Goal: Task Accomplishment & Management: Manage account settings

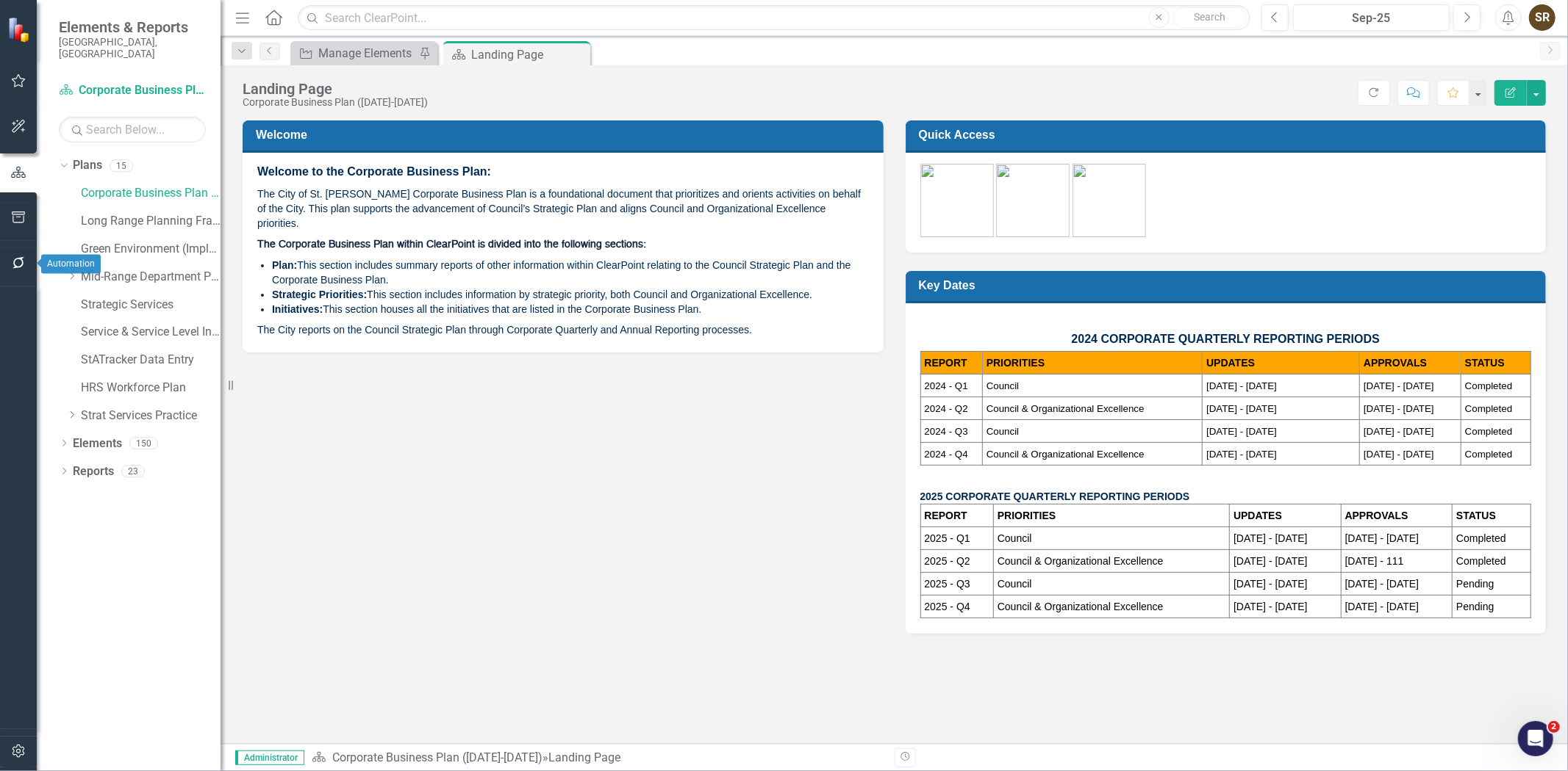
click at [21, 264] on icon "button" at bounding box center [18, 262] width 15 height 12
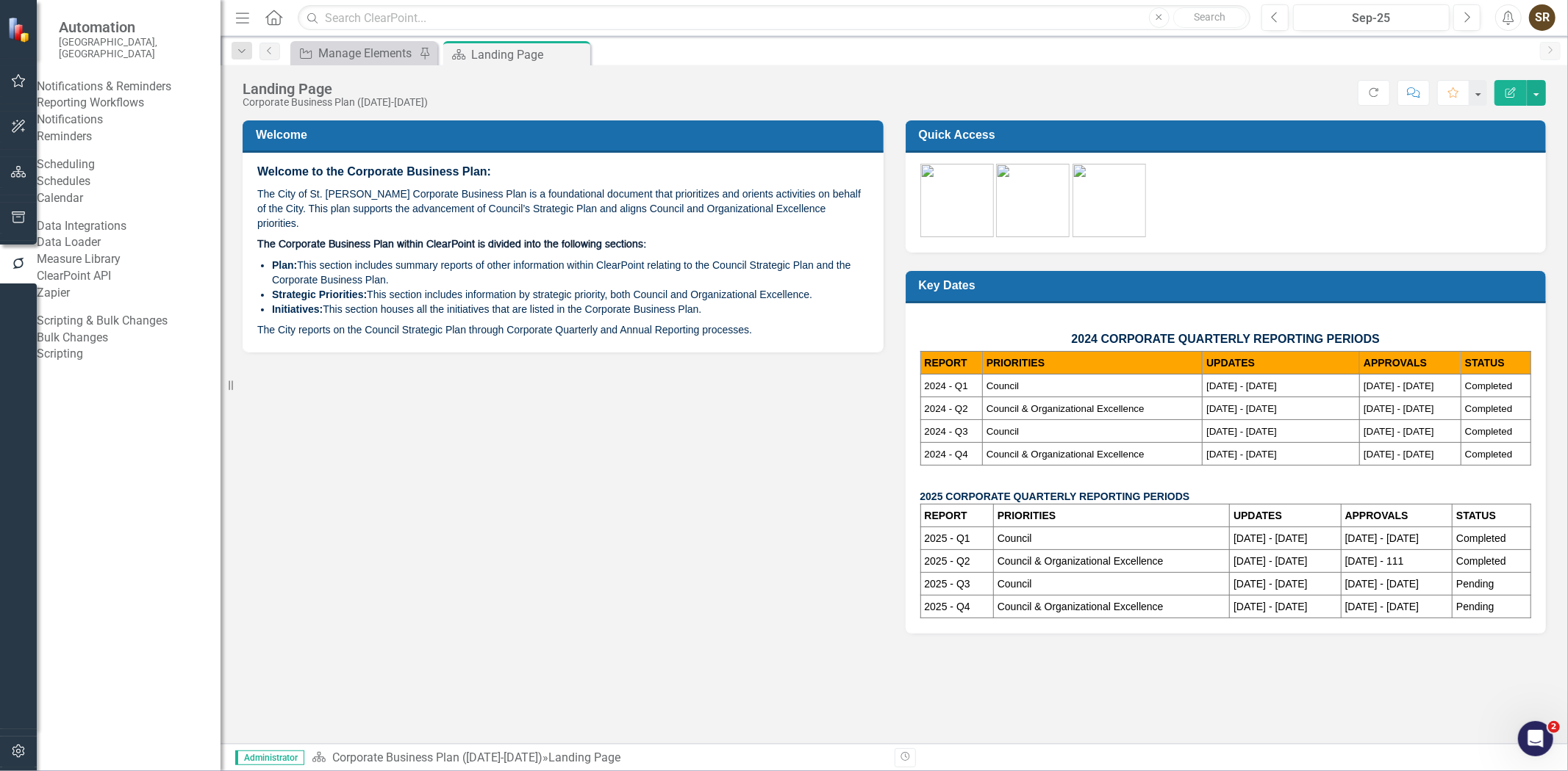
click at [139, 107] on link "Reporting Workflows" at bounding box center [129, 102] width 183 height 17
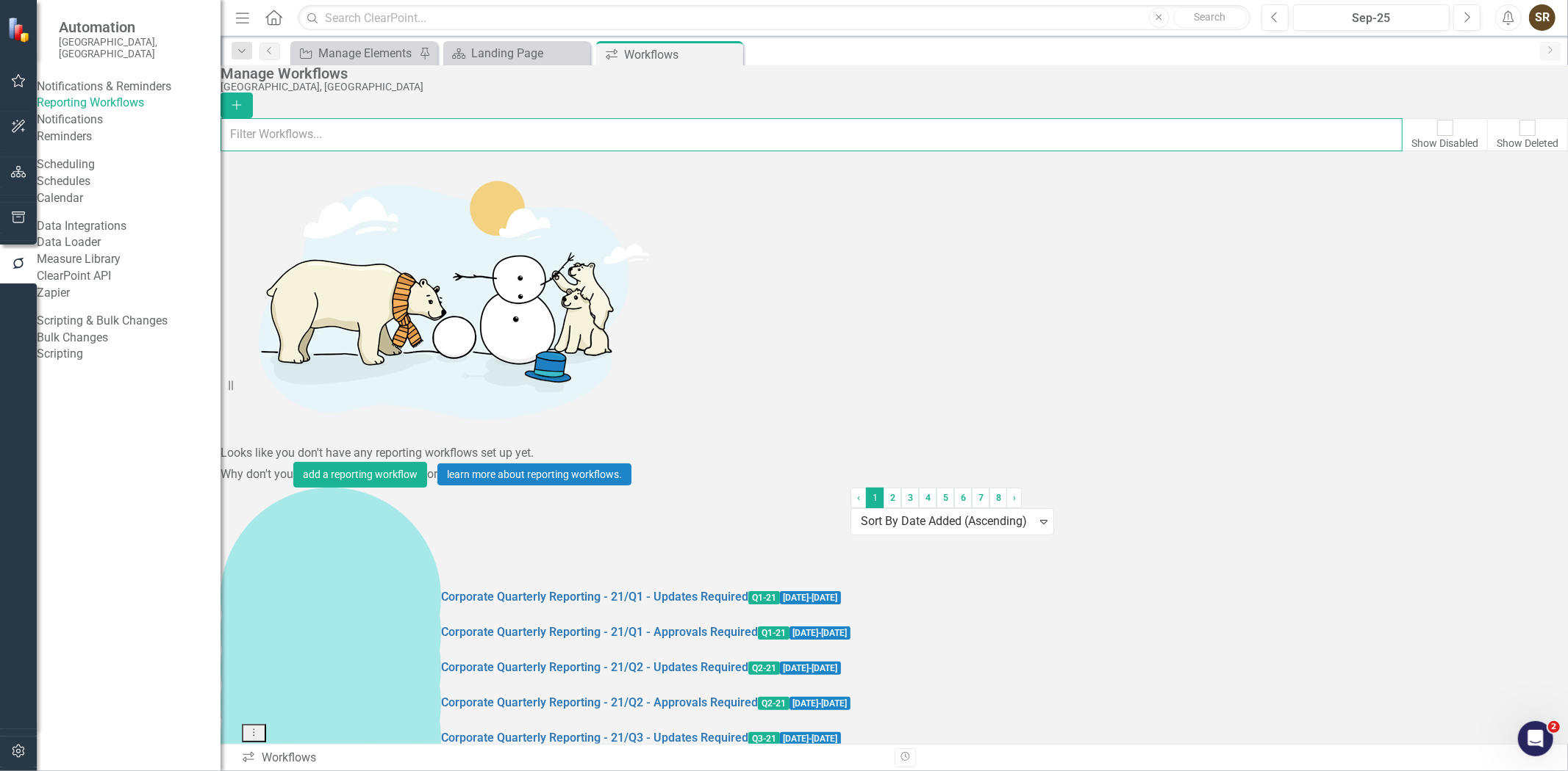
click at [405, 141] on input "text" at bounding box center [811, 135] width 1182 height 32
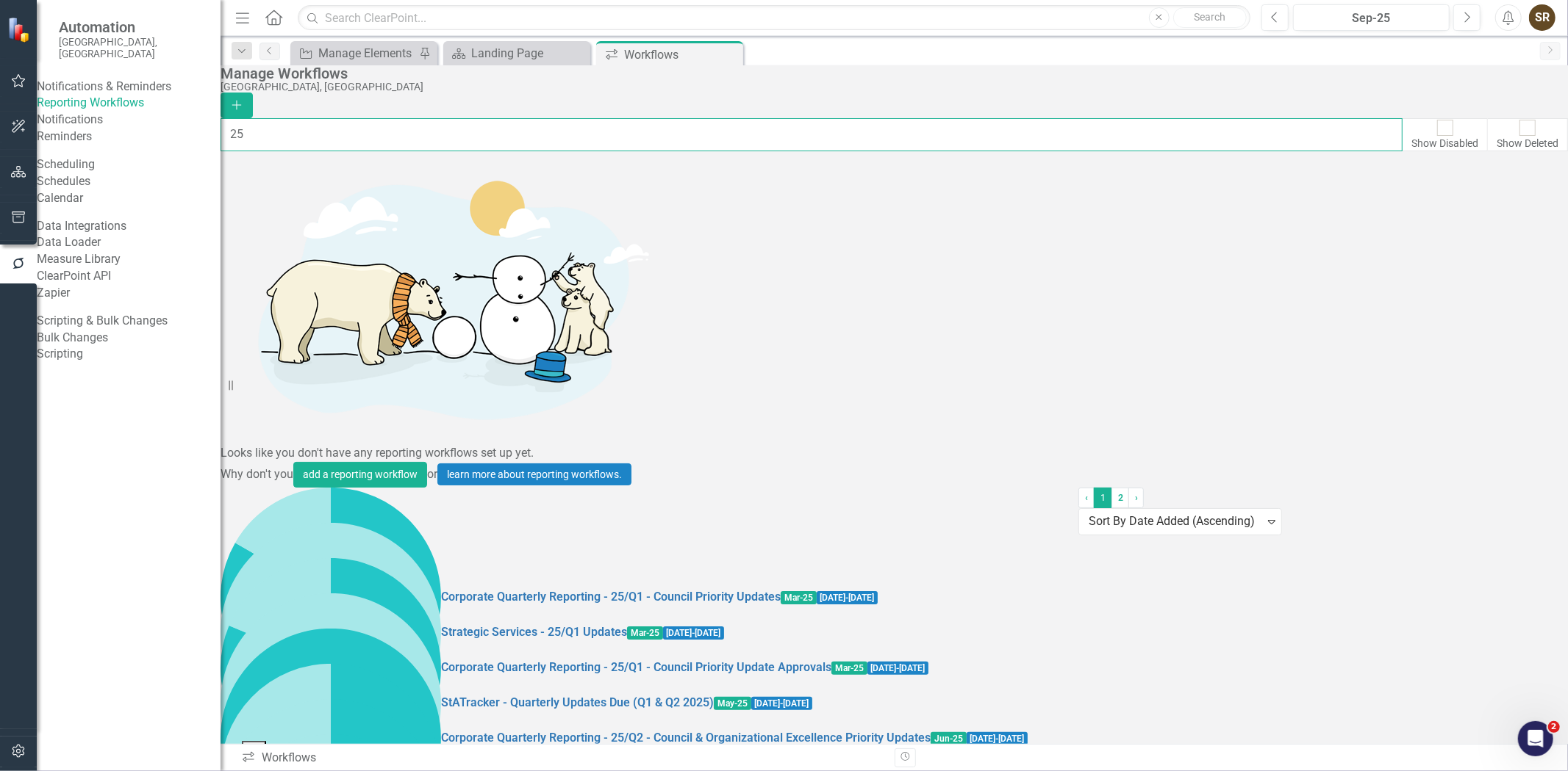
type input "25"
click at [1510, 632] on link "Preview Preview Workflow" at bounding box center [1466, 626] width 136 height 27
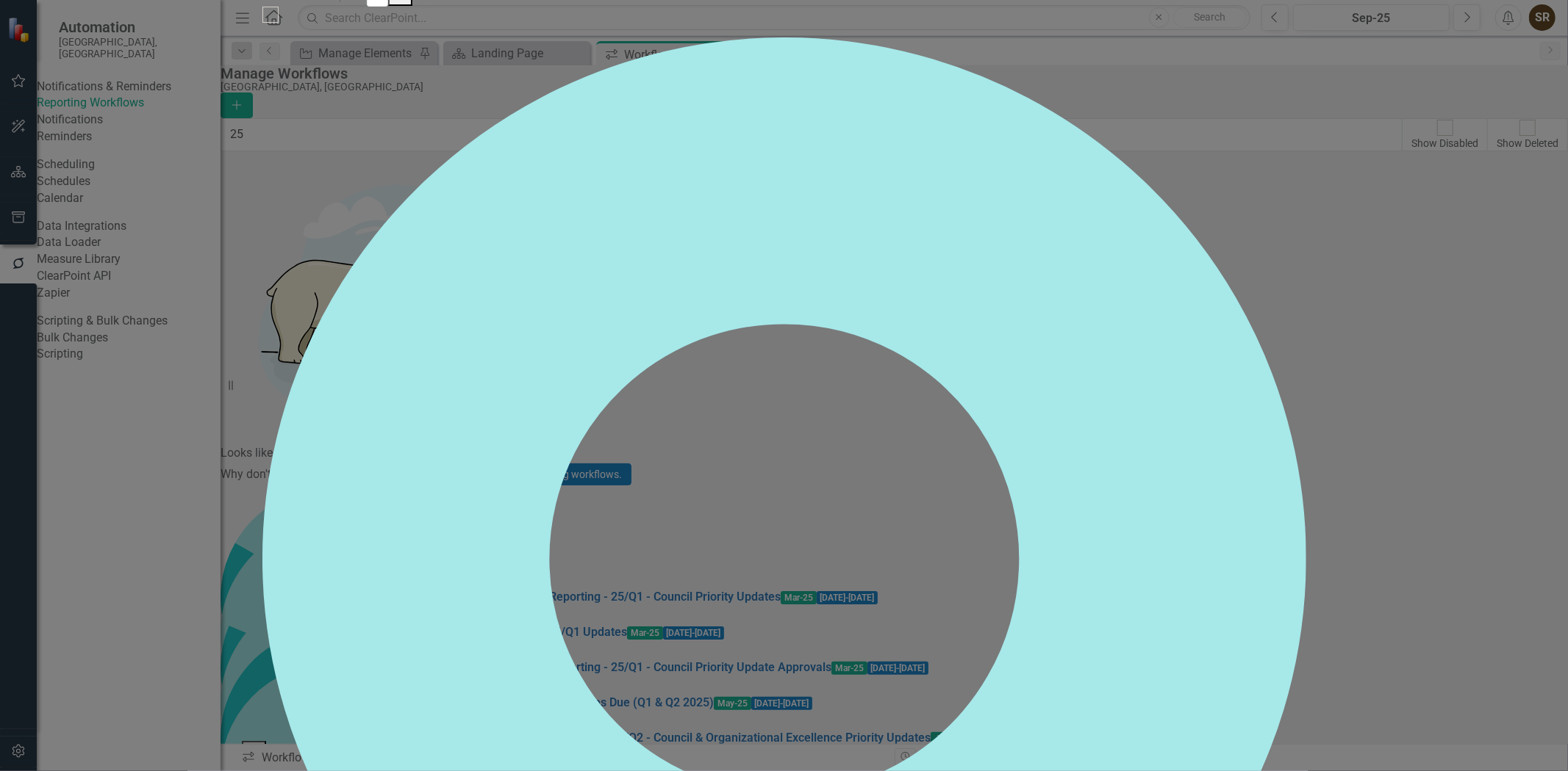
checkbox input "false"
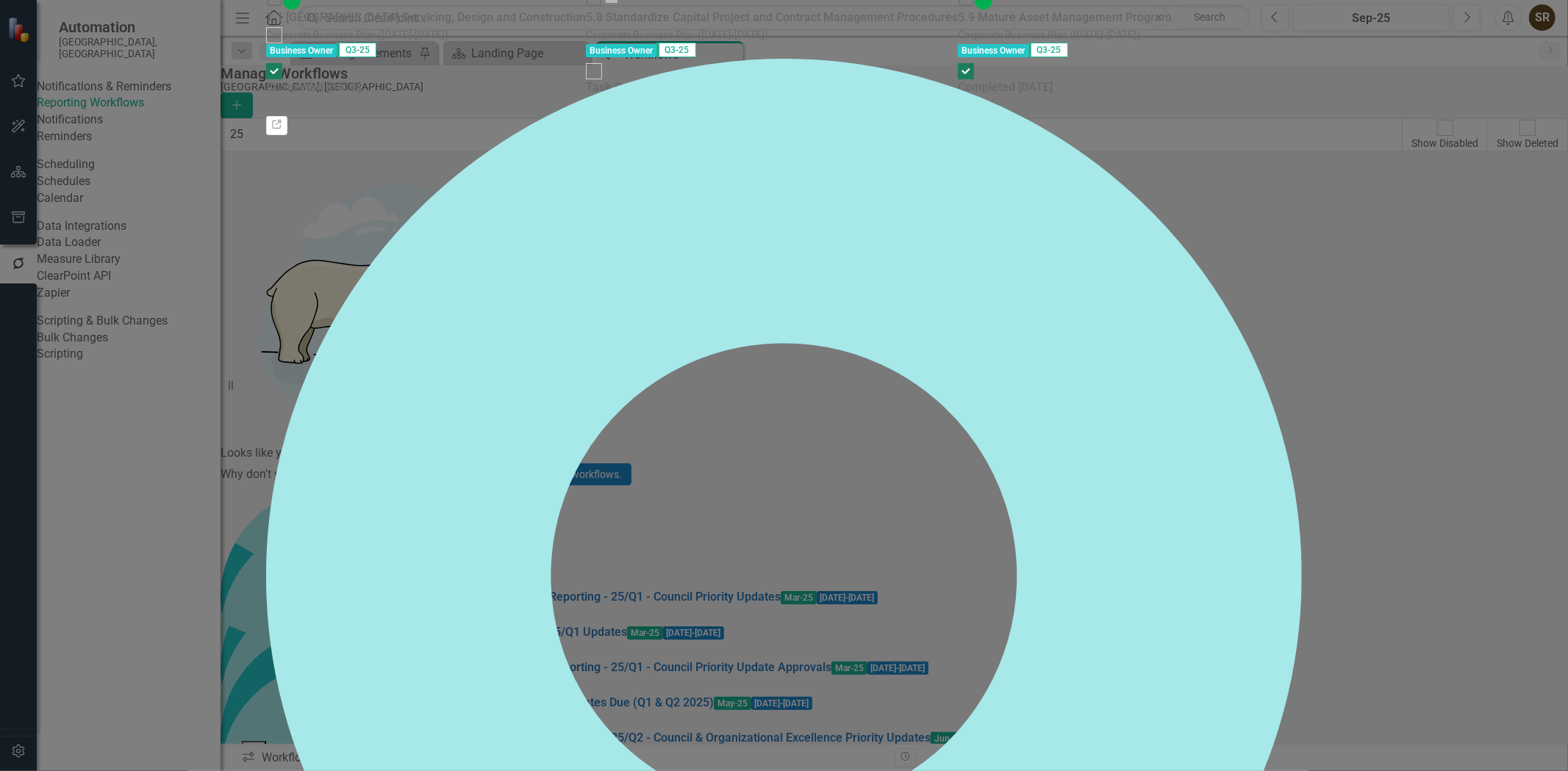
click at [607, 135] on button "Link" at bounding box center [597, 125] width 22 height 19
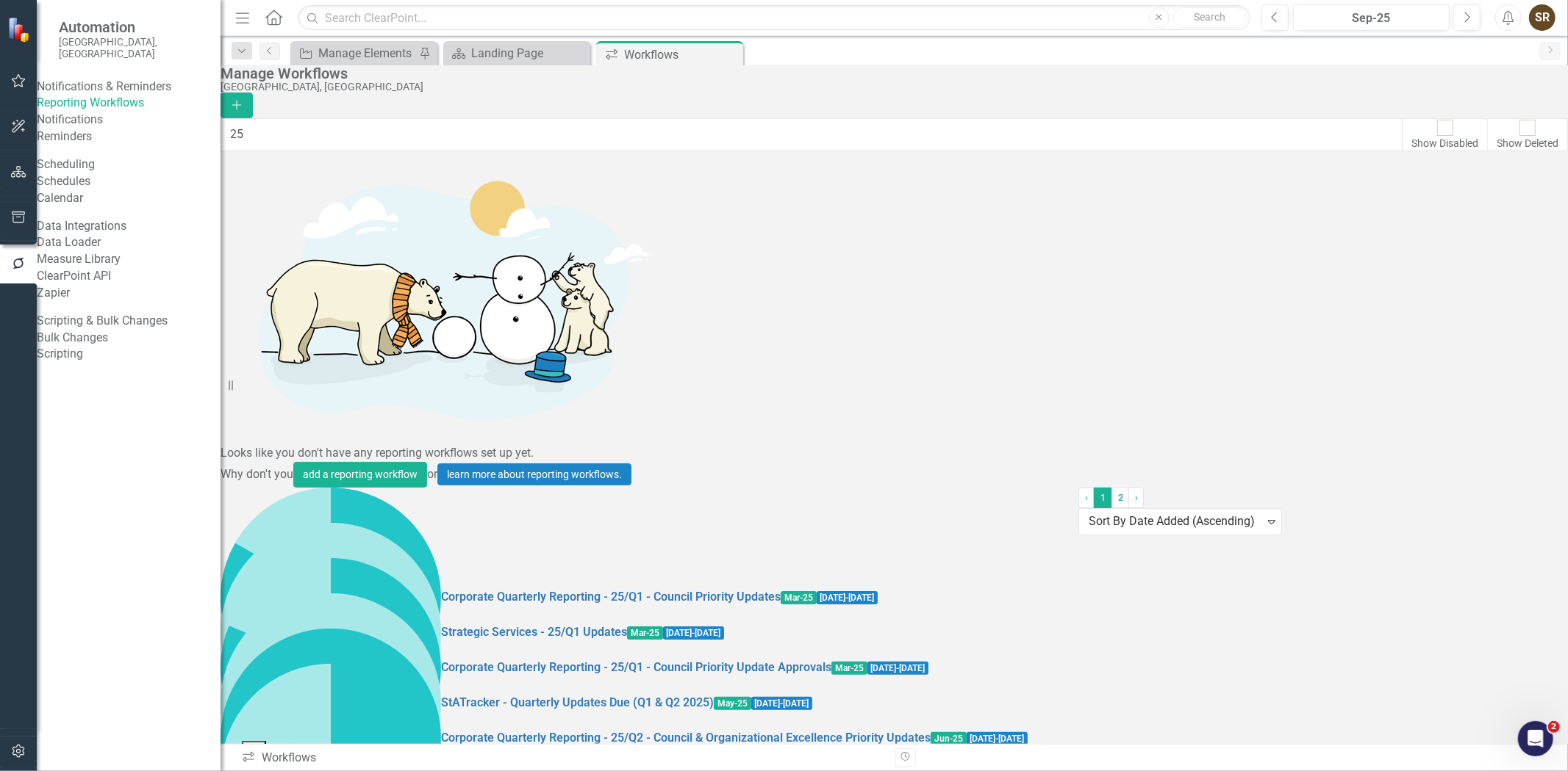
click at [15, 268] on icon "button" at bounding box center [18, 263] width 16 height 13
click at [107, 103] on link "Reporting Workflows" at bounding box center [129, 102] width 183 height 17
click at [290, 137] on input "25" at bounding box center [811, 135] width 1182 height 32
type input "2"
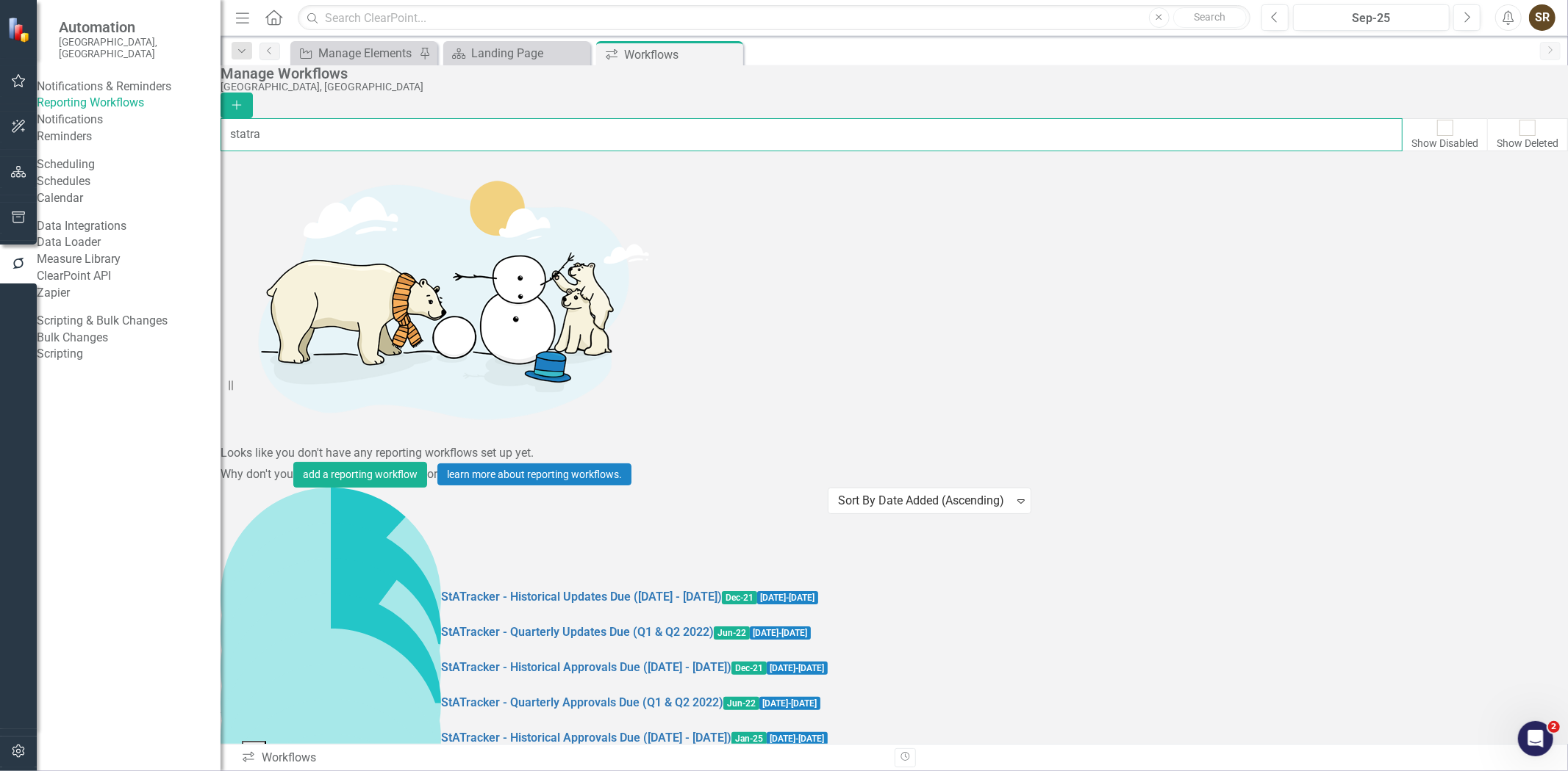
type input "statra"
click at [1459, 536] on link "Copy Duplicate Workflow" at bounding box center [1466, 542] width 136 height 27
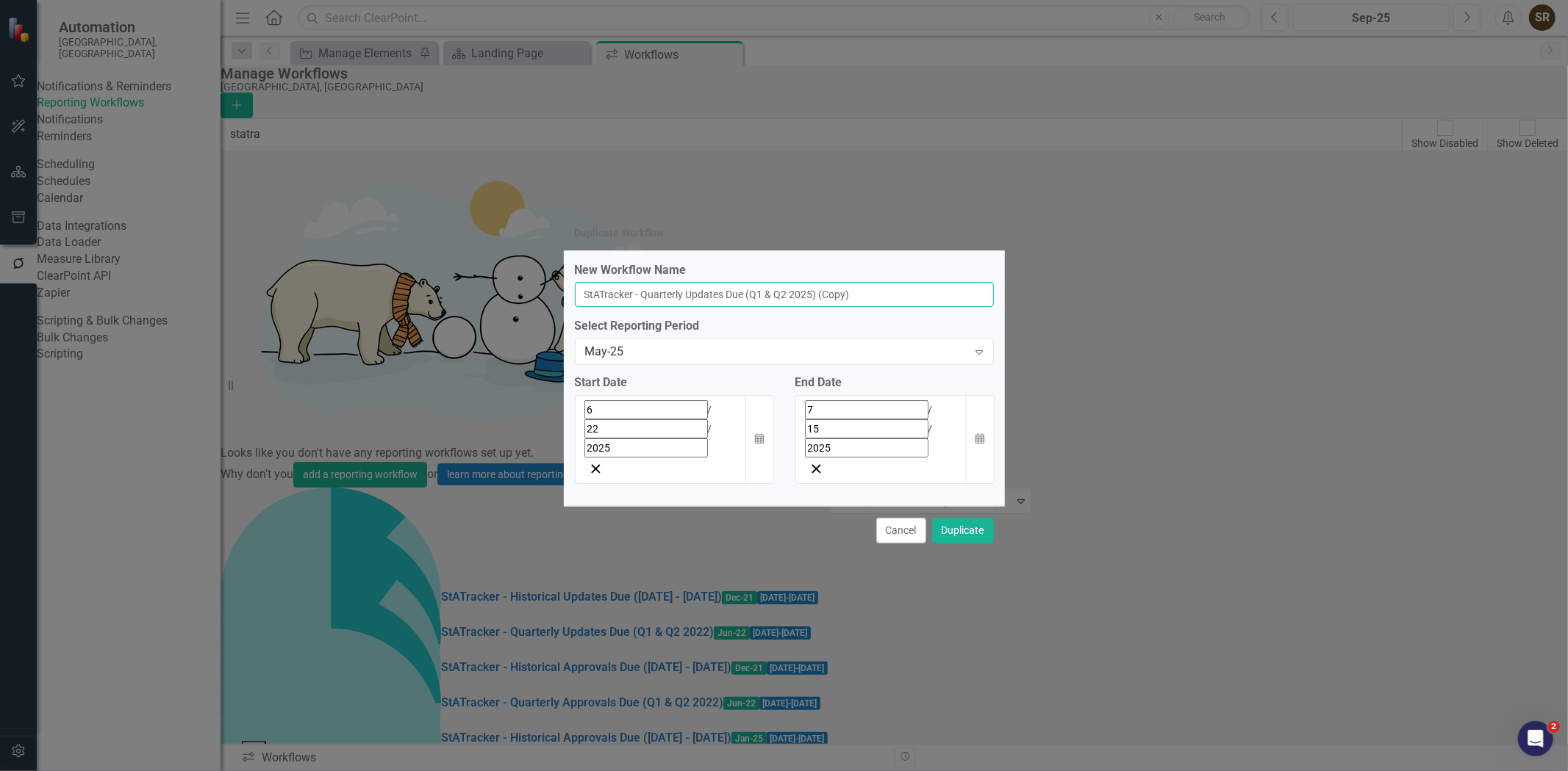
drag, startPoint x: 816, startPoint y: 328, endPoint x: 776, endPoint y: 331, distance: 40.1
click at [776, 307] on input "StATracker - Quarterly Updates Due (Q1 & Q2 2025) (Copy)" at bounding box center [784, 295] width 419 height 25
click at [869, 307] on input "StATracker - Quarterly Updates Due (Q3 2025) (Copy)" at bounding box center [784, 295] width 419 height 25
type input "StATracker - Quarterly Updates Due (Q3 2025)"
click at [718, 360] on div "May-25" at bounding box center [777, 352] width 383 height 17
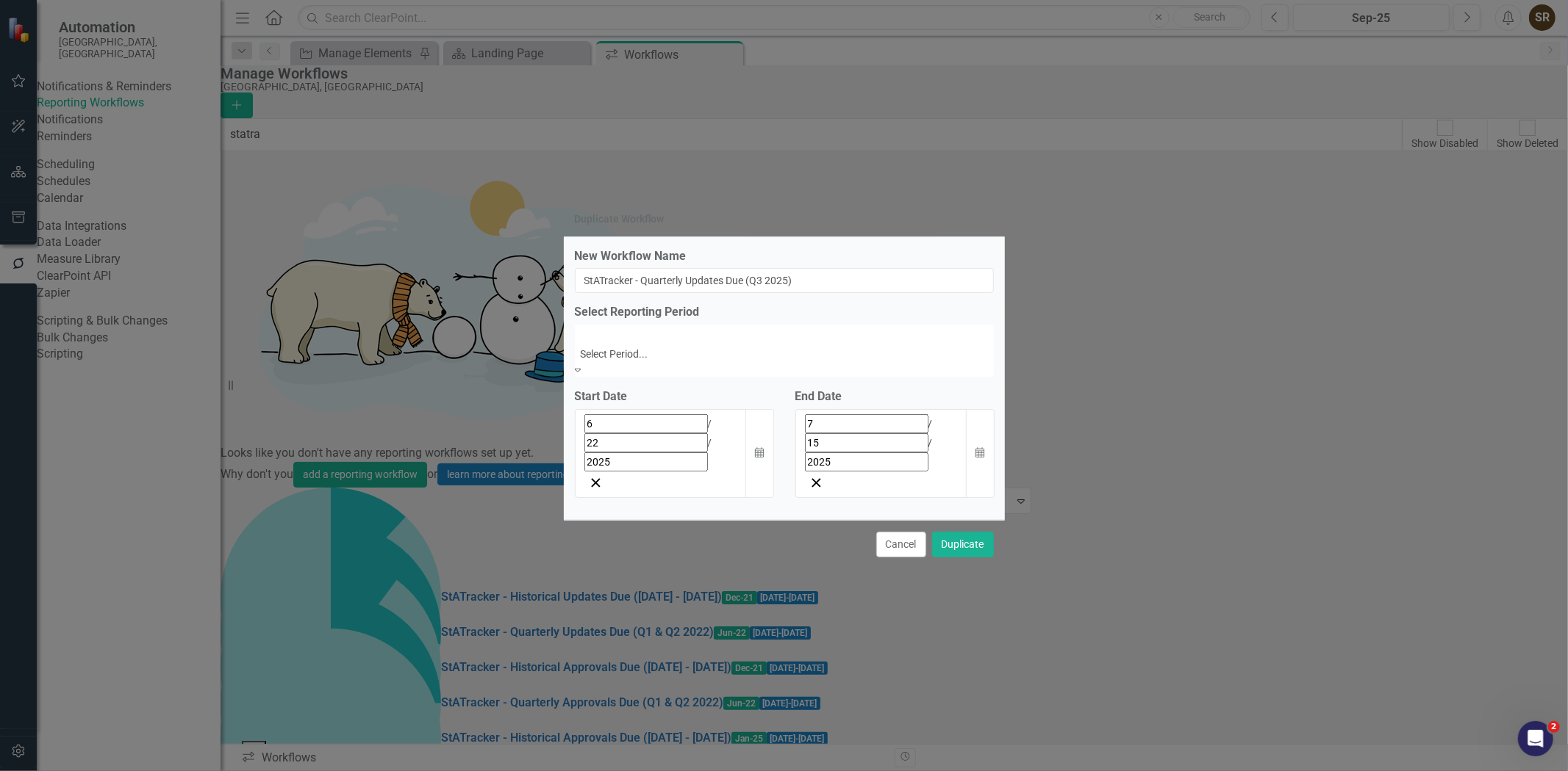
scroll to position [4974, 0]
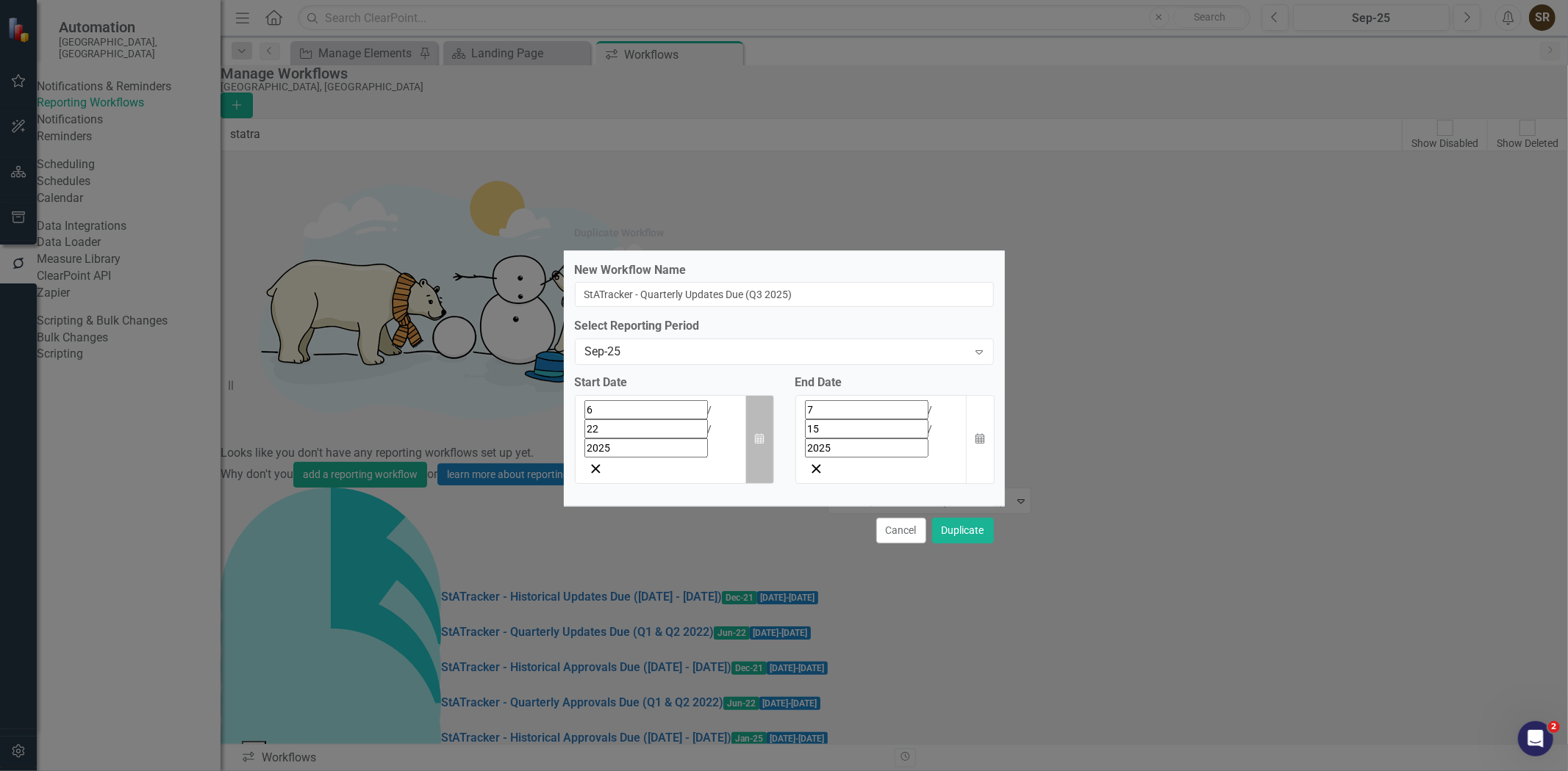
click at [760, 443] on icon "Calendar" at bounding box center [760, 439] width 9 height 10
click at [768, 459] on button "›" at bounding box center [784, 443] width 32 height 32
click at [735, 587] on abbr "25" at bounding box center [740, 580] width 12 height 12
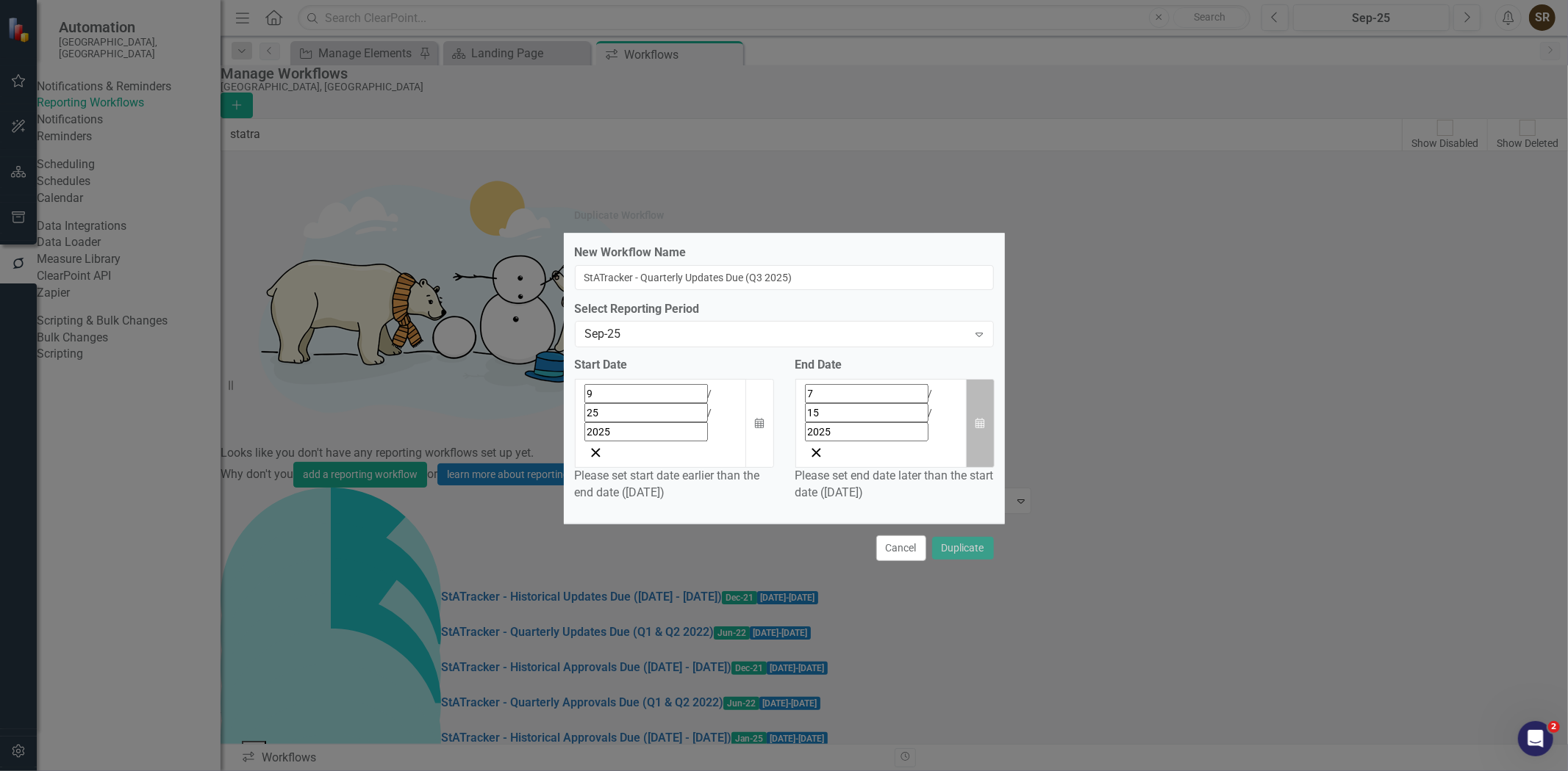
click at [982, 429] on icon "Calendar" at bounding box center [980, 423] width 9 height 10
click at [933, 443] on button "›" at bounding box center [917, 427] width 32 height 32
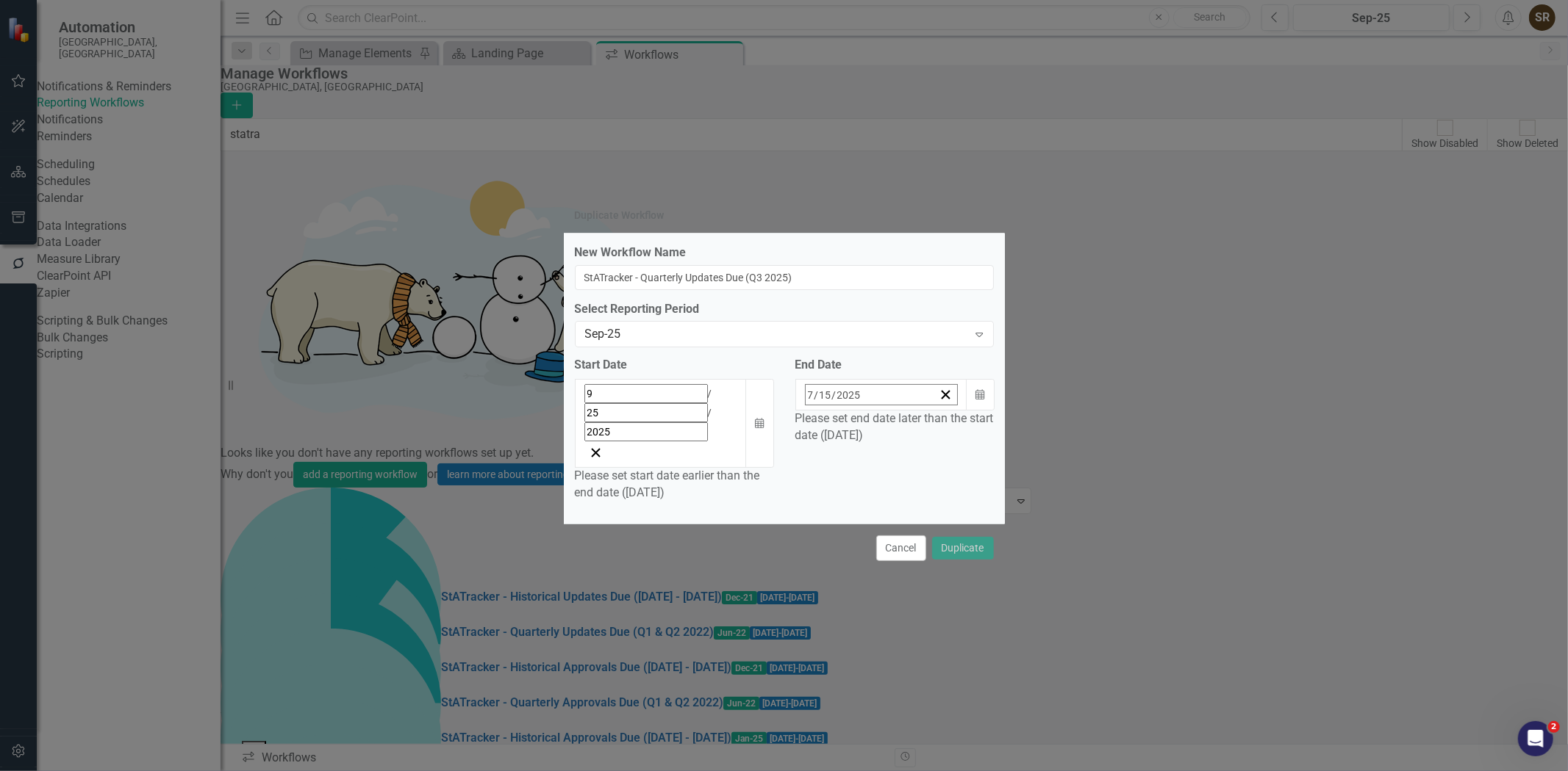
click at [930, 526] on button "7" at bounding box center [911, 511] width 37 height 26
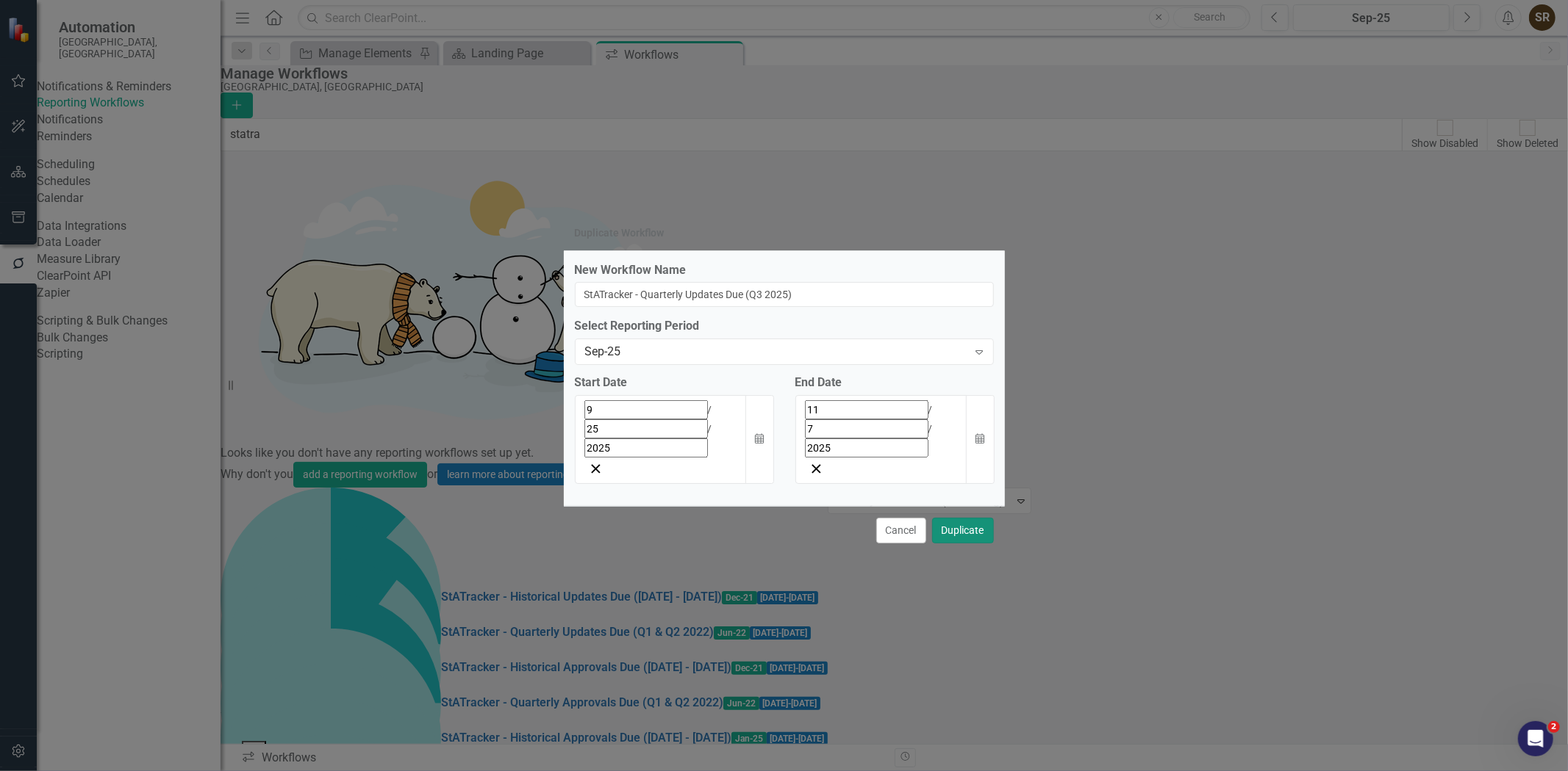
click at [946, 518] on button "Duplicate" at bounding box center [963, 530] width 62 height 26
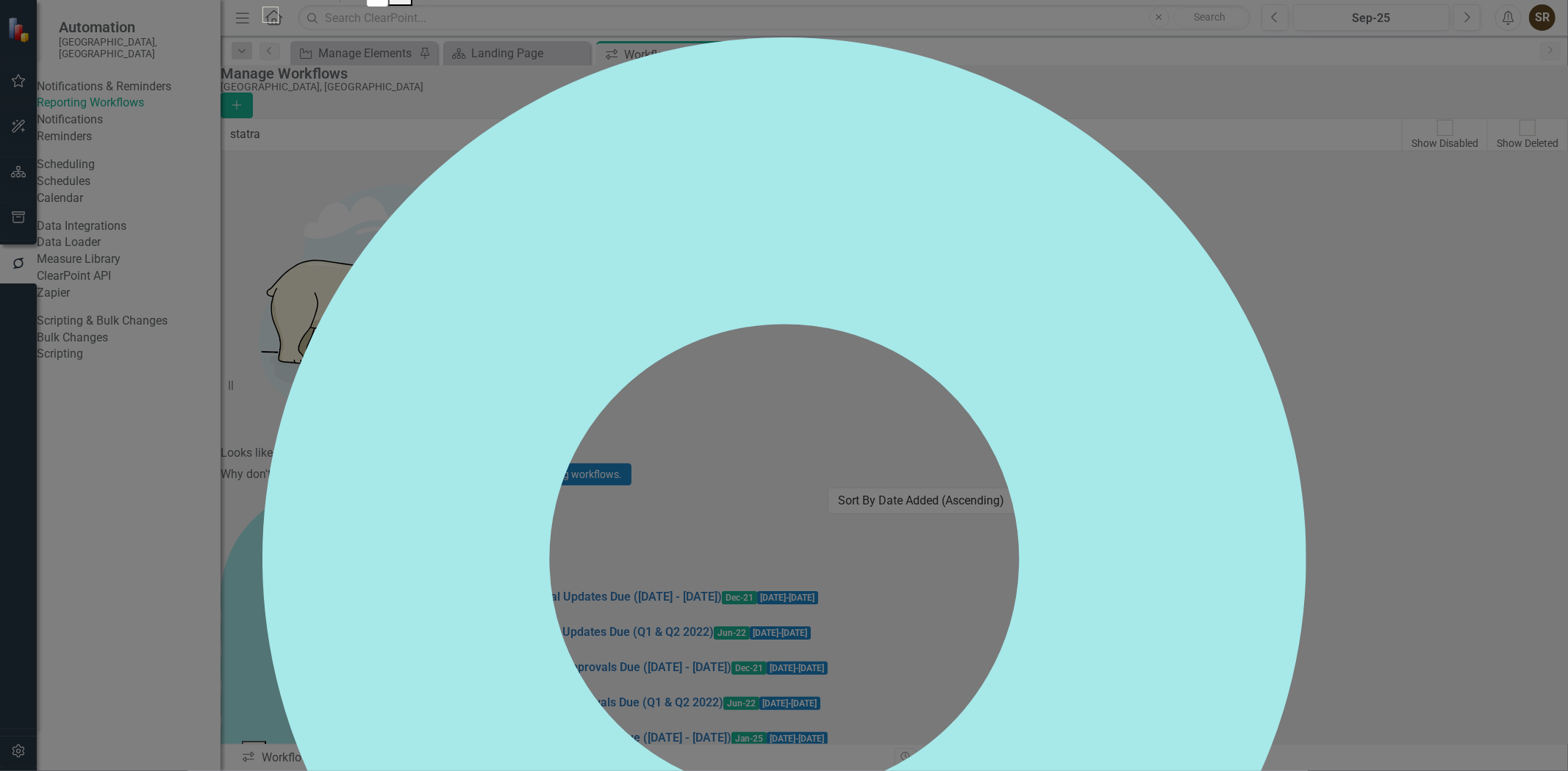
checkbox input "false"
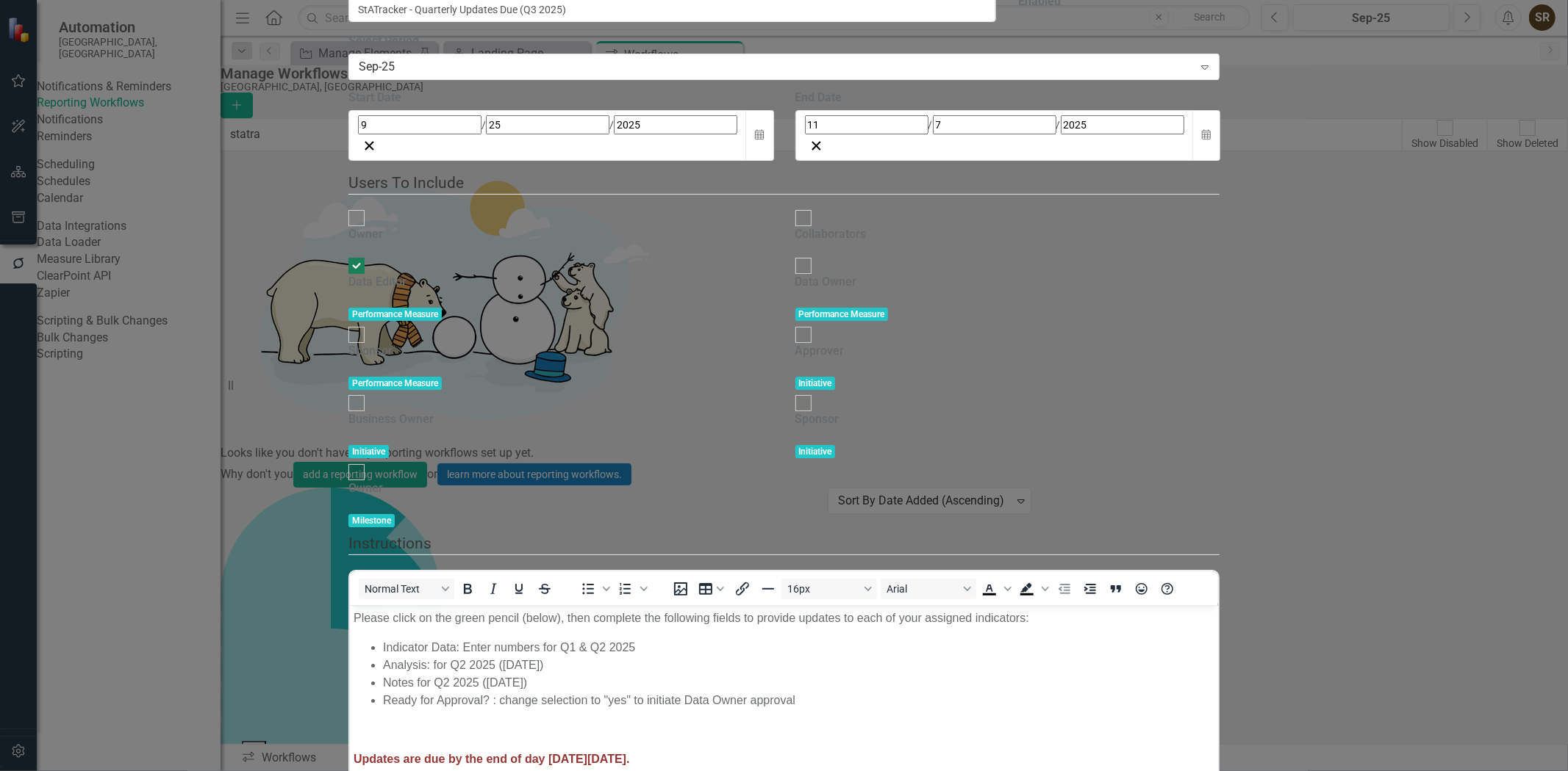
scroll to position [0, 0]
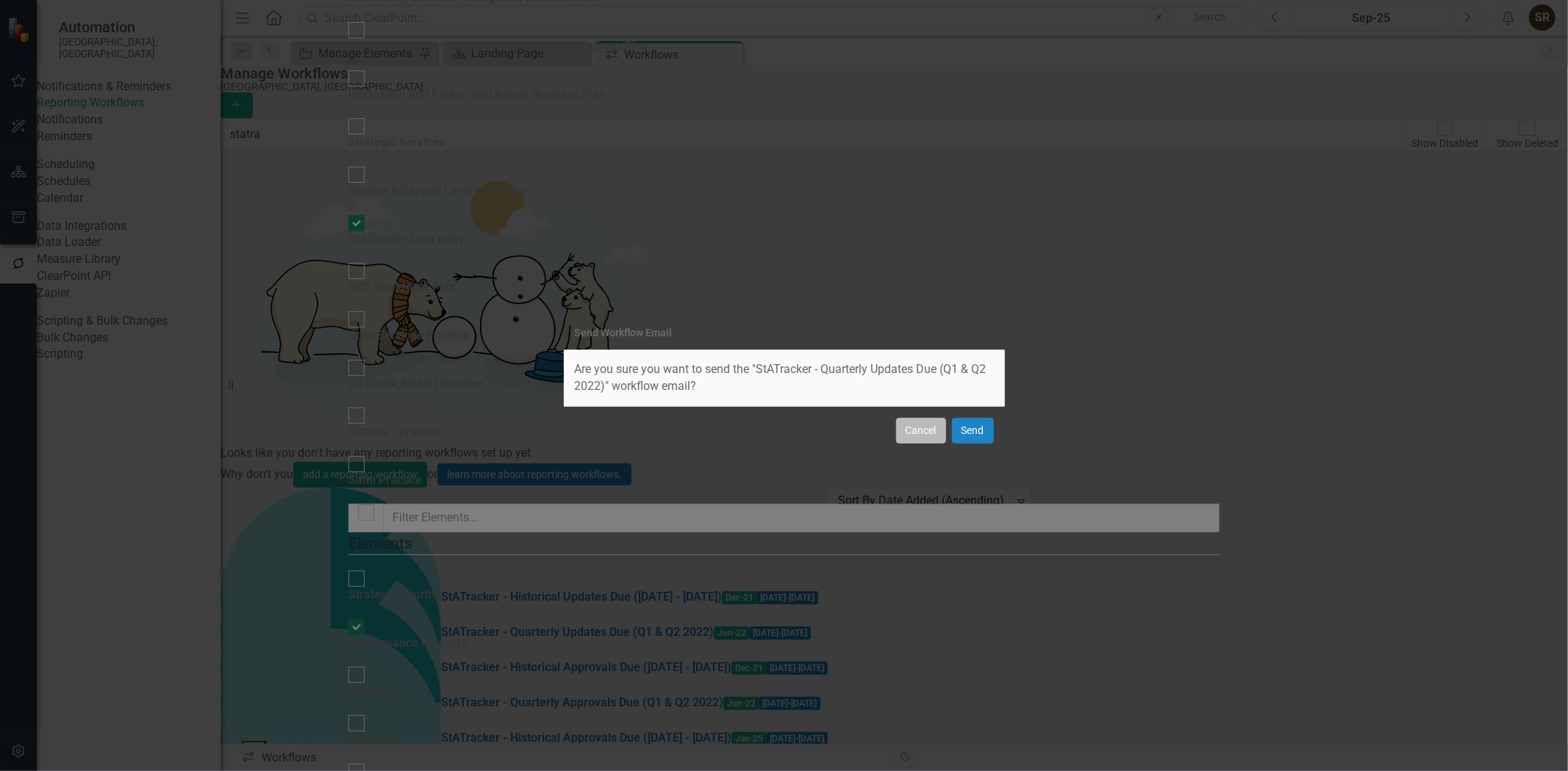
click at [916, 438] on button "Cancel" at bounding box center [922, 430] width 50 height 26
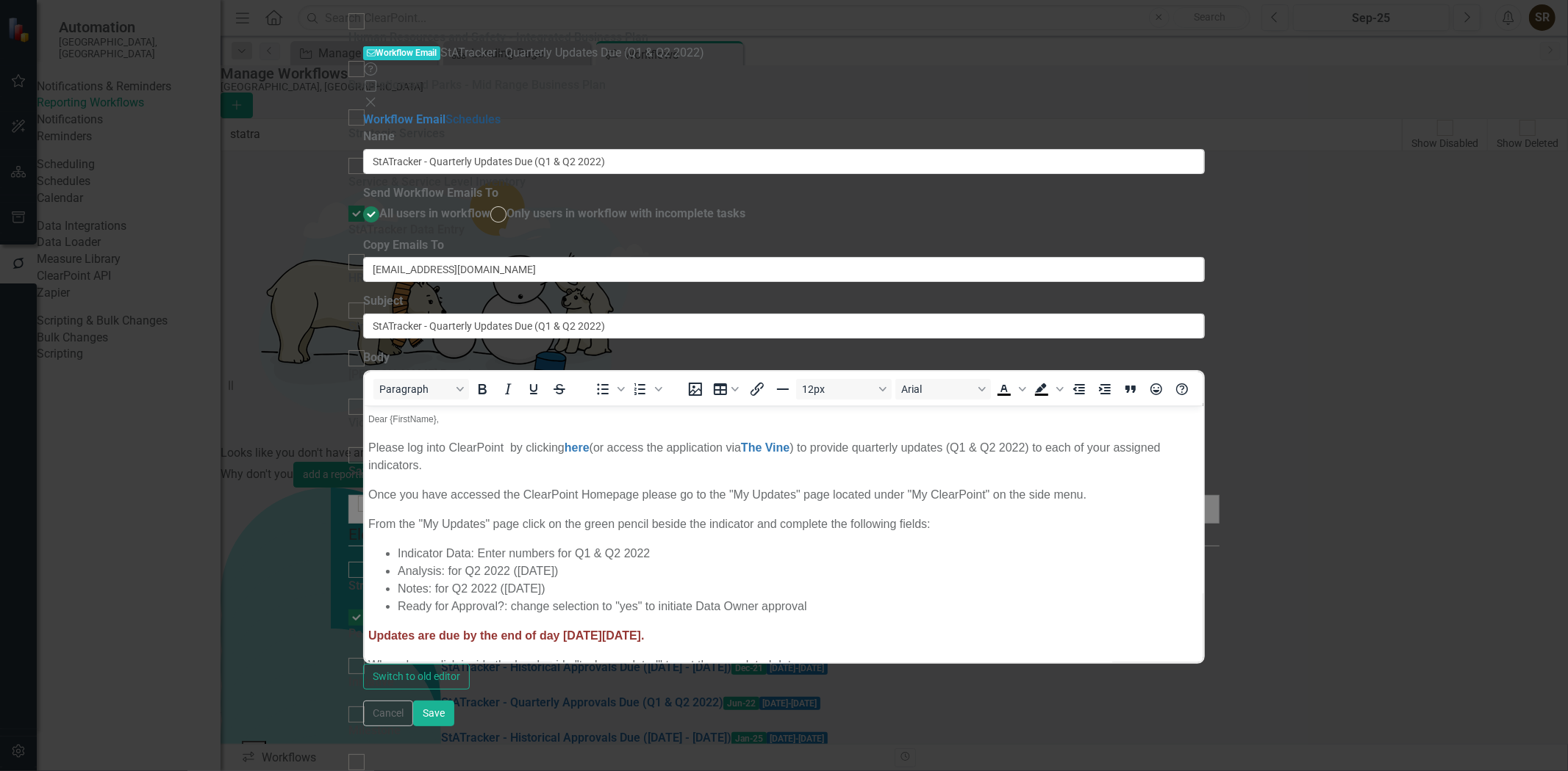
click at [445, 112] on link "Schedules" at bounding box center [472, 120] width 55 height 14
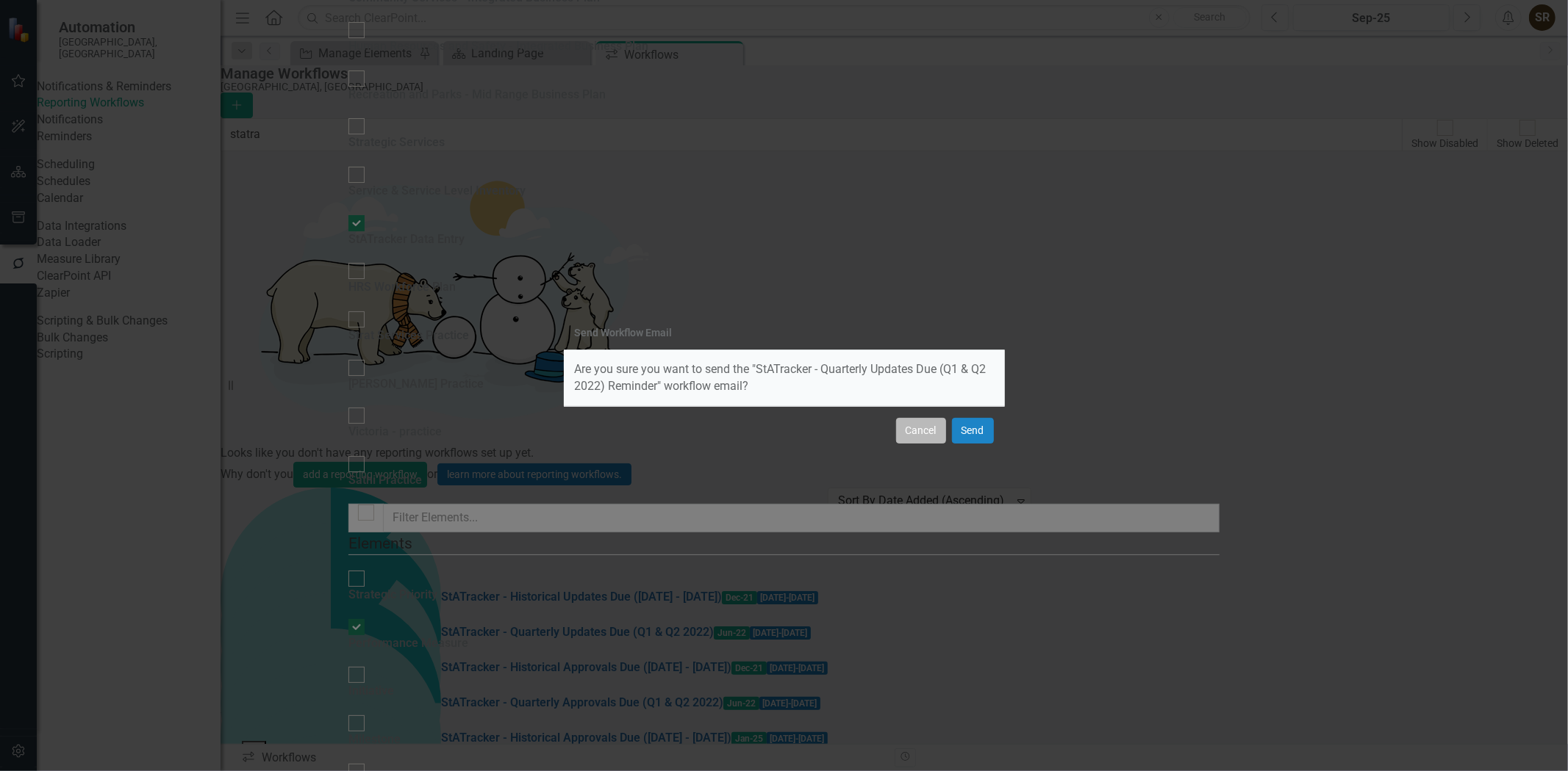
click at [917, 431] on button "Cancel" at bounding box center [922, 430] width 50 height 26
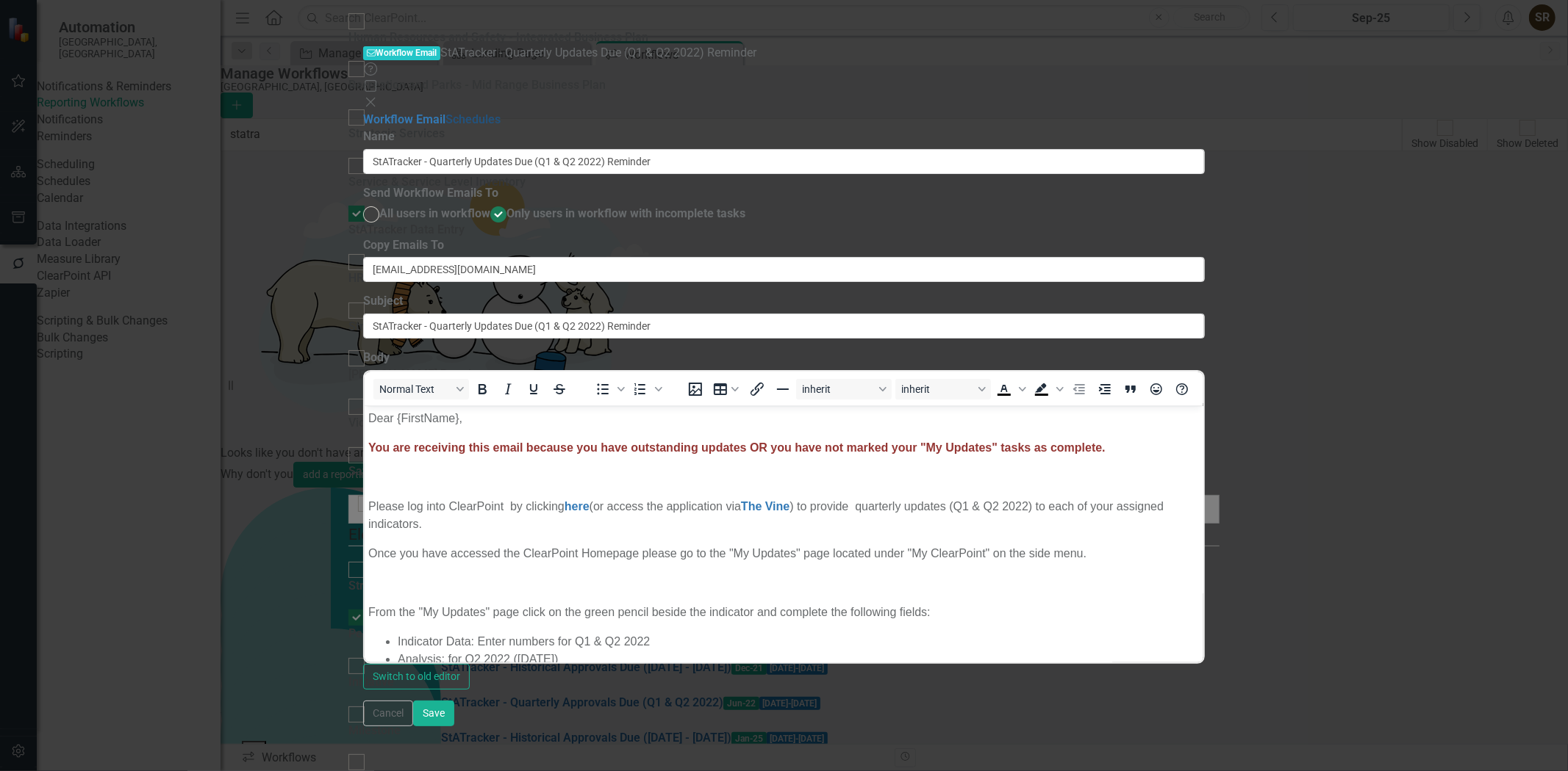
click at [445, 112] on link "Schedules" at bounding box center [472, 120] width 55 height 14
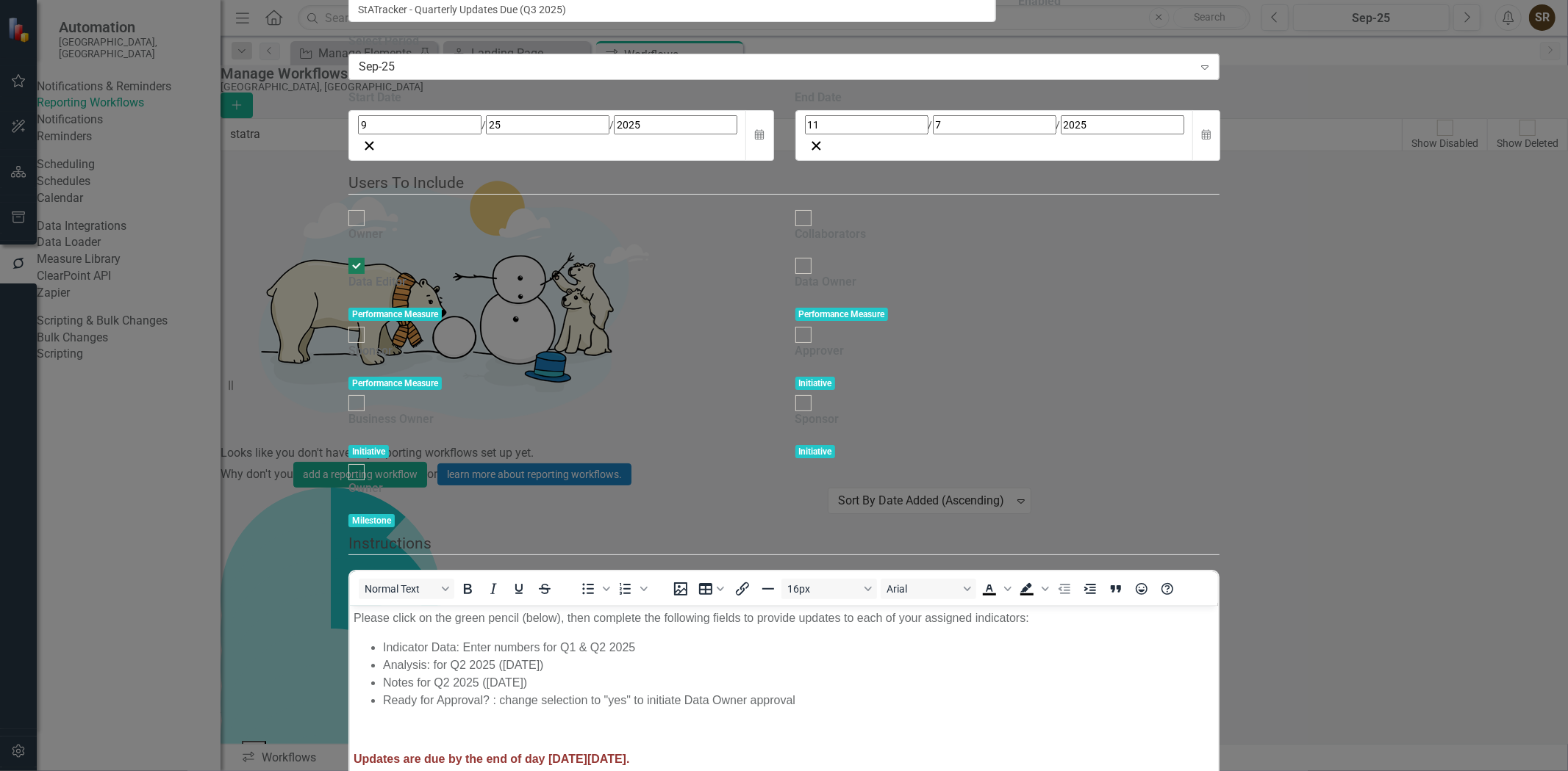
click at [628, 75] on div "Sep-25" at bounding box center [776, 66] width 834 height 17
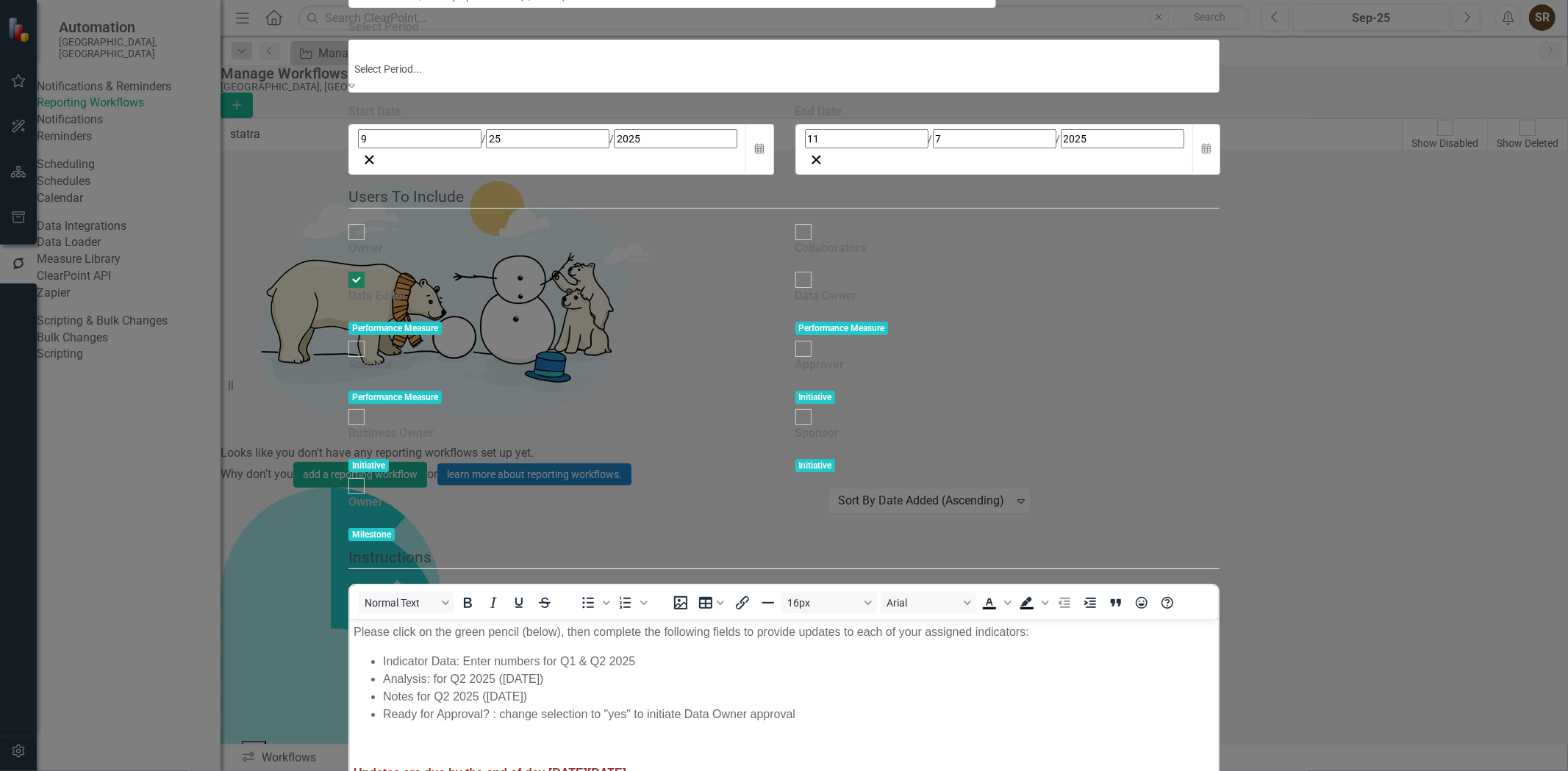
scroll to position [5070, 0]
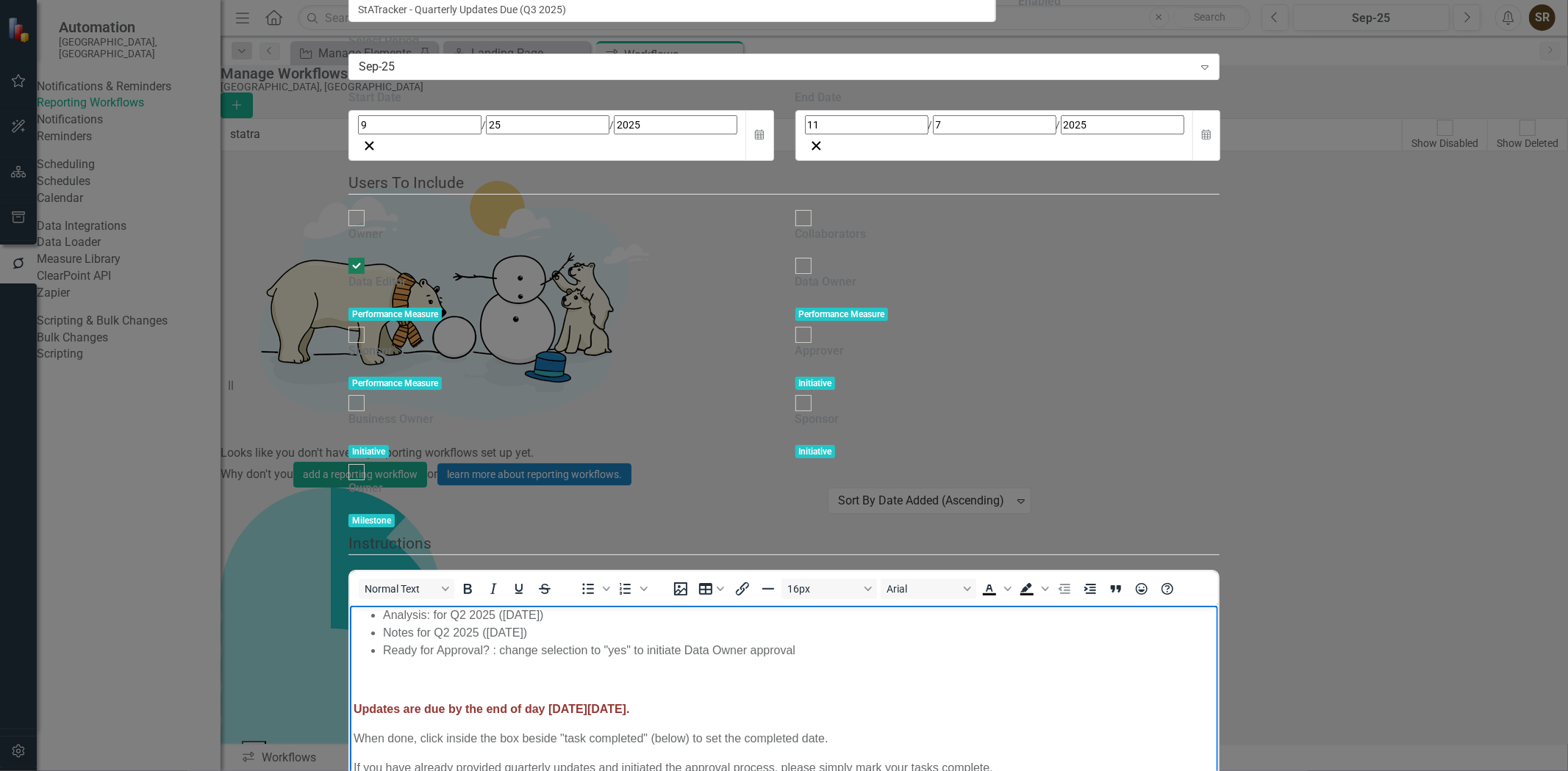
scroll to position [0, 0]
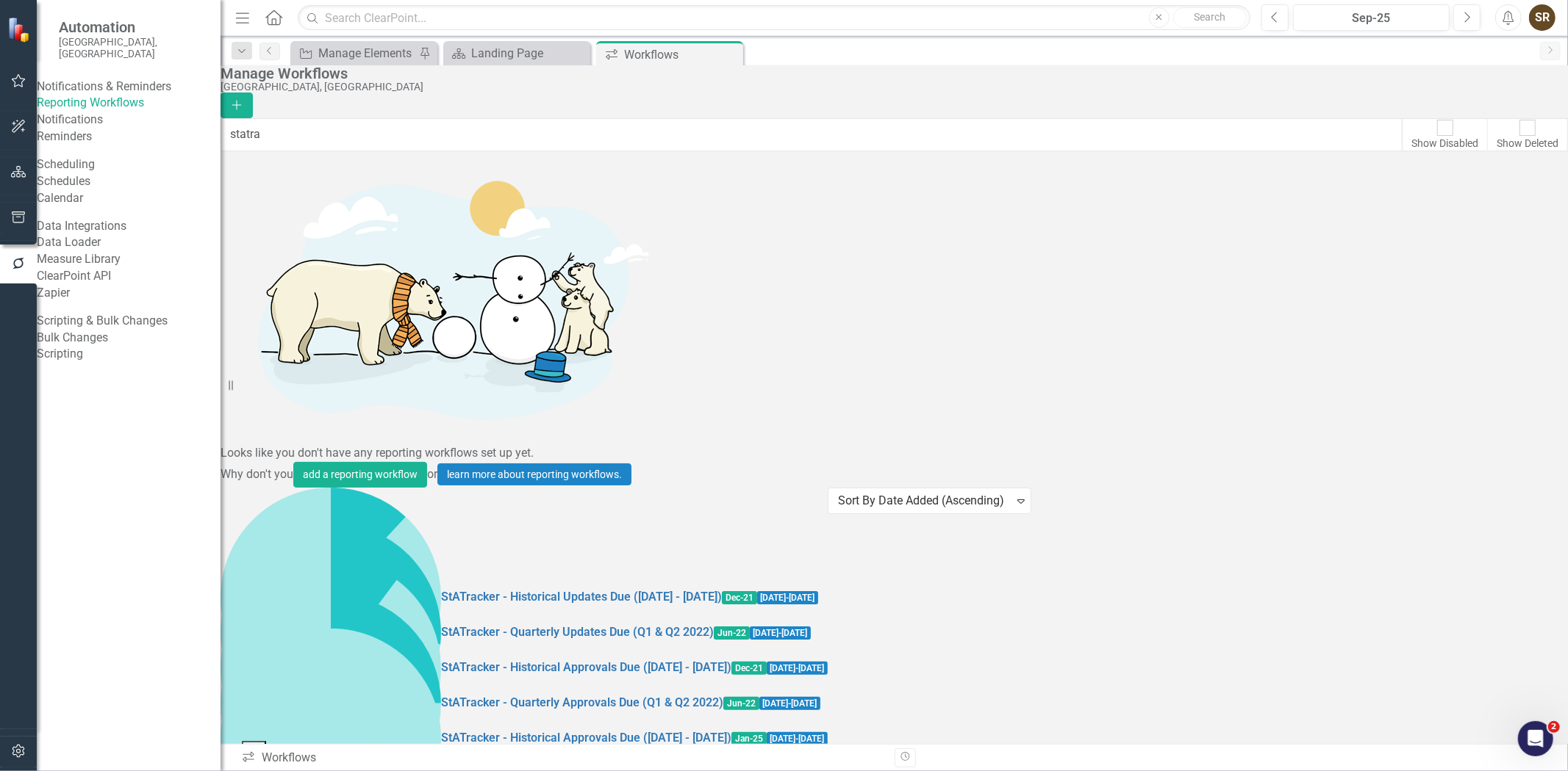
click at [1500, 582] on link "Preview Preview Workflow" at bounding box center [1466, 580] width 136 height 27
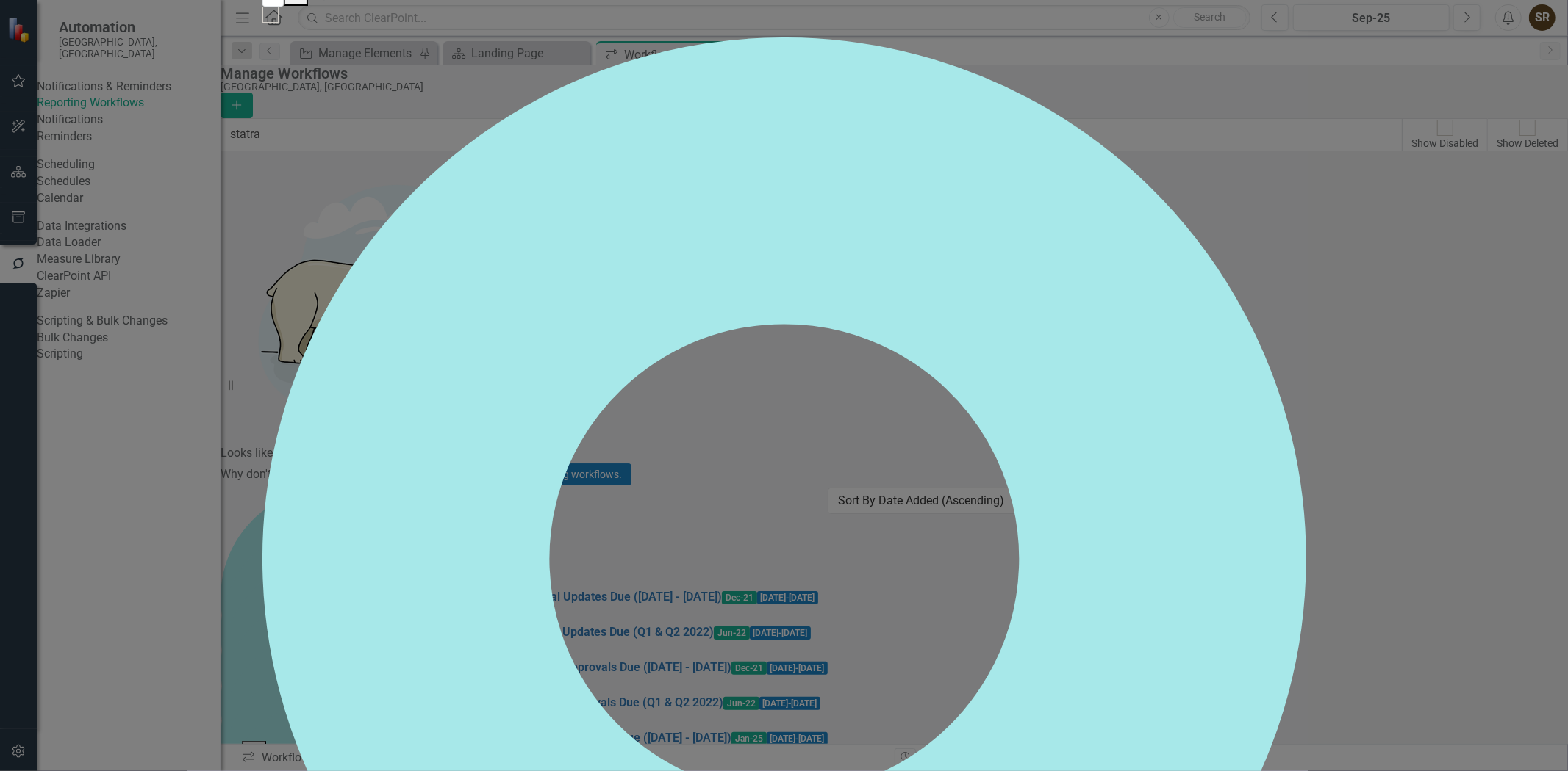
checkbox input "false"
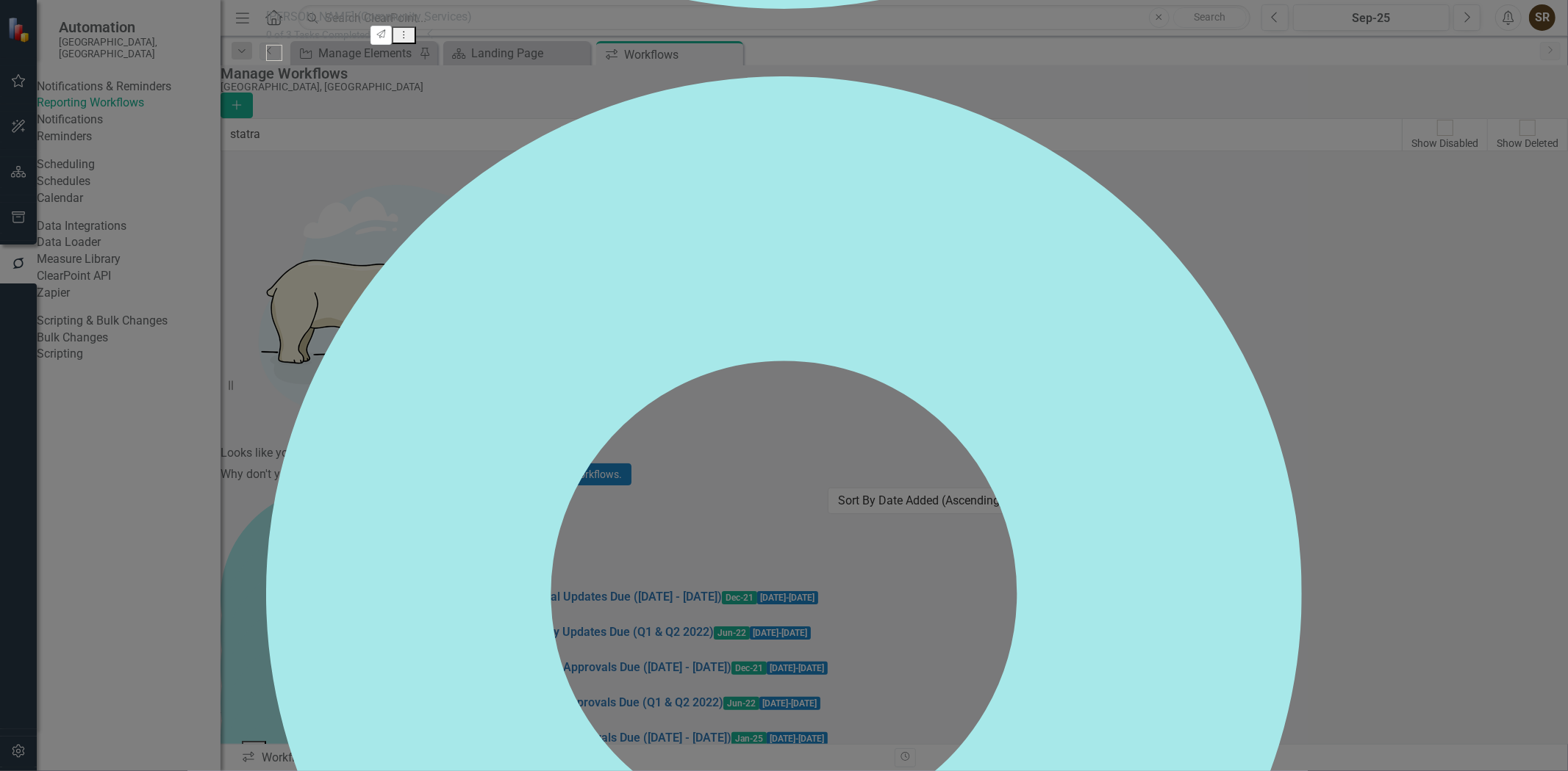
scroll to position [84, 0]
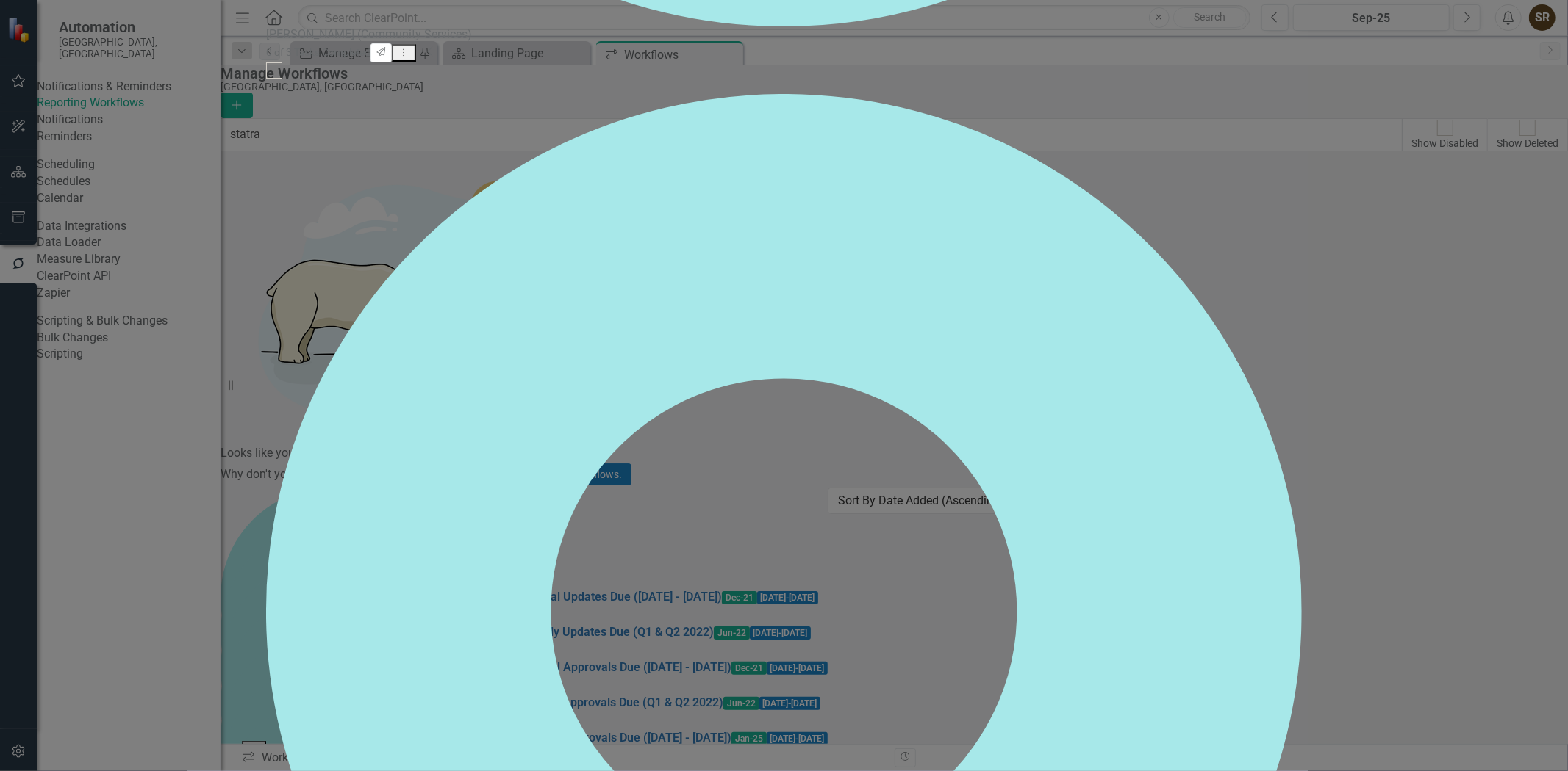
scroll to position [220, 0]
click at [434, 58] on icon "Collapse" at bounding box center [431, 51] width 7 height 12
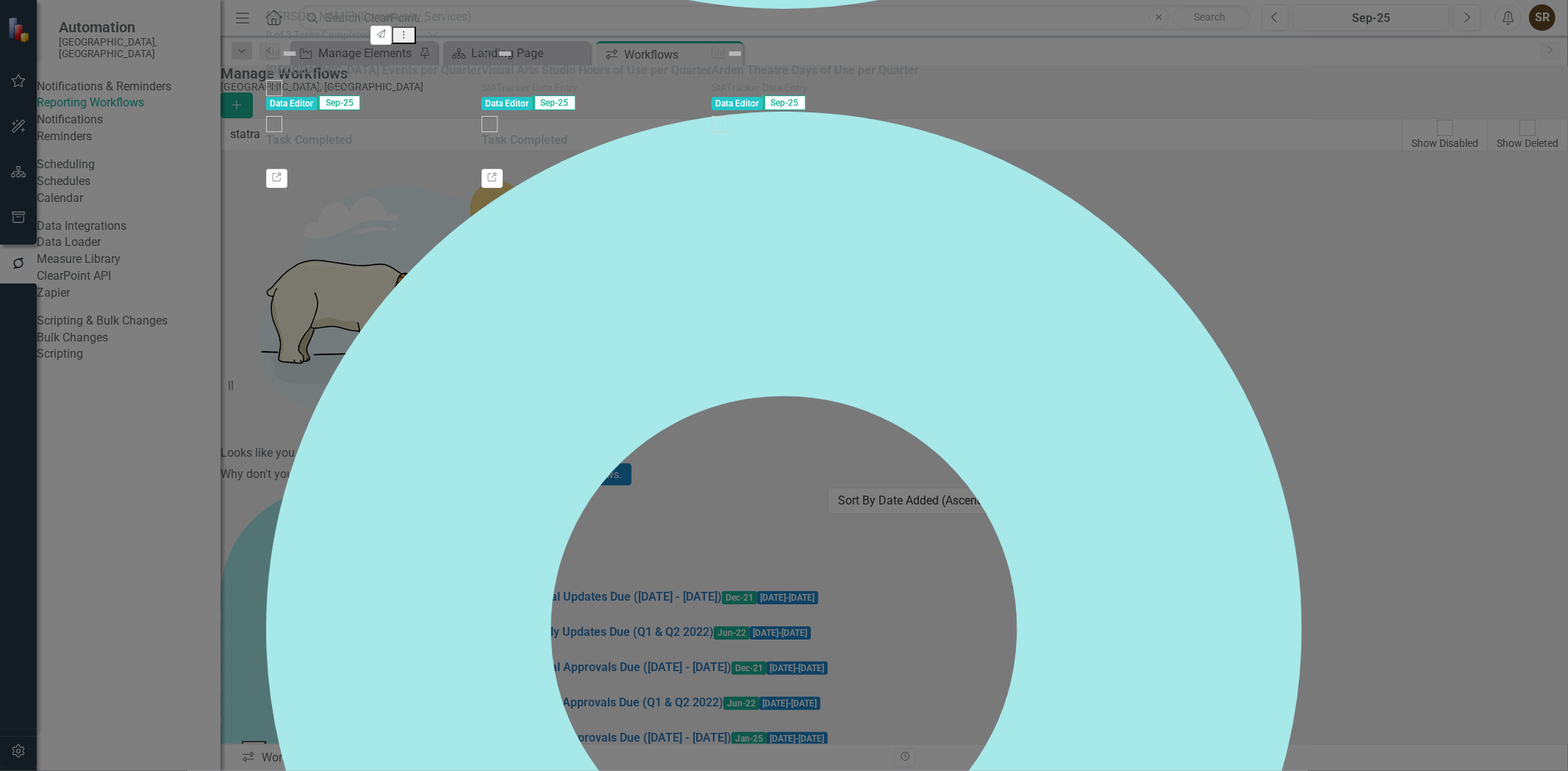
scroll to position [391, 0]
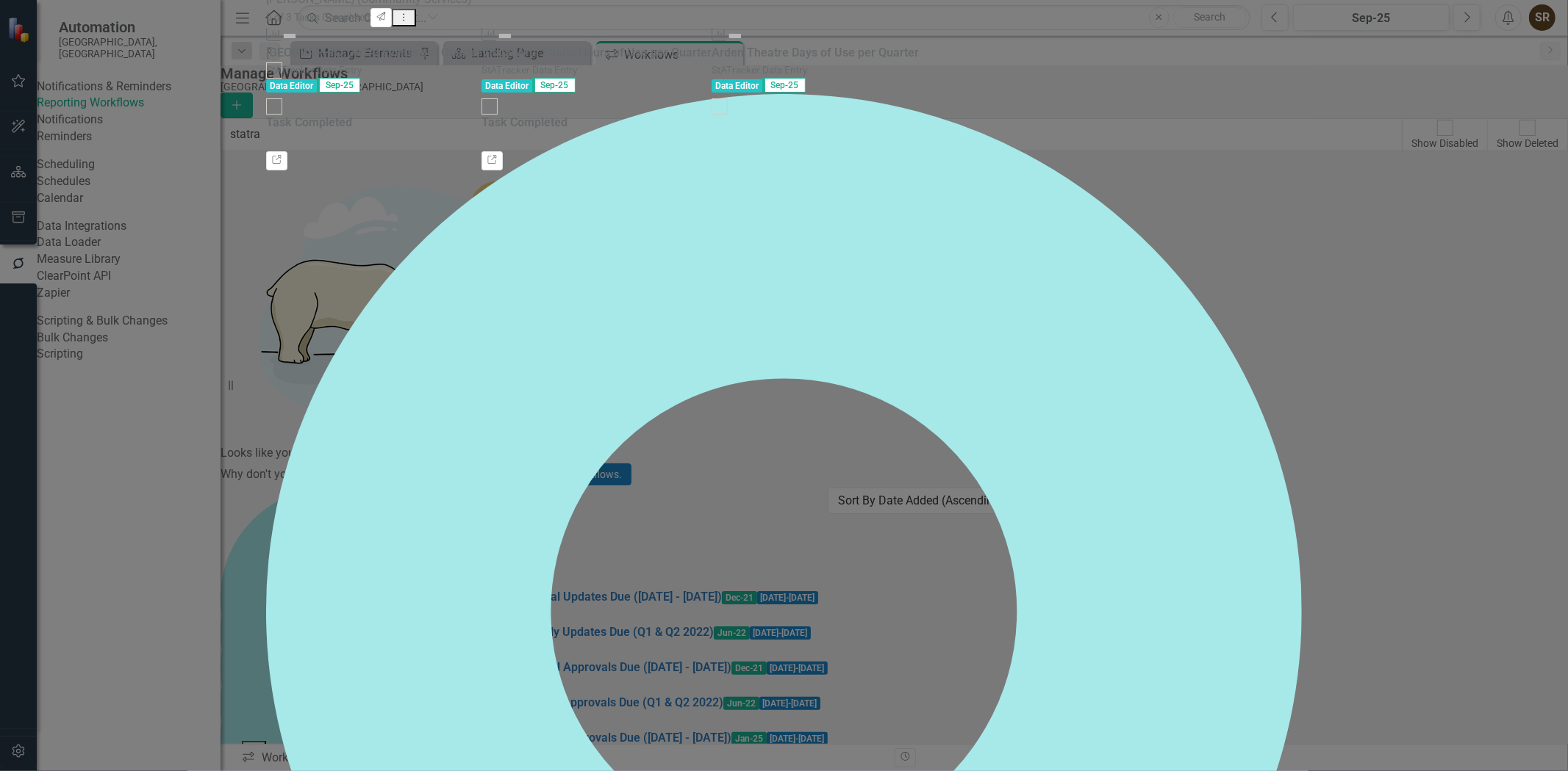
scroll to position [463, 0]
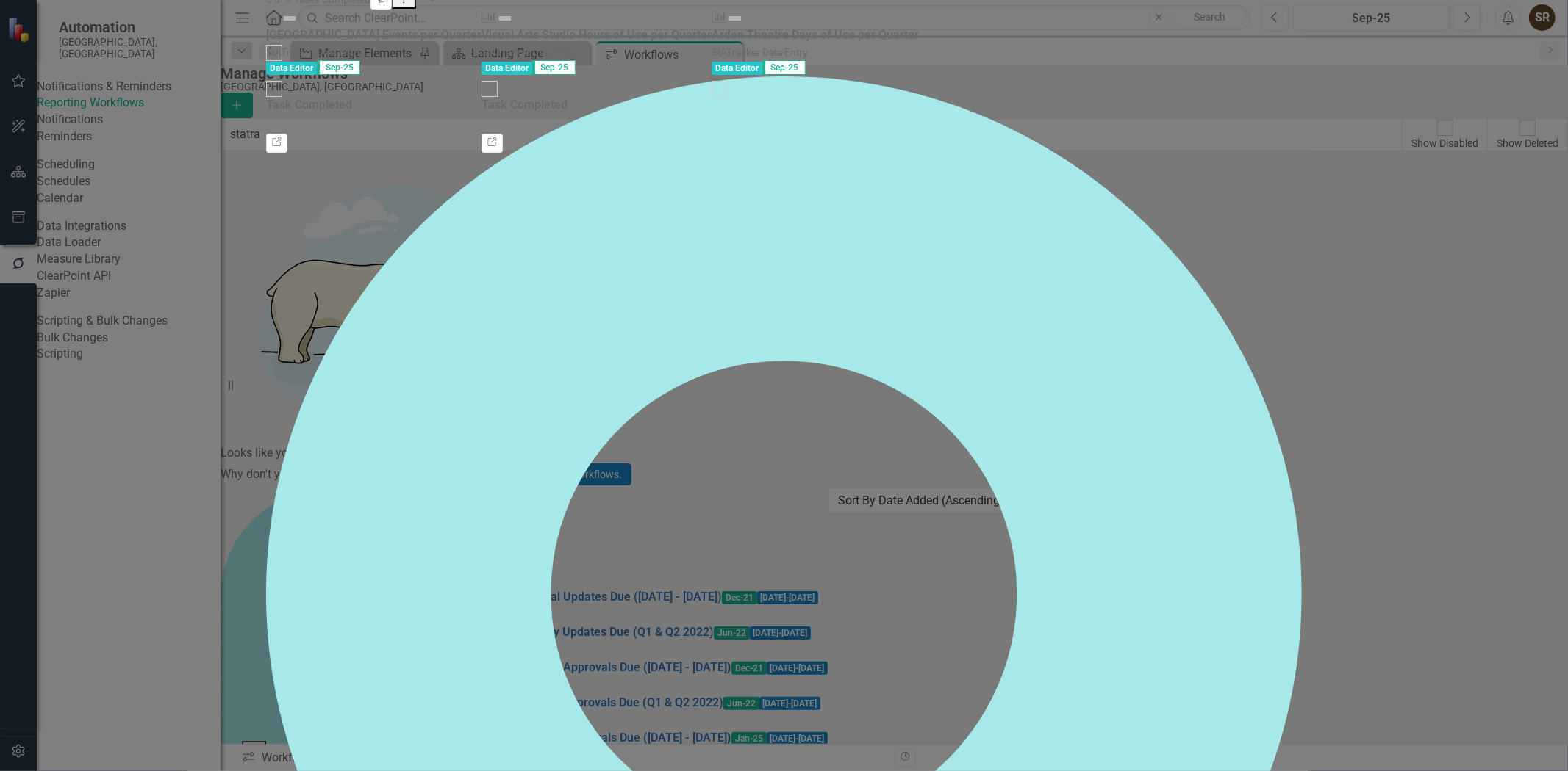
scroll to position [526, 0]
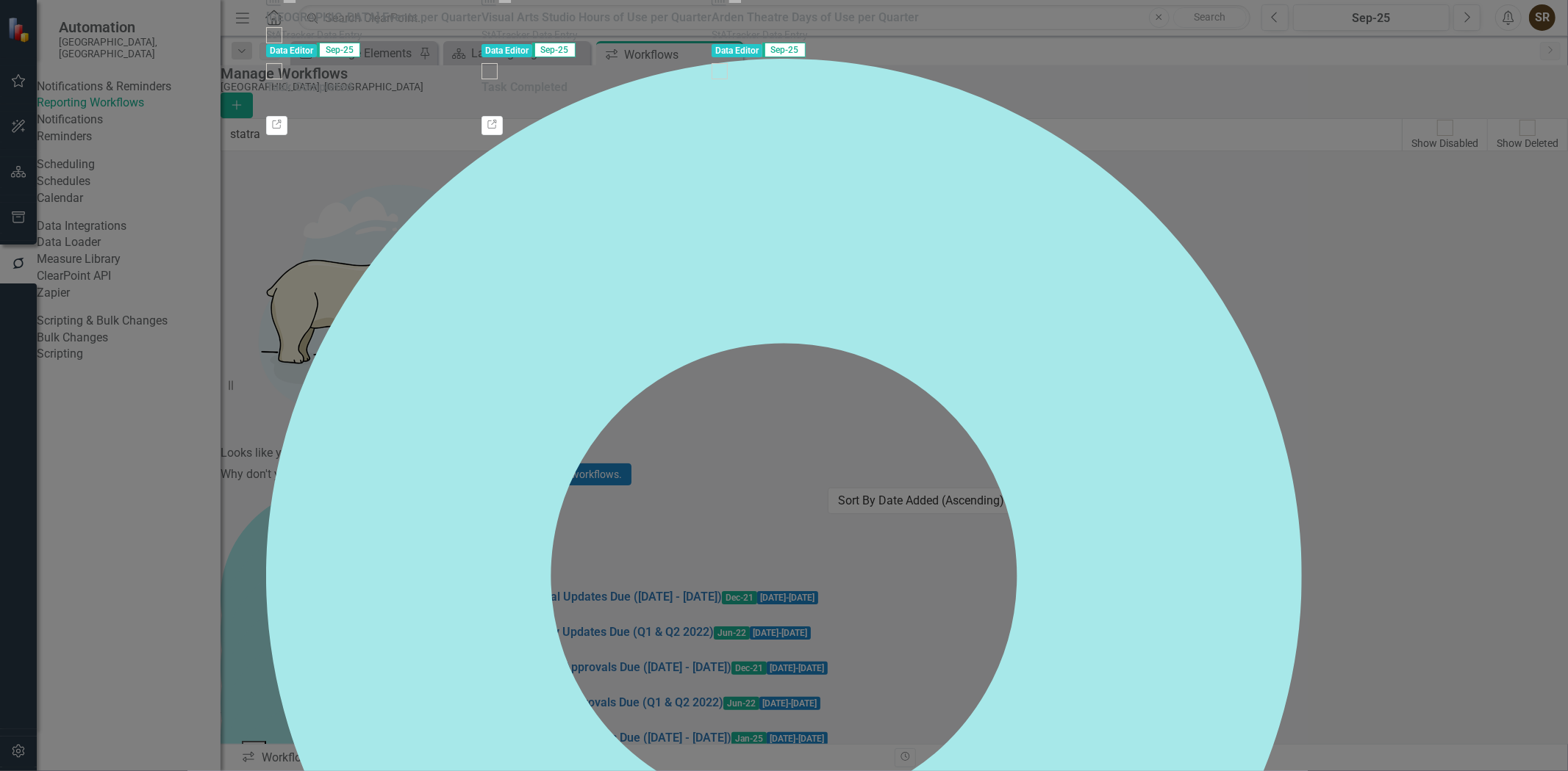
scroll to position [629, 0]
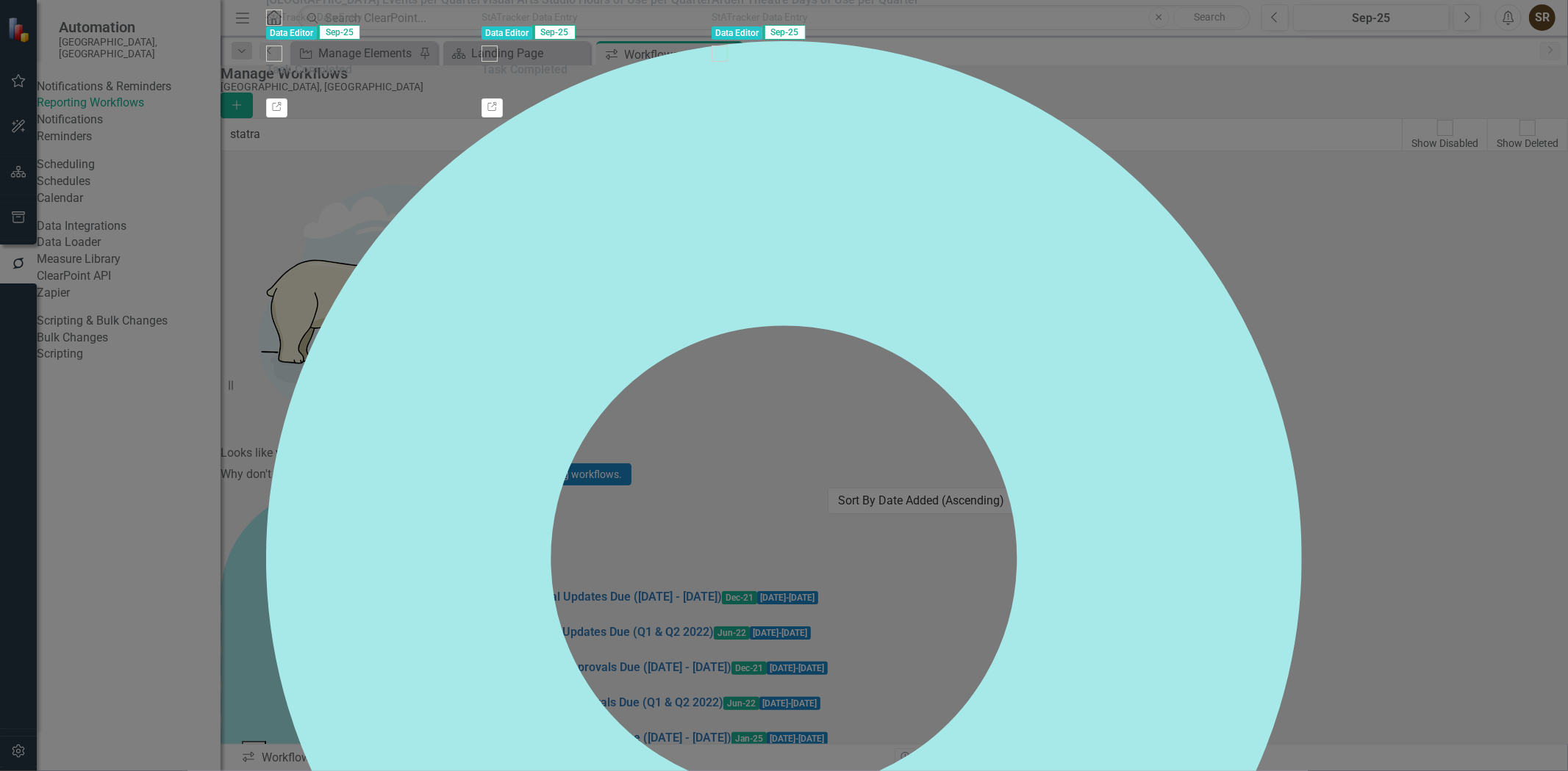
scroll to position [692, 0]
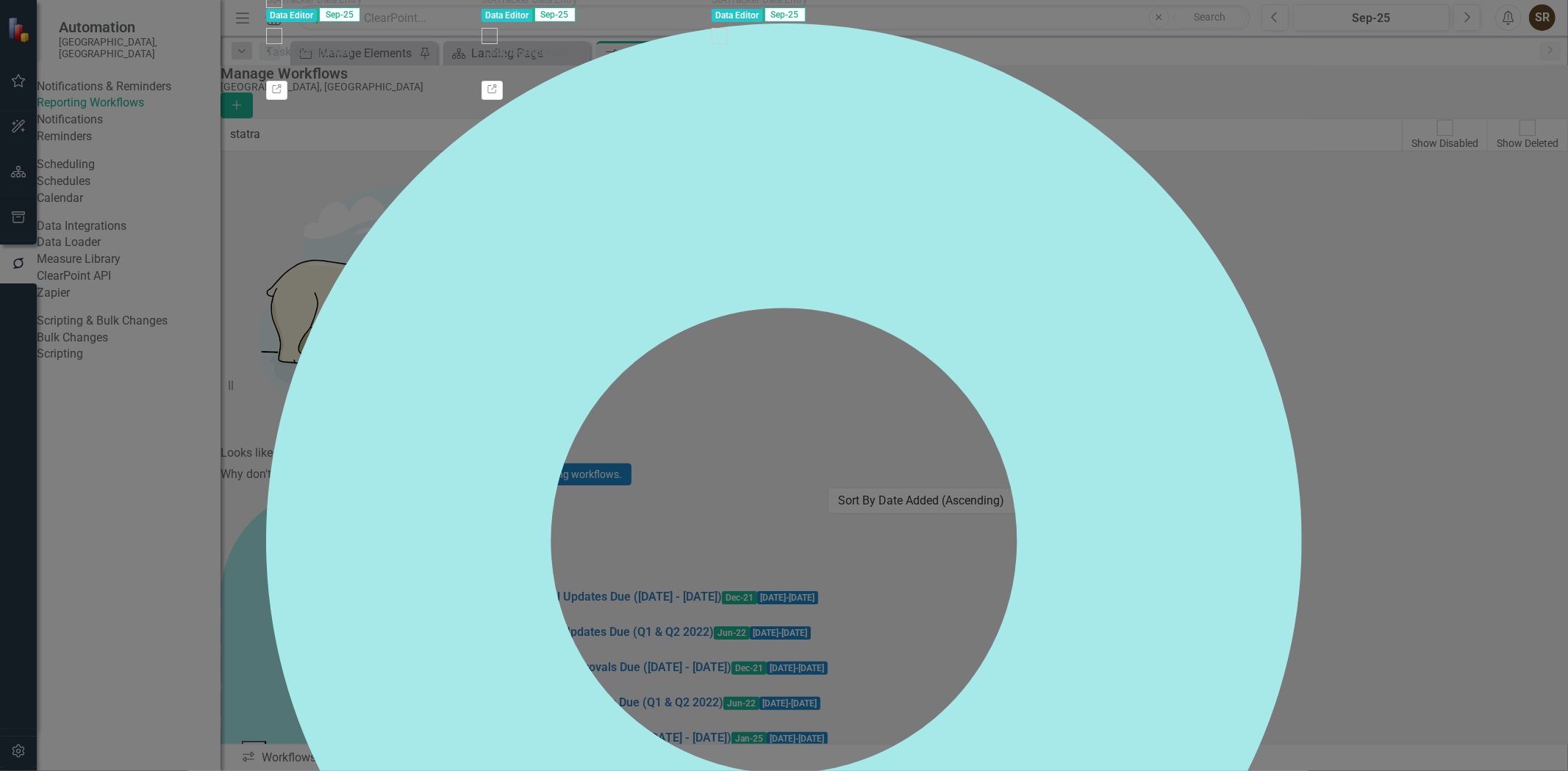
scroll to position [190, 0]
drag, startPoint x: 1567, startPoint y: 323, endPoint x: 348, endPoint y: 345, distance: 1219.2
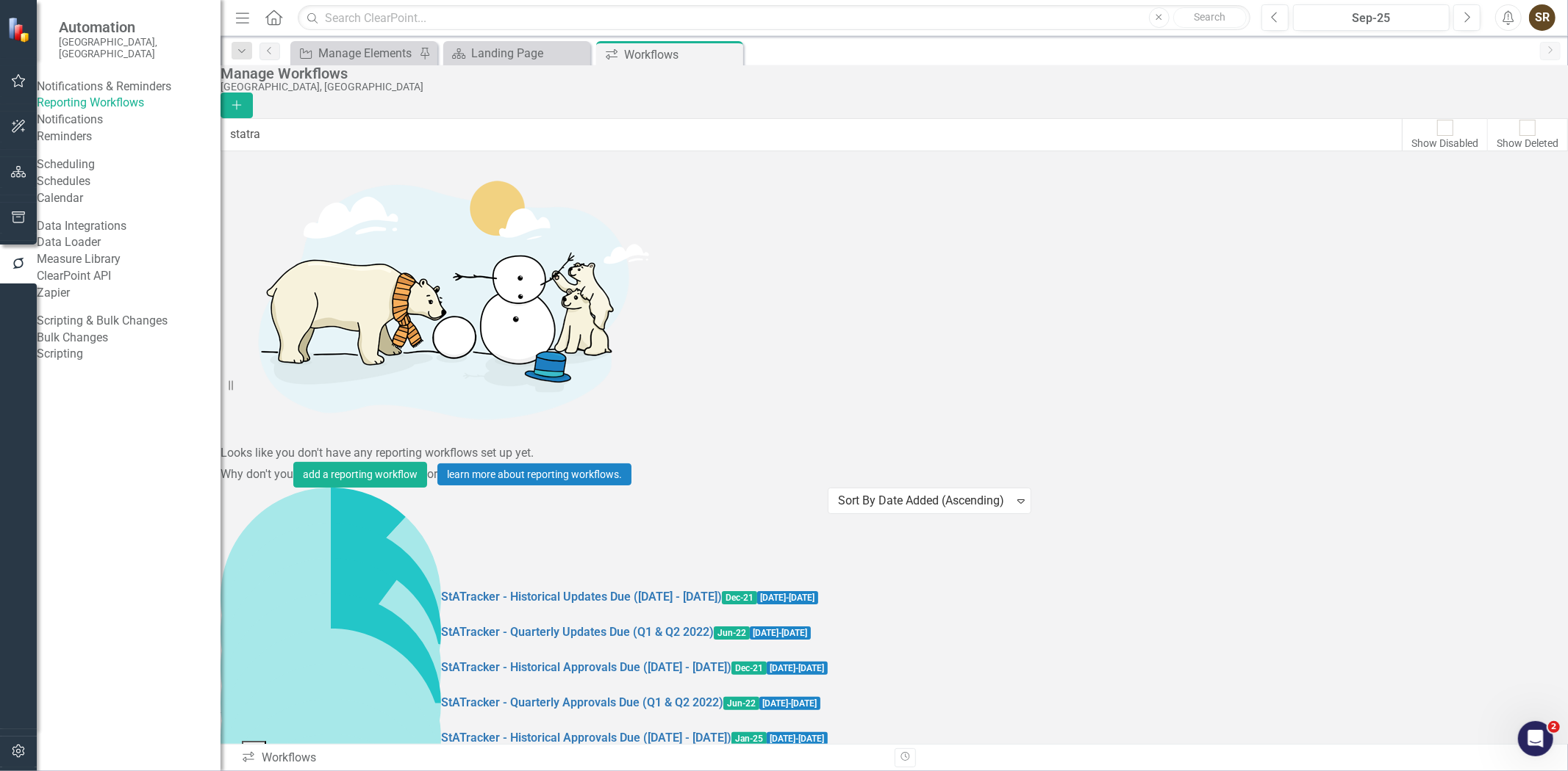
click at [19, 174] on icon "button" at bounding box center [18, 172] width 15 height 12
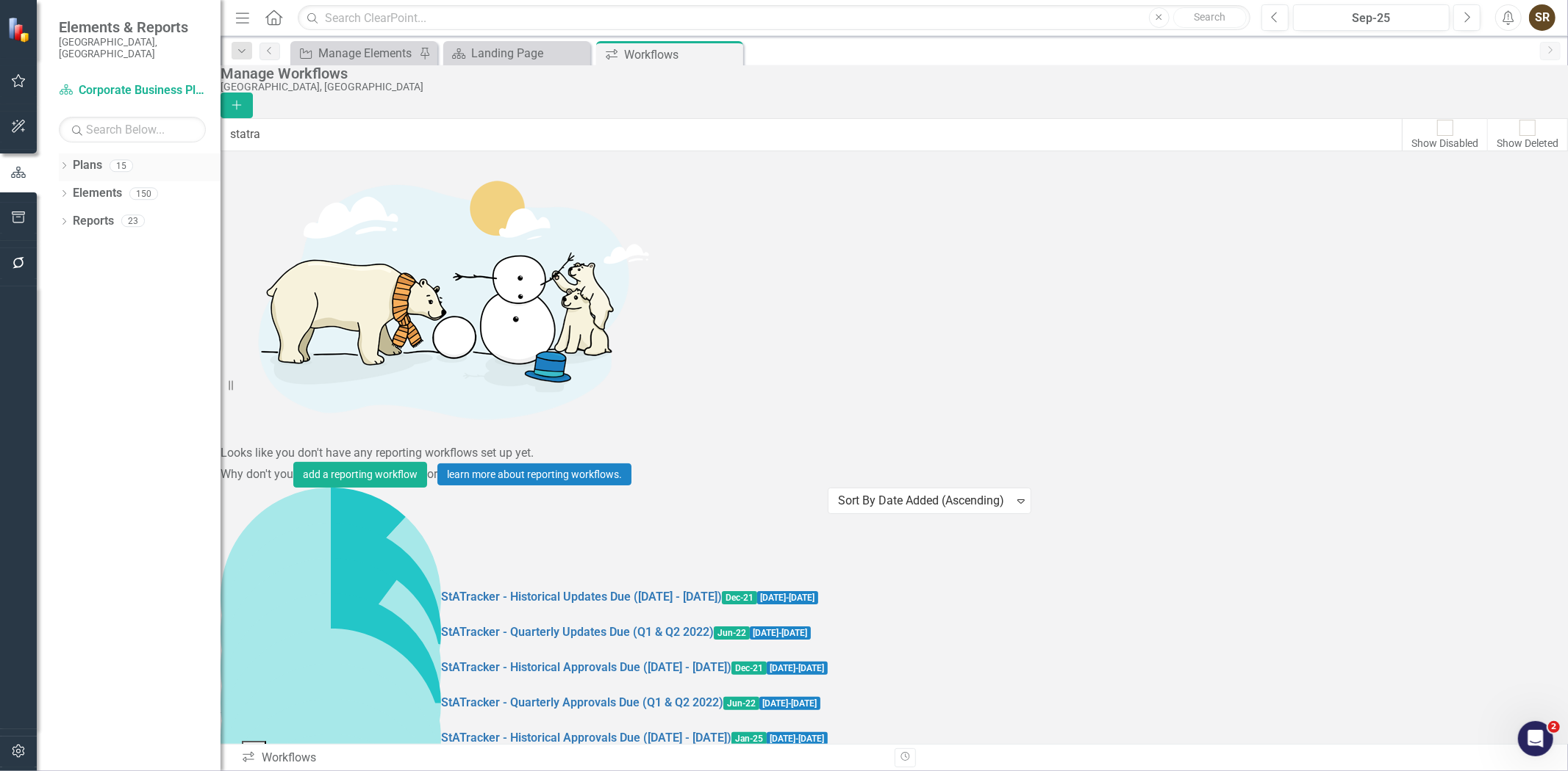
click at [67, 164] on icon "Dropdown" at bounding box center [63, 167] width 10 height 8
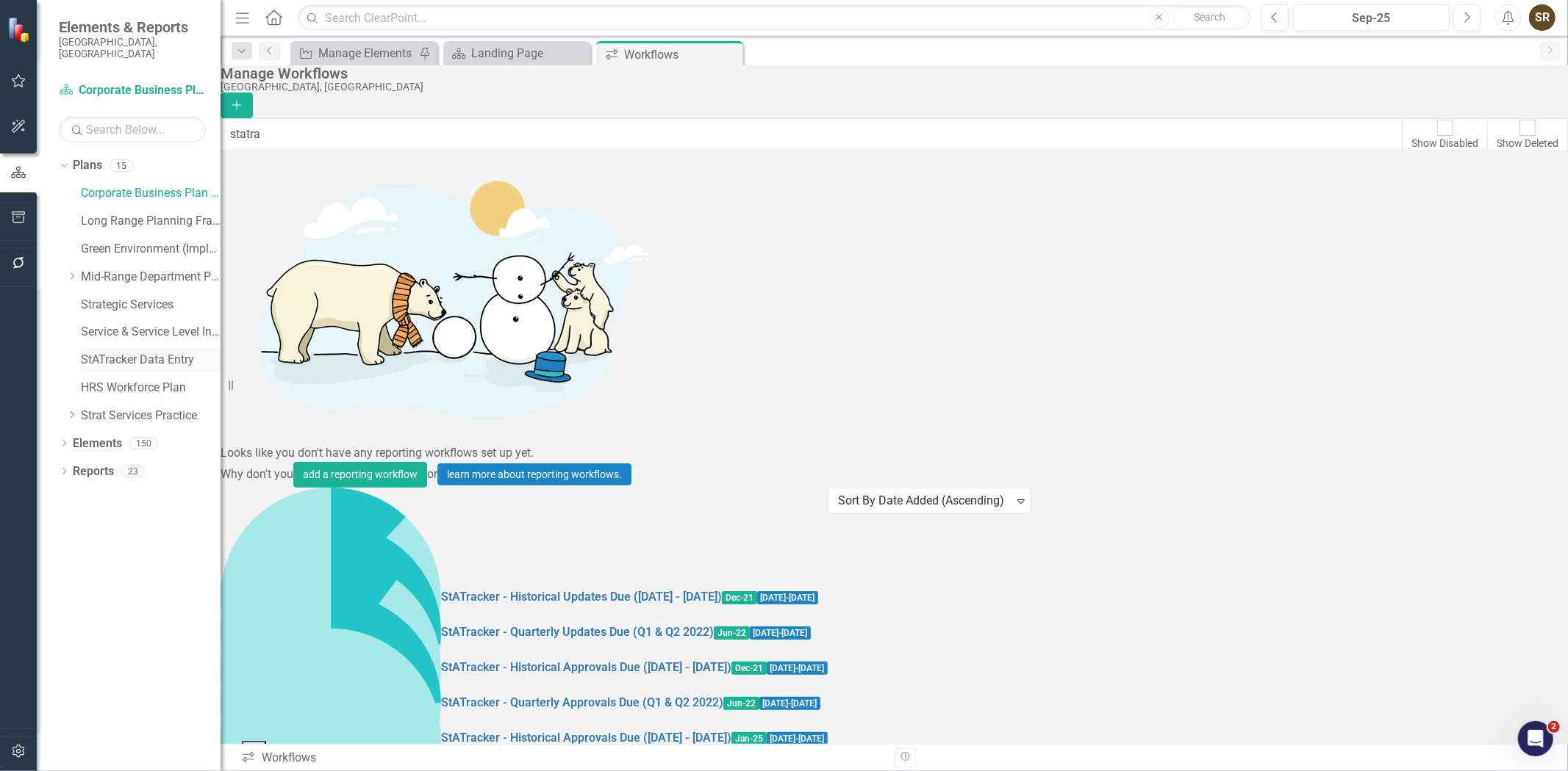
click at [119, 352] on link "StATracker Data Entry" at bounding box center [150, 360] width 139 height 17
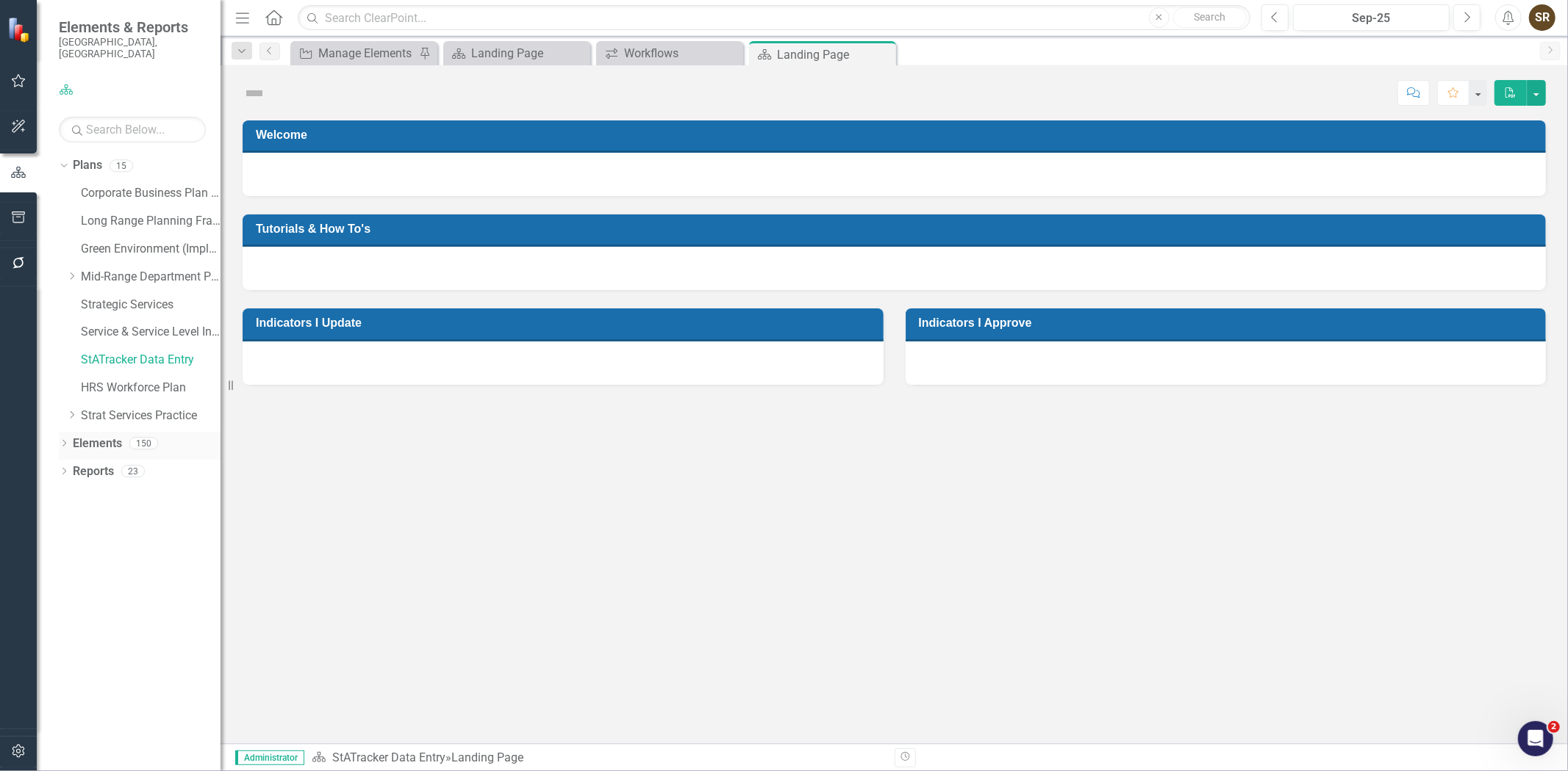
click at [61, 441] on icon "Dropdown" at bounding box center [63, 445] width 10 height 8
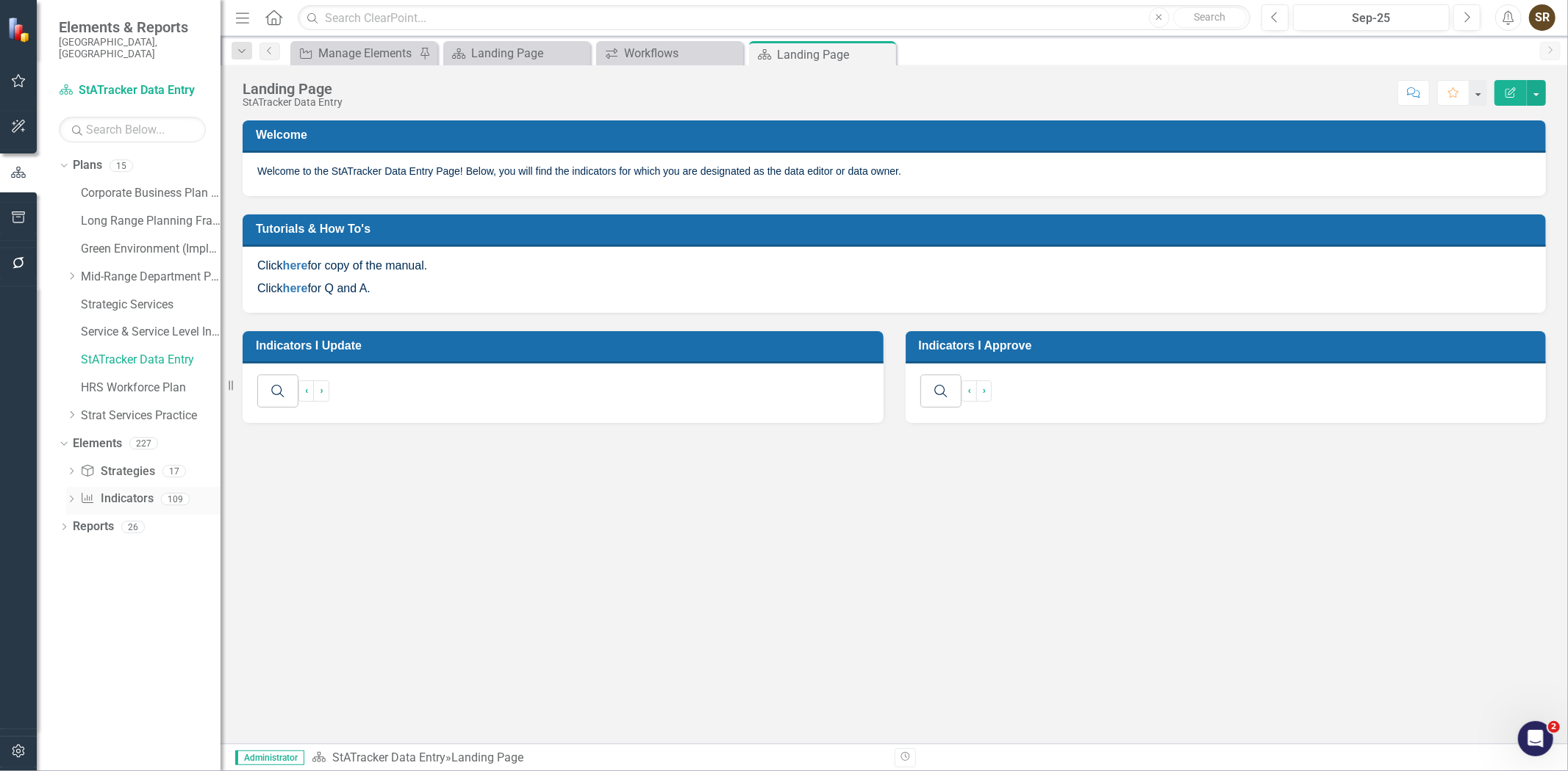
click at [113, 491] on link "Indicator Indicators" at bounding box center [116, 499] width 73 height 17
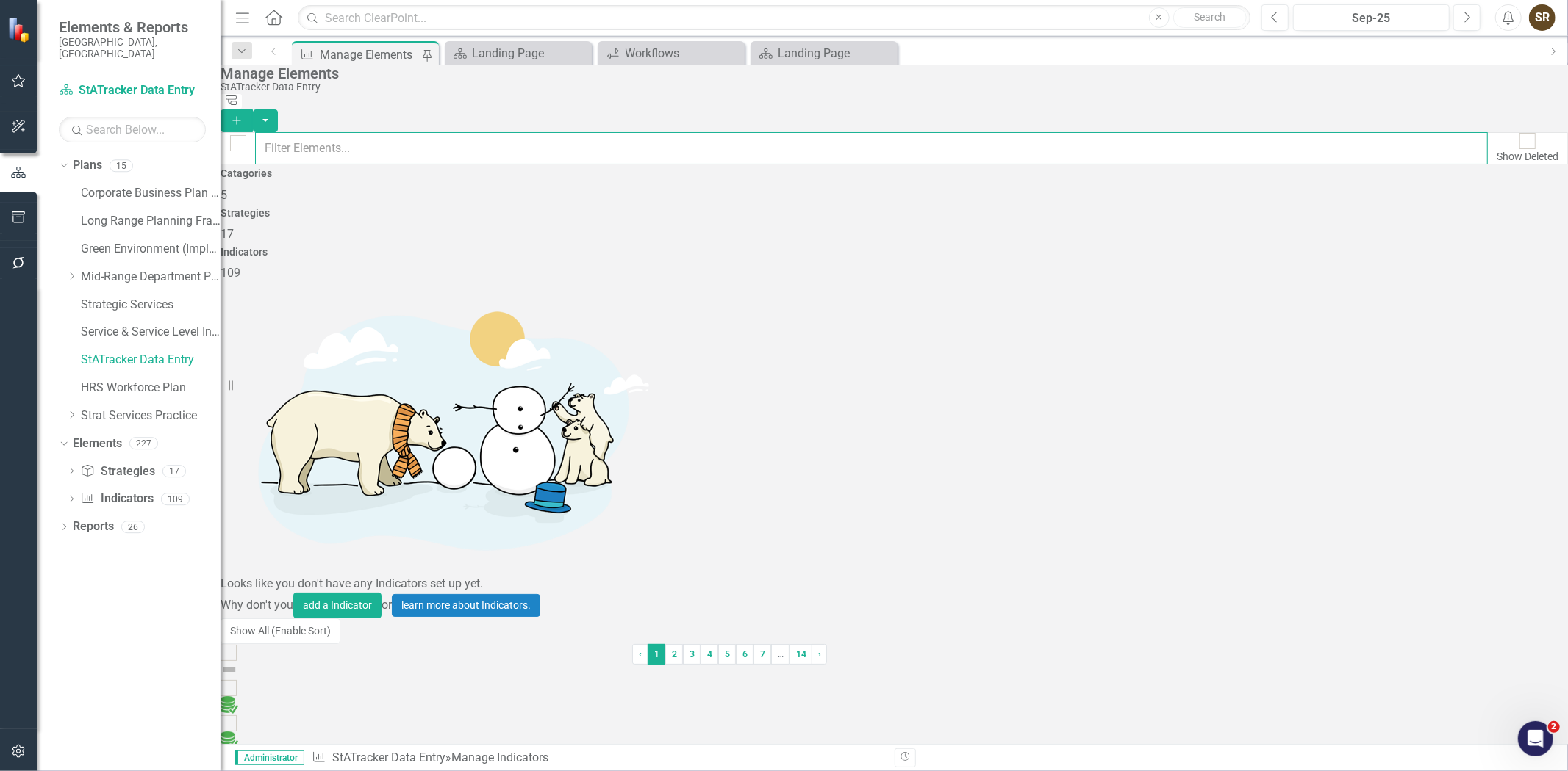
click at [331, 132] on input "text" at bounding box center [871, 148] width 1233 height 32
type input "total eme"
click at [388, 699] on link "Total Emergency Response Time" at bounding box center [307, 706] width 174 height 14
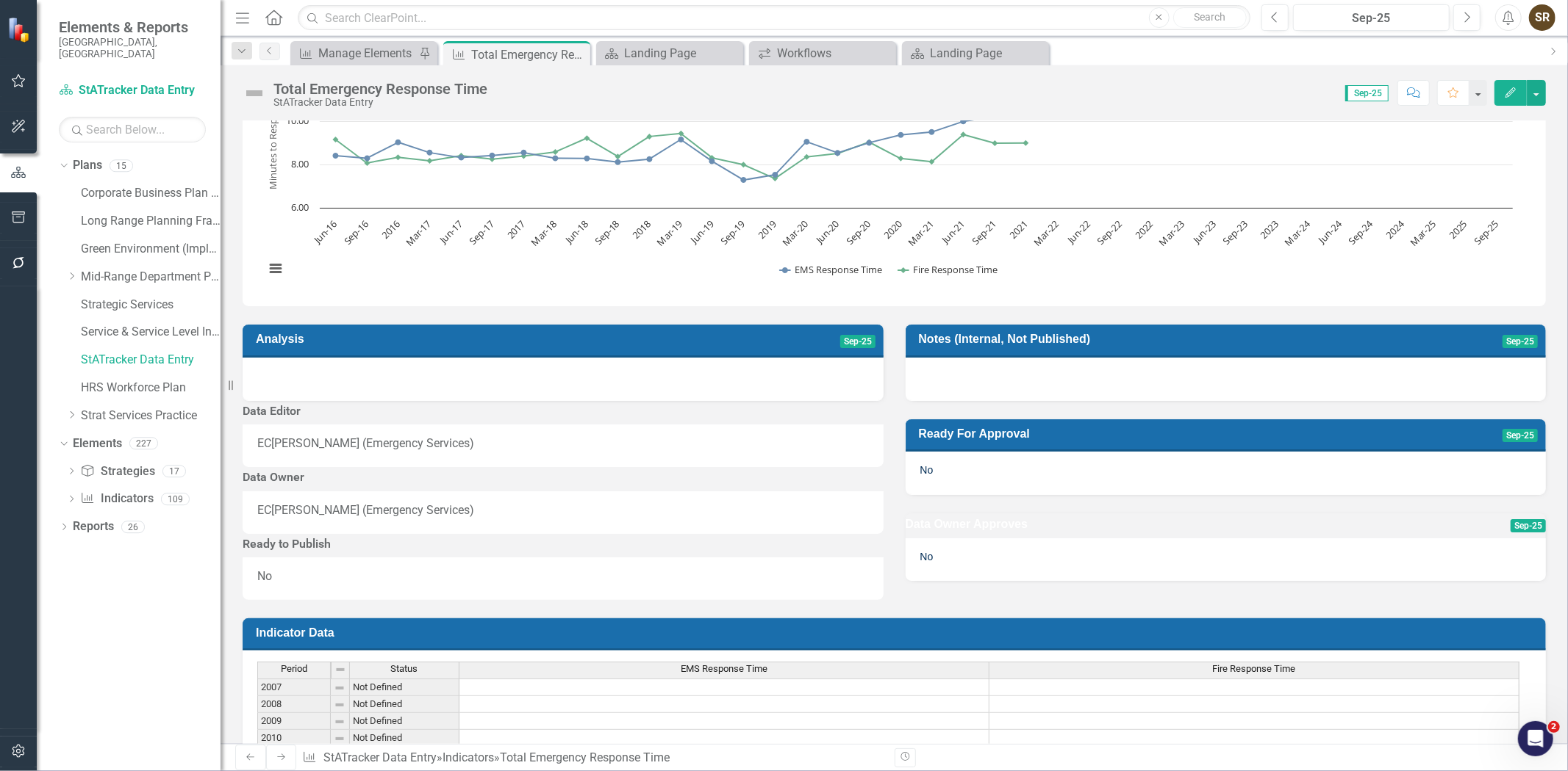
scroll to position [194, 0]
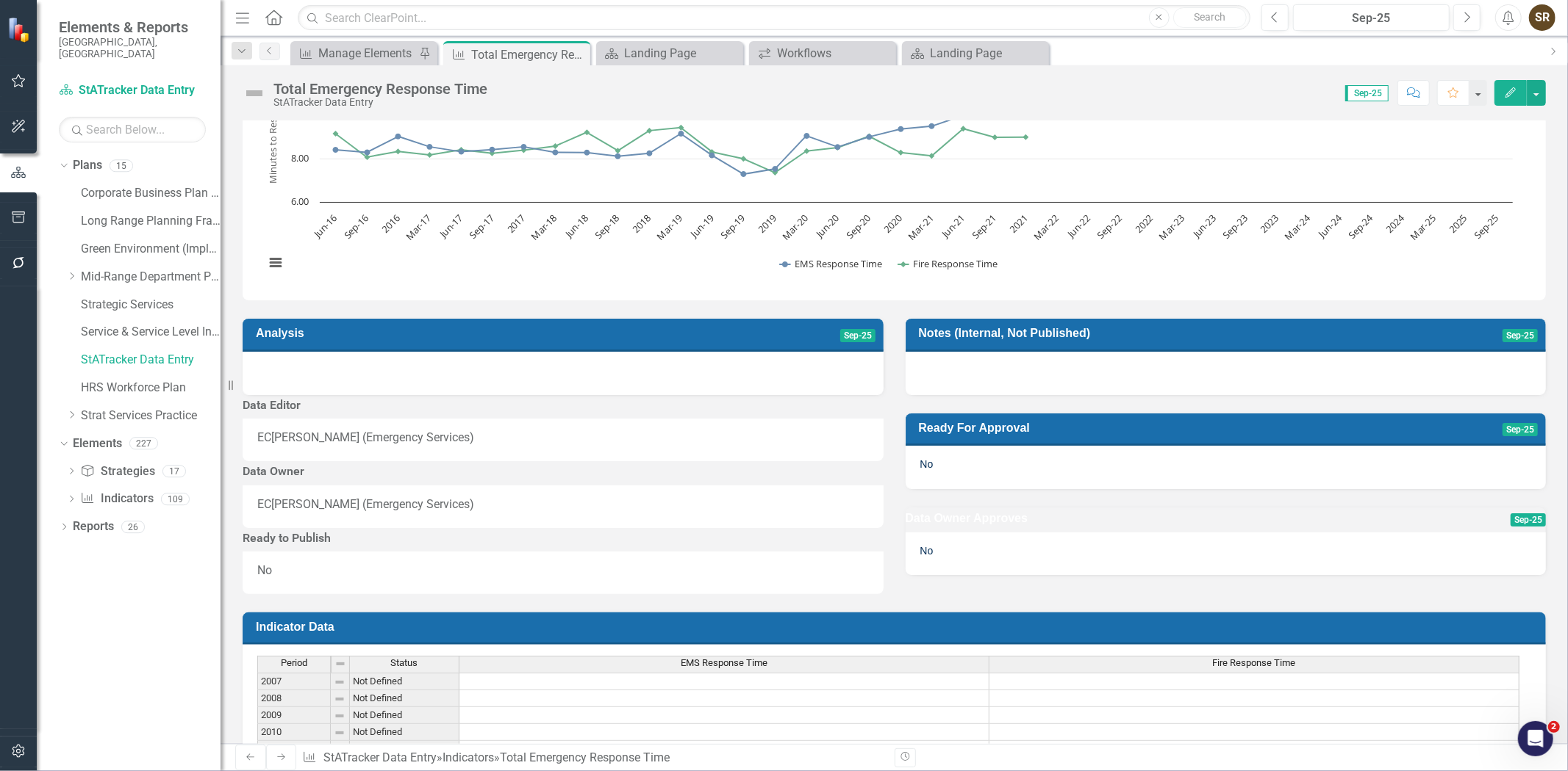
click at [530, 447] on div "EC Everett Cooke (Emergency Services)" at bounding box center [563, 438] width 611 height 17
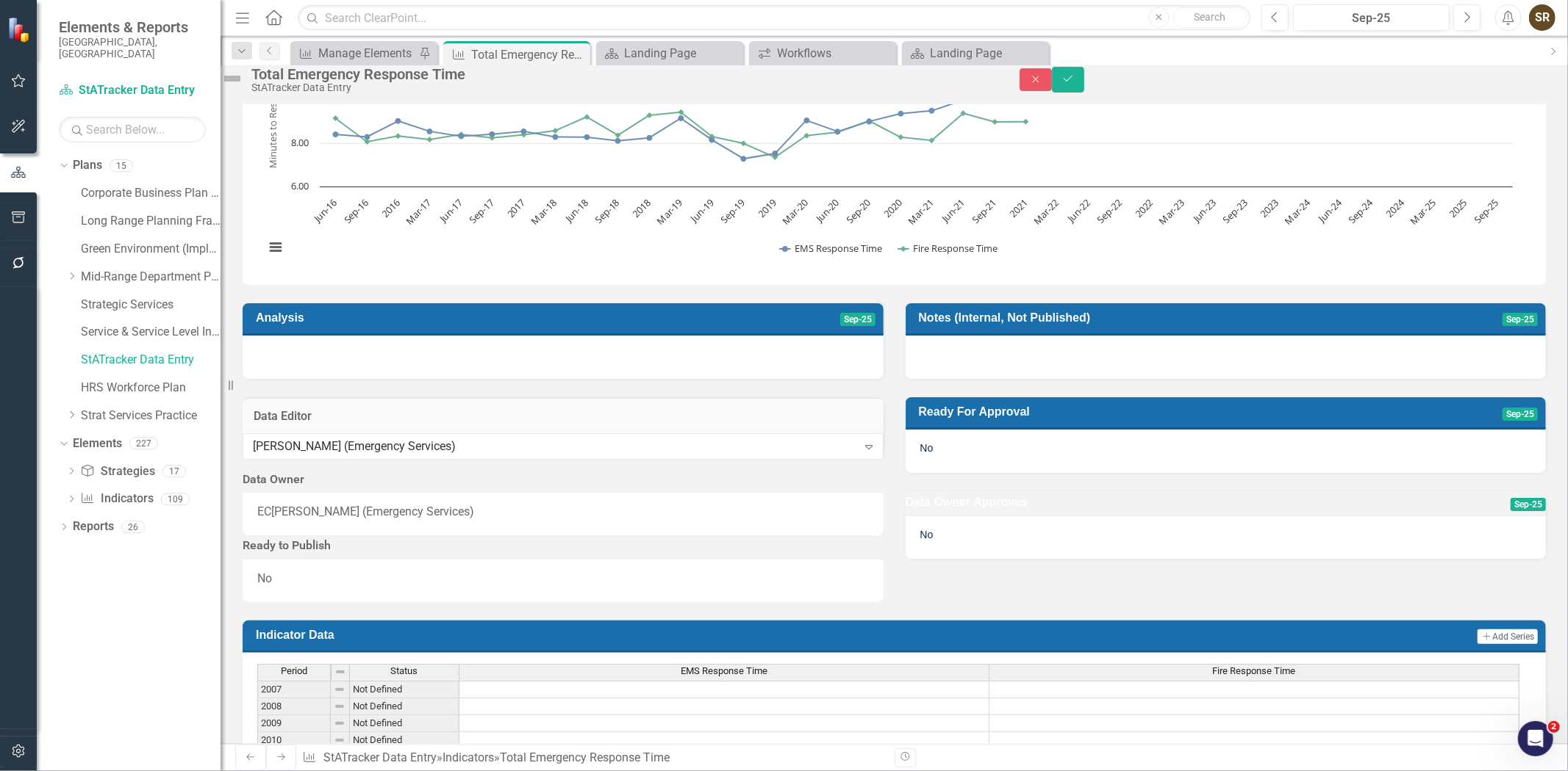
click at [530, 455] on div "Everett Cooke (Emergency Services)" at bounding box center [555, 446] width 604 height 17
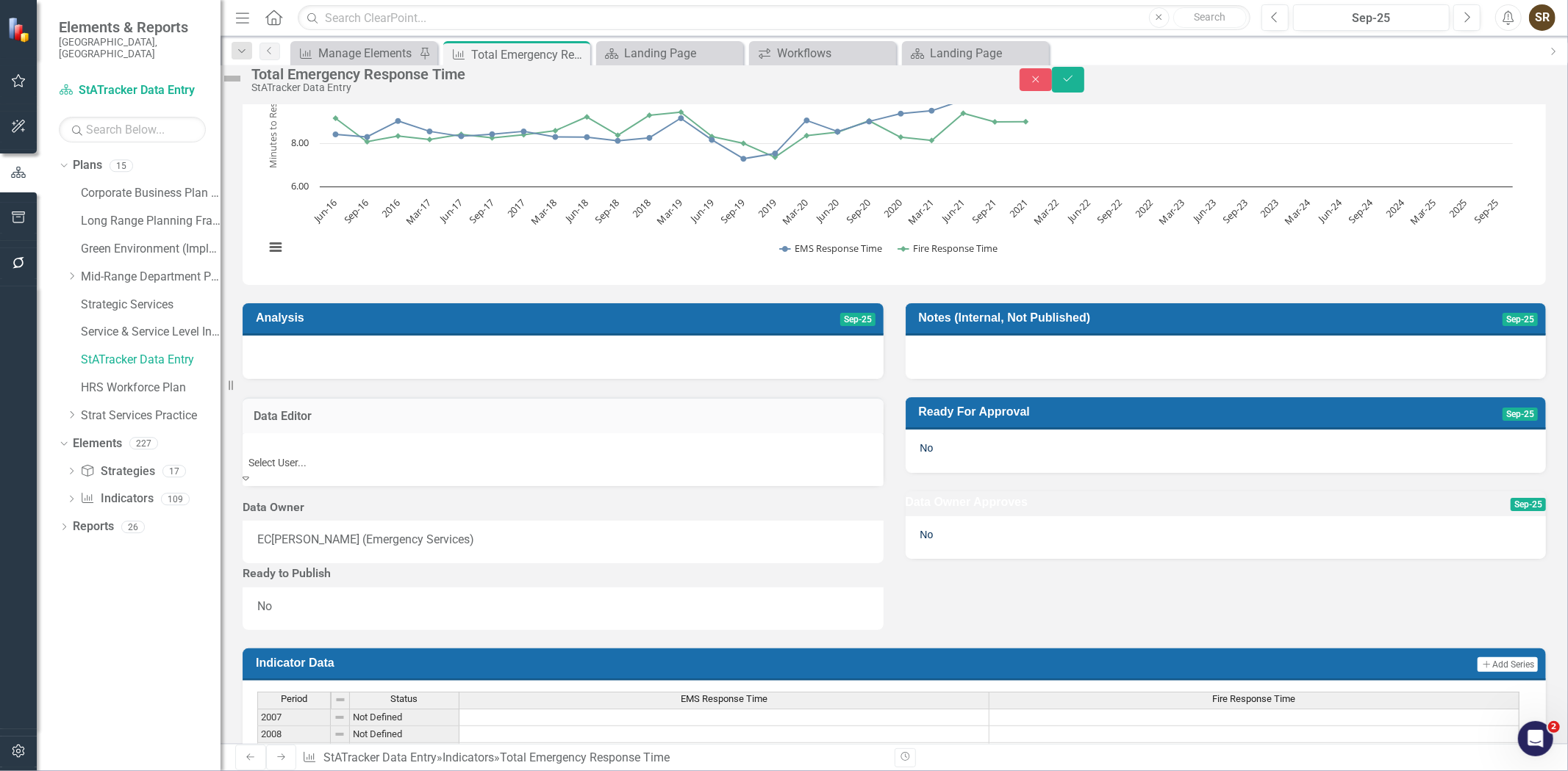
scroll to position [0, 0]
click at [777, 771] on div "Not Defined" at bounding box center [784, 779] width 1568 height 17
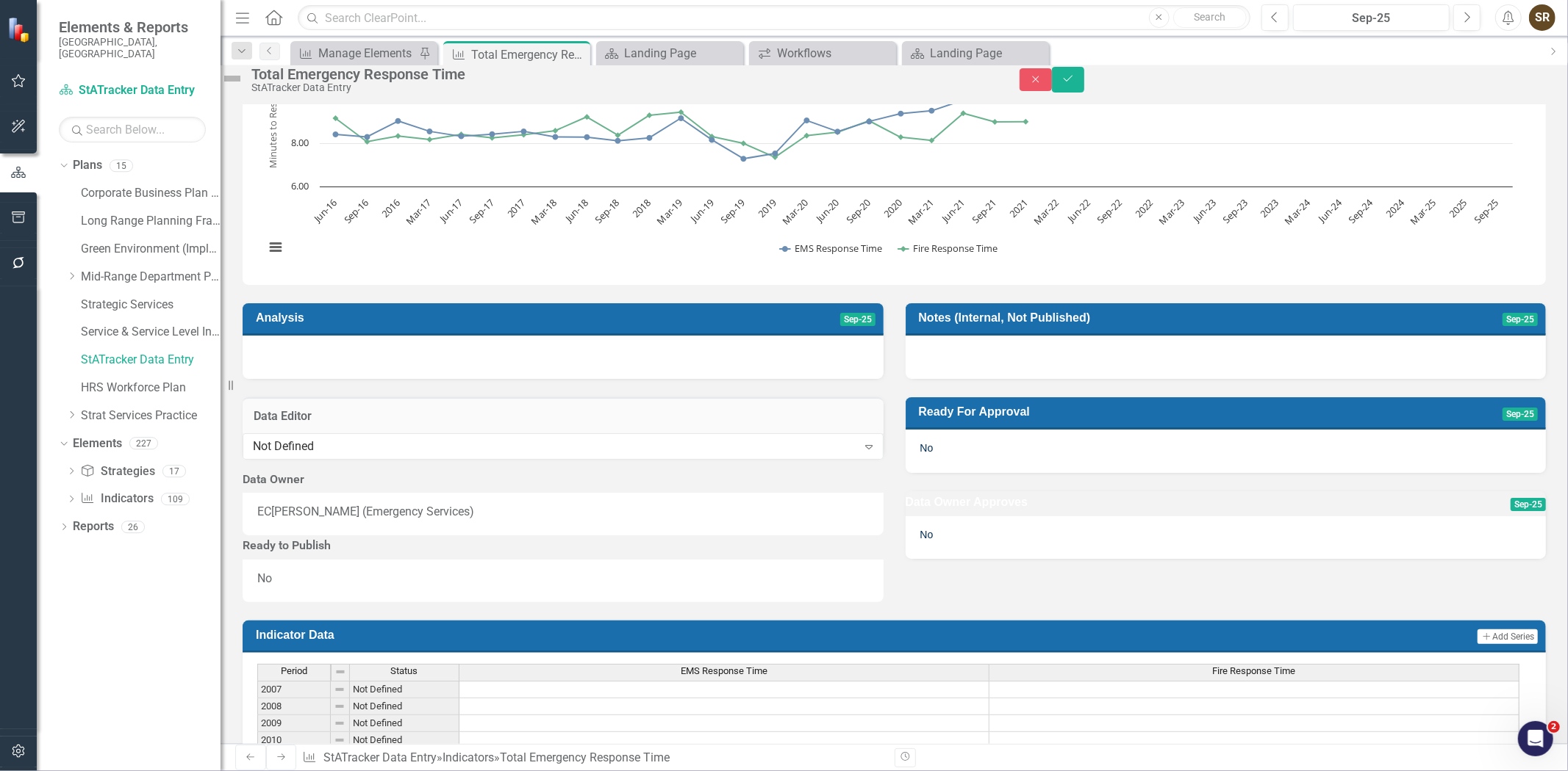
click at [759, 521] on div "EC Everett Cooke (Emergency Services)" at bounding box center [563, 512] width 611 height 17
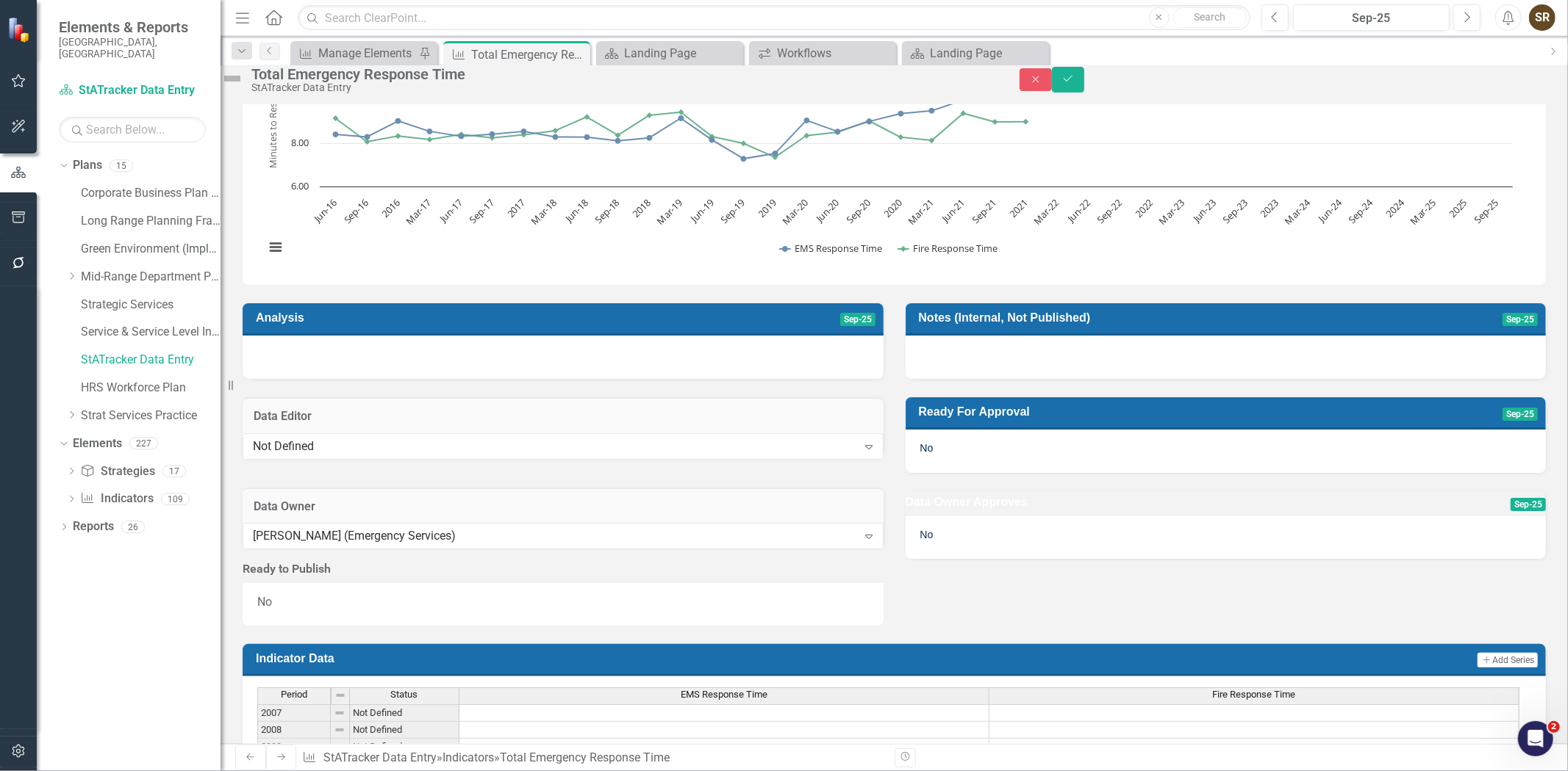
click at [822, 524] on div "Data Owner" at bounding box center [563, 506] width 641 height 36
click at [1084, 84] on button "Save" at bounding box center [1068, 79] width 32 height 26
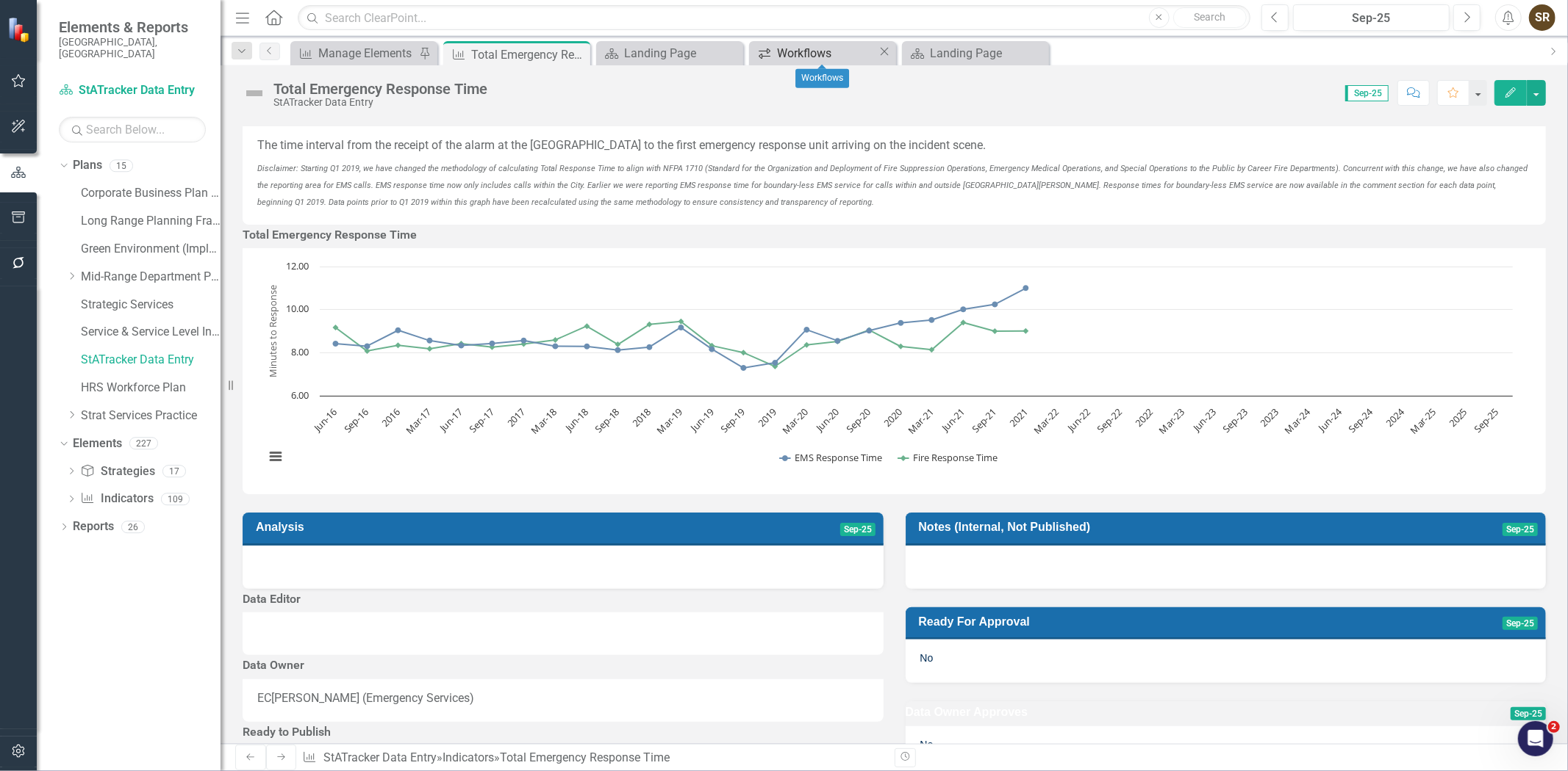
click at [797, 50] on div "Workflows" at bounding box center [827, 53] width 101 height 18
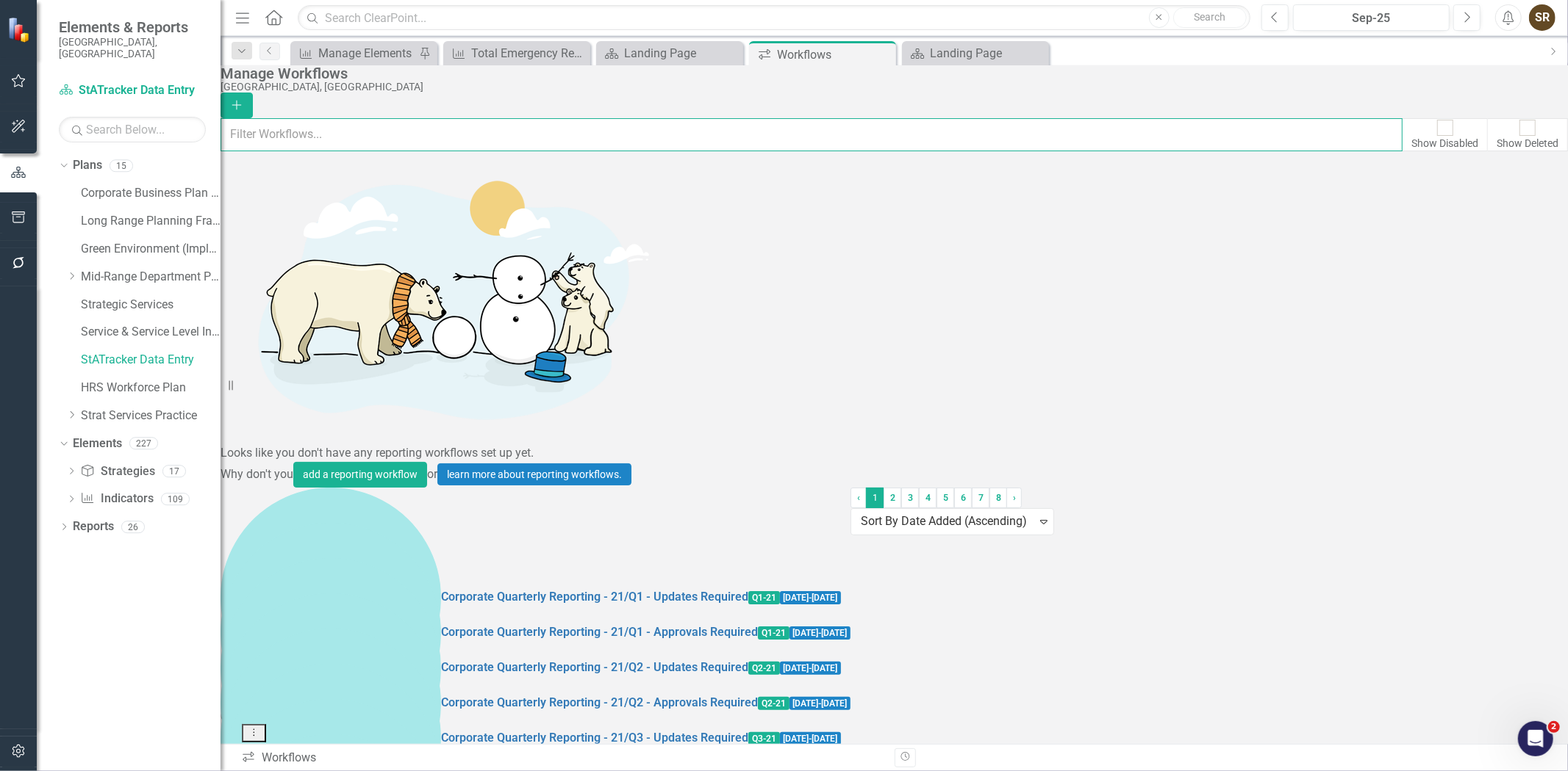
click at [328, 135] on input "text" at bounding box center [811, 135] width 1182 height 32
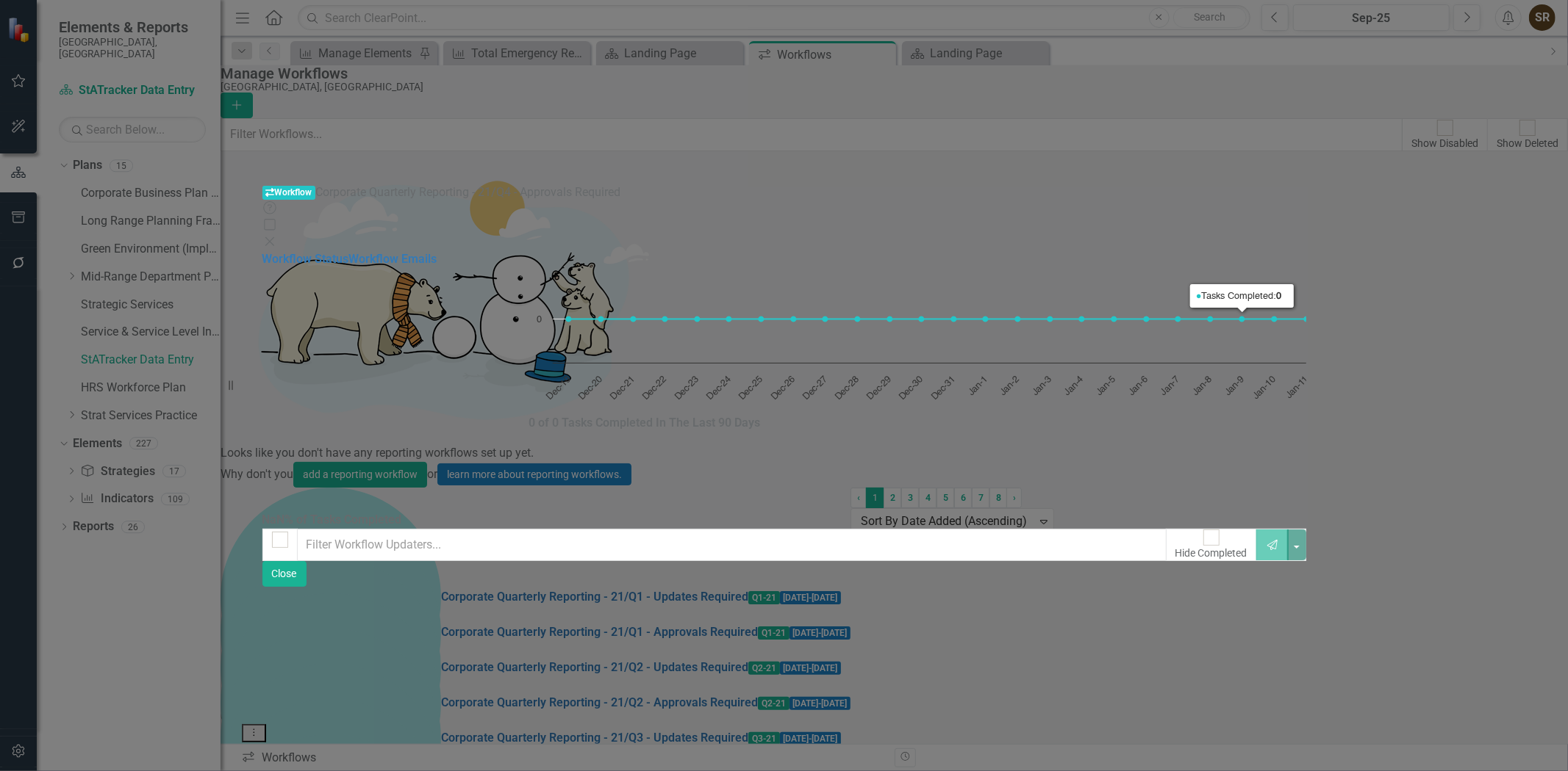
click at [1306, 235] on div "Close" at bounding box center [784, 243] width 1044 height 17
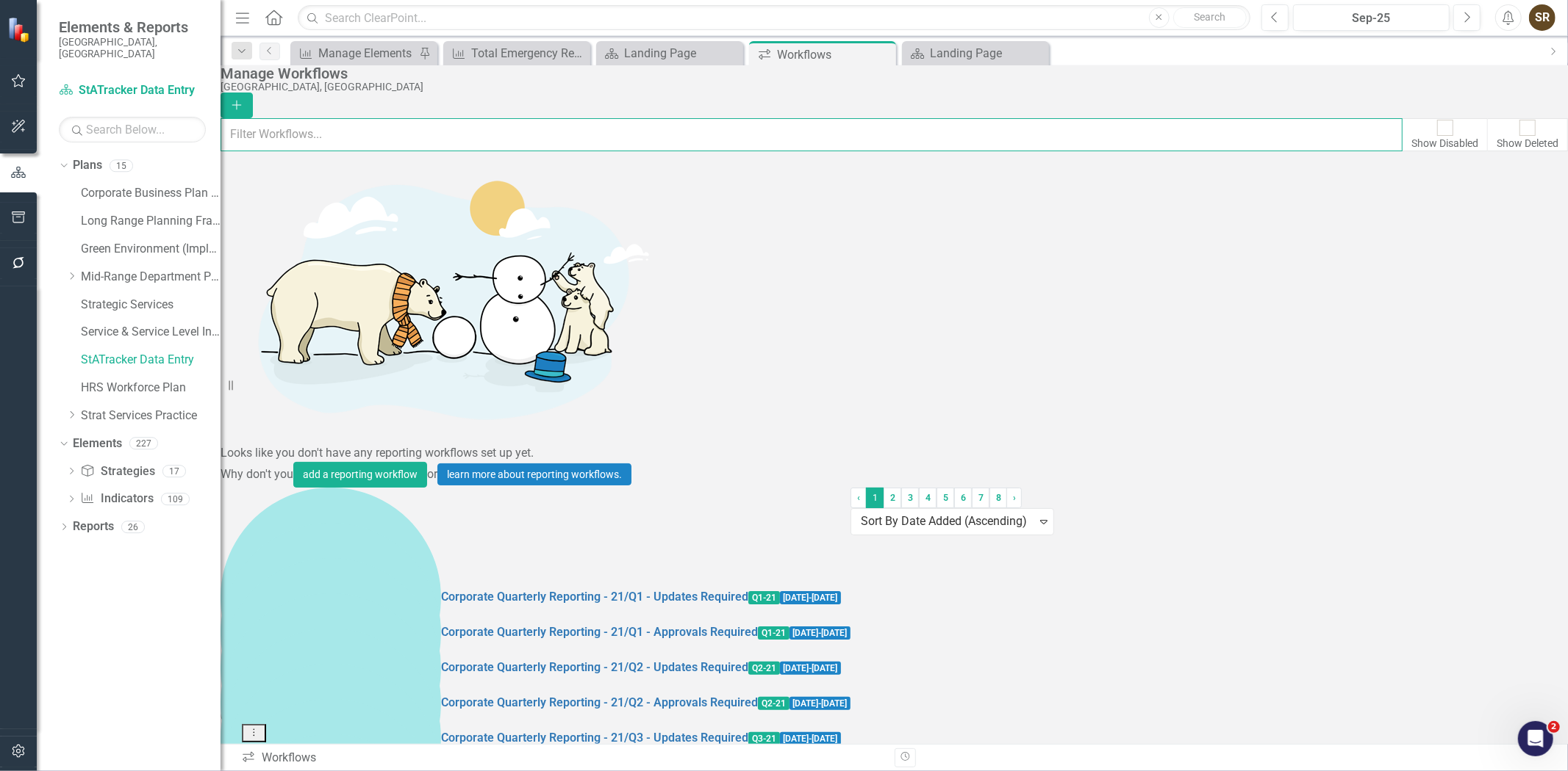
click at [395, 136] on input "text" at bounding box center [811, 135] width 1182 height 32
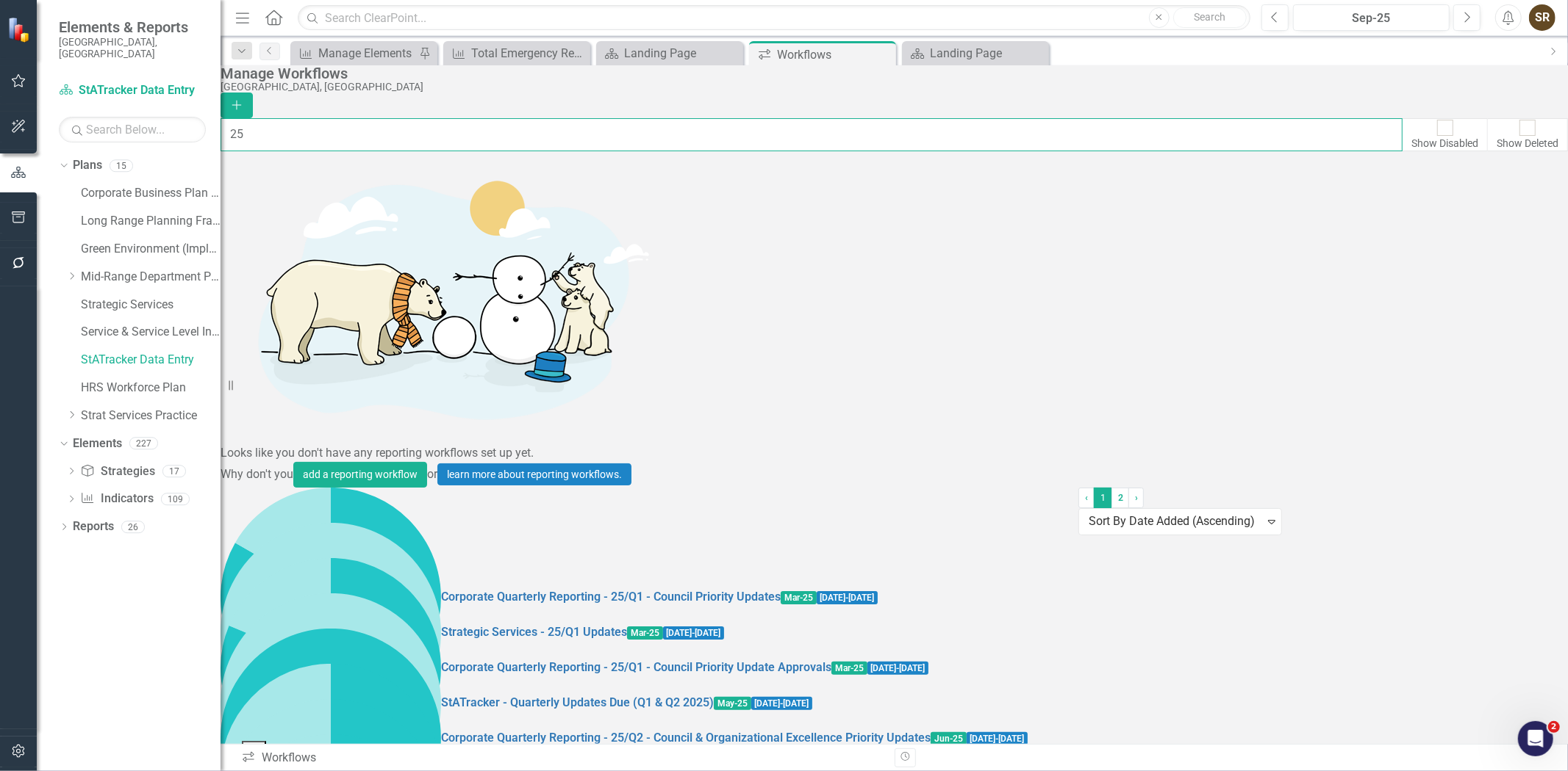
type input "25"
click at [1505, 667] on link "Preview Preview Workflow" at bounding box center [1466, 673] width 136 height 27
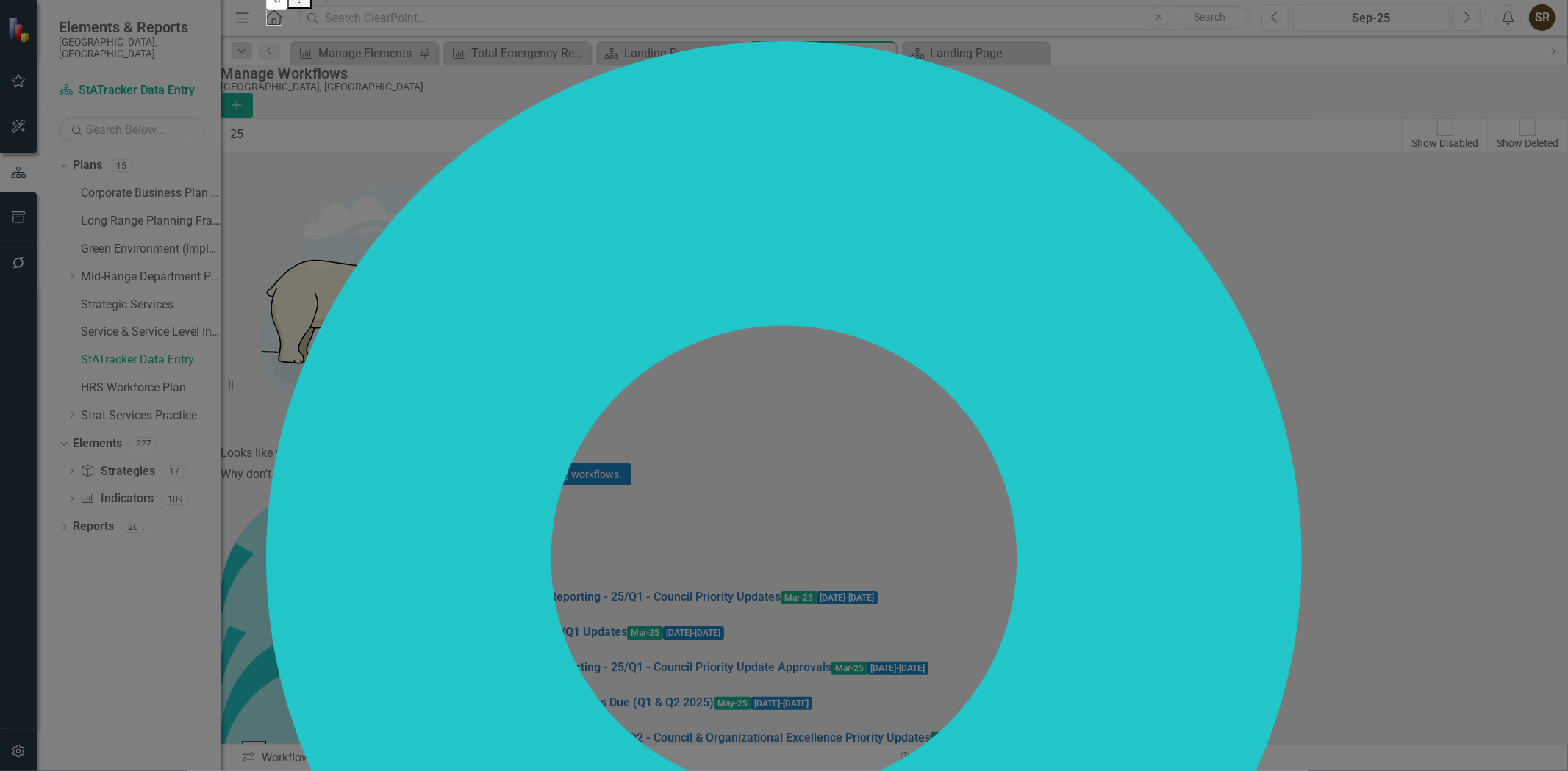
checkbox input "false"
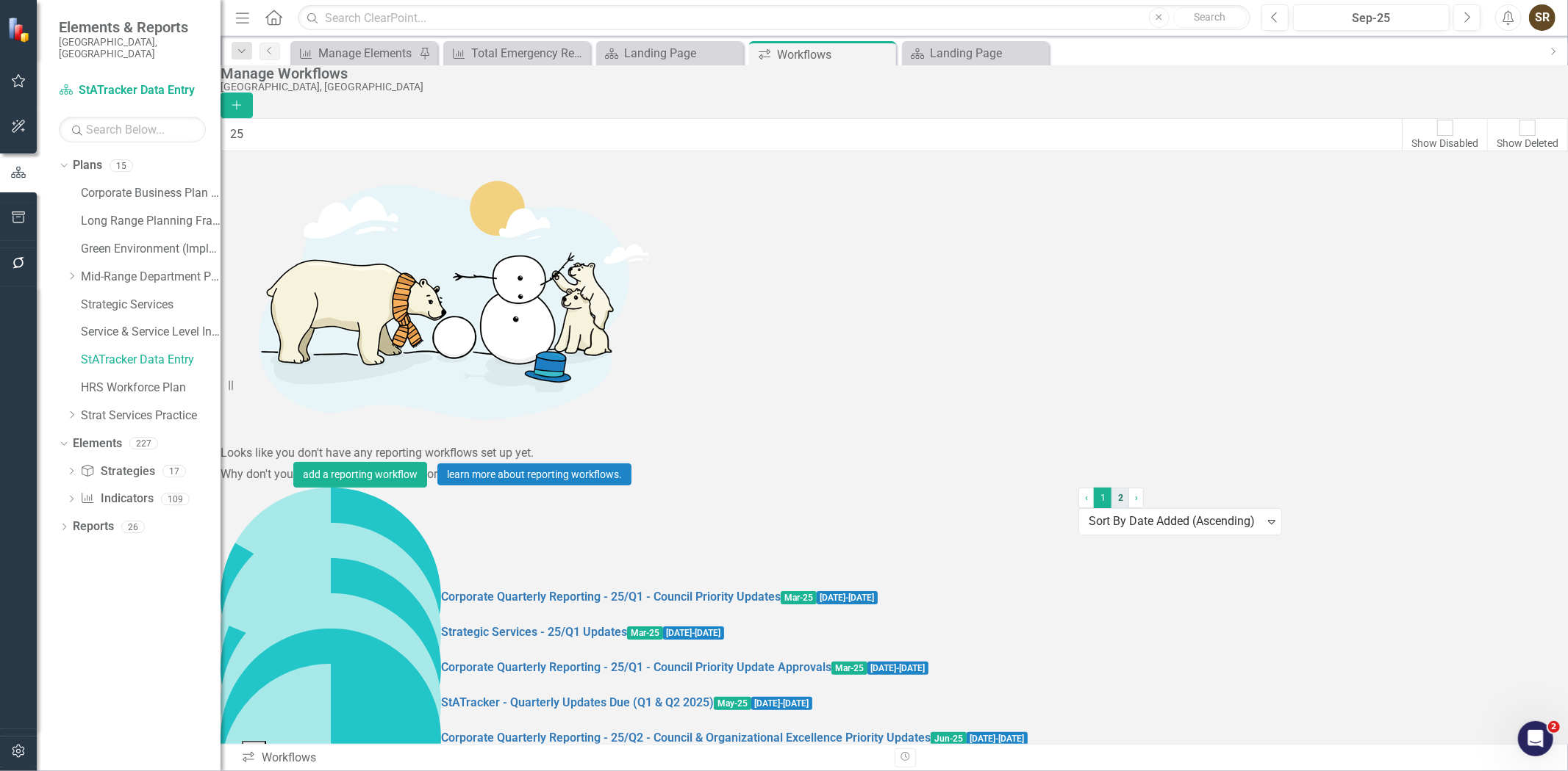
click at [1111, 509] on link "2" at bounding box center [1120, 498] width 18 height 21
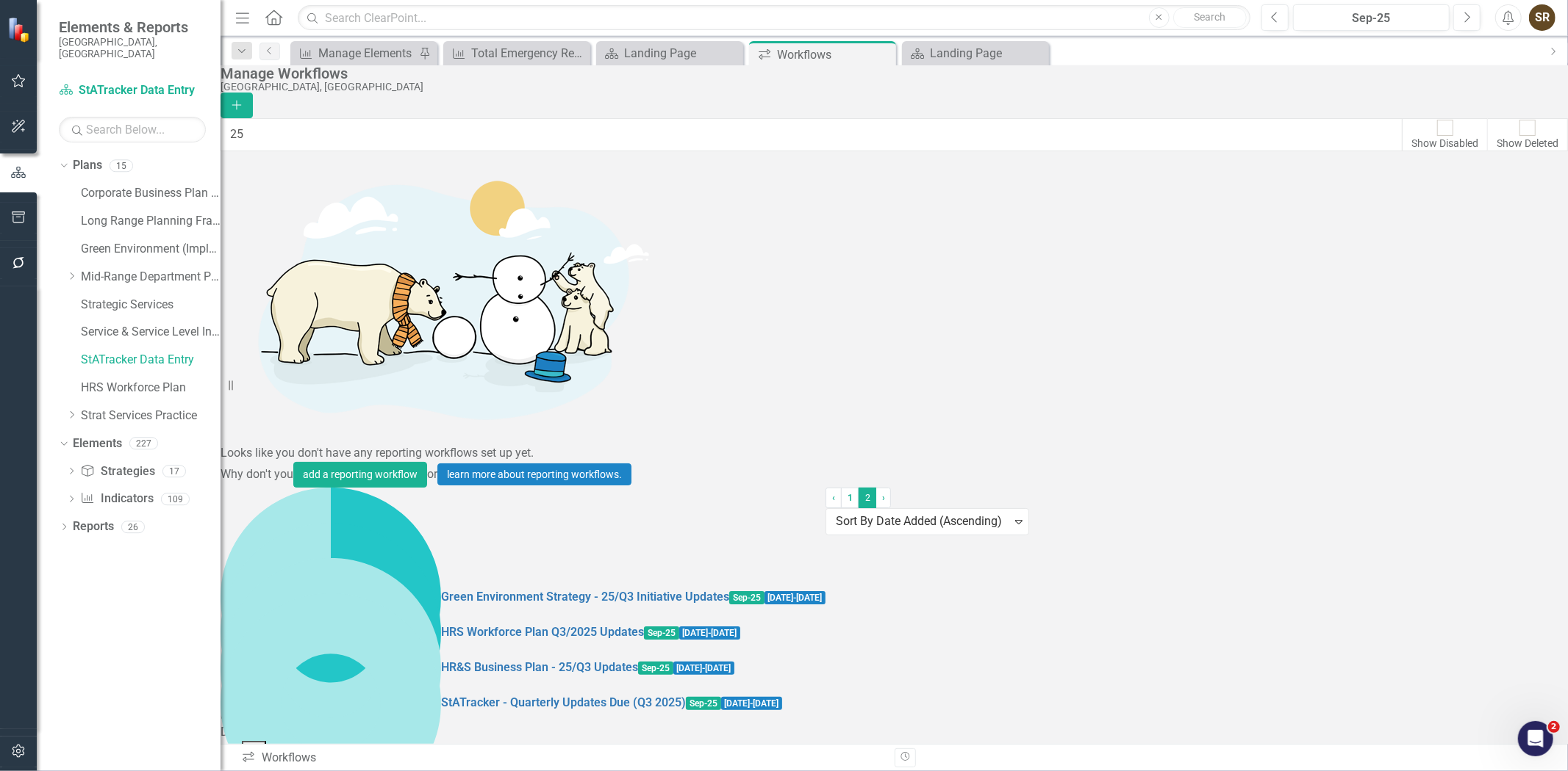
click at [1516, 348] on link "Preview Preview Workflow" at bounding box center [1466, 350] width 136 height 27
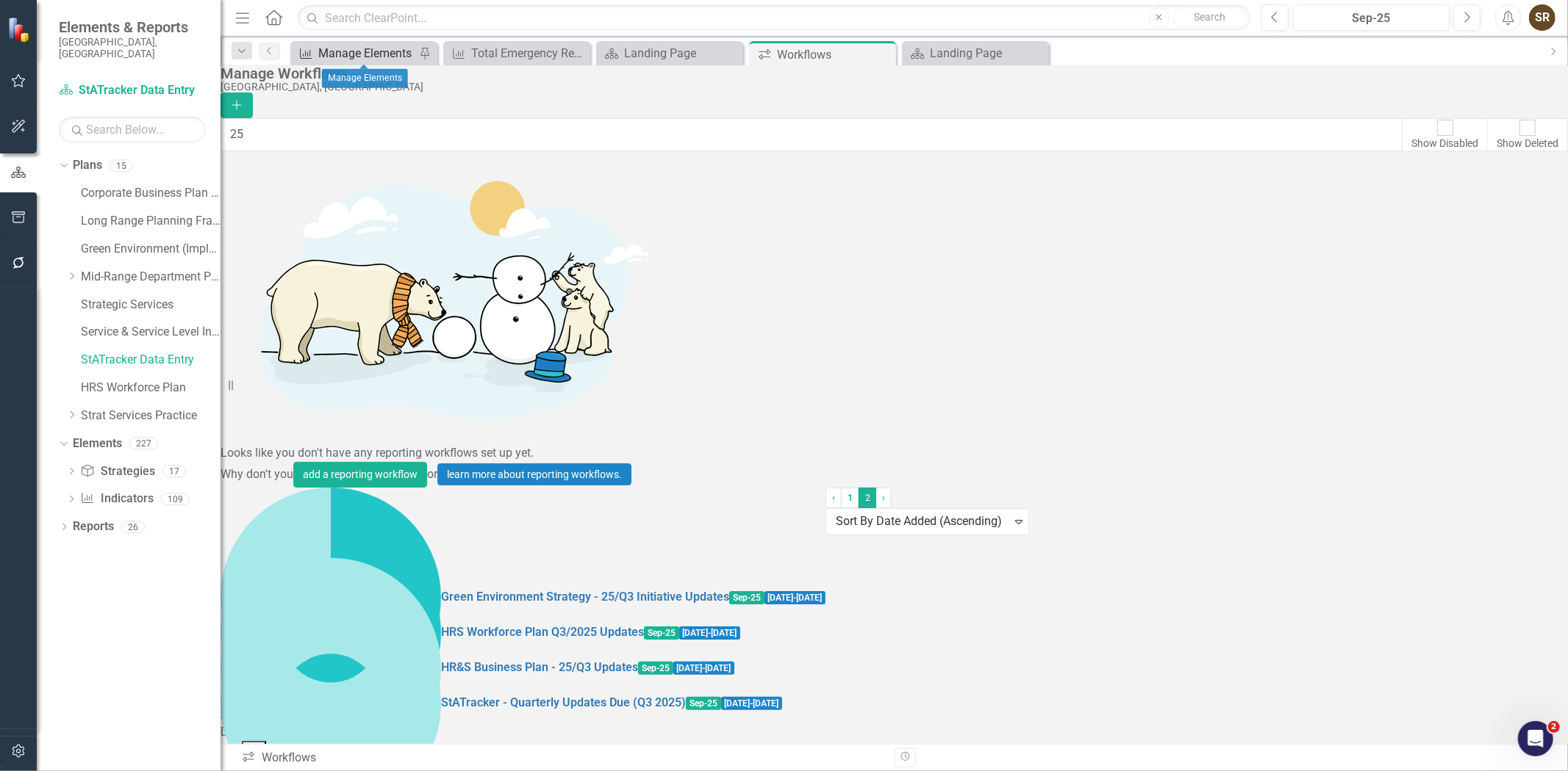
click at [387, 49] on div "Manage Elements" at bounding box center [367, 53] width 97 height 18
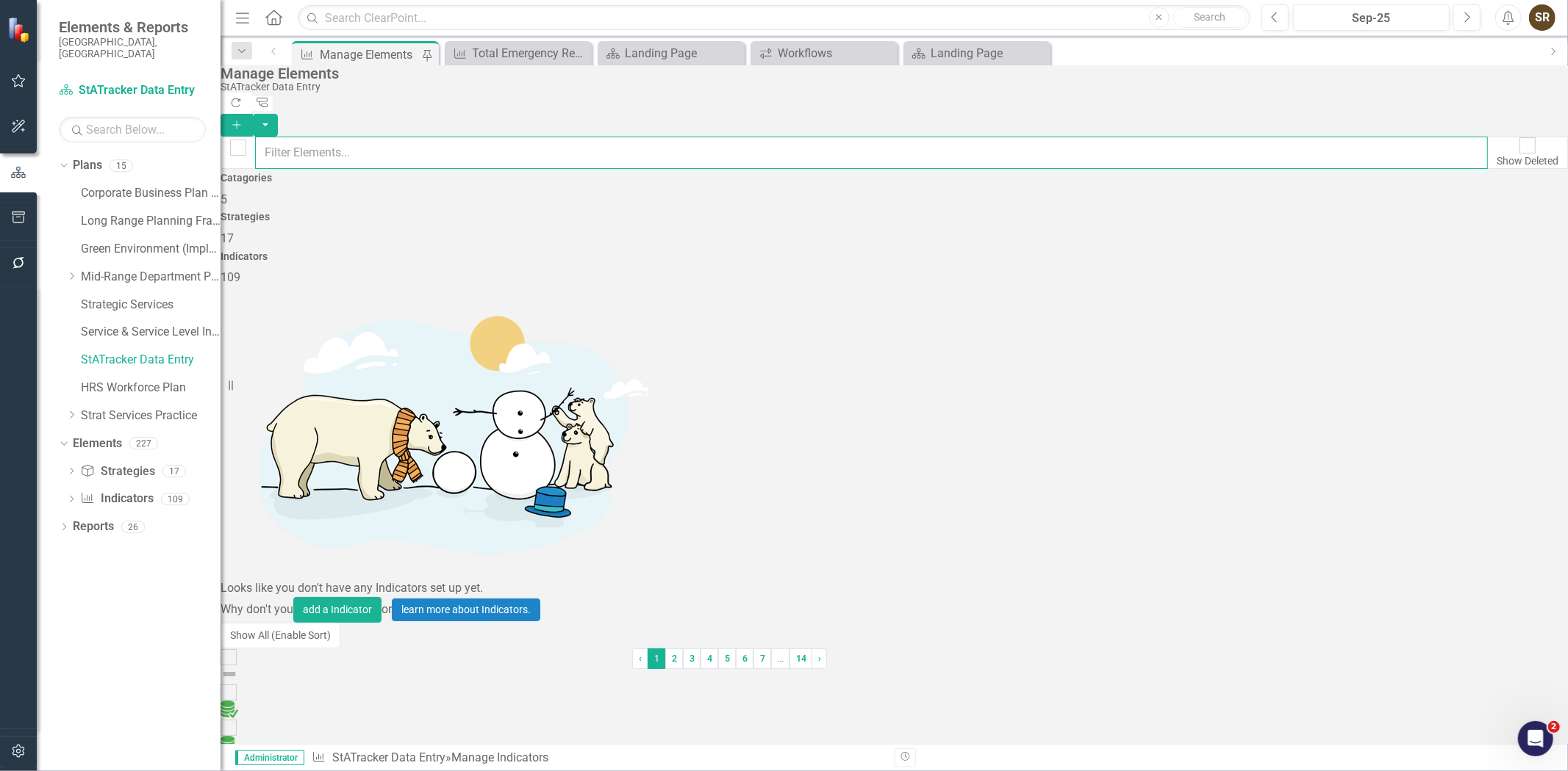
click at [370, 137] on input "text" at bounding box center [871, 153] width 1233 height 32
type input "renta"
click at [434, 703] on link "Rental and Programmed Hours at Cultural Spaces" at bounding box center [352, 710] width 263 height 14
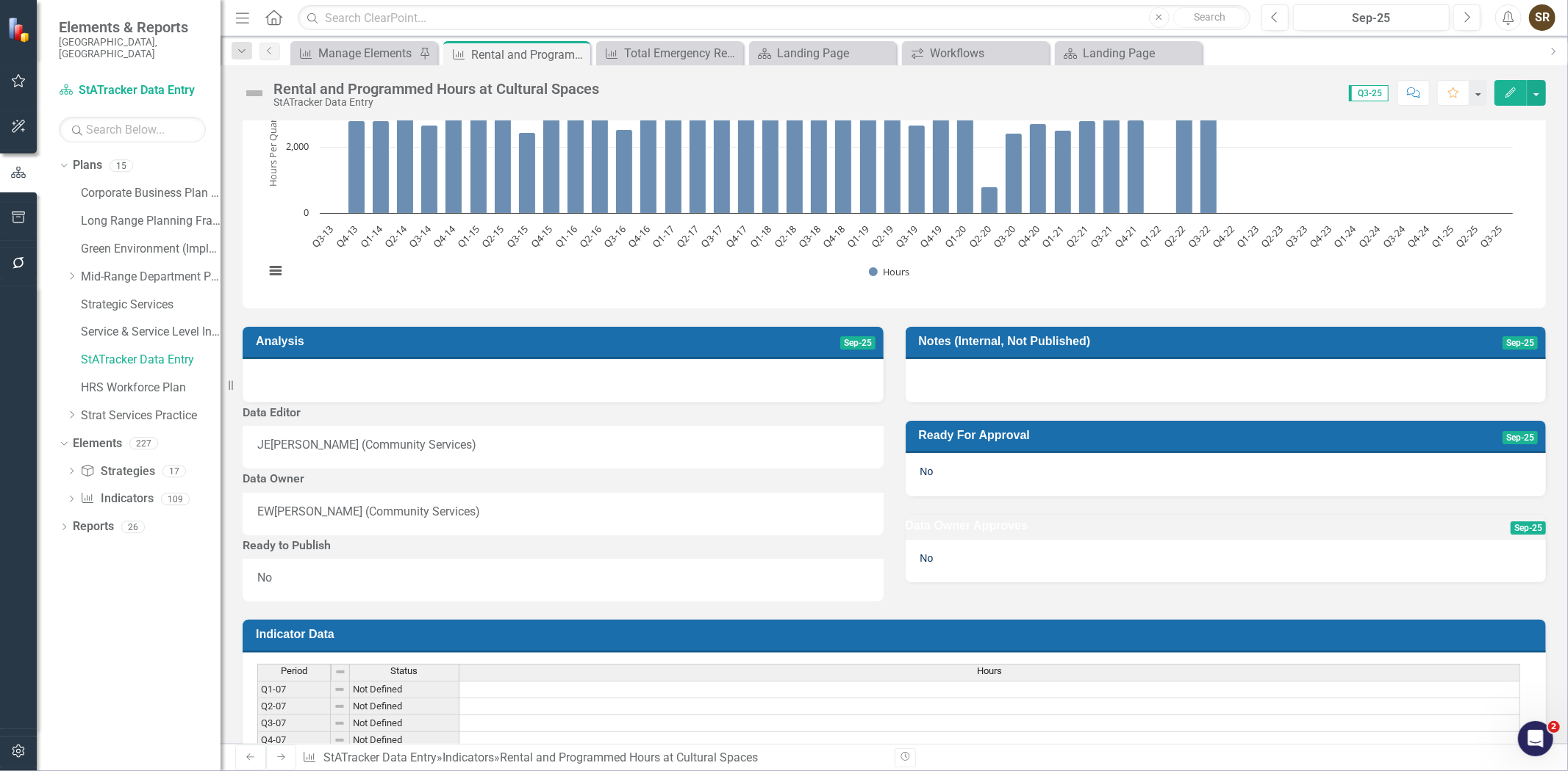
scroll to position [156, 0]
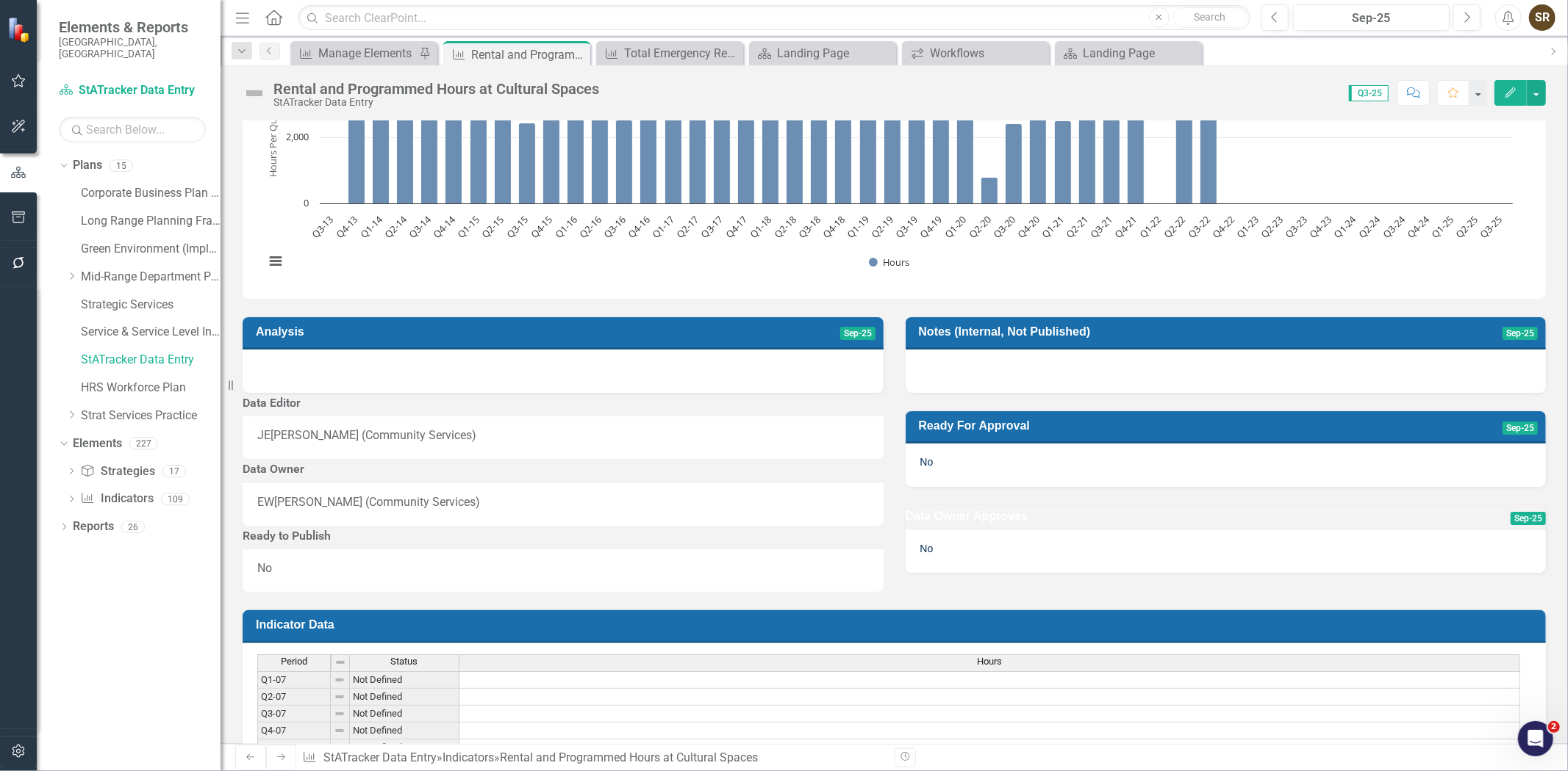
click at [603, 445] on div "JE Janice Eglinski (Community Services)" at bounding box center [563, 436] width 611 height 17
click at [676, 445] on div "JE Janice Eglinski (Community Services)" at bounding box center [563, 436] width 611 height 17
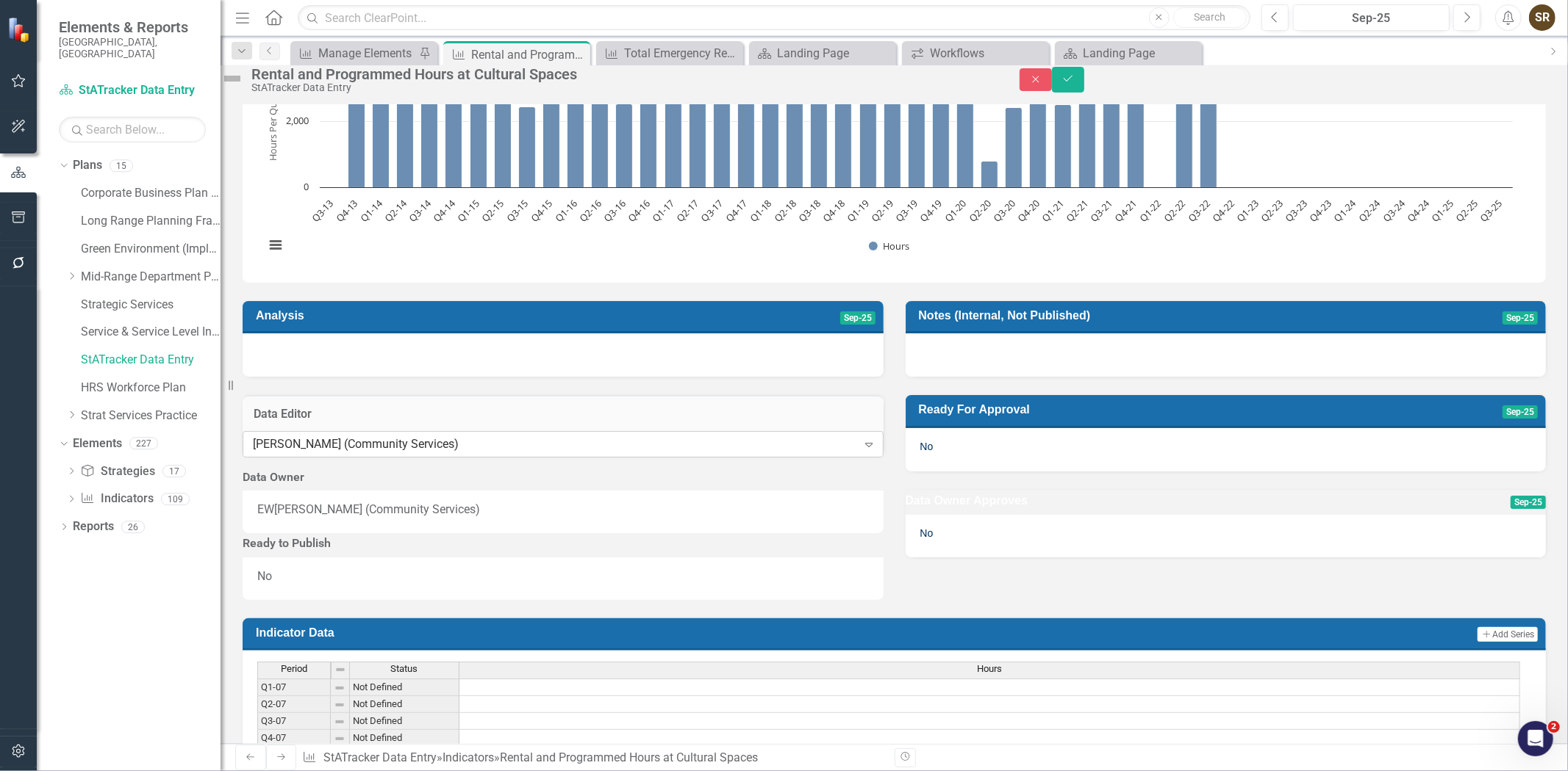
click at [689, 453] on div "Janice Eglinski (Community Services)" at bounding box center [555, 445] width 604 height 17
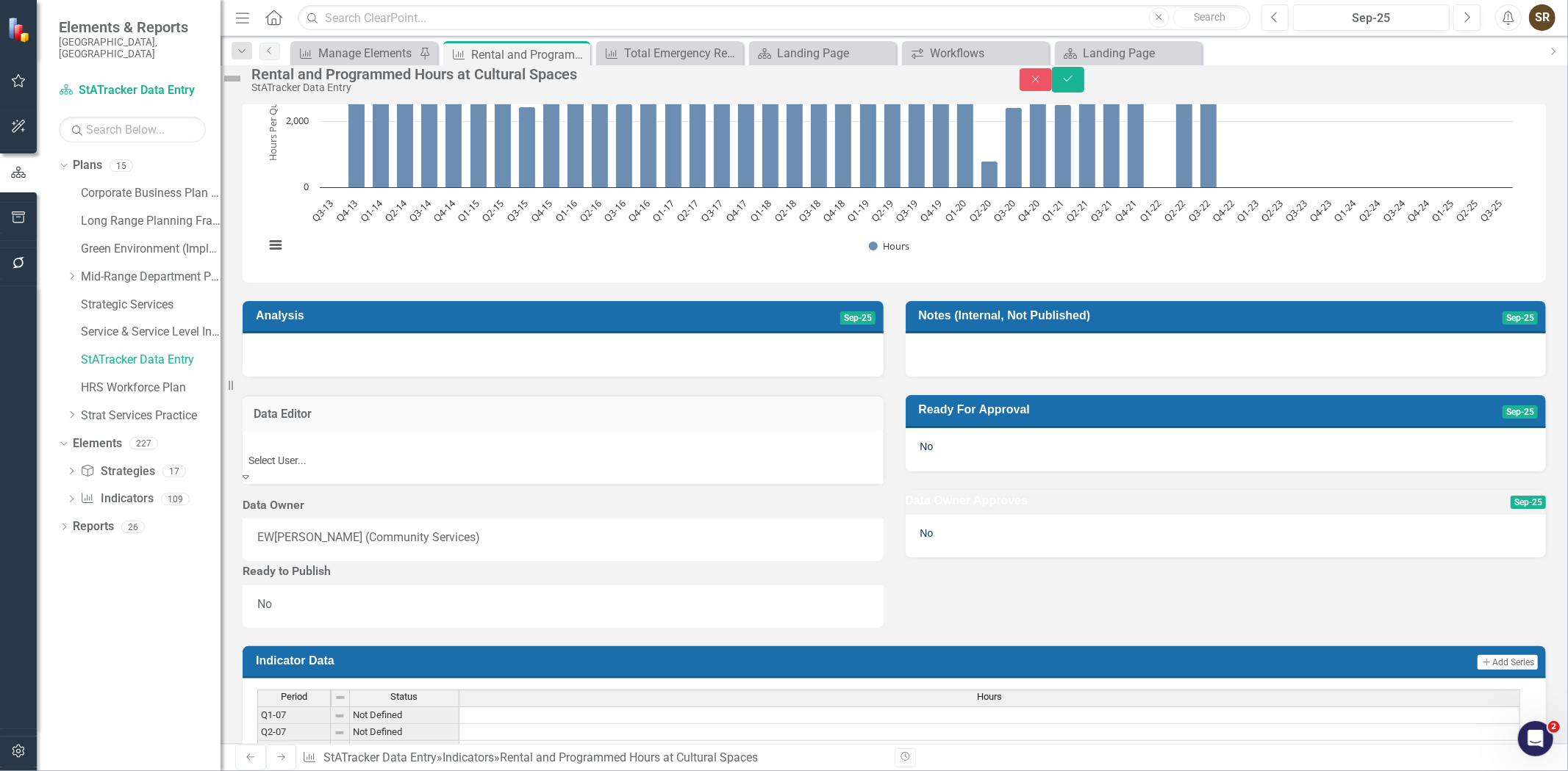
scroll to position [0, 0]
click at [680, 771] on div "Not Defined" at bounding box center [784, 779] width 1568 height 17
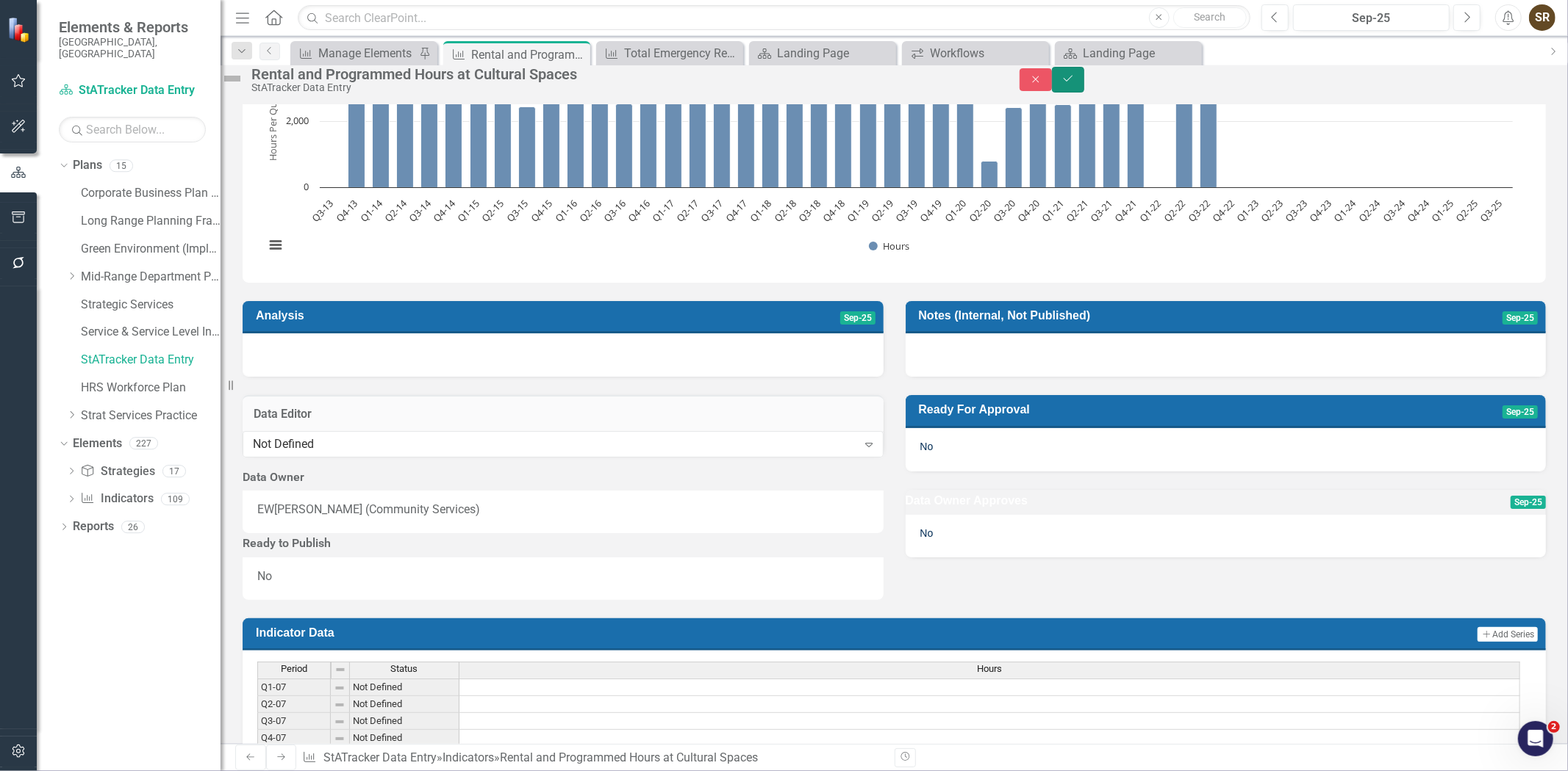
click at [1084, 86] on button "Save" at bounding box center [1068, 79] width 32 height 26
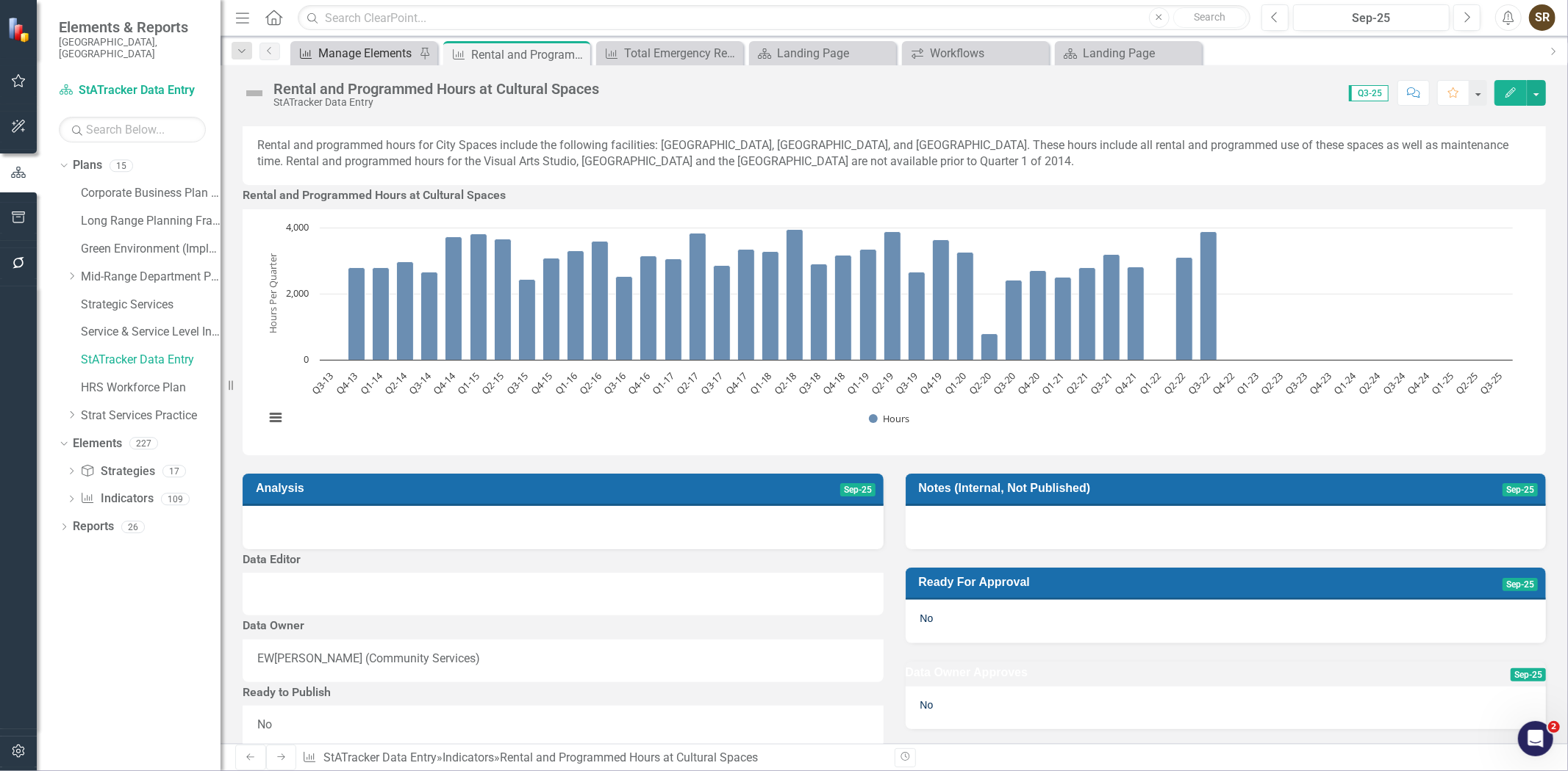
click at [361, 58] on div "Manage Elements" at bounding box center [367, 53] width 97 height 18
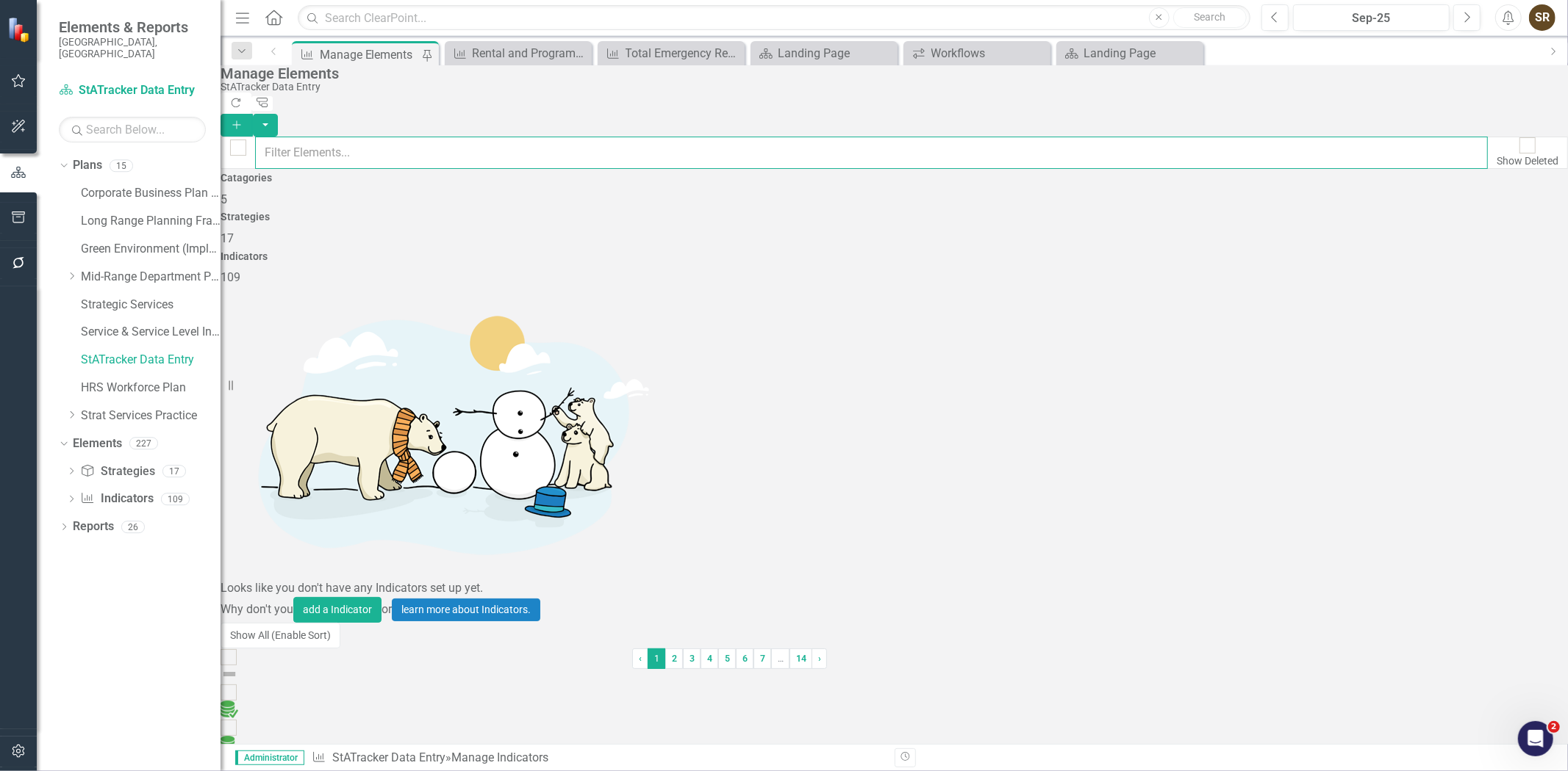
click at [349, 141] on input "text" at bounding box center [871, 153] width 1233 height 32
type input "911"
click at [474, 771] on link "Total Number of 911 Calls Received Per Quarter" at bounding box center [347, 781] width 254 height 14
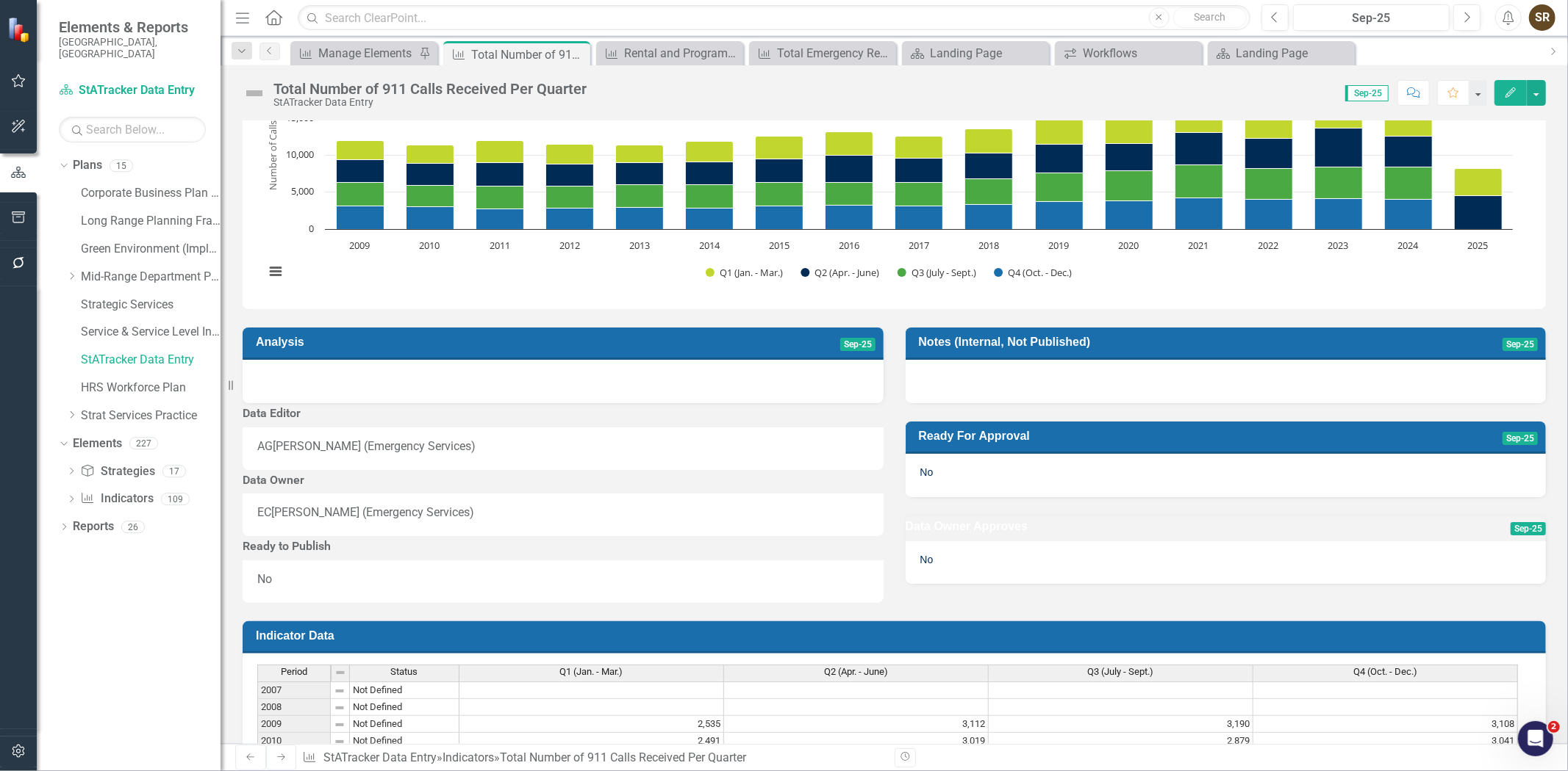
scroll to position [126, 0]
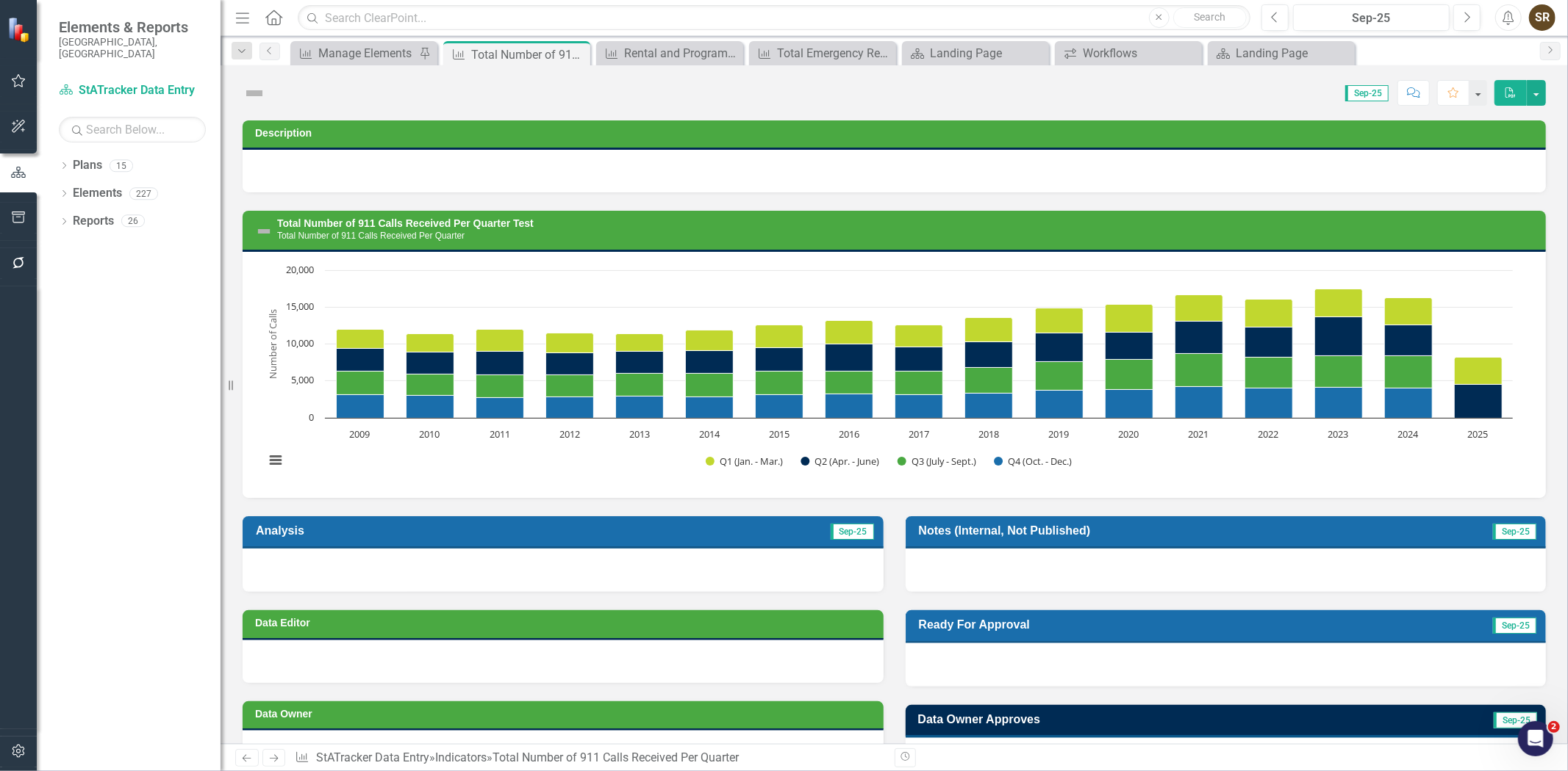
click at [16, 262] on icon "button" at bounding box center [18, 262] width 15 height 12
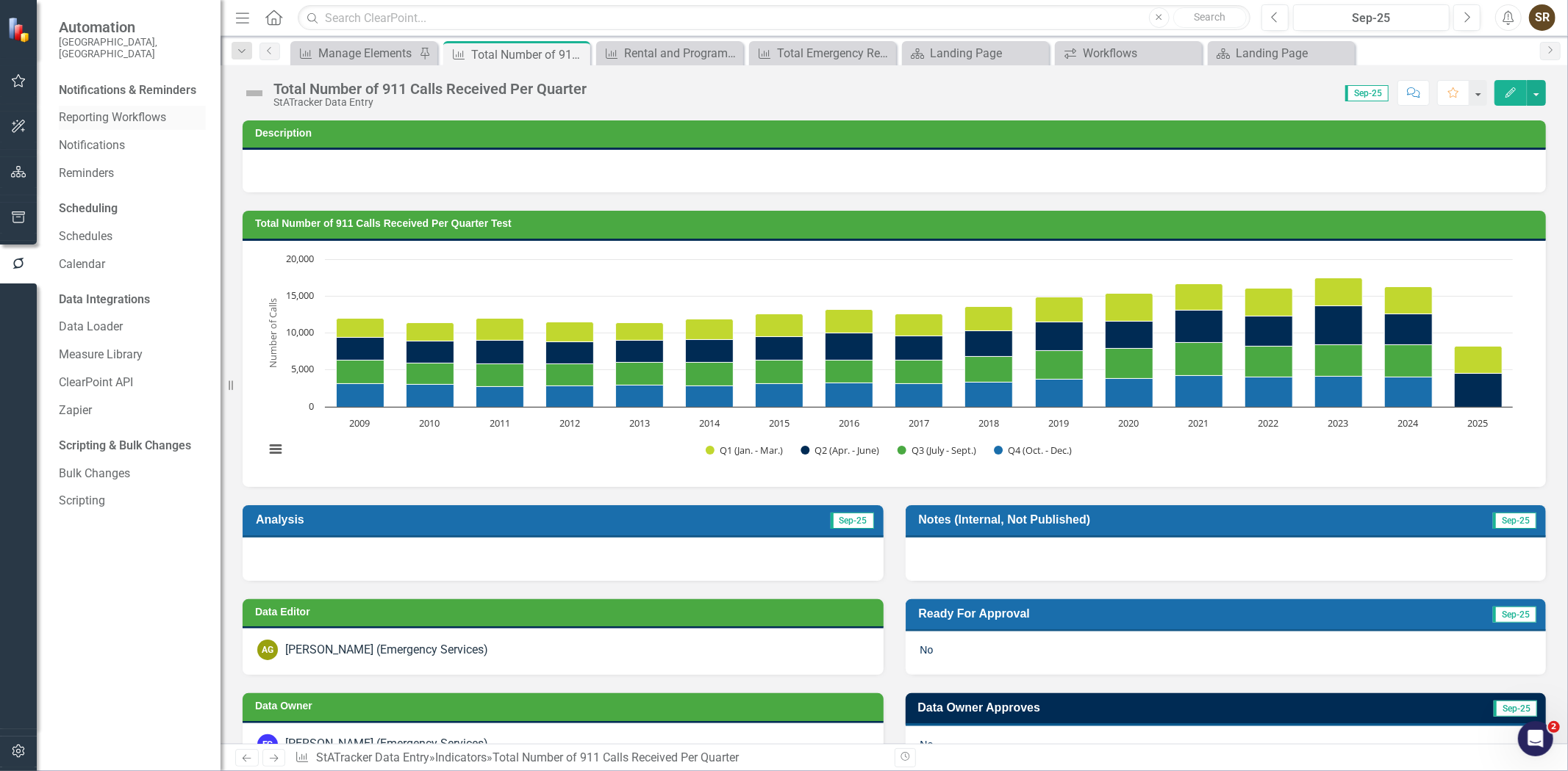
click at [133, 110] on link "Reporting Workflows" at bounding box center [132, 118] width 147 height 17
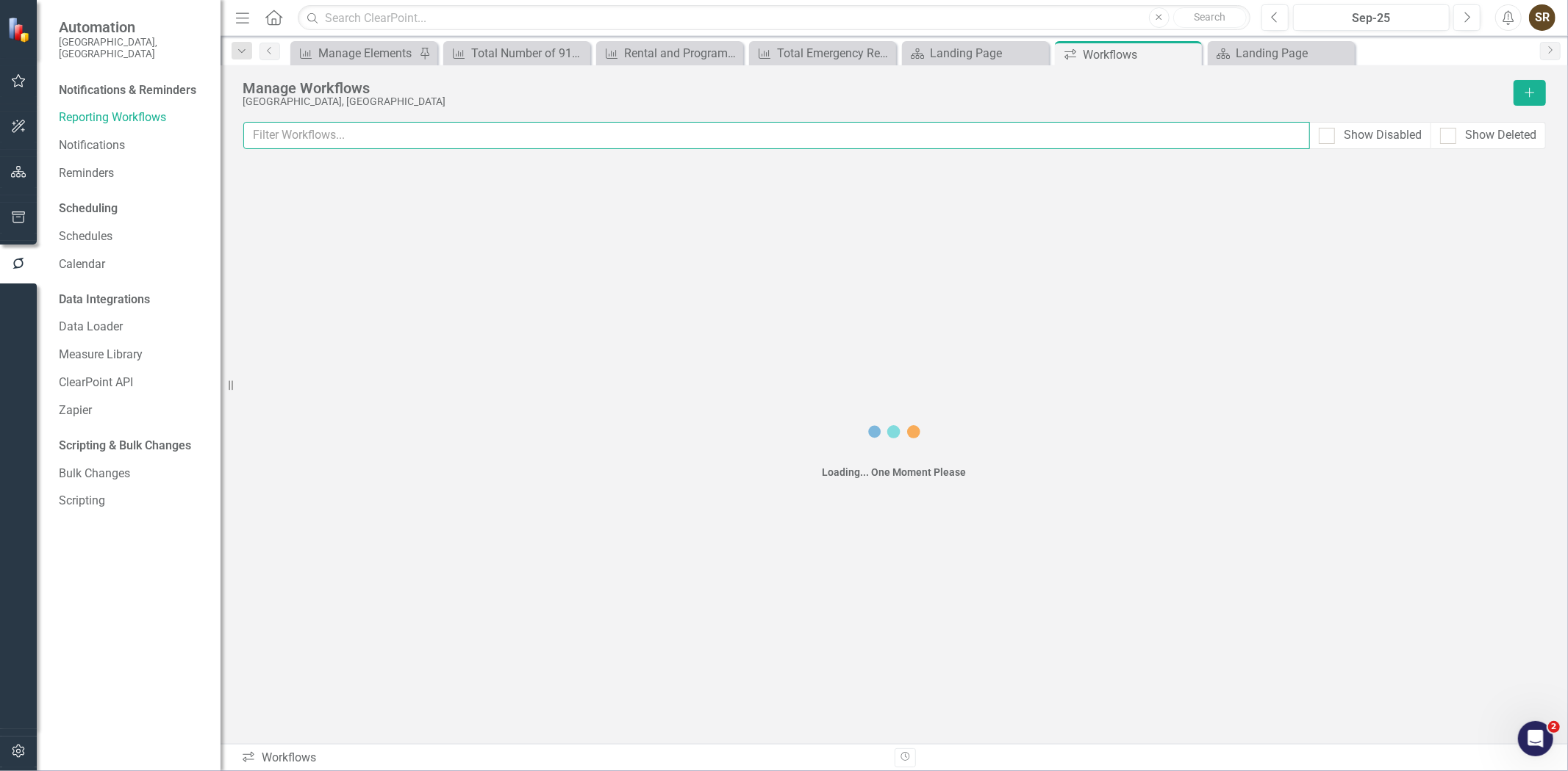
click at [328, 127] on input "text" at bounding box center [777, 136] width 1066 height 27
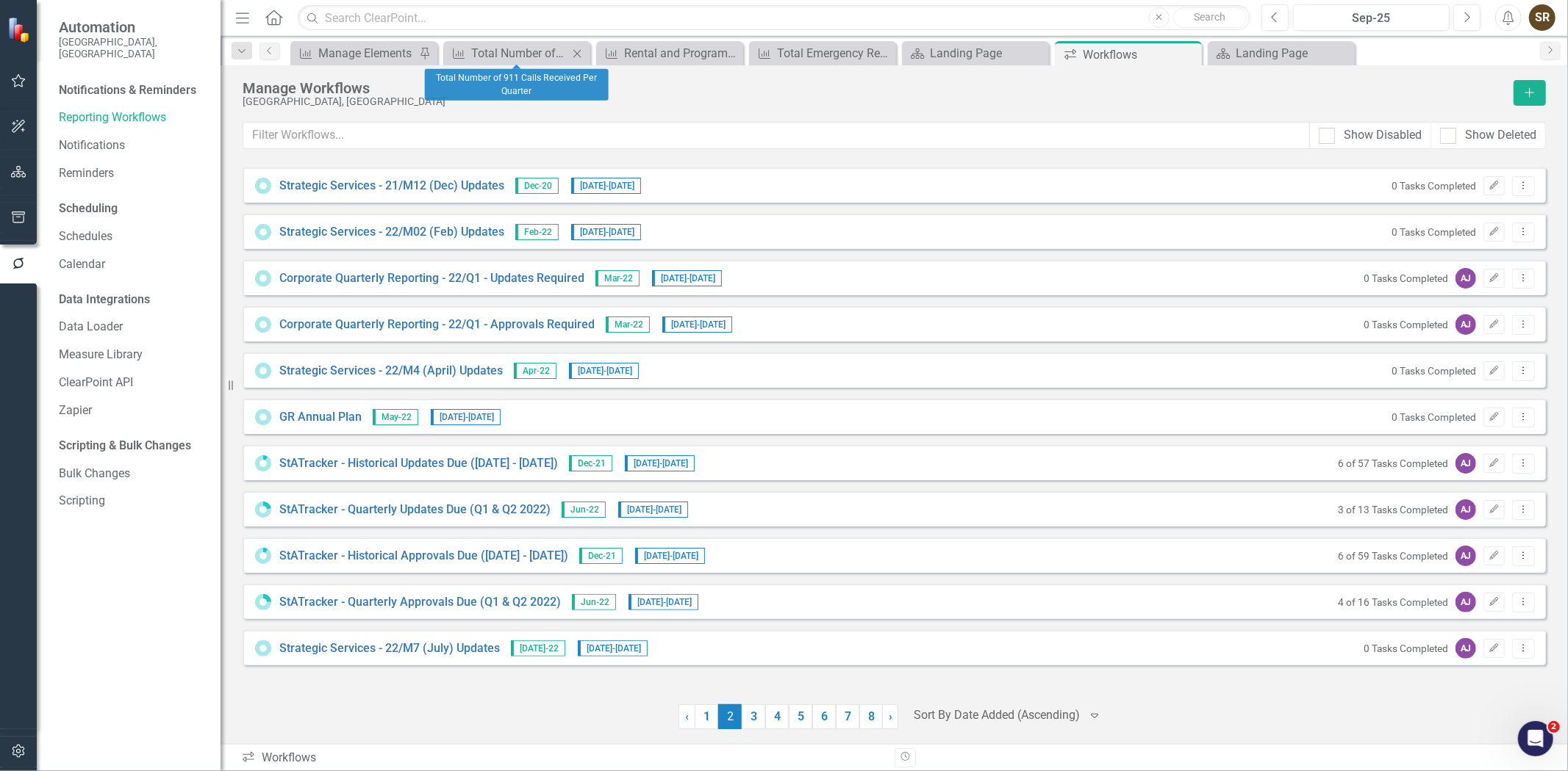
click at [578, 57] on icon "Close" at bounding box center [577, 53] width 14 height 12
click at [0, 0] on icon "Close" at bounding box center [0, 0] width 0 height 0
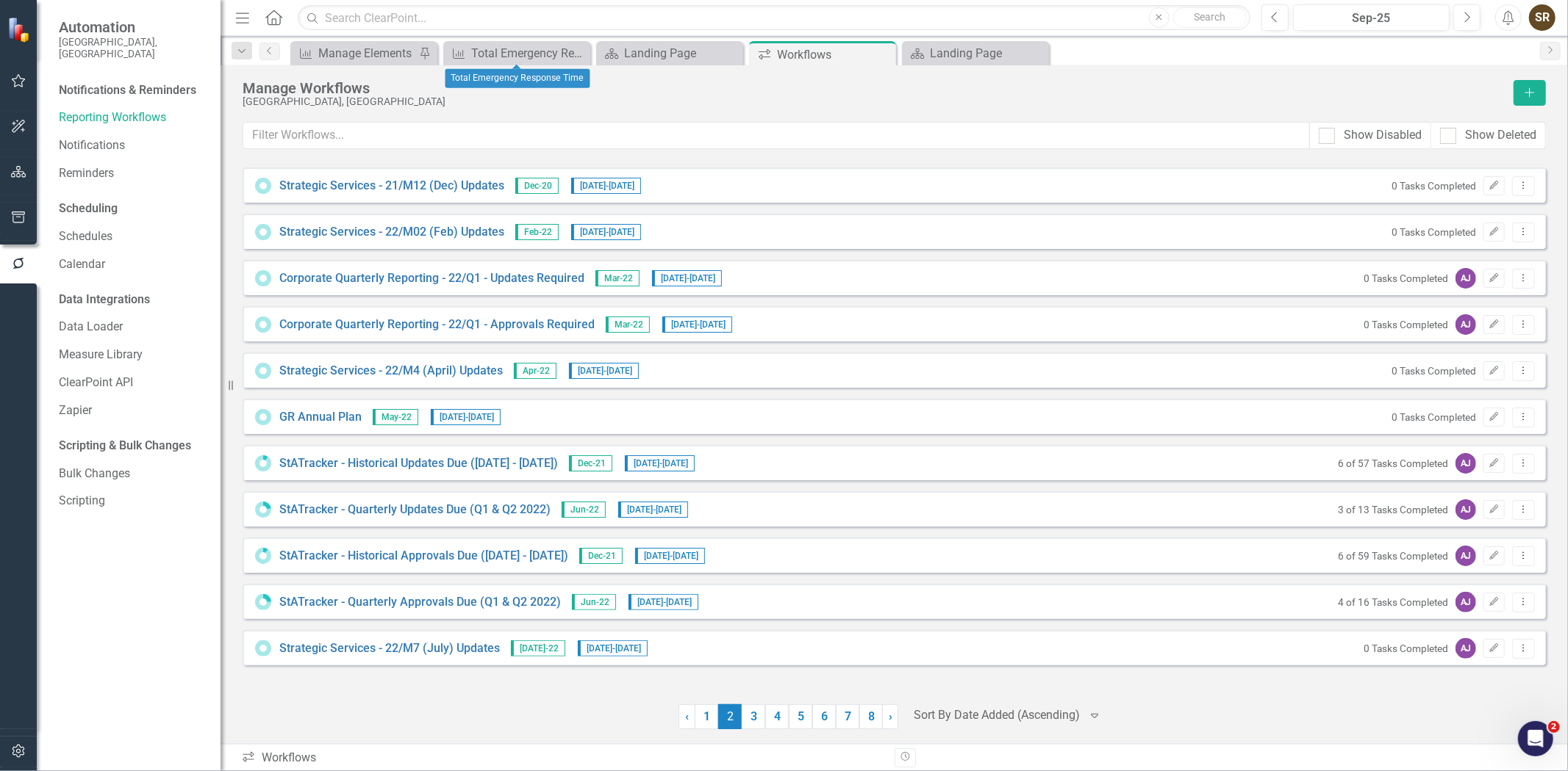
click at [0, 0] on icon "Close" at bounding box center [0, 0] width 0 height 0
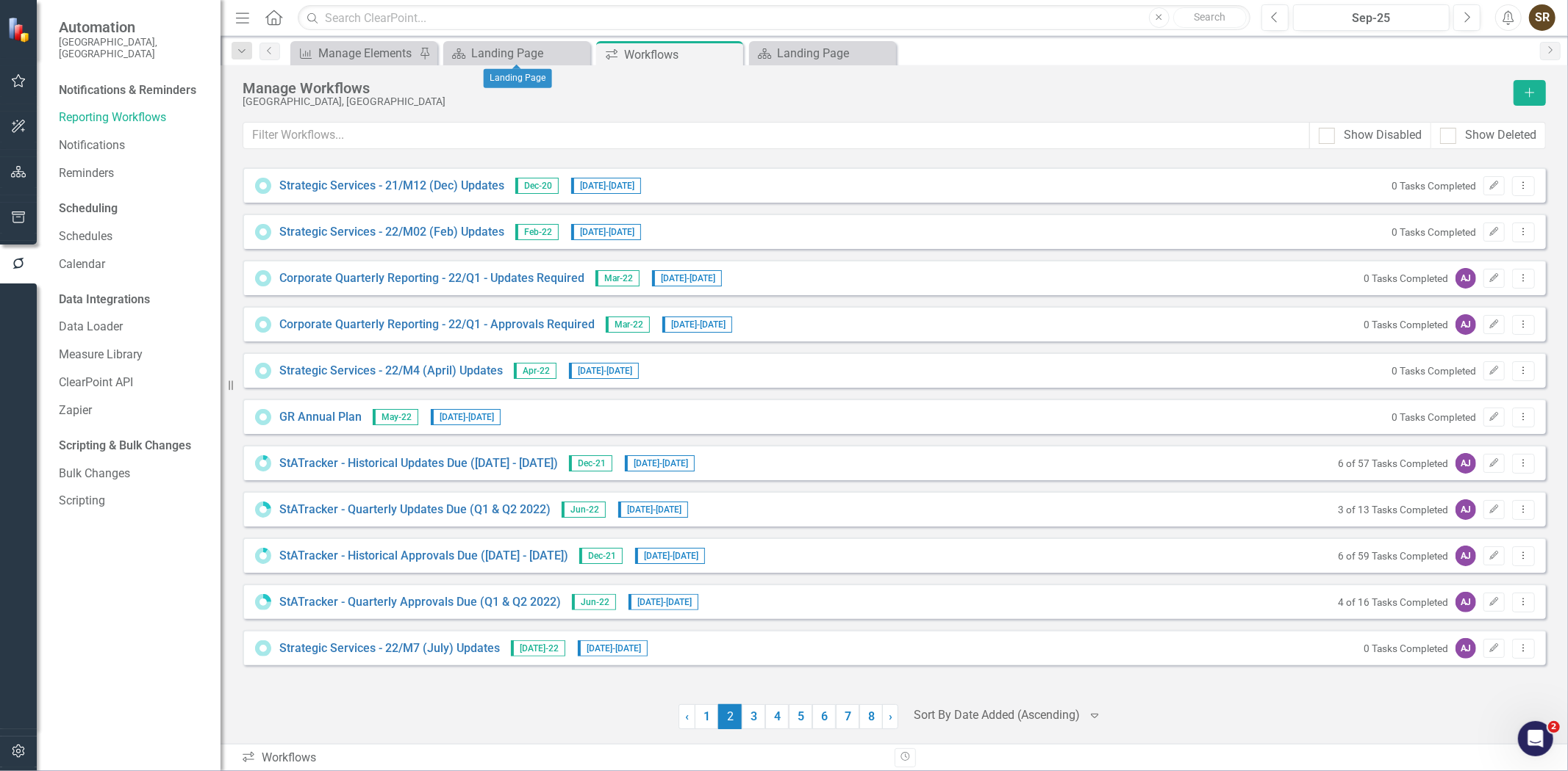
click at [0, 0] on icon "Close" at bounding box center [0, 0] width 0 height 0
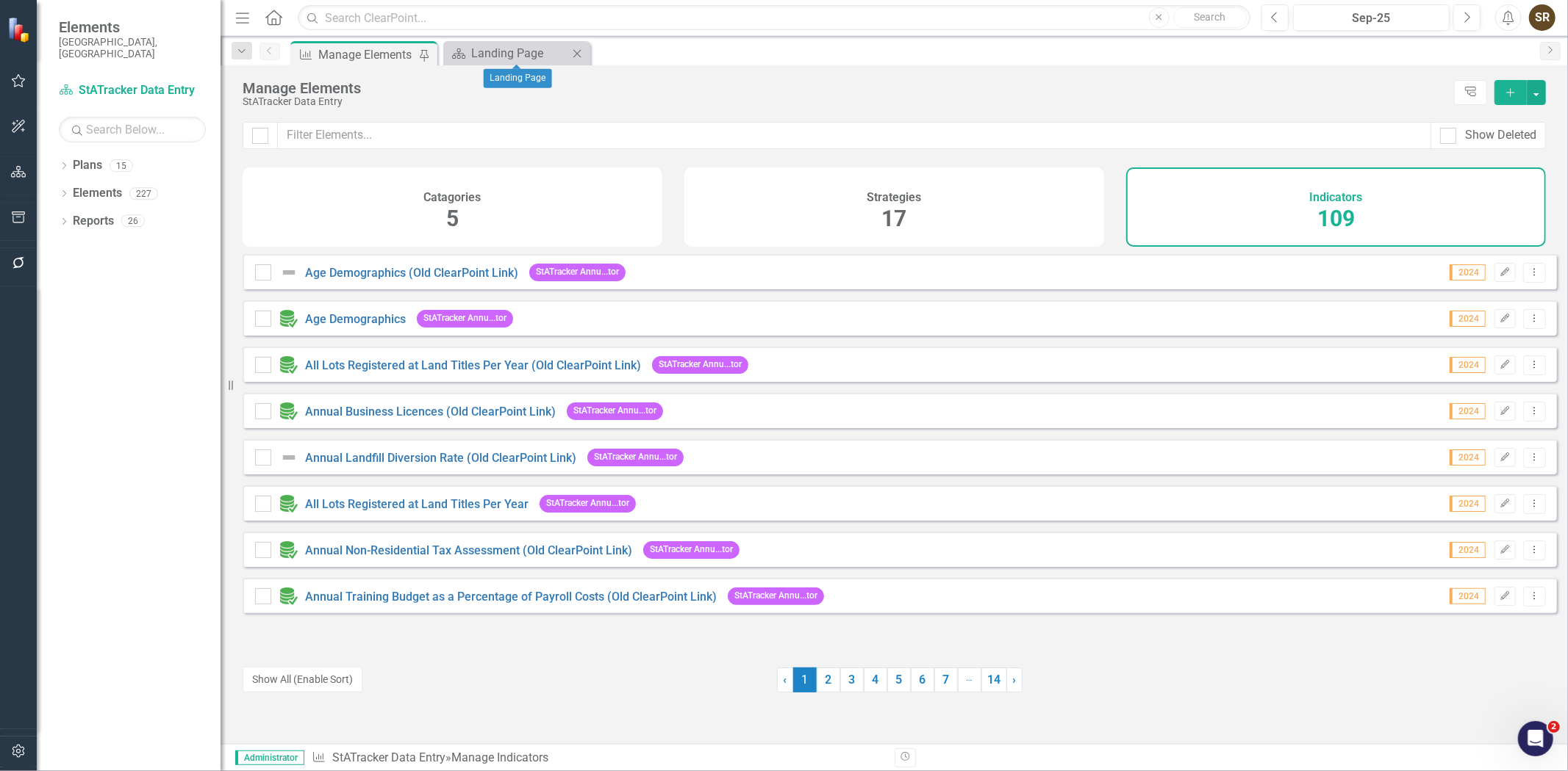
click at [578, 57] on icon "Close" at bounding box center [577, 53] width 14 height 12
click at [10, 258] on button "button" at bounding box center [18, 263] width 33 height 31
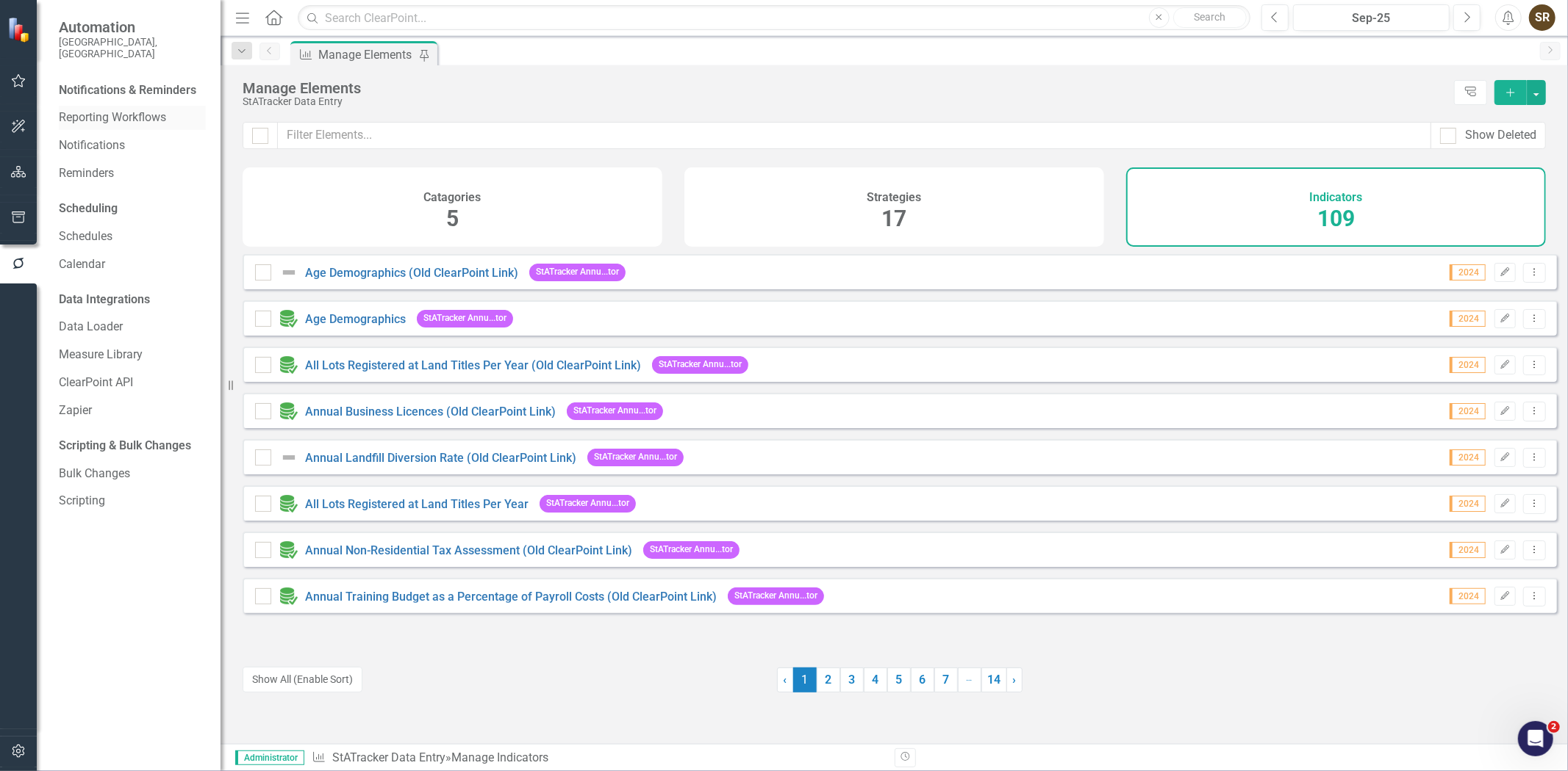
click at [101, 110] on link "Reporting Workflows" at bounding box center [132, 118] width 147 height 17
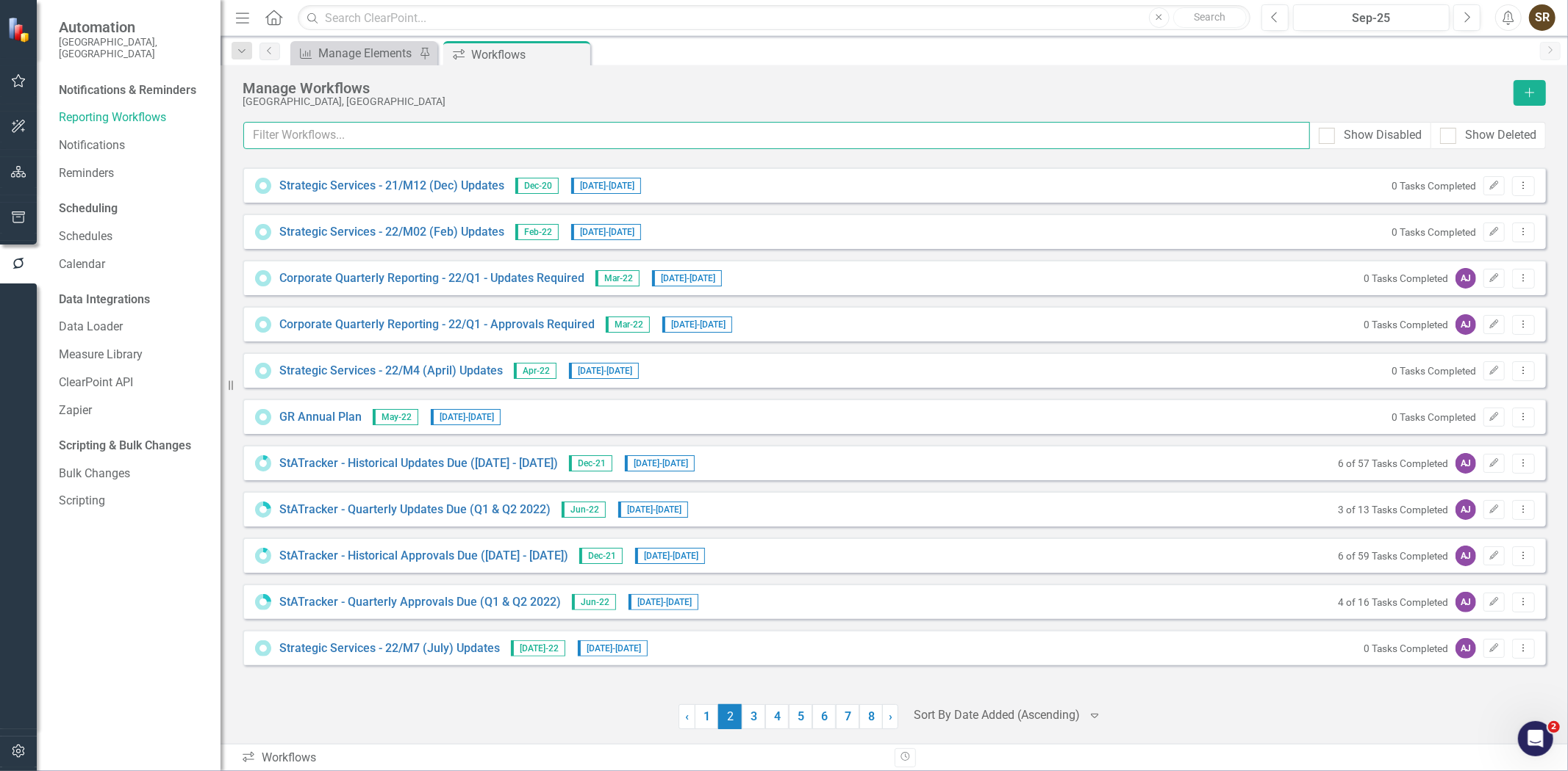
click at [325, 136] on input "text" at bounding box center [777, 136] width 1066 height 27
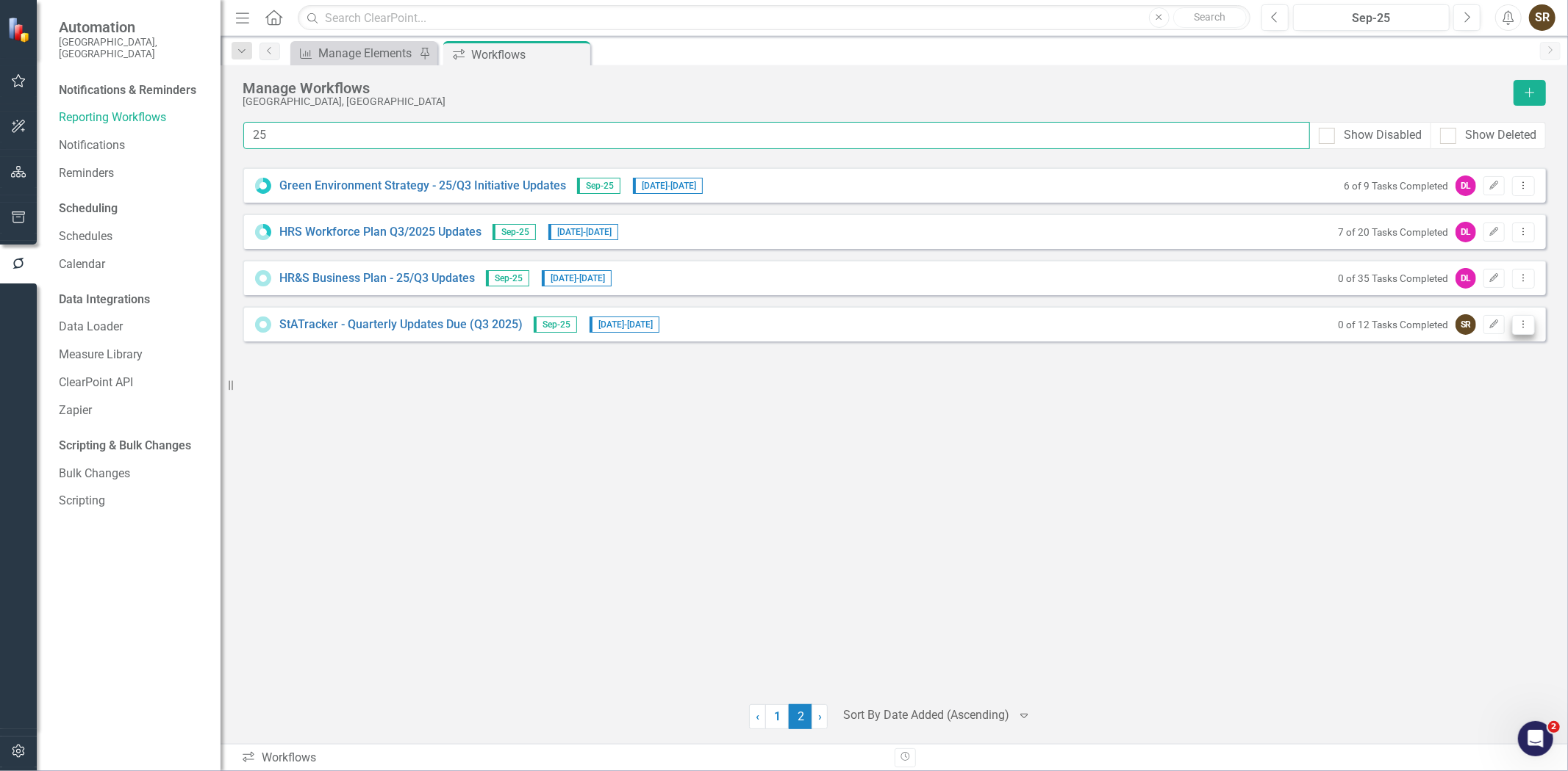
type input "25"
click at [1523, 327] on icon at bounding box center [1524, 323] width 2 height 7
click at [1505, 351] on link "Preview Preview Workflow" at bounding box center [1466, 350] width 136 height 27
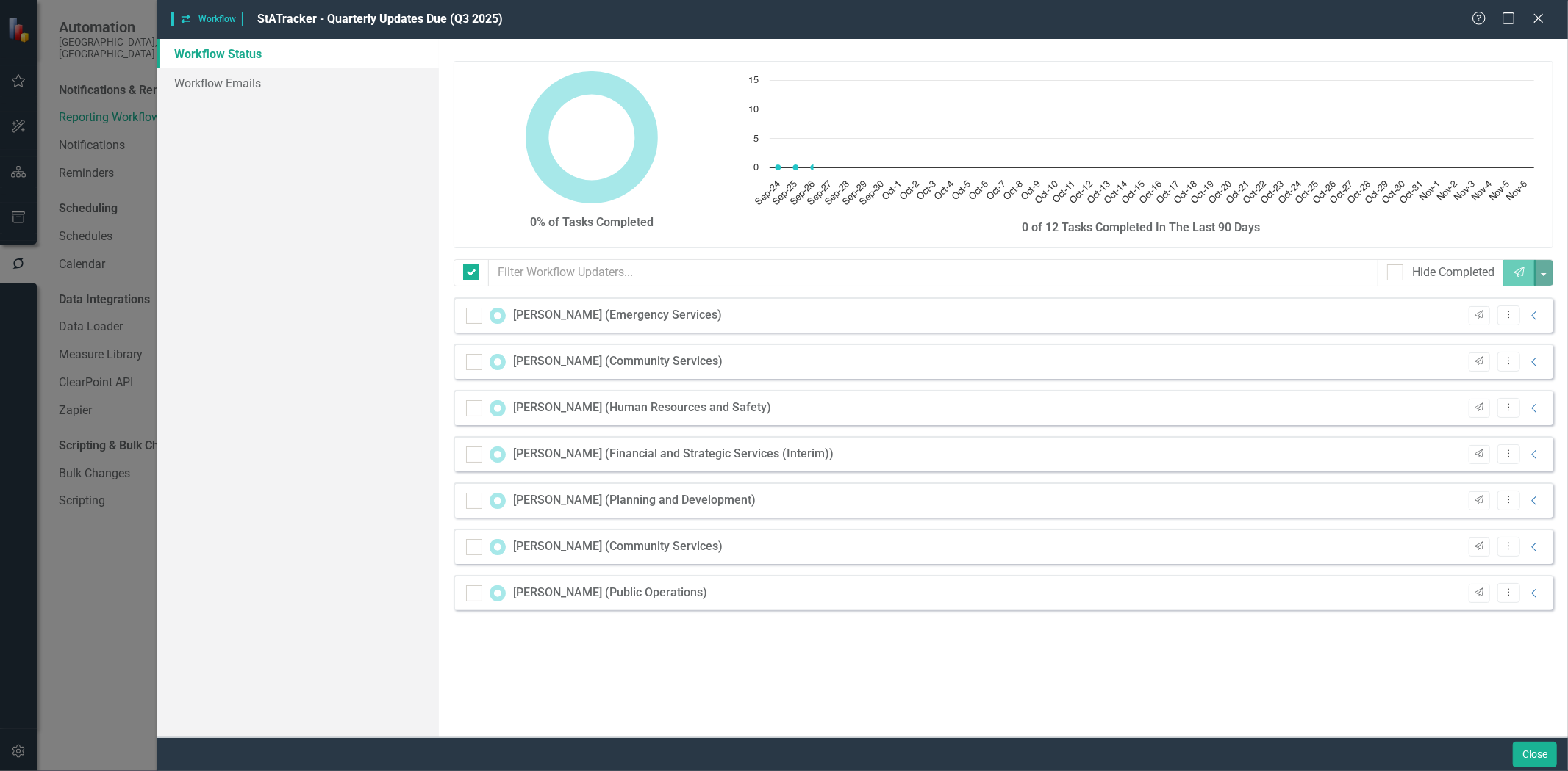
checkbox input "false"
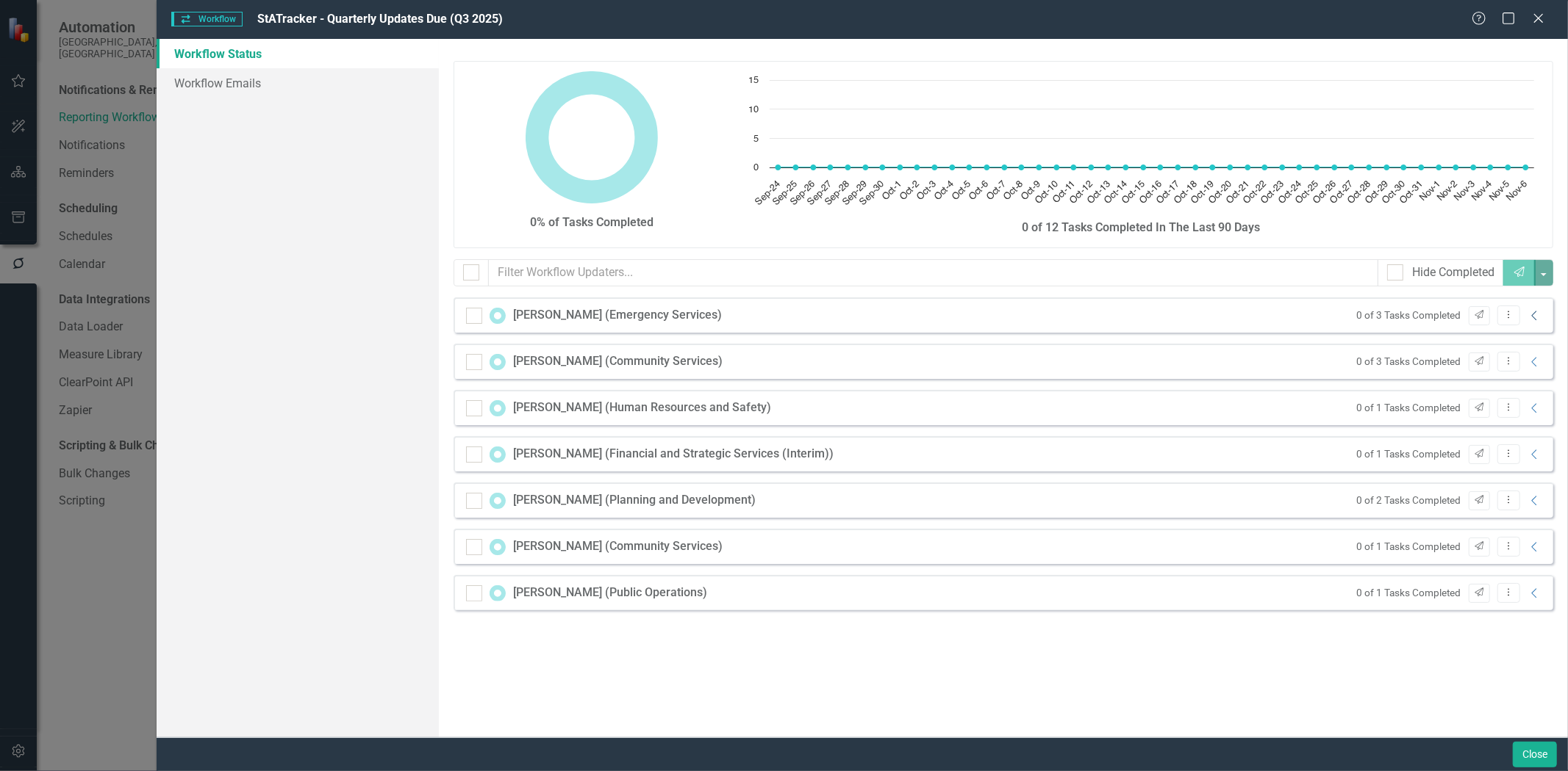
click at [1531, 316] on icon "Collapse" at bounding box center [1535, 315] width 14 height 12
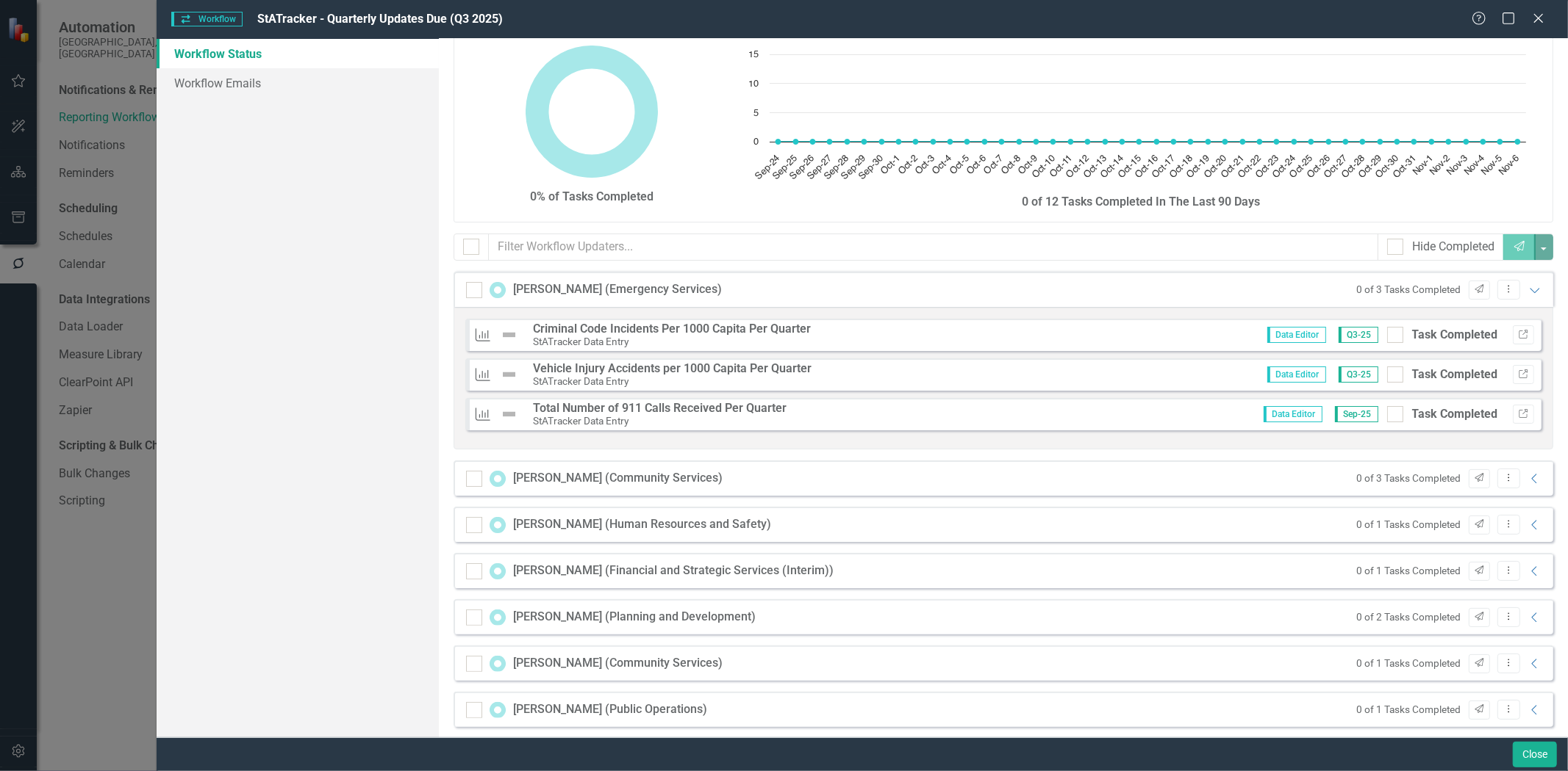
scroll to position [38, 0]
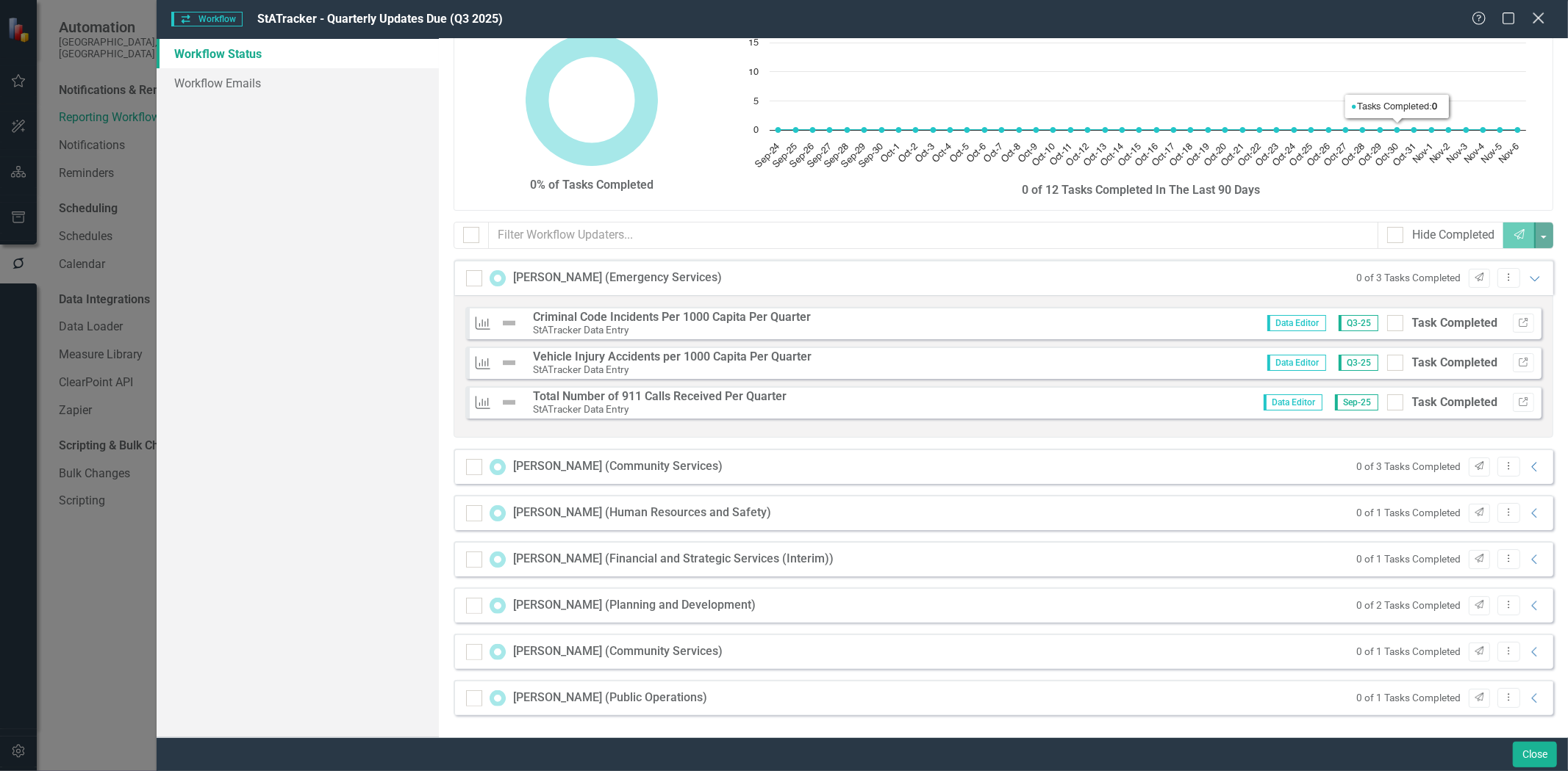
click at [1544, 16] on icon "Close" at bounding box center [1538, 18] width 18 height 14
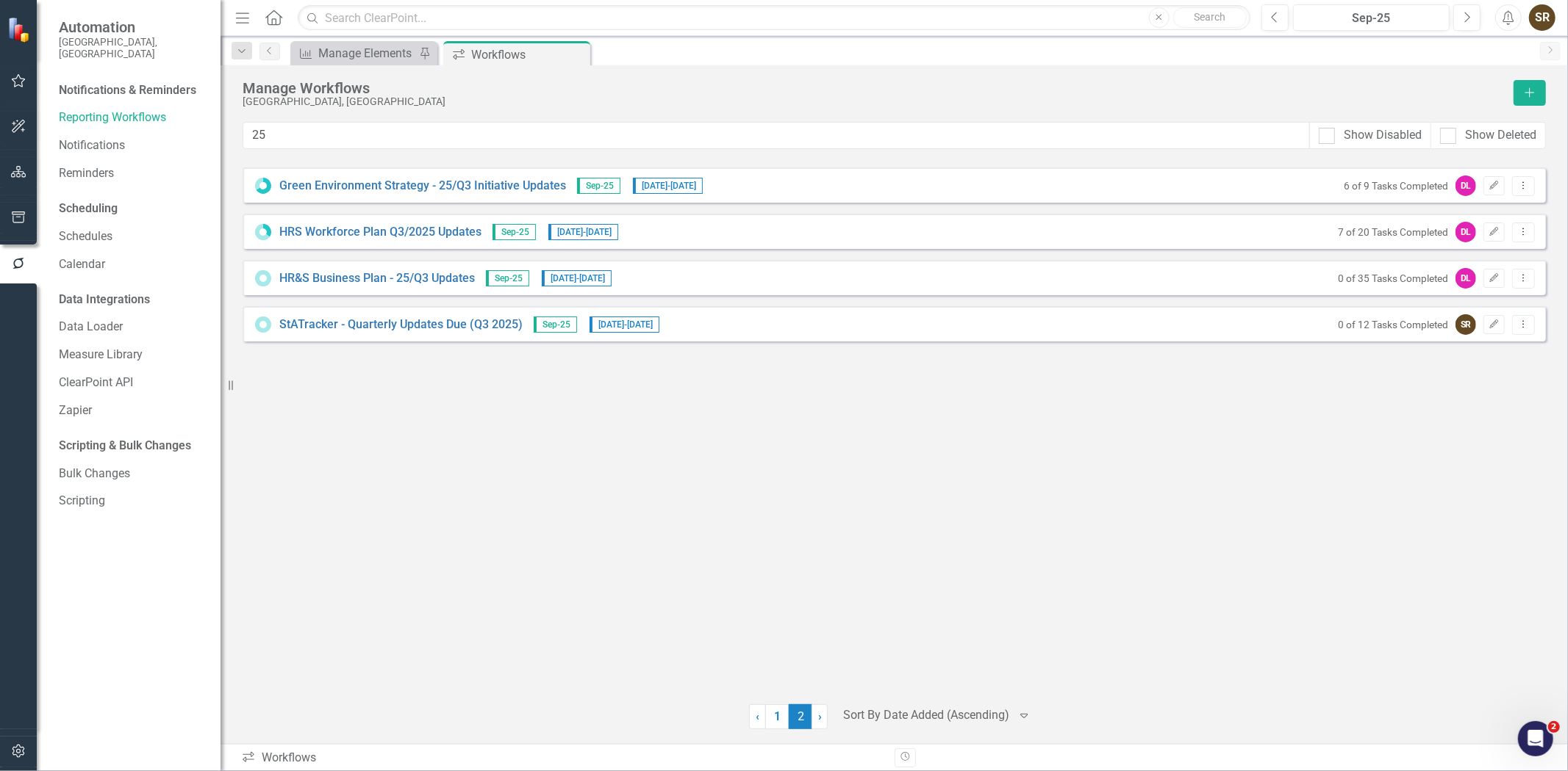
click at [21, 173] on icon "button" at bounding box center [18, 172] width 15 height 12
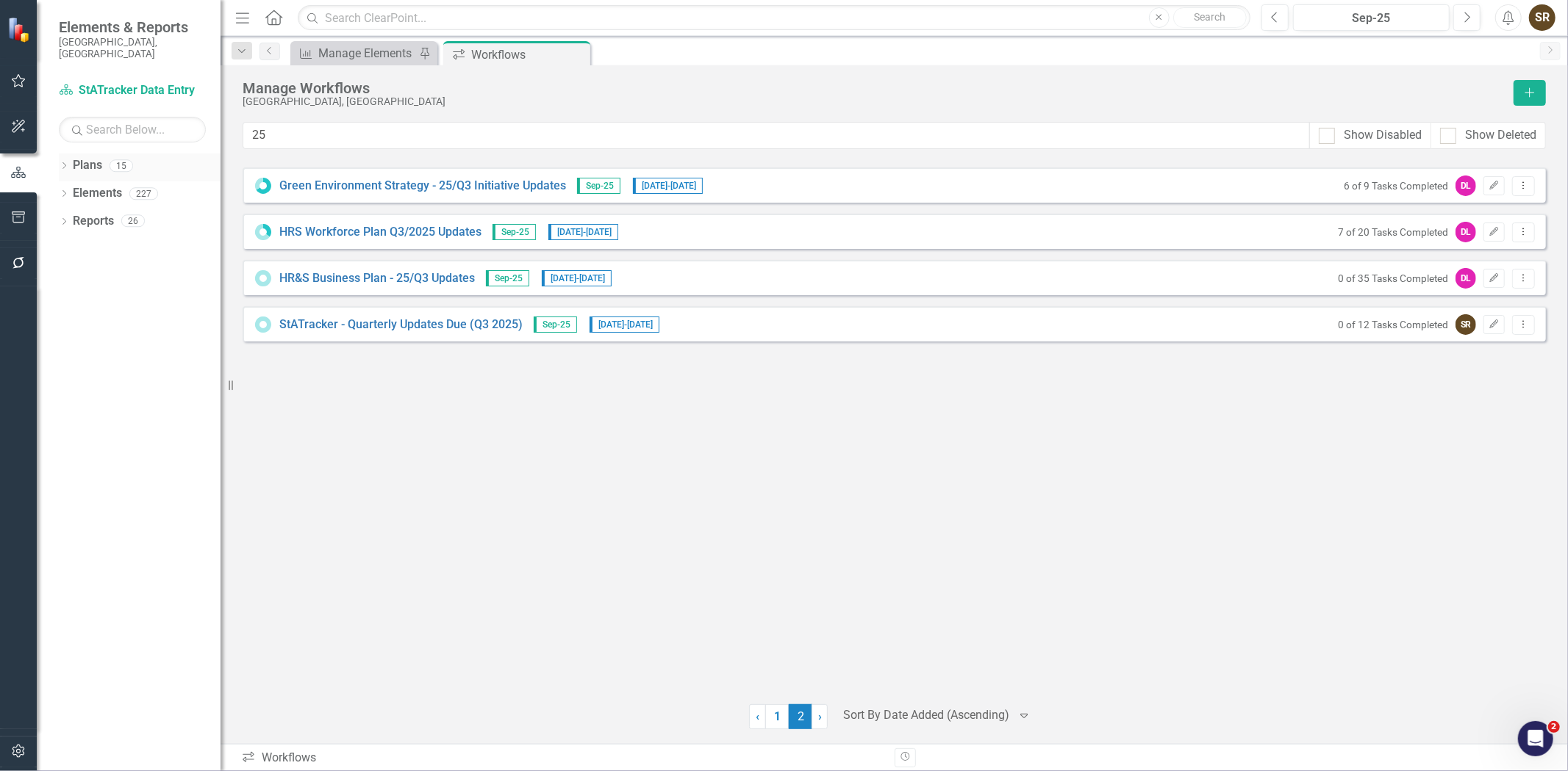
click at [63, 164] on icon "Dropdown" at bounding box center [63, 167] width 10 height 8
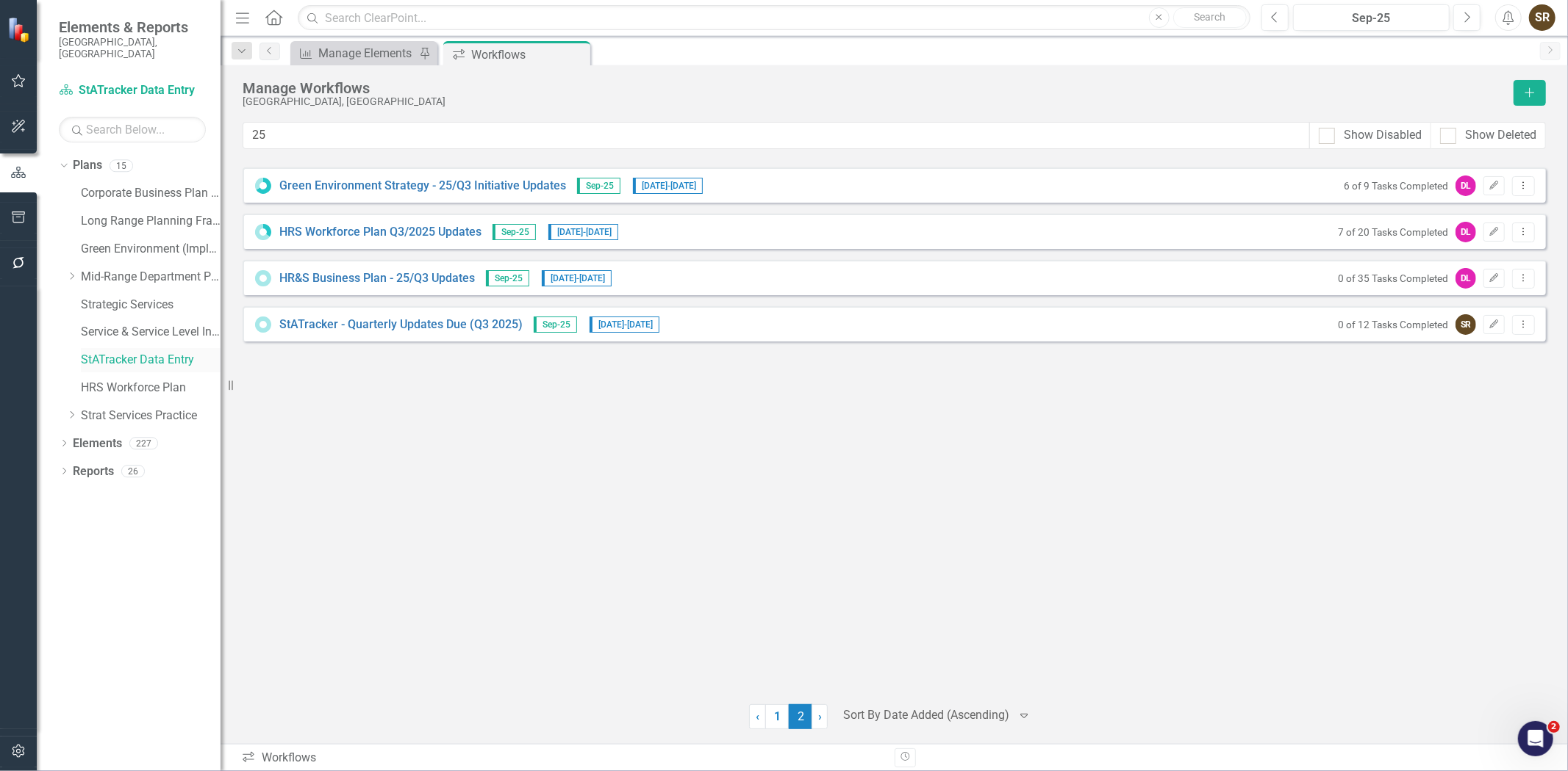
click at [112, 352] on link "StATracker Data Entry" at bounding box center [150, 360] width 139 height 17
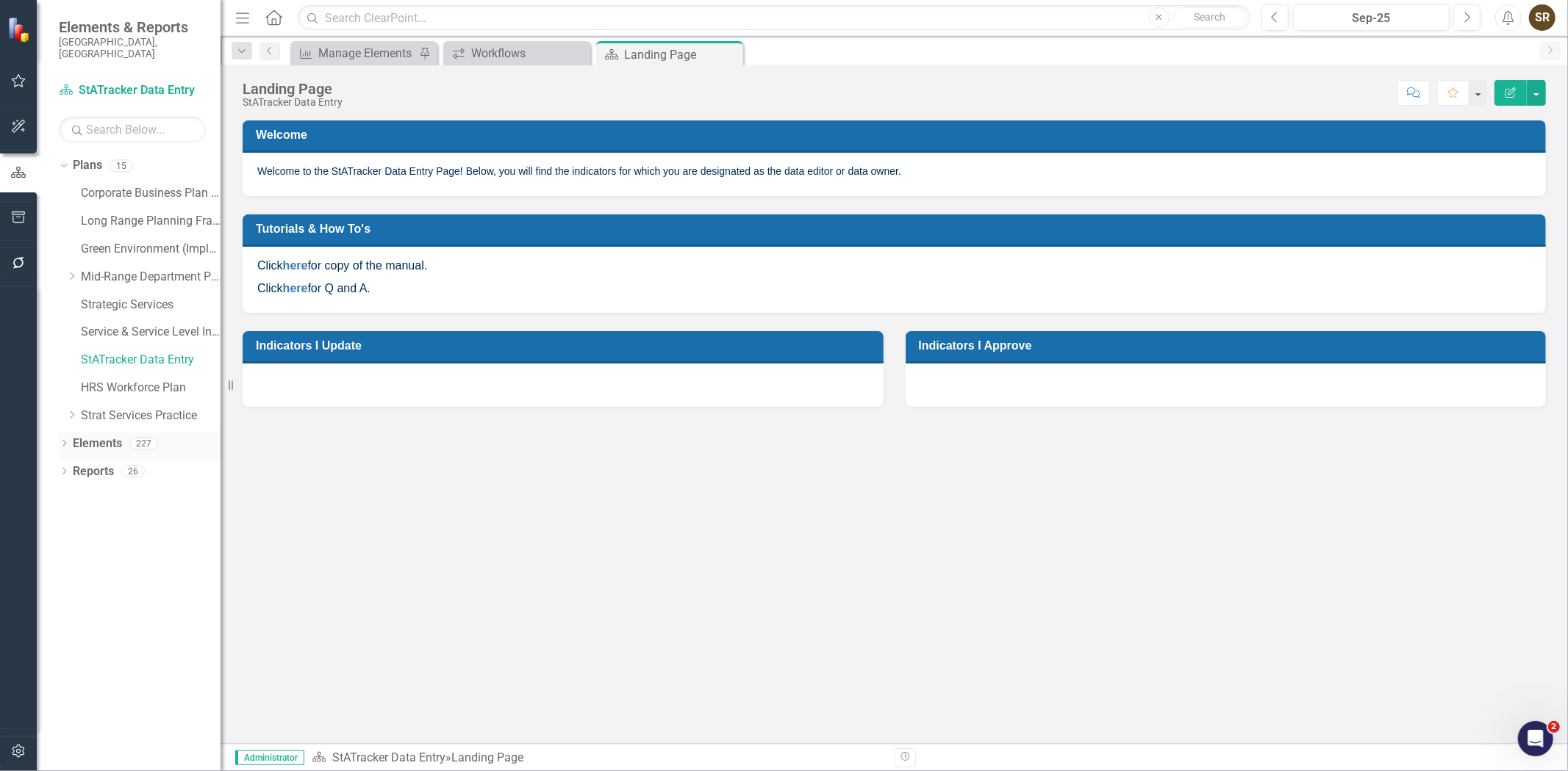
click at [61, 441] on icon "Dropdown" at bounding box center [63, 445] width 10 height 8
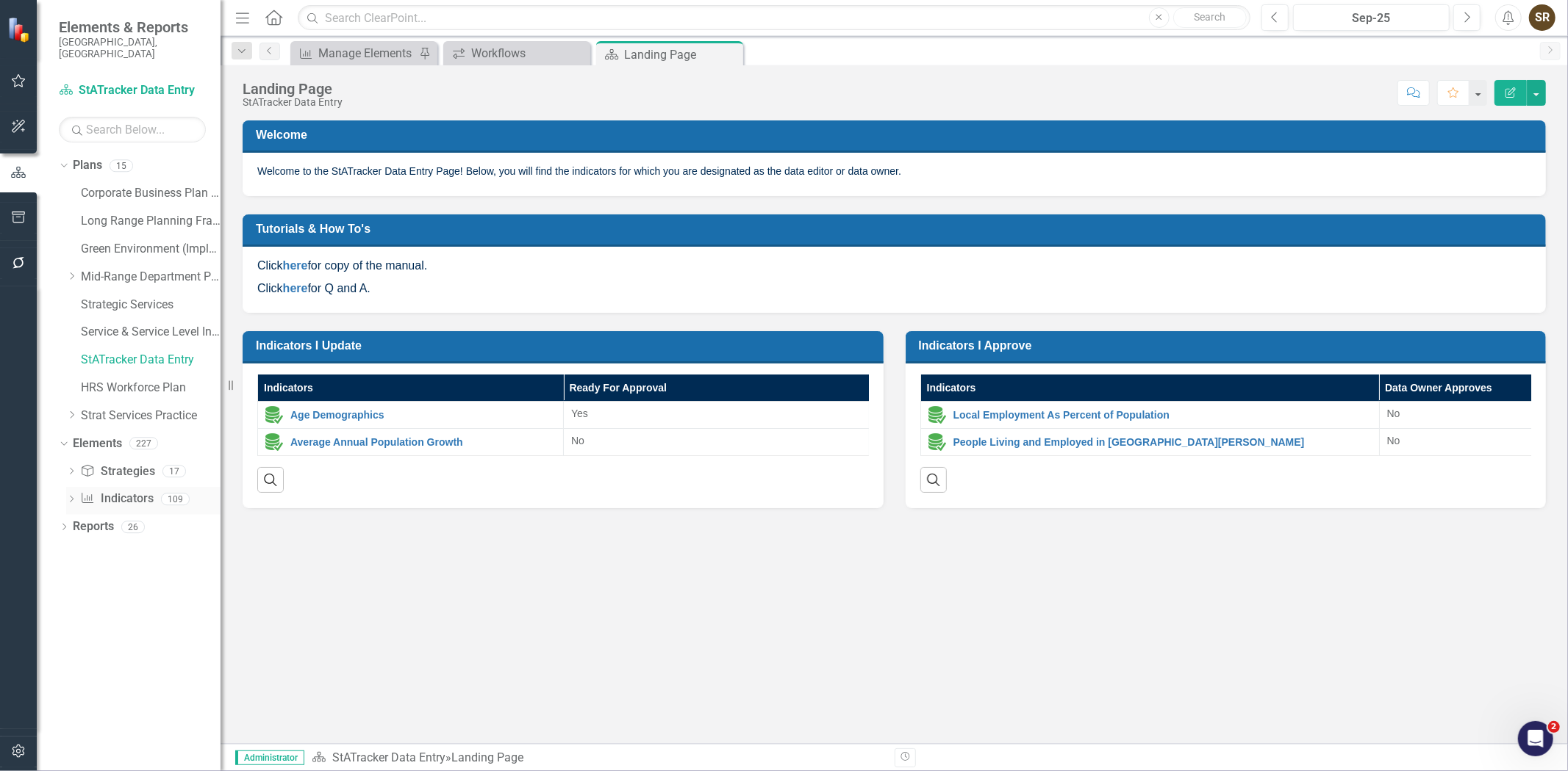
click at [120, 491] on link "Indicator Indicators" at bounding box center [116, 499] width 73 height 17
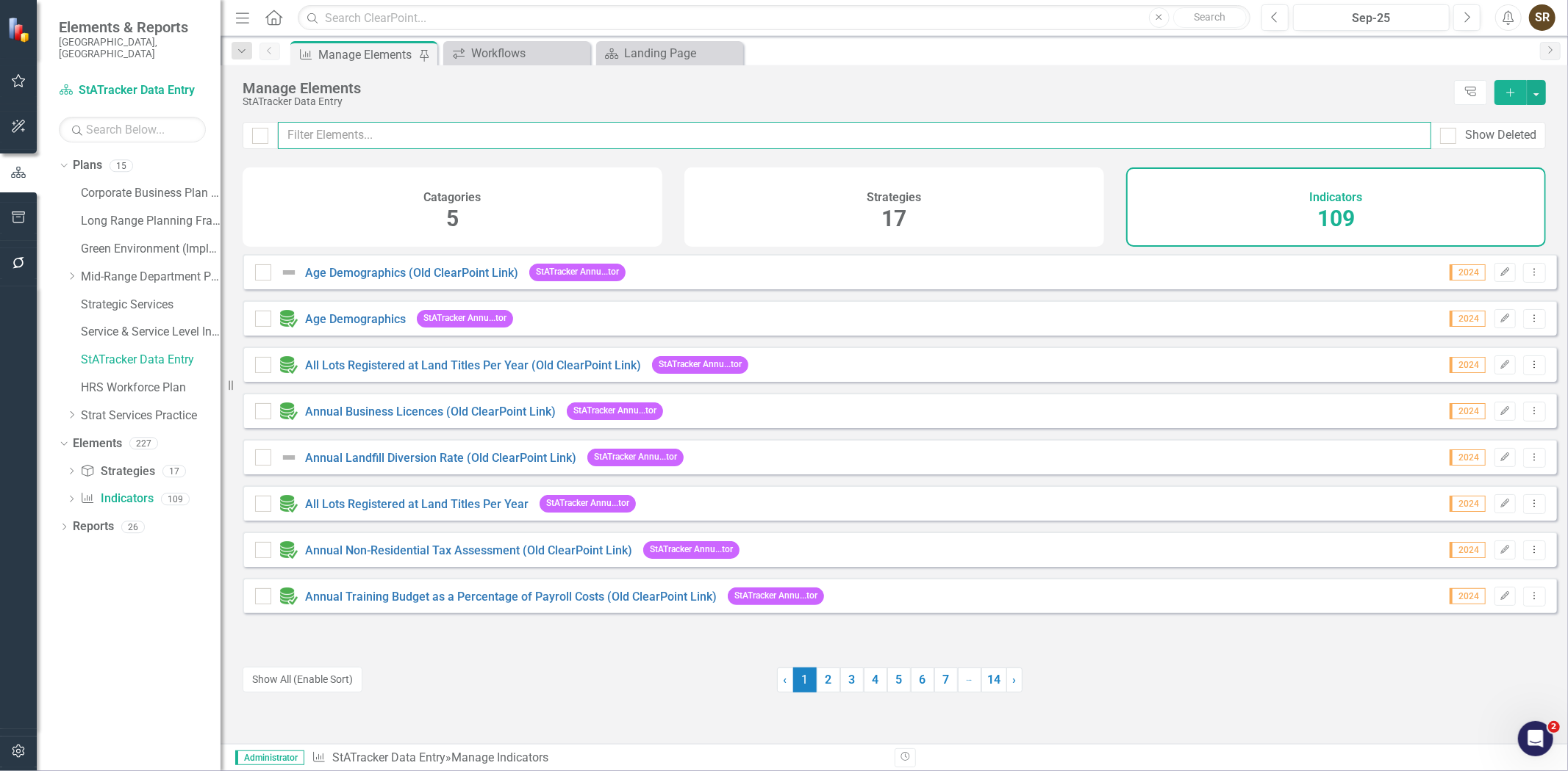
click at [356, 135] on input "text" at bounding box center [854, 136] width 1154 height 27
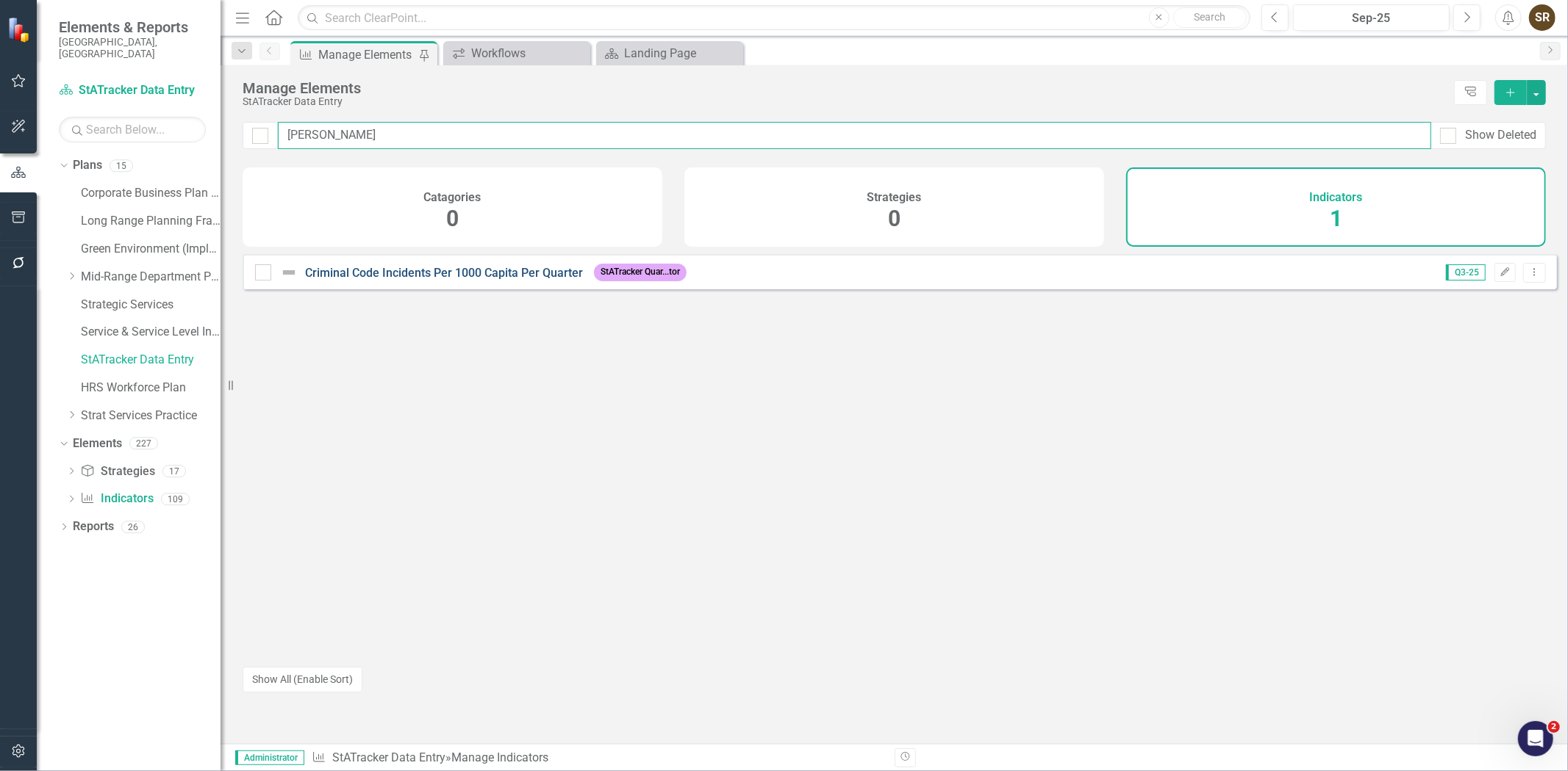
type input "crimi"
click at [503, 280] on link "Criminal Code Incidents Per 1000 Capita Per Quarter" at bounding box center [443, 273] width 278 height 14
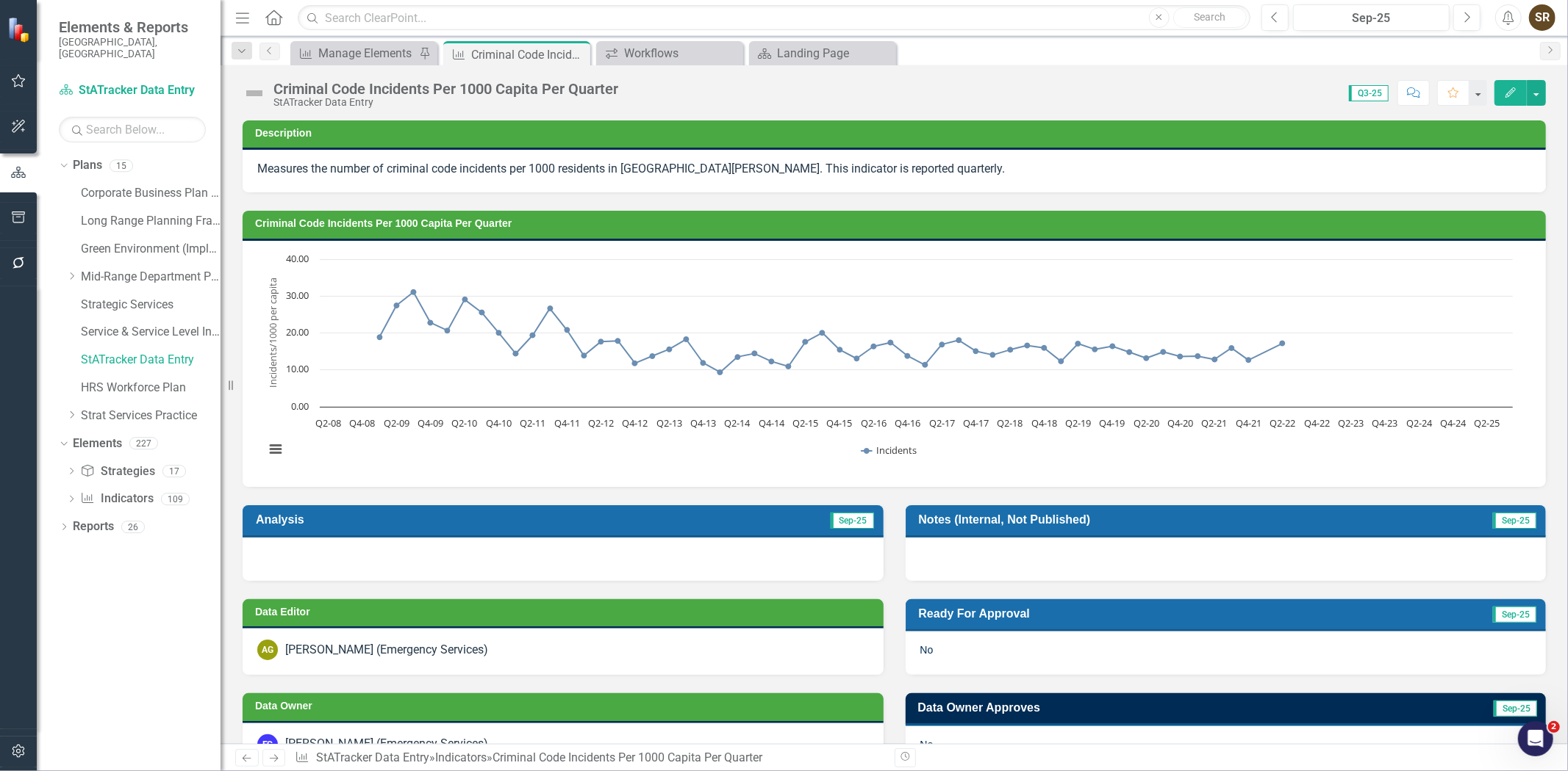
click at [575, 652] on div "AG Aaron Giesbrecht (Emergency Services)" at bounding box center [563, 650] width 611 height 21
click at [690, 656] on div "AG Aaron Giesbrecht (Emergency Services)" at bounding box center [563, 650] width 611 height 21
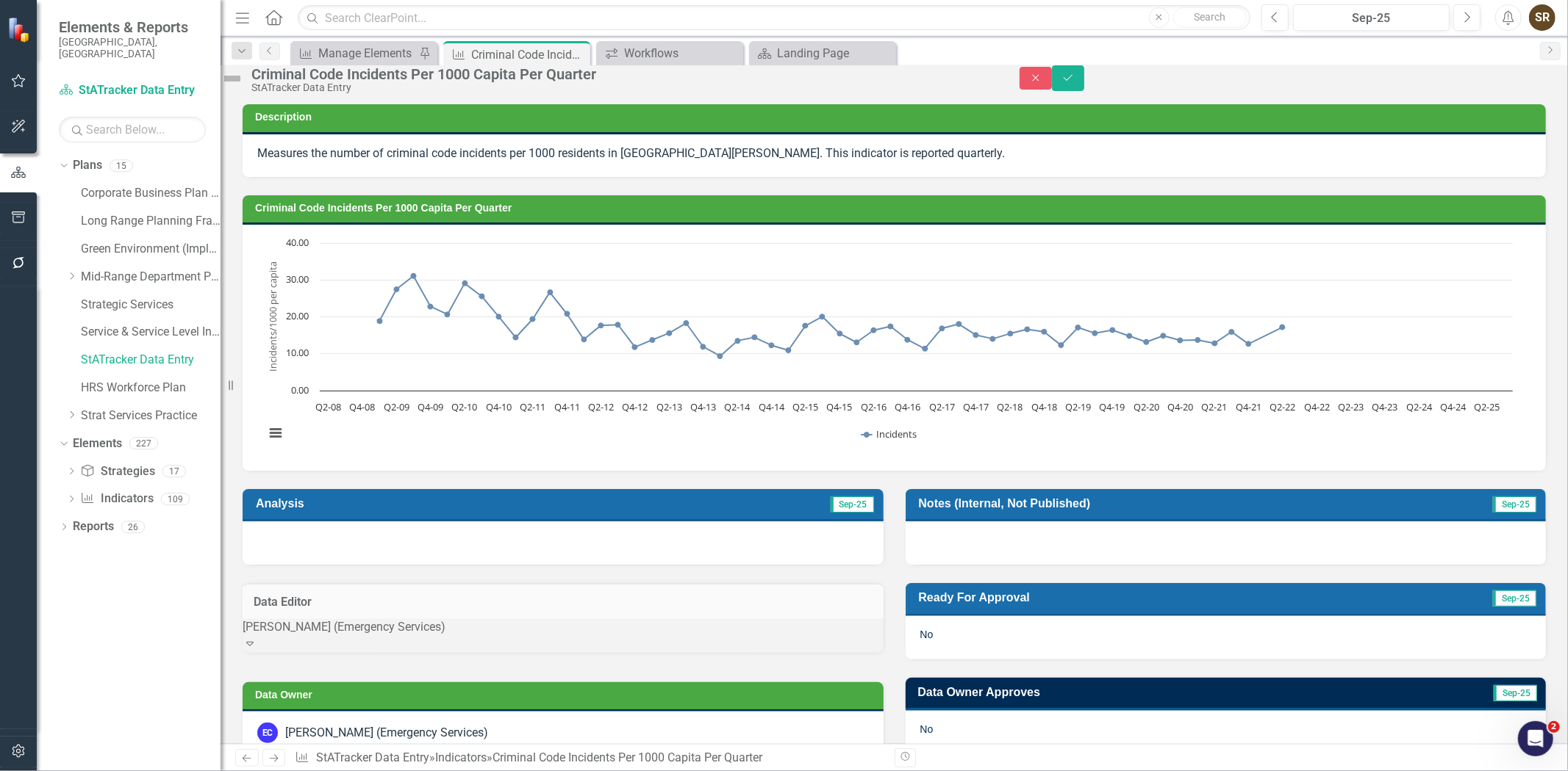
click at [836, 653] on div "Expand" at bounding box center [563, 644] width 641 height 17
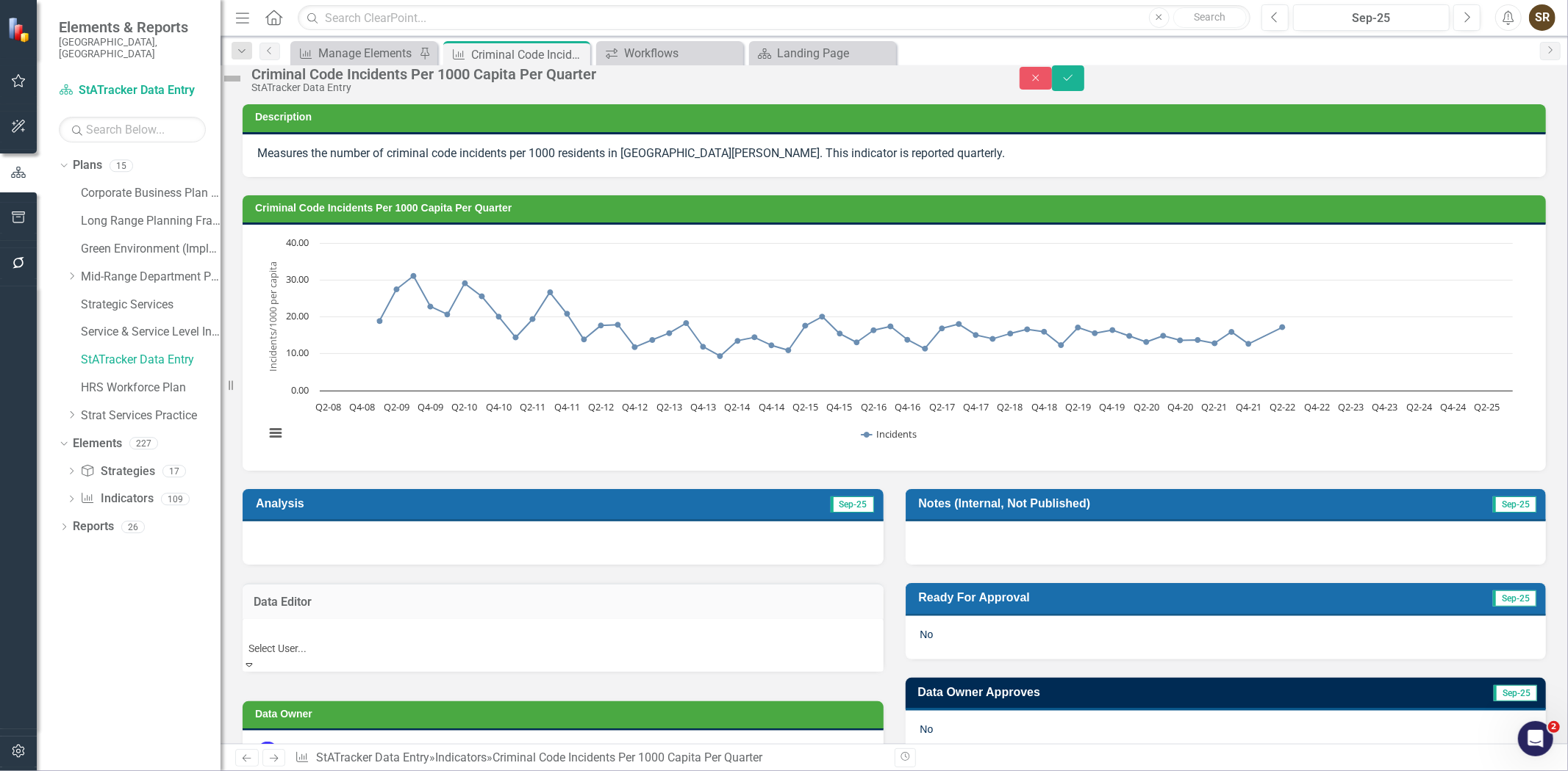
click at [726, 771] on div "Not Defined" at bounding box center [784, 779] width 1568 height 17
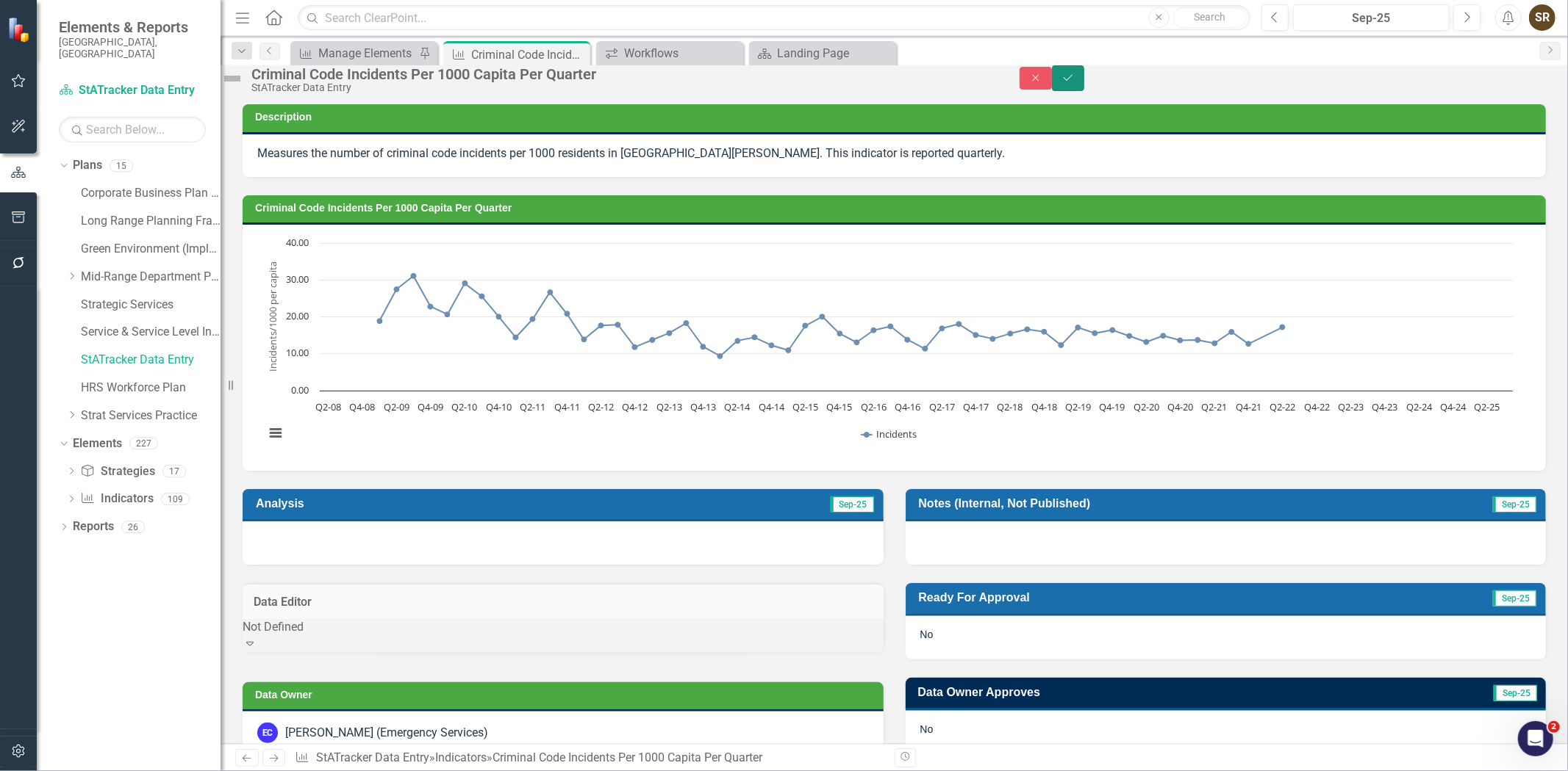
click at [1074, 83] on icon "Save" at bounding box center [1068, 77] width 13 height 10
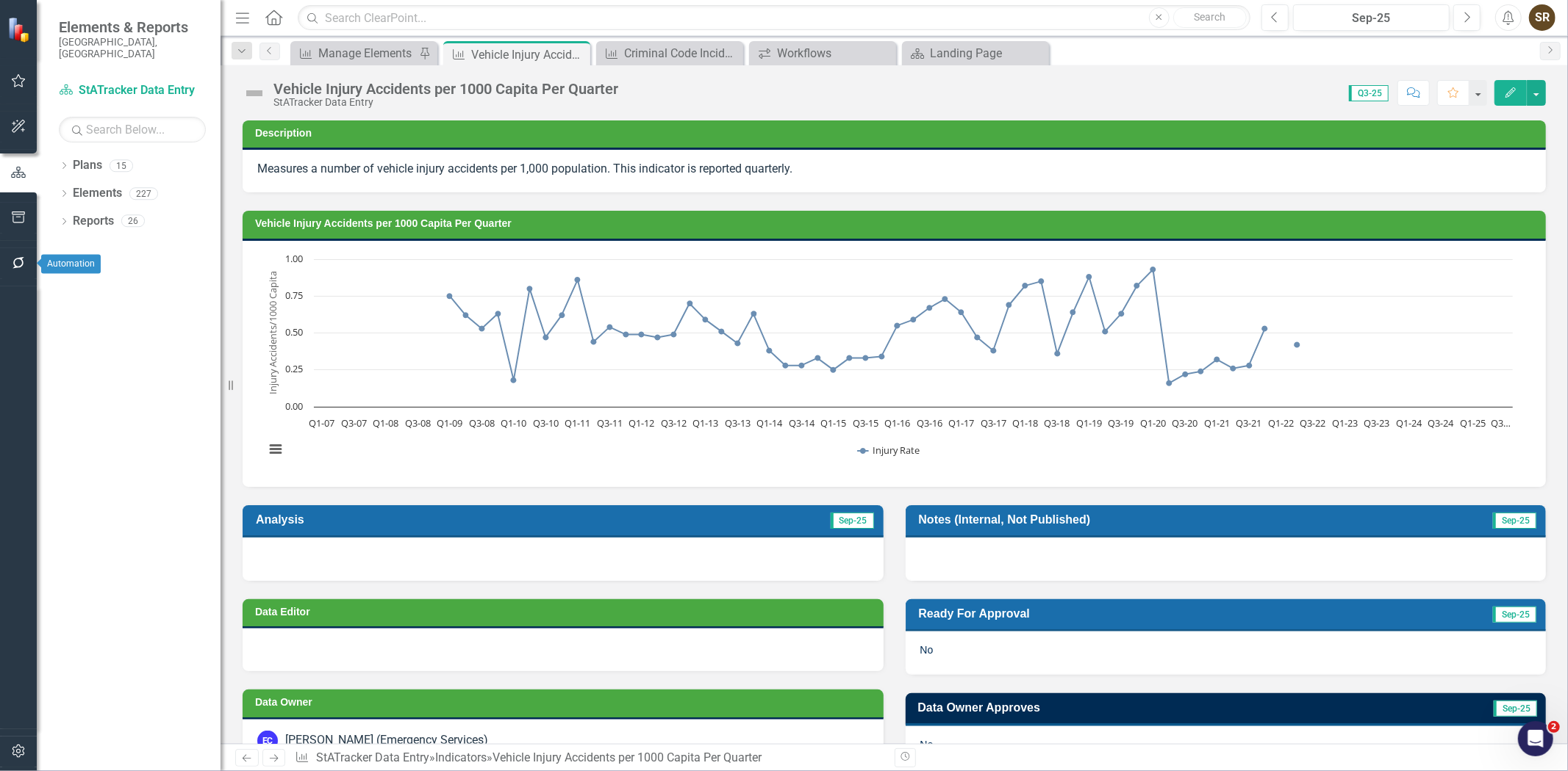
click at [18, 254] on button "button" at bounding box center [18, 263] width 33 height 31
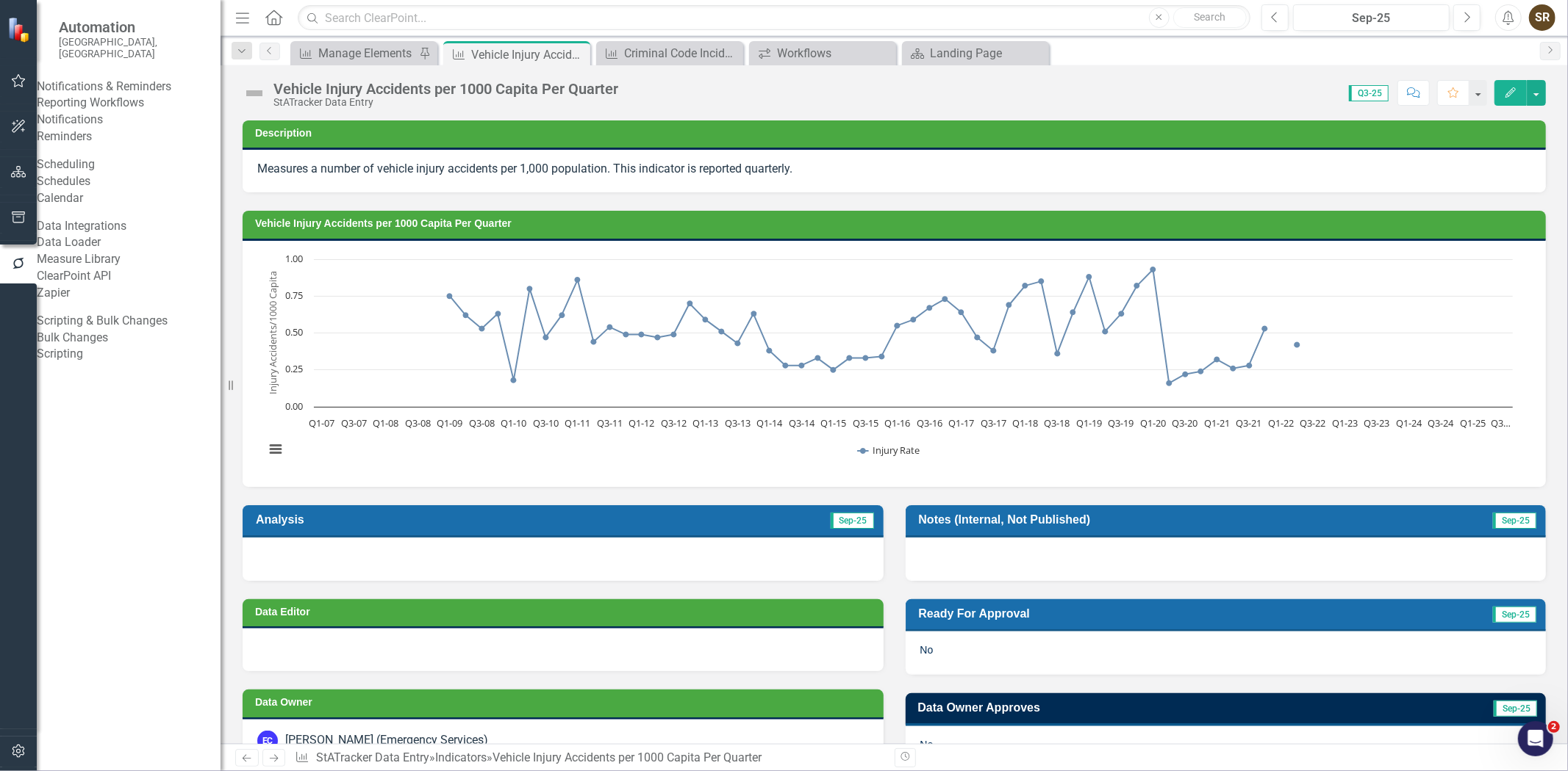
click at [127, 104] on link "Reporting Workflows" at bounding box center [129, 102] width 183 height 17
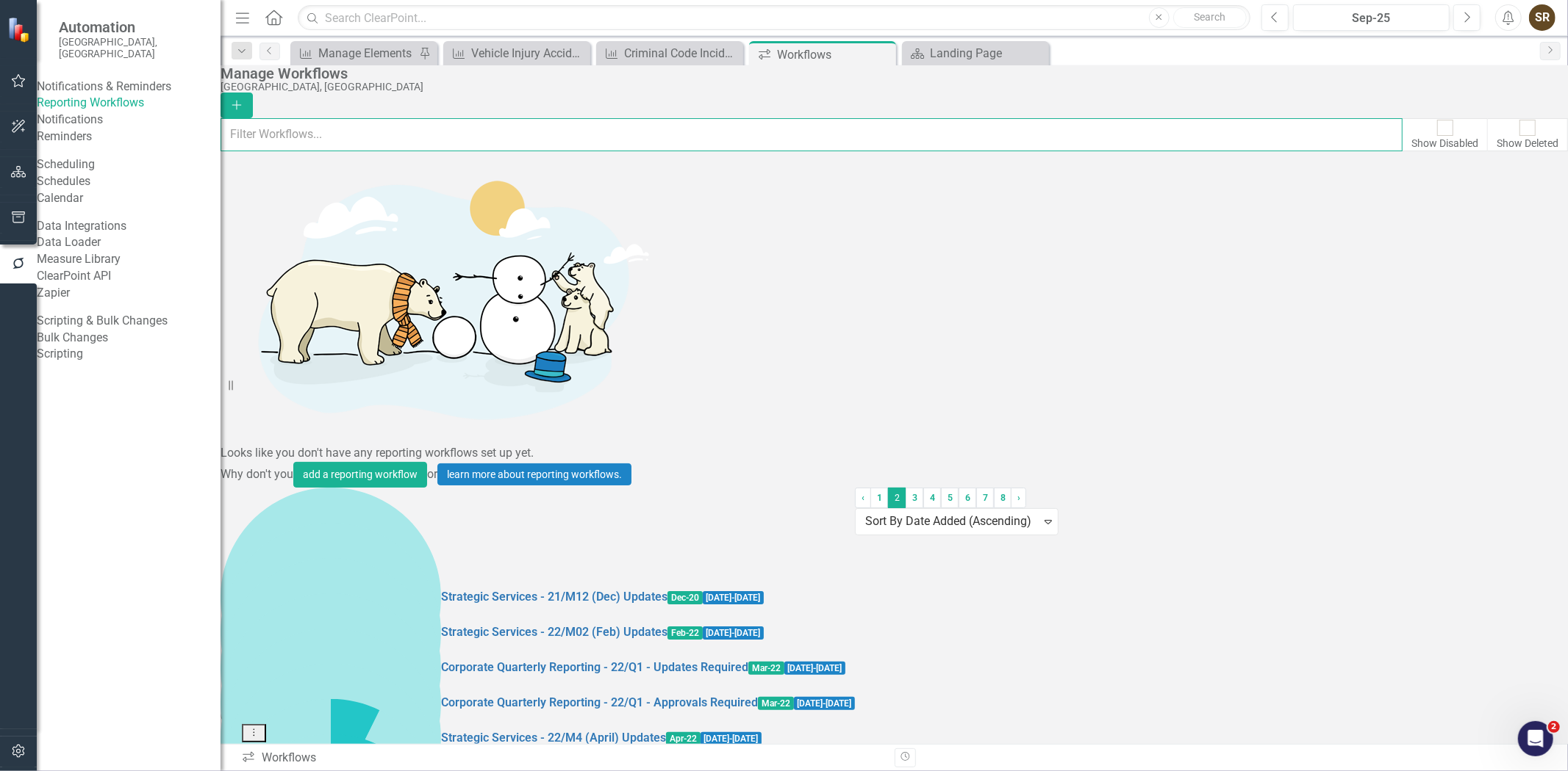
click at [369, 140] on input "text" at bounding box center [811, 135] width 1182 height 32
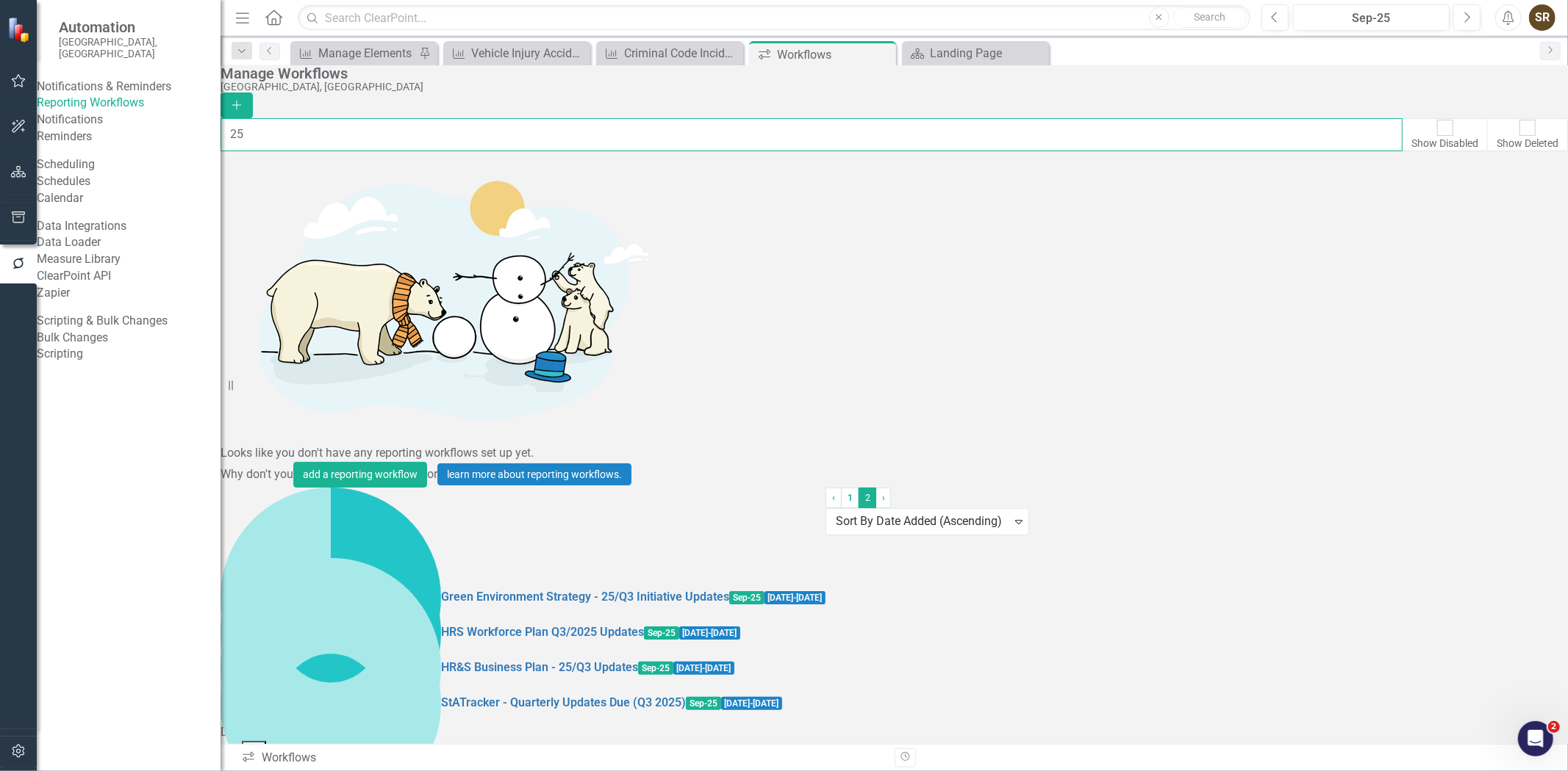
type input "25"
click at [1505, 349] on link "Preview Preview Workflow" at bounding box center [1466, 350] width 136 height 27
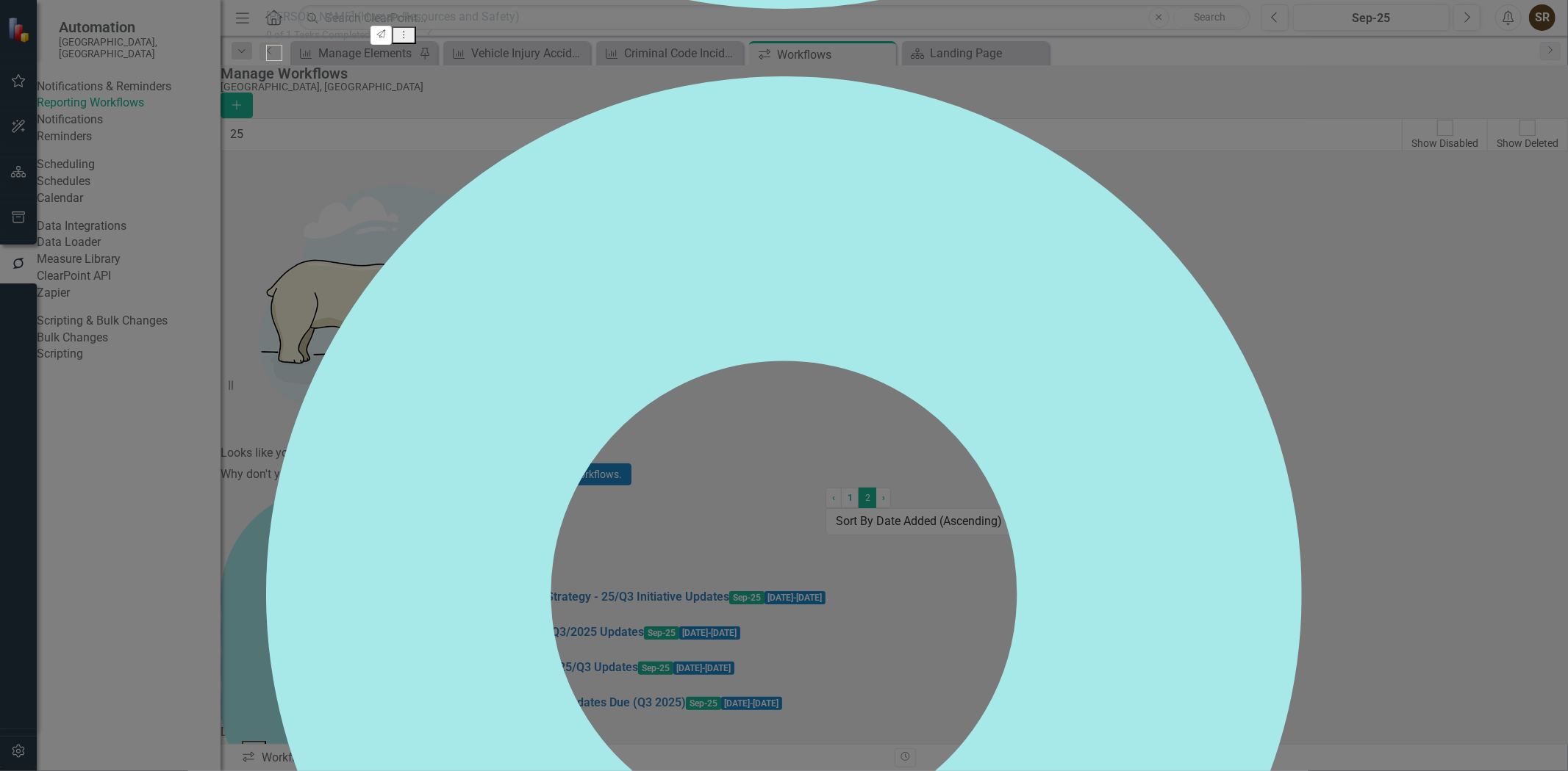
scroll to position [101, 0]
click at [434, 40] on icon "Collapse" at bounding box center [431, 33] width 7 height 12
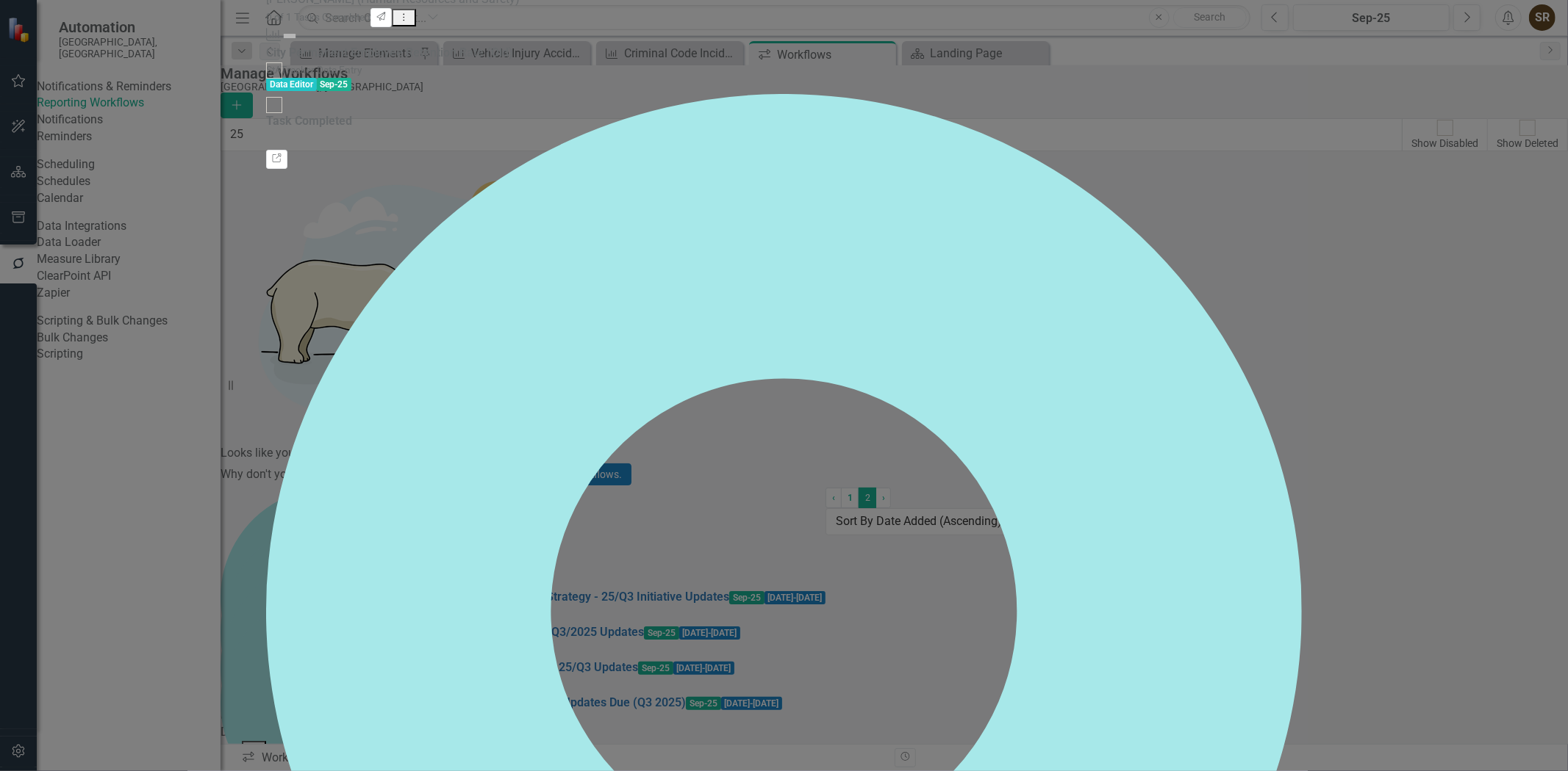
scroll to position [164, 0]
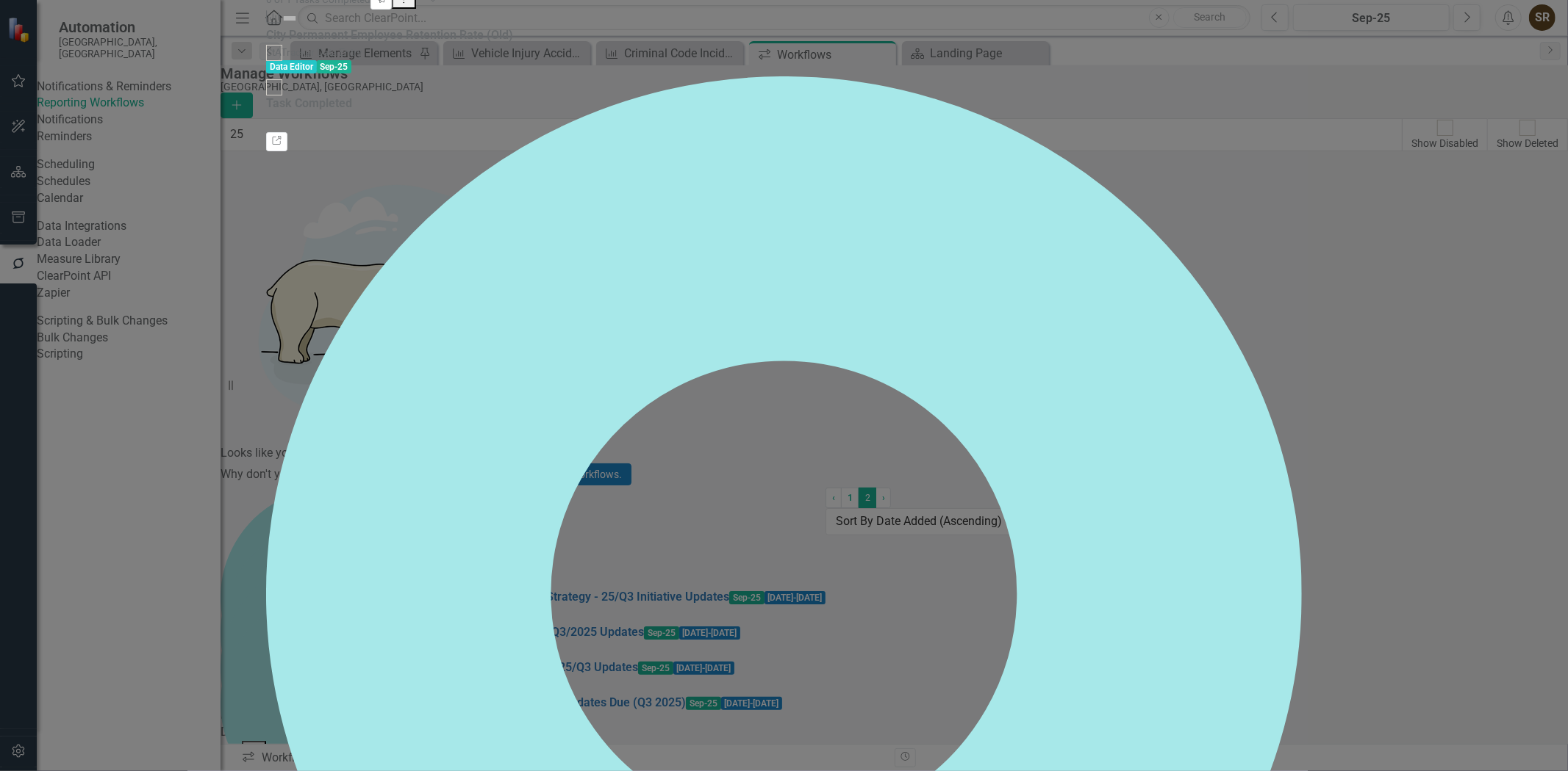
scroll to position [227, 0]
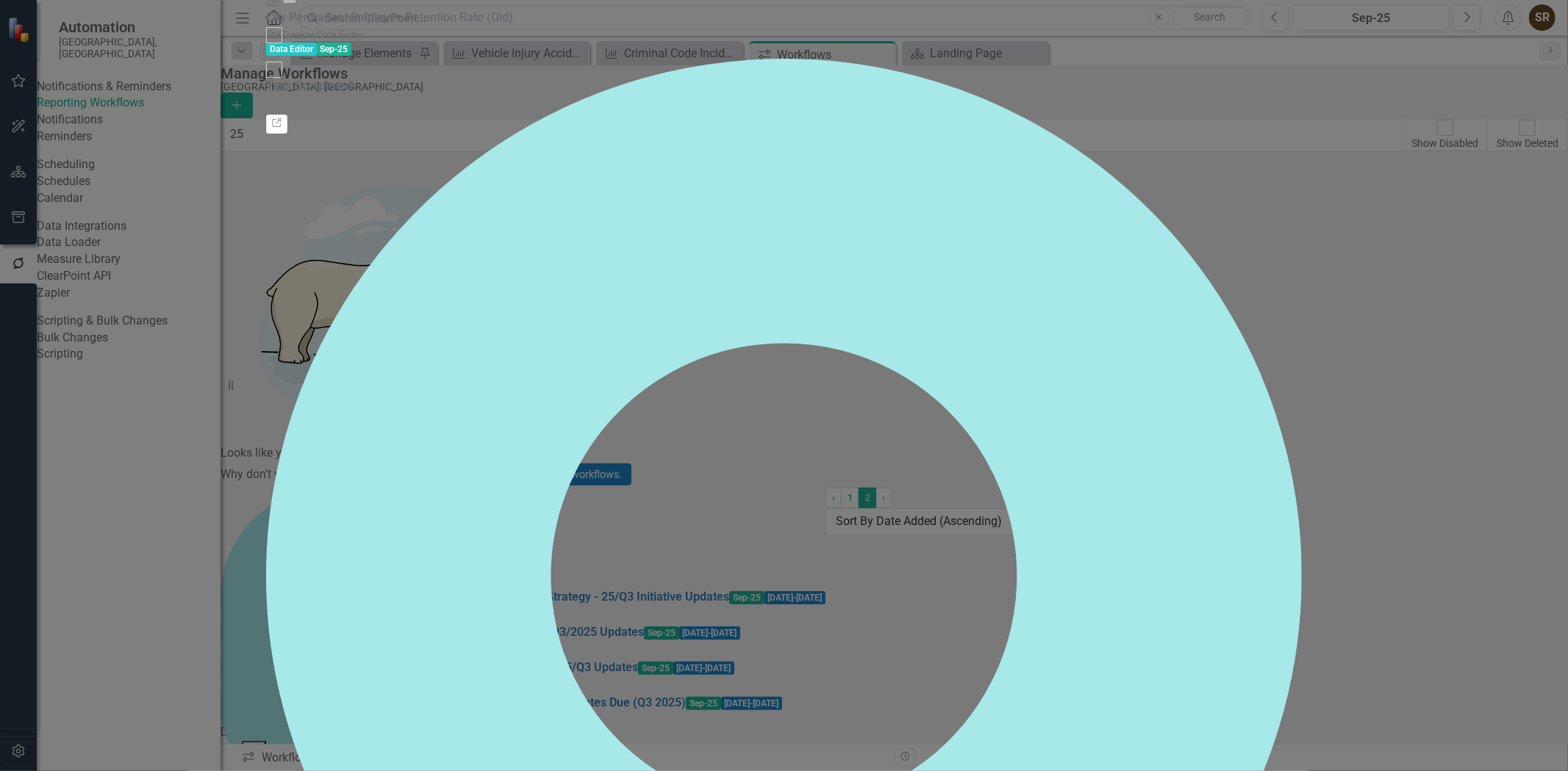
scroll to position [331, 0]
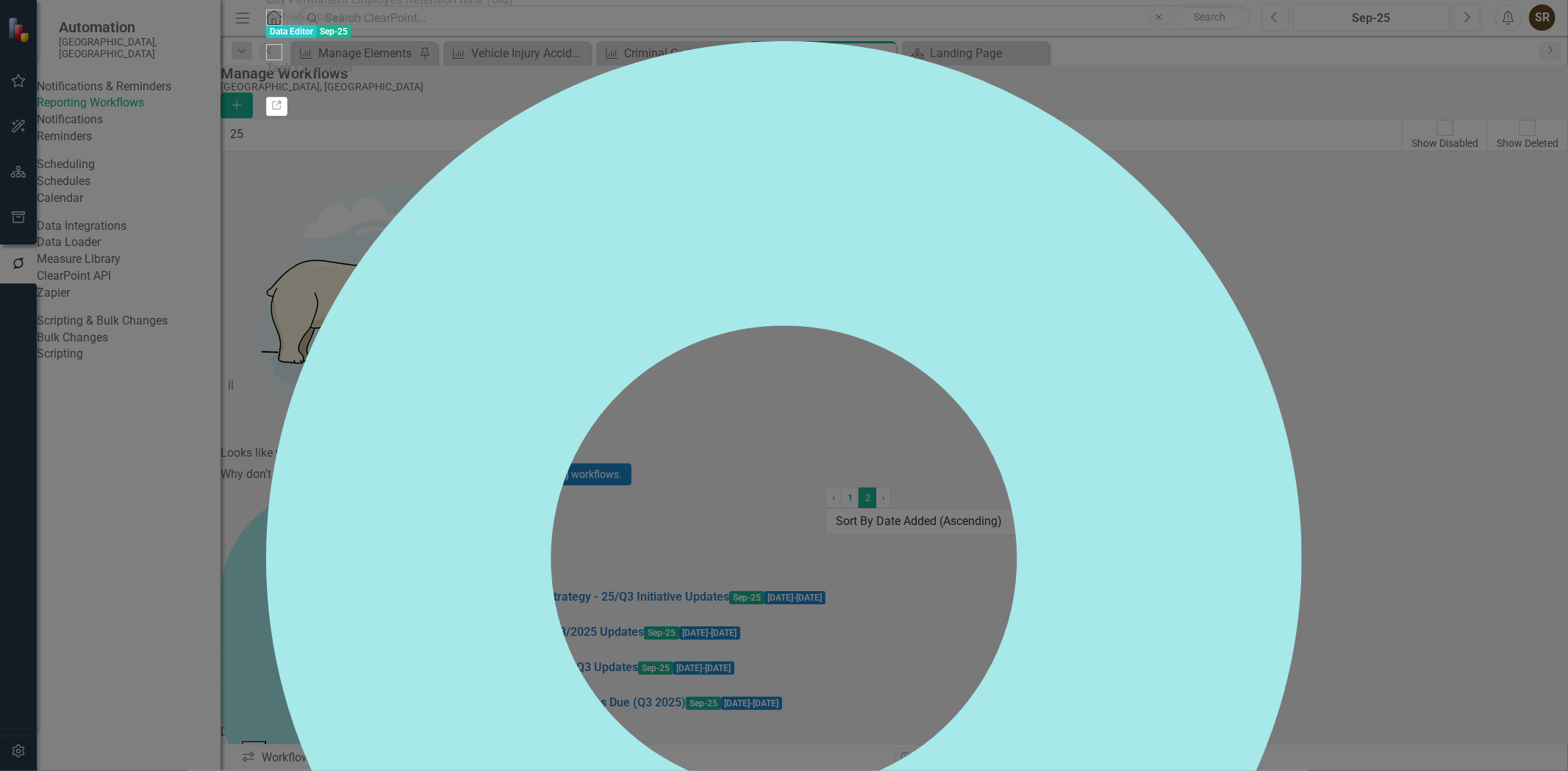
scroll to position [393, 0]
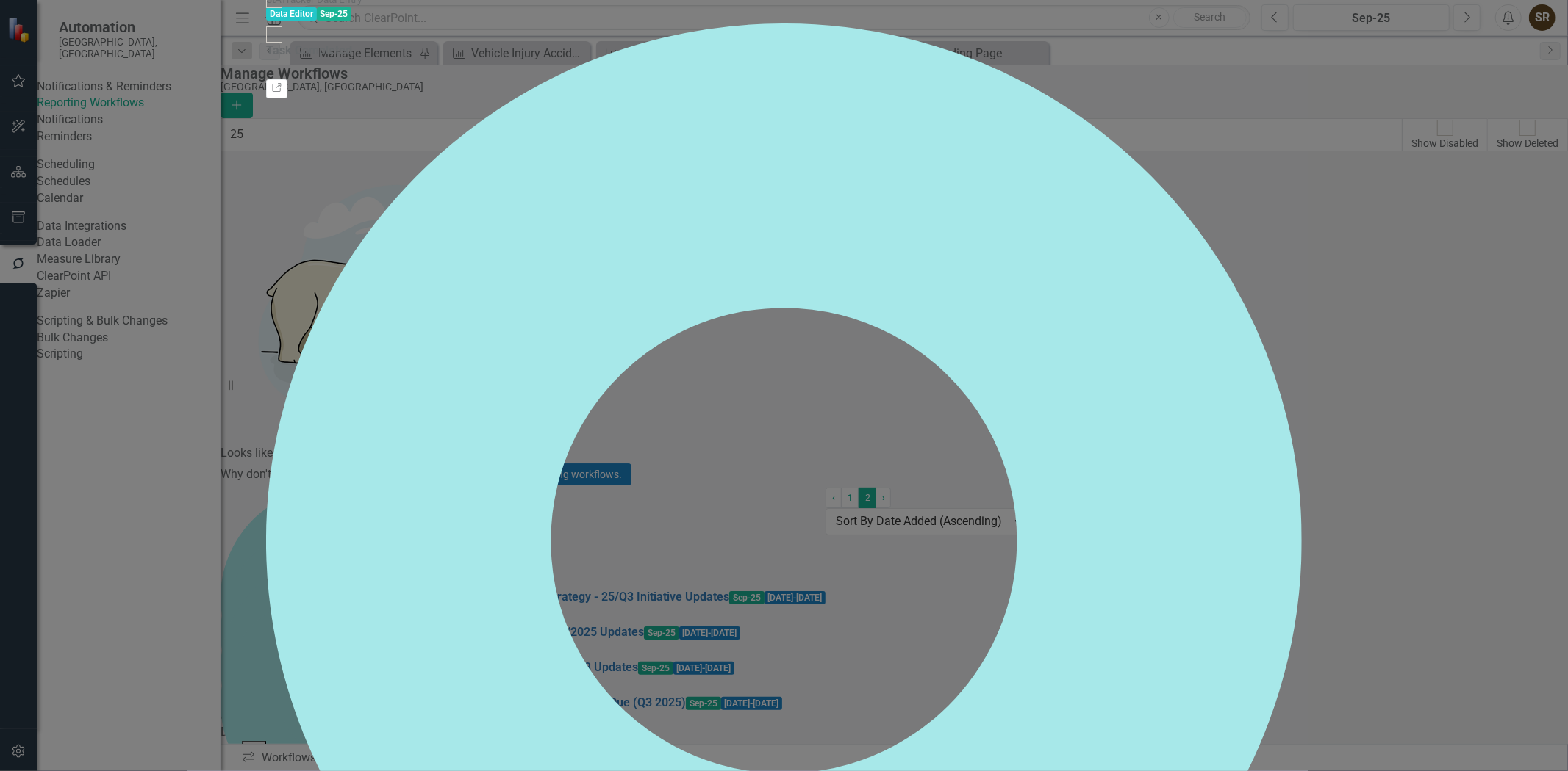
scroll to position [0, 0]
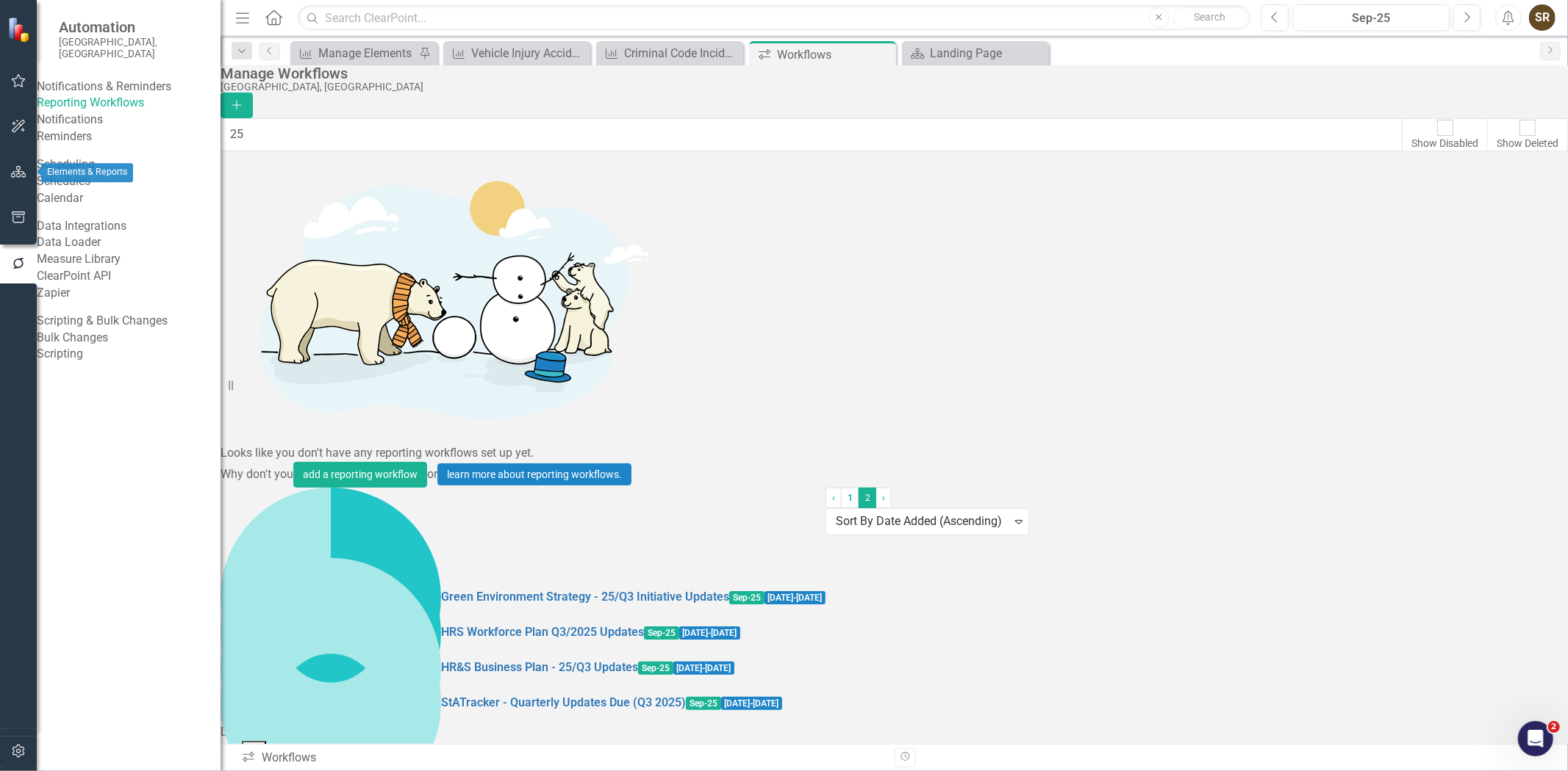
click at [18, 172] on icon "button" at bounding box center [18, 172] width 15 height 12
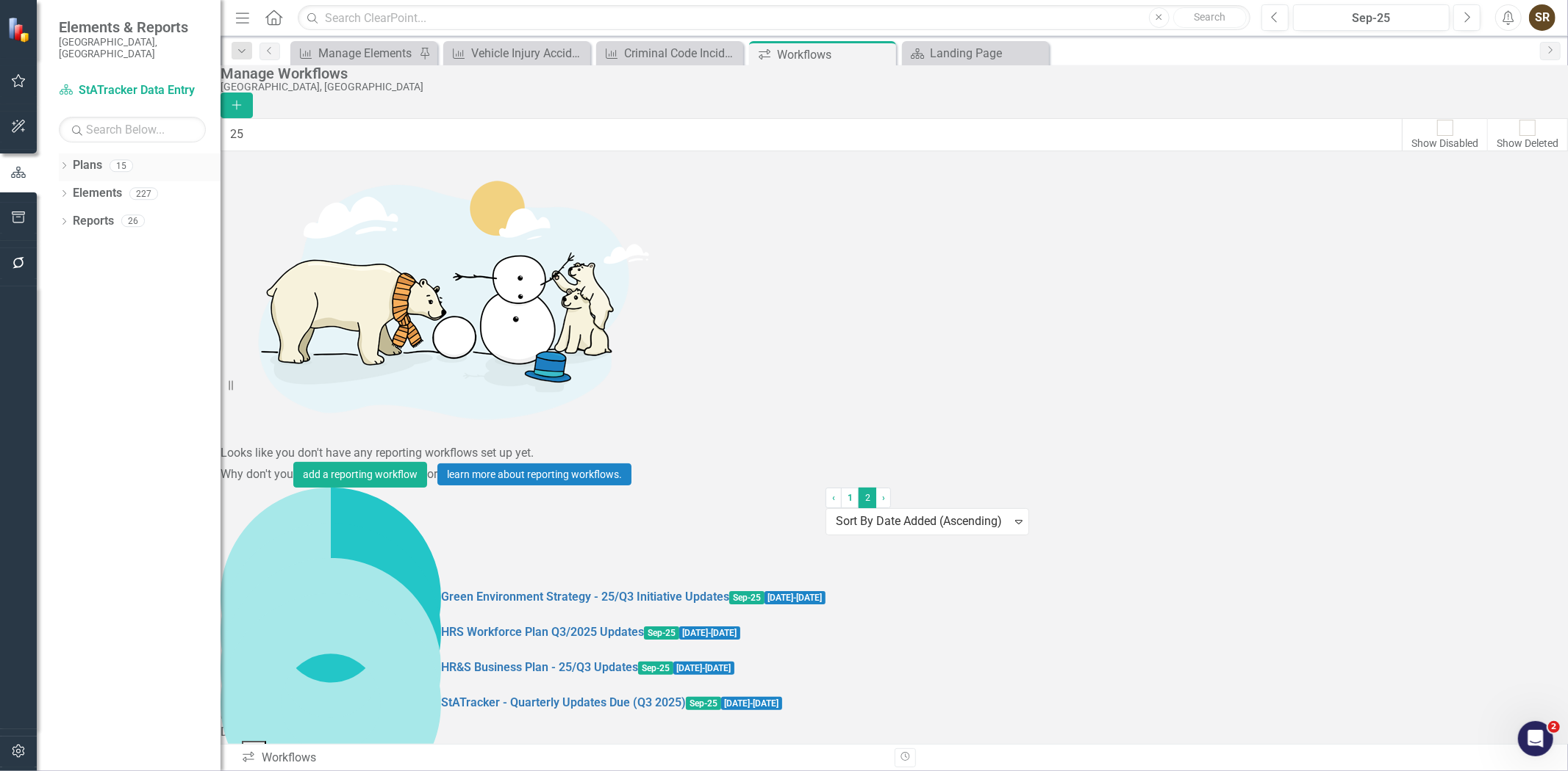
click at [68, 162] on div "Dropdown" at bounding box center [63, 168] width 10 height 13
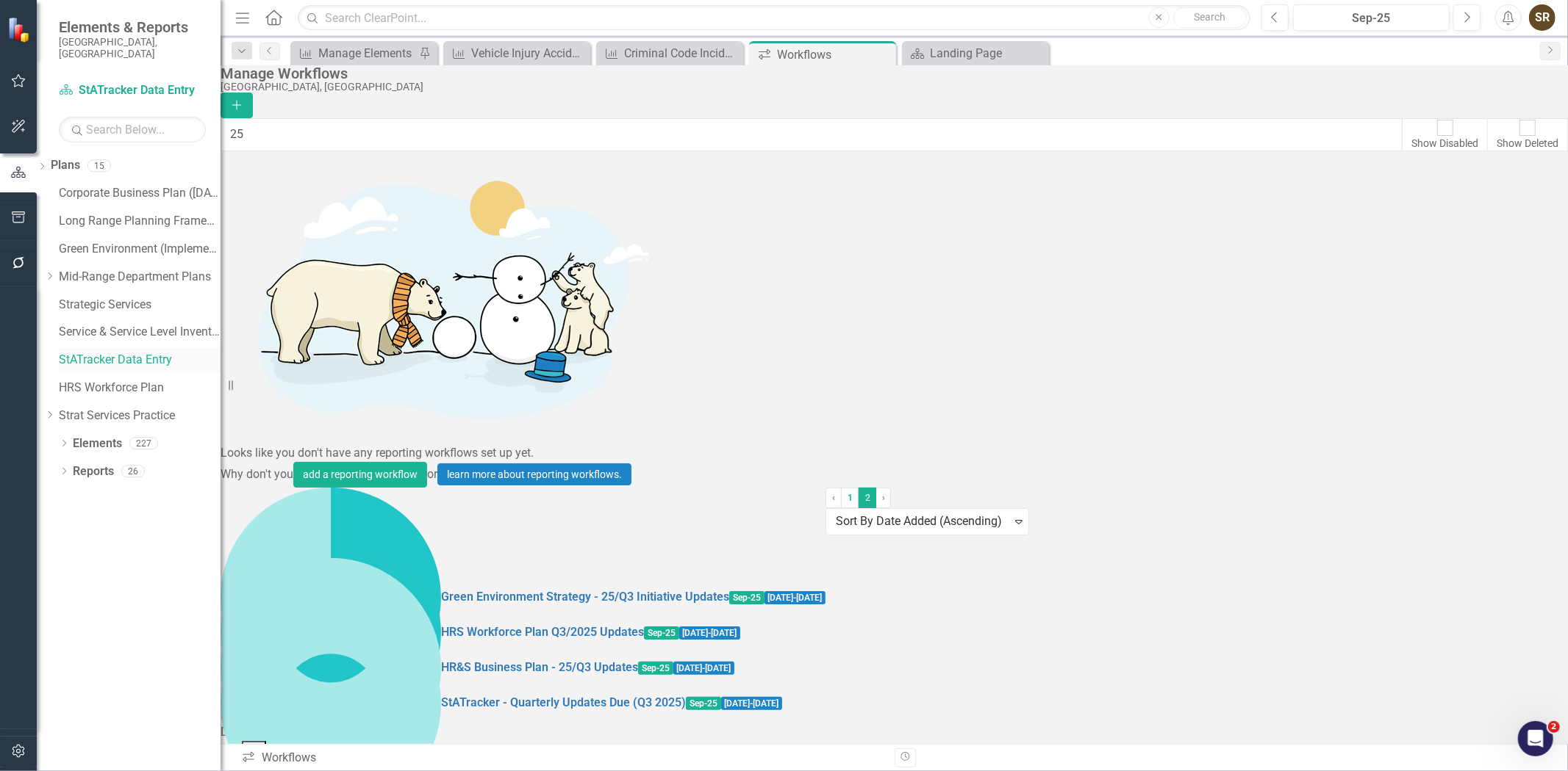
click at [127, 352] on link "StATracker Data Entry" at bounding box center [139, 360] width 162 height 17
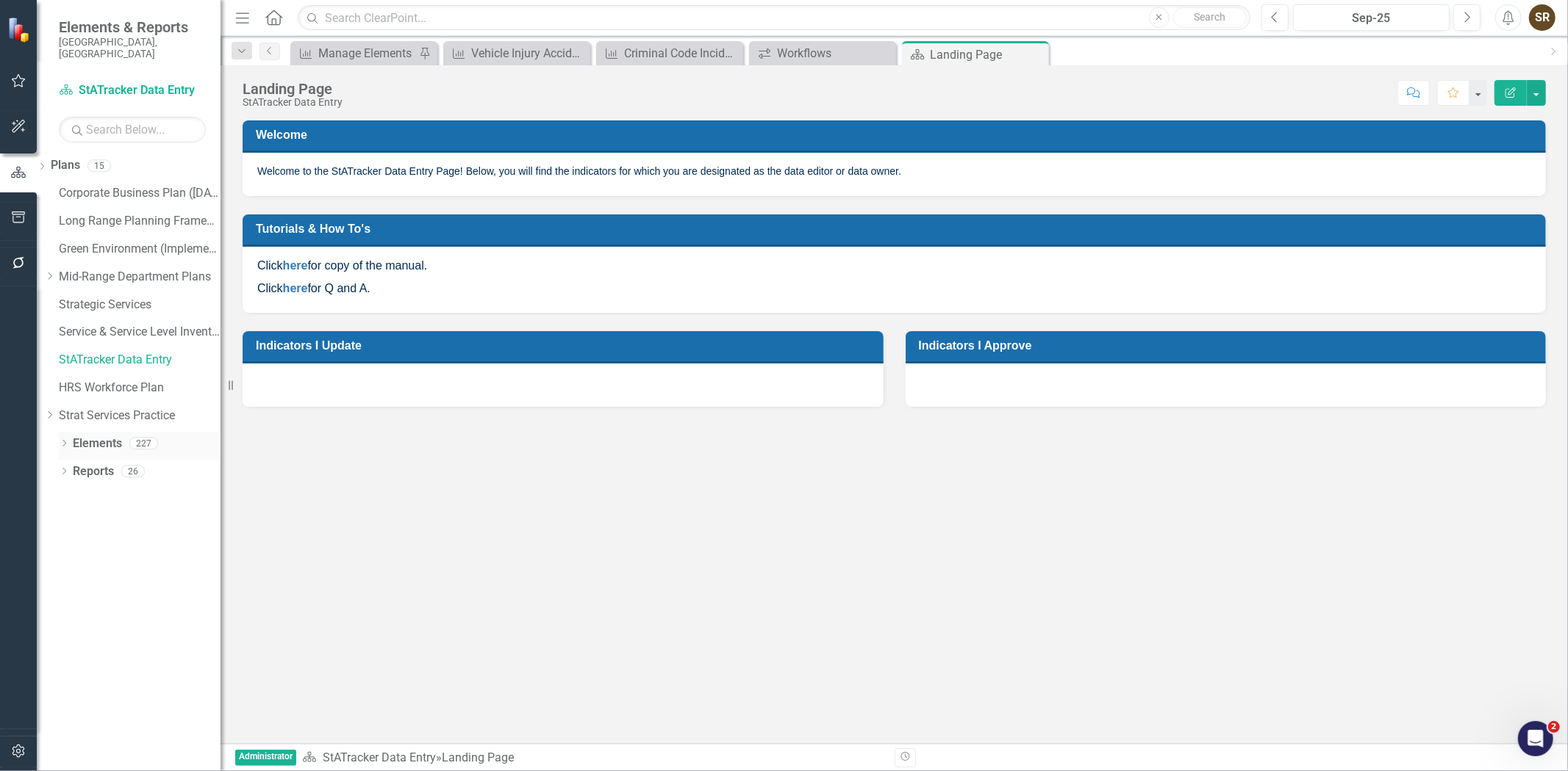
click at [62, 441] on icon "Dropdown" at bounding box center [63, 445] width 10 height 8
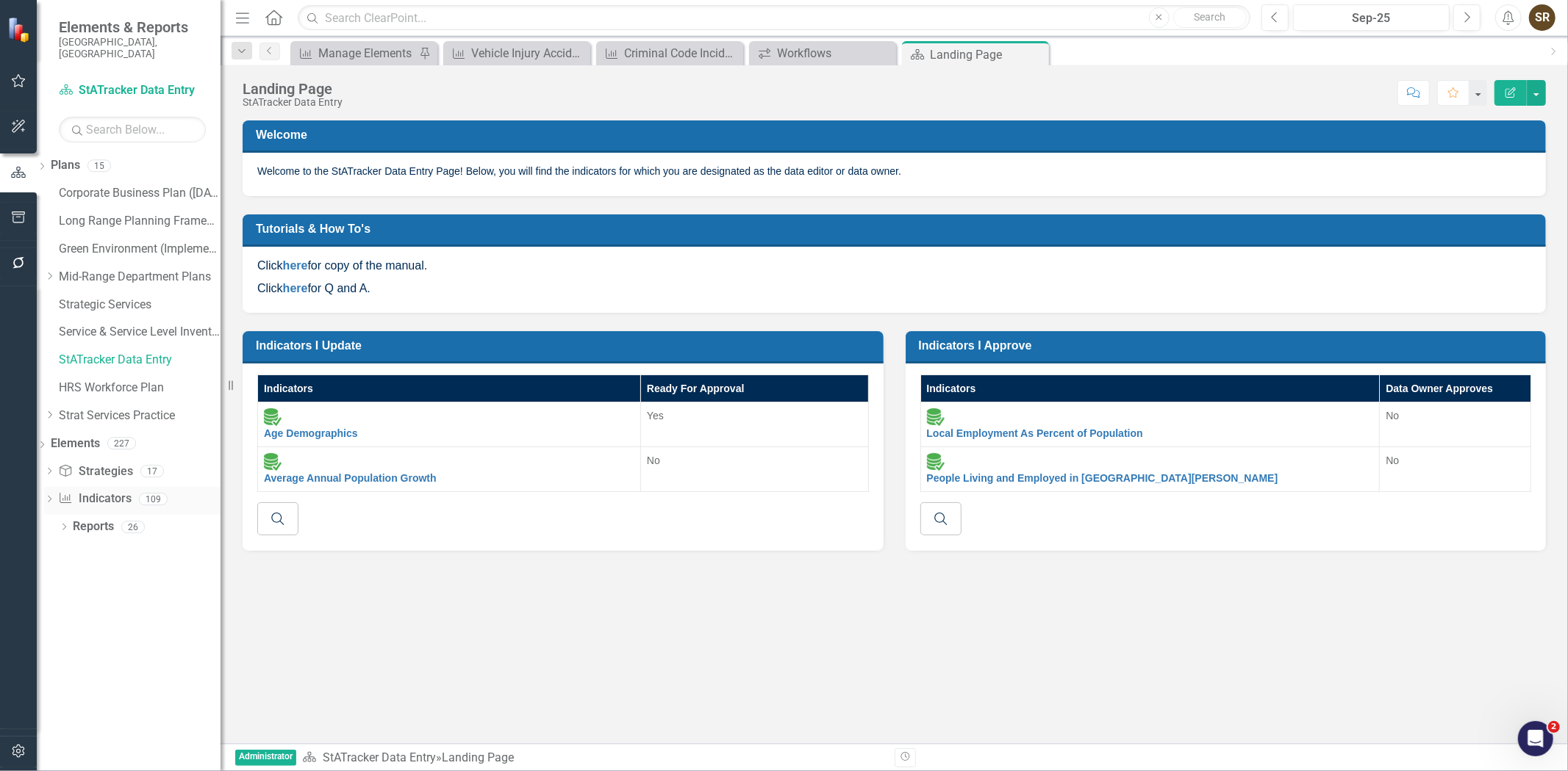
click at [119, 491] on link "Indicator Indicators" at bounding box center [94, 499] width 73 height 17
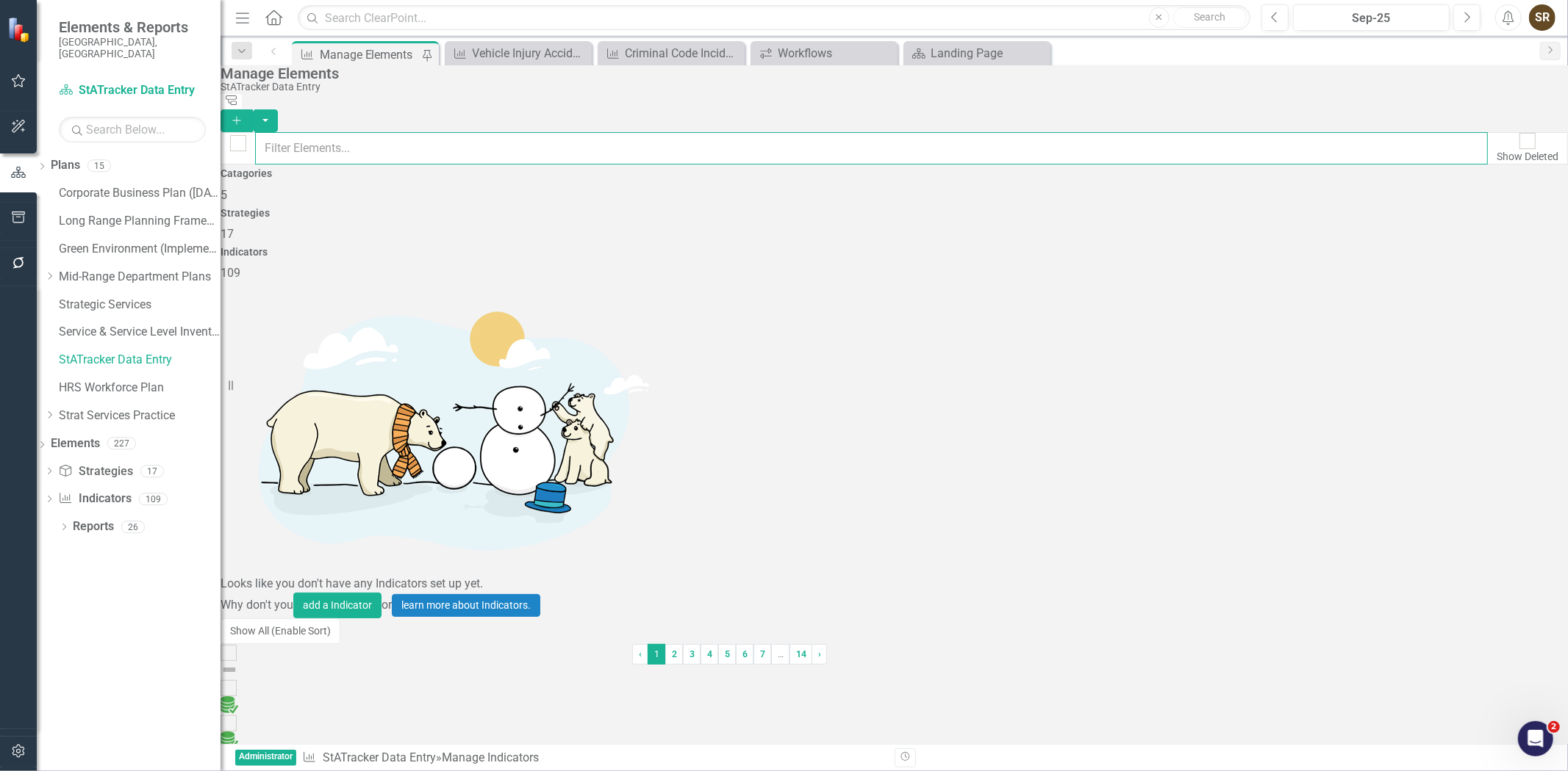
click at [357, 133] on input "text" at bounding box center [871, 148] width 1233 height 32
type input "emplo"
click at [401, 699] on link "City Permanent Employee Retention Rate (Old)" at bounding box center [343, 706] width 247 height 14
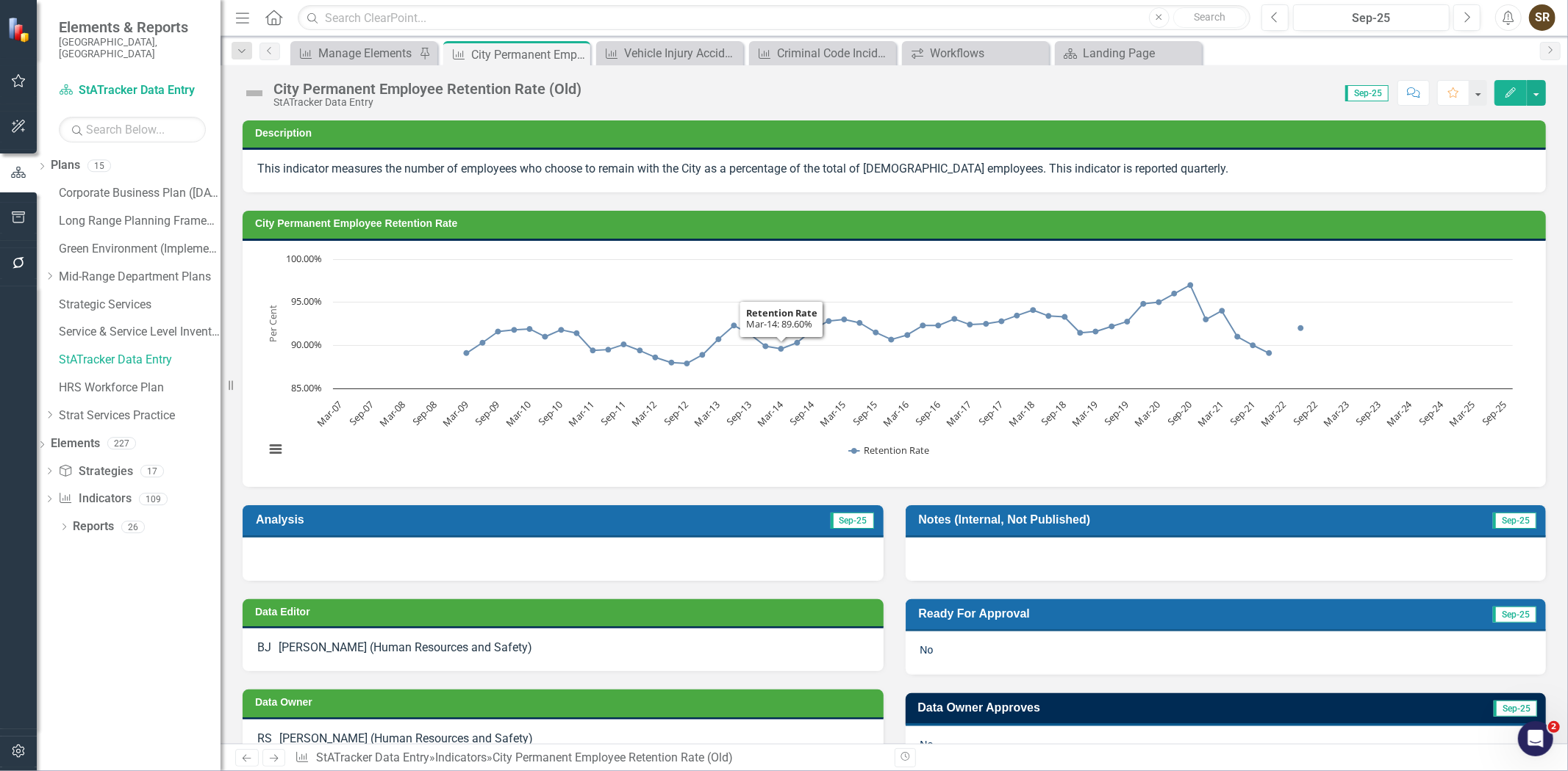
click at [695, 650] on div "BJ Brian Jewer (Human Resources and Safety)" at bounding box center [563, 648] width 611 height 17
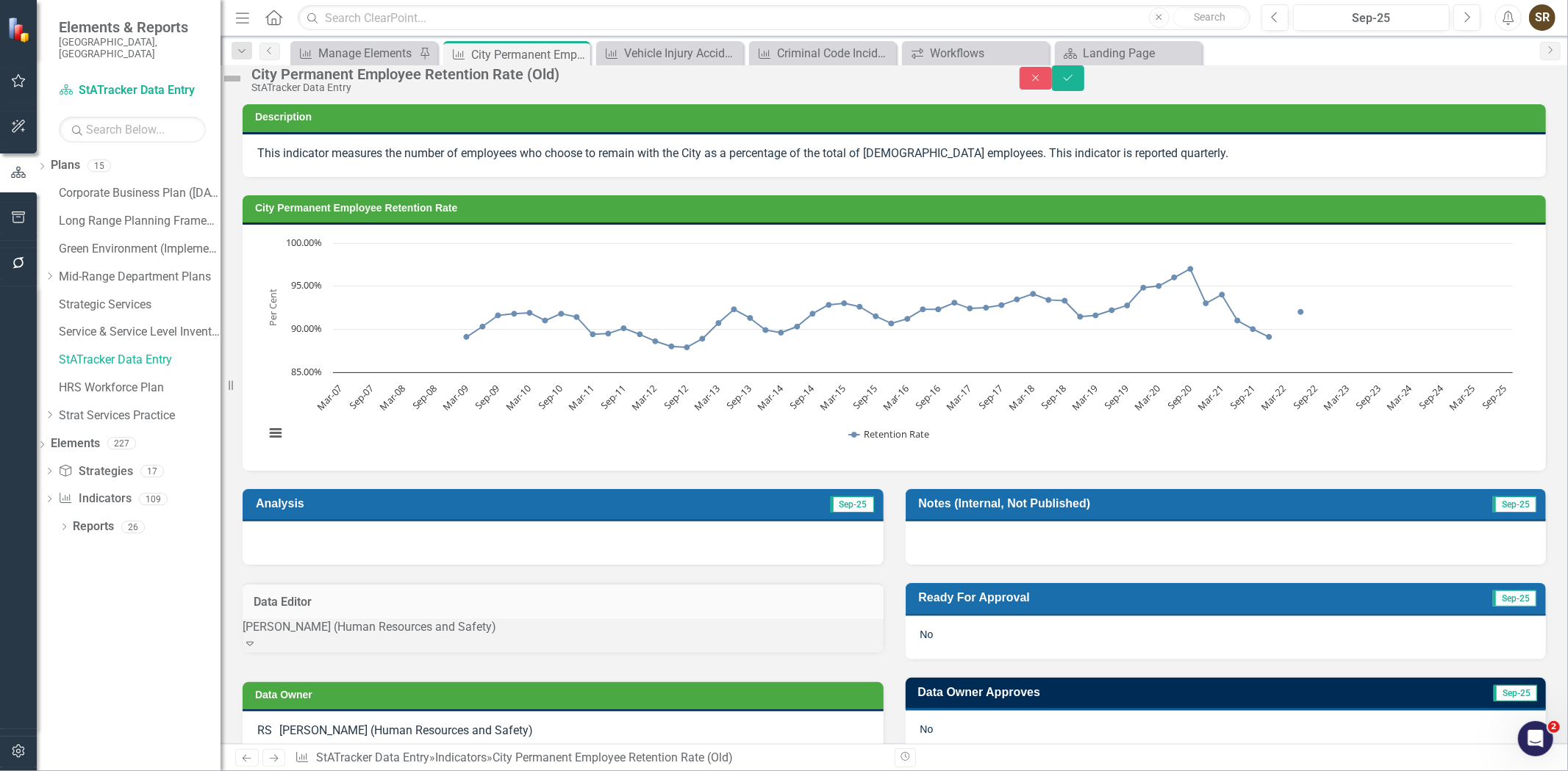
click at [744, 636] on div "Brian Jewer (Human Resources and Safety)" at bounding box center [563, 627] width 641 height 17
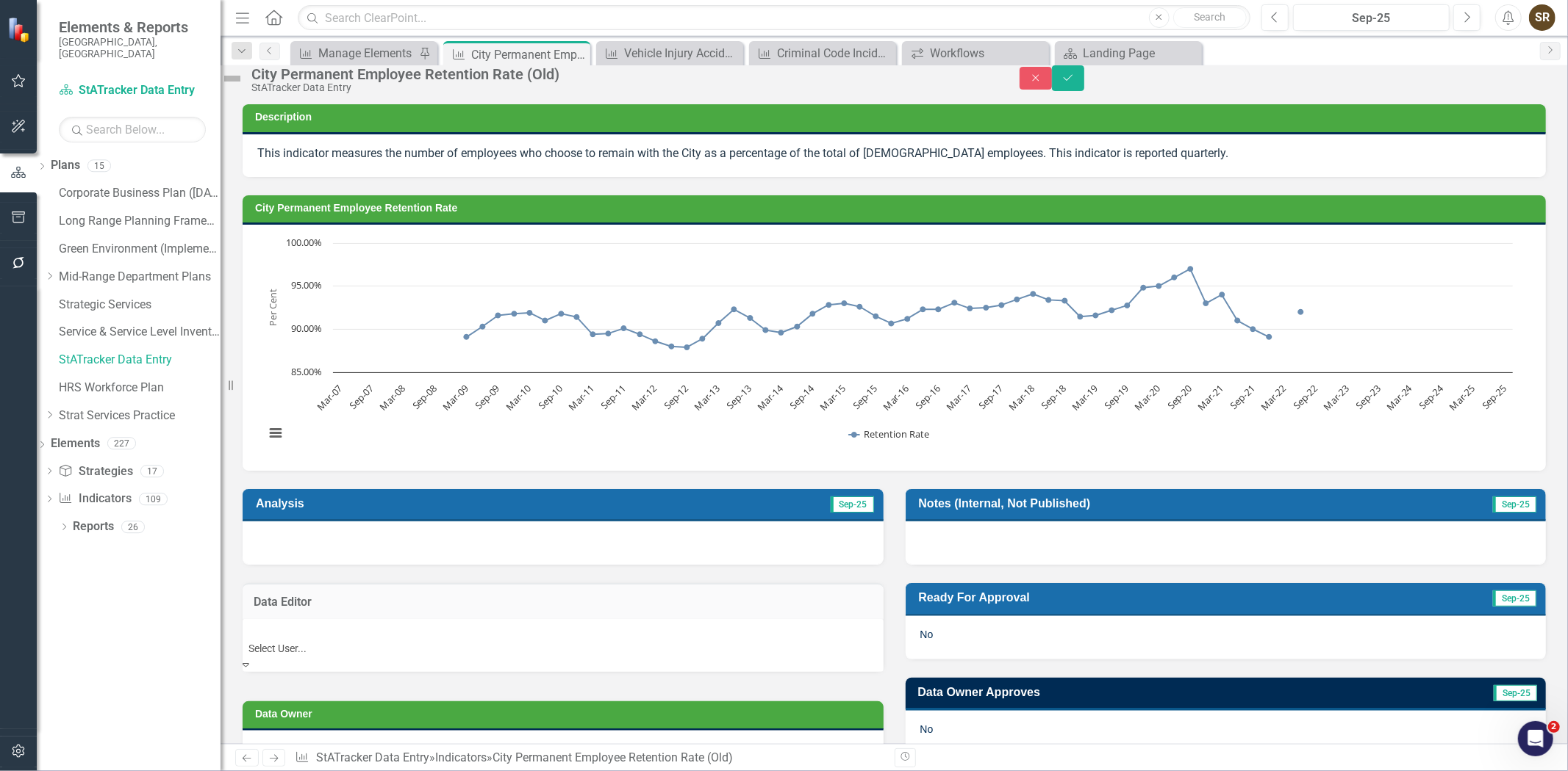
click at [622, 771] on div "Not Defined" at bounding box center [784, 779] width 1568 height 17
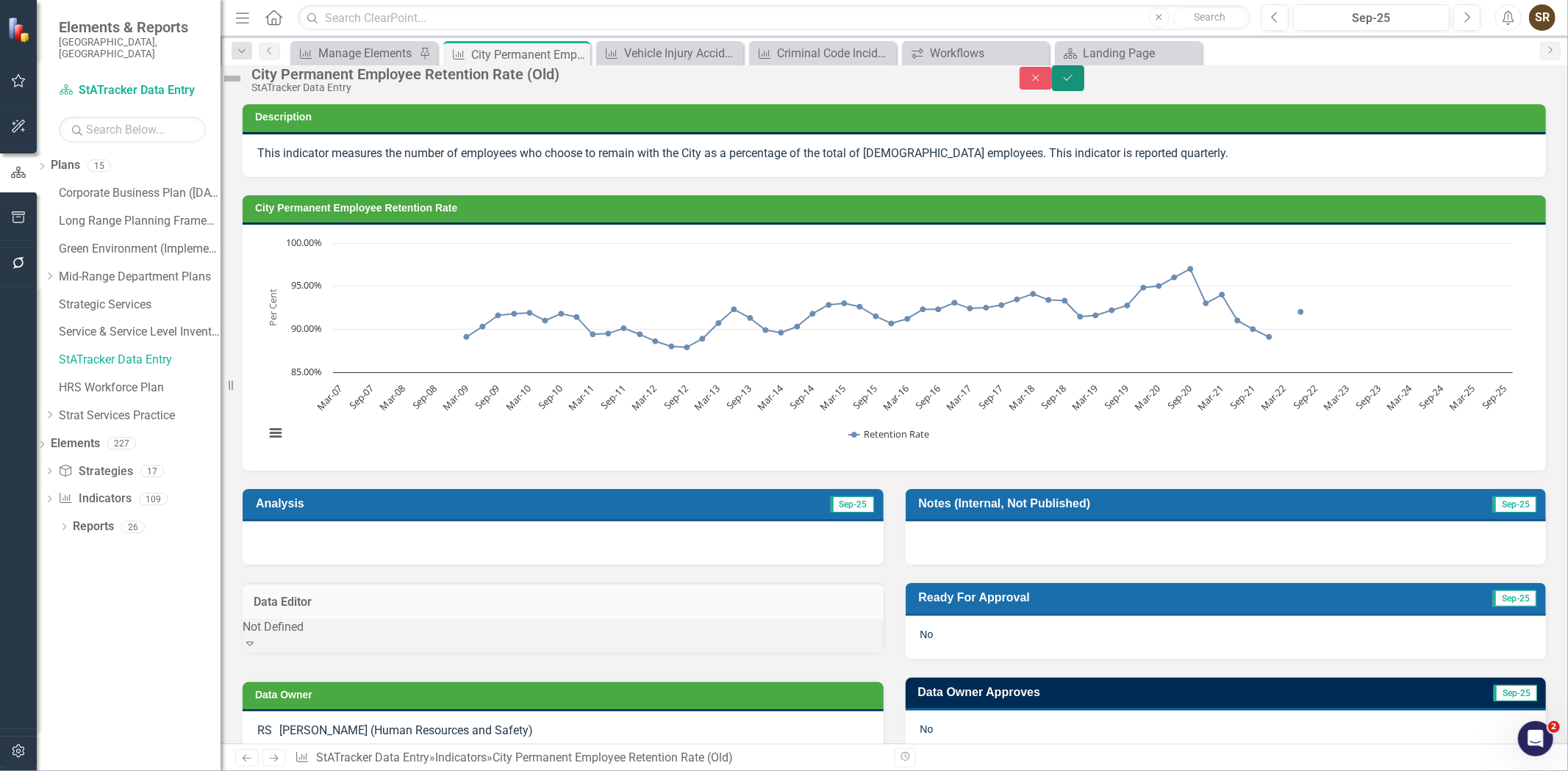
click at [1074, 83] on icon "Save" at bounding box center [1068, 77] width 13 height 10
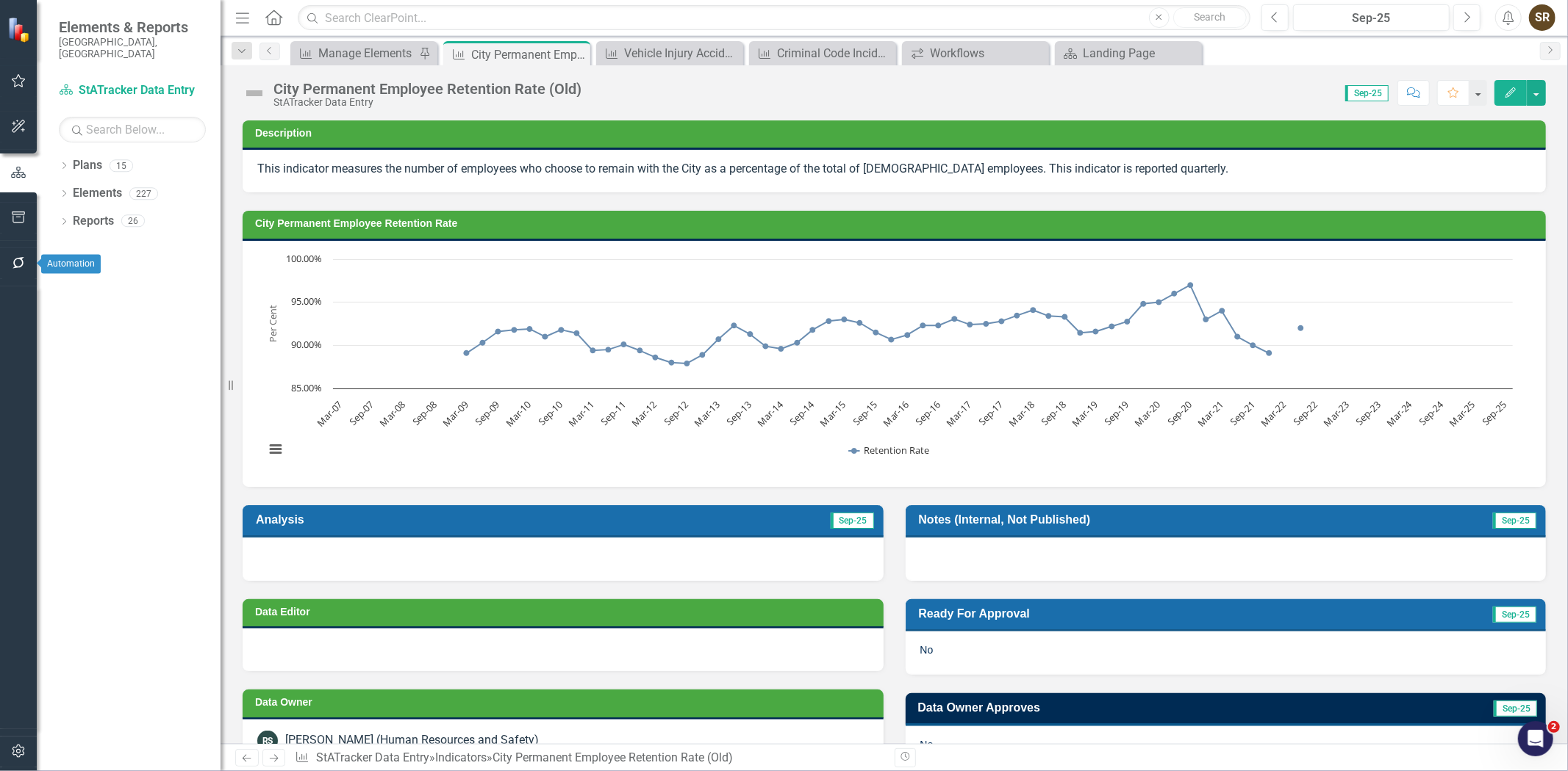
click at [15, 268] on icon "button" at bounding box center [18, 262] width 12 height 12
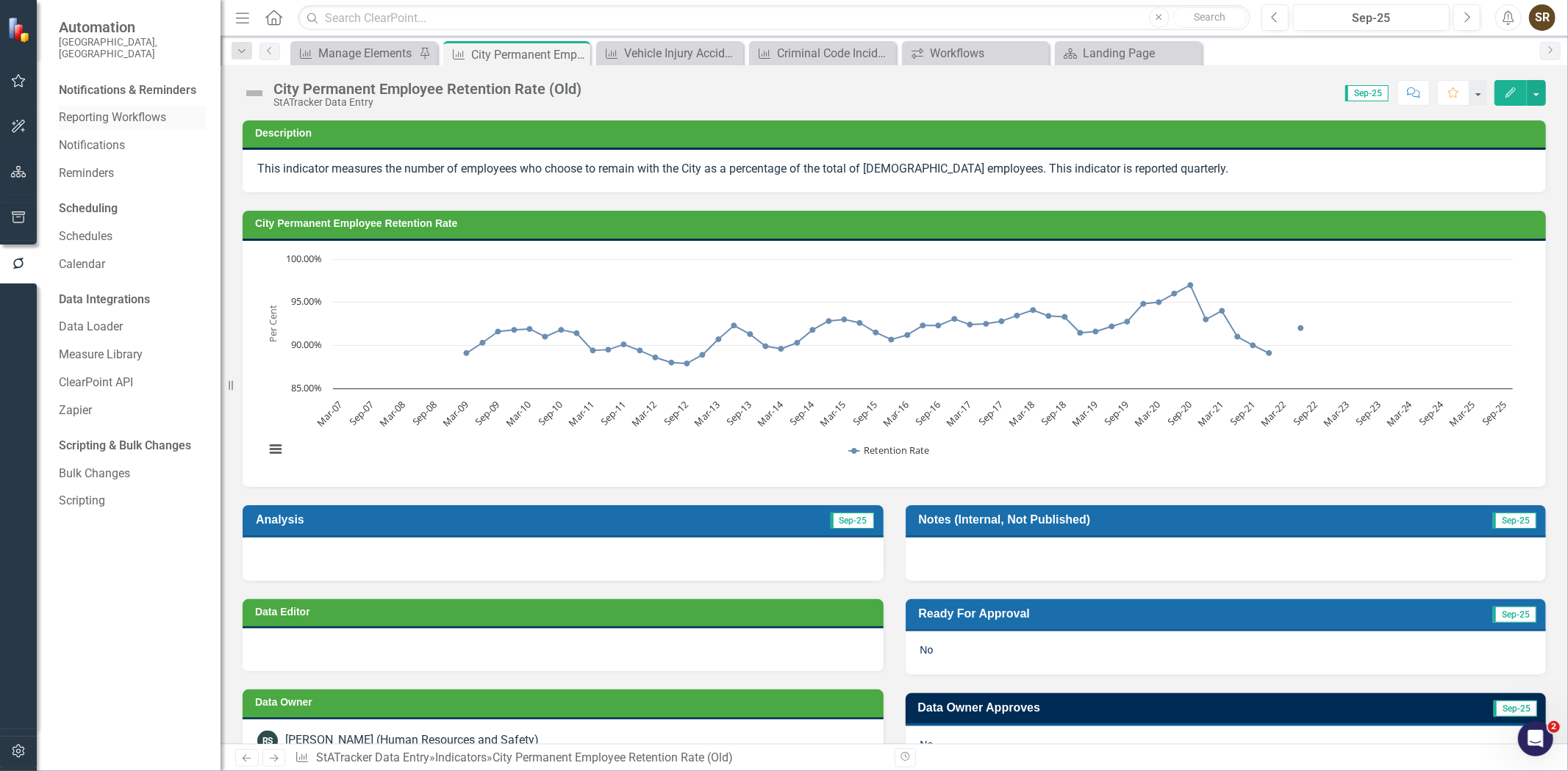
click at [113, 110] on link "Reporting Workflows" at bounding box center [132, 118] width 147 height 17
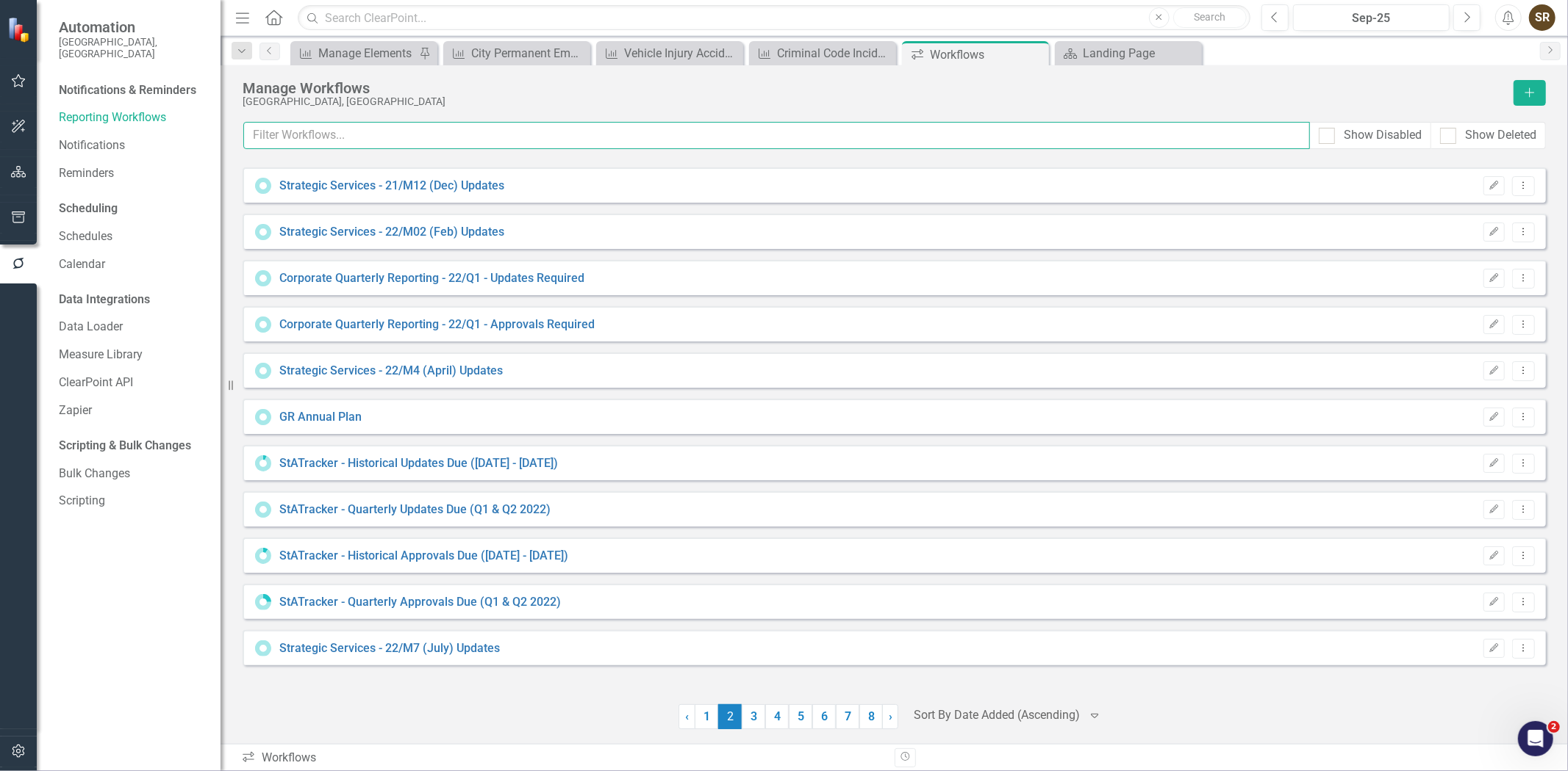
click at [297, 143] on input "text" at bounding box center [777, 136] width 1066 height 27
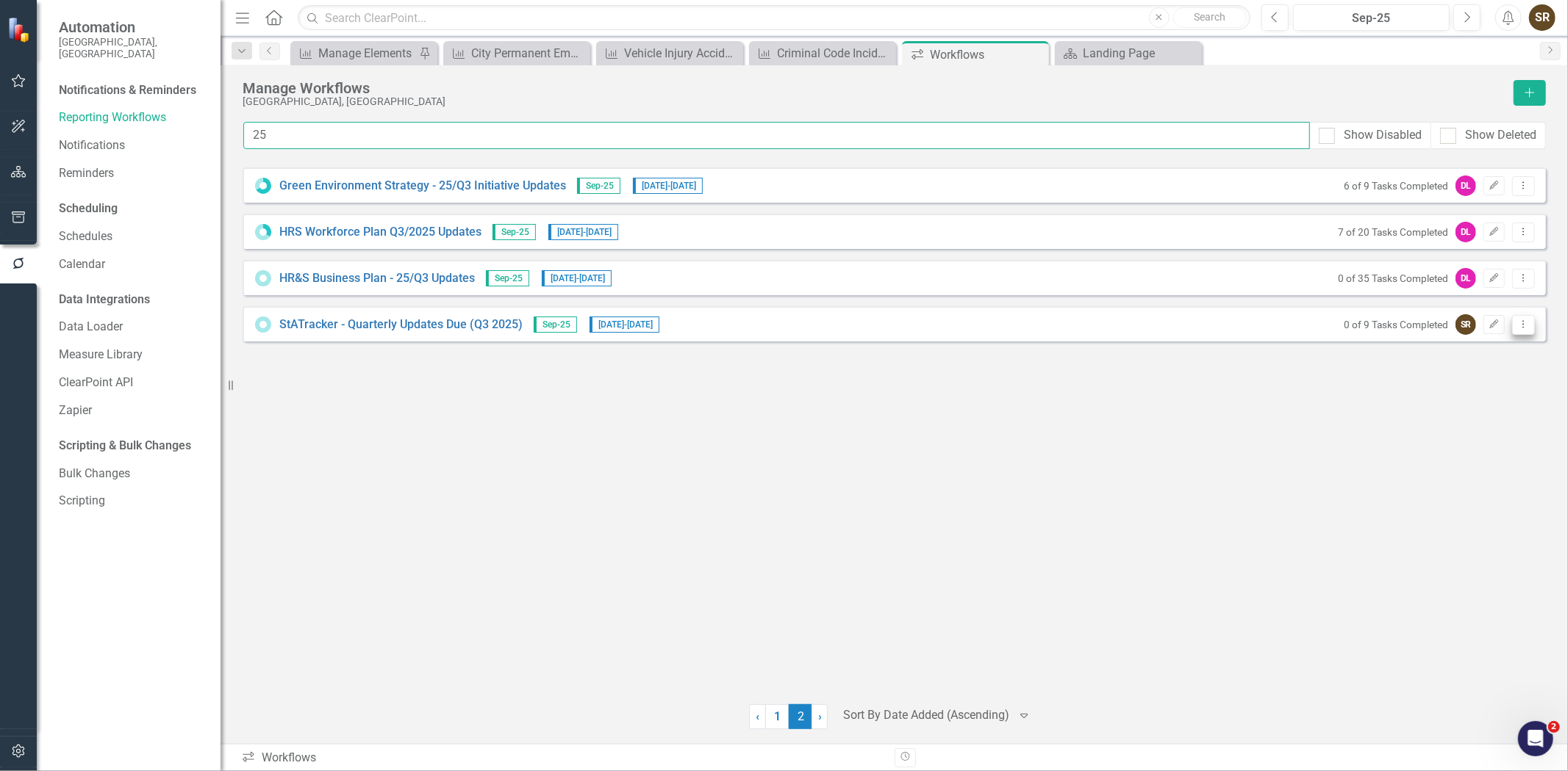
type input "25"
click at [1521, 325] on icon "Dropdown Menu" at bounding box center [1524, 324] width 13 height 10
click at [1501, 344] on link "Preview Preview Workflow" at bounding box center [1466, 350] width 136 height 27
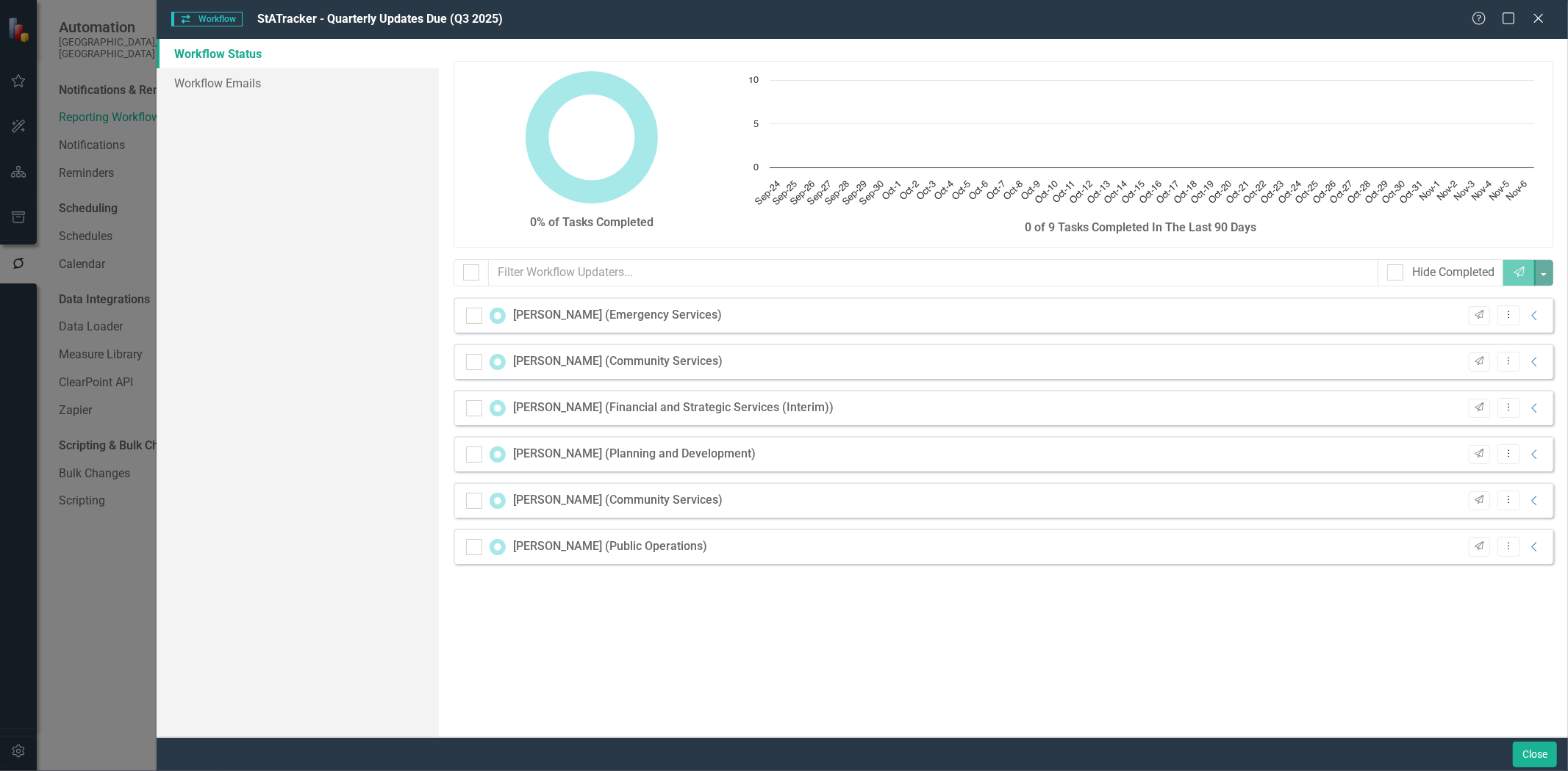
checkbox input "false"
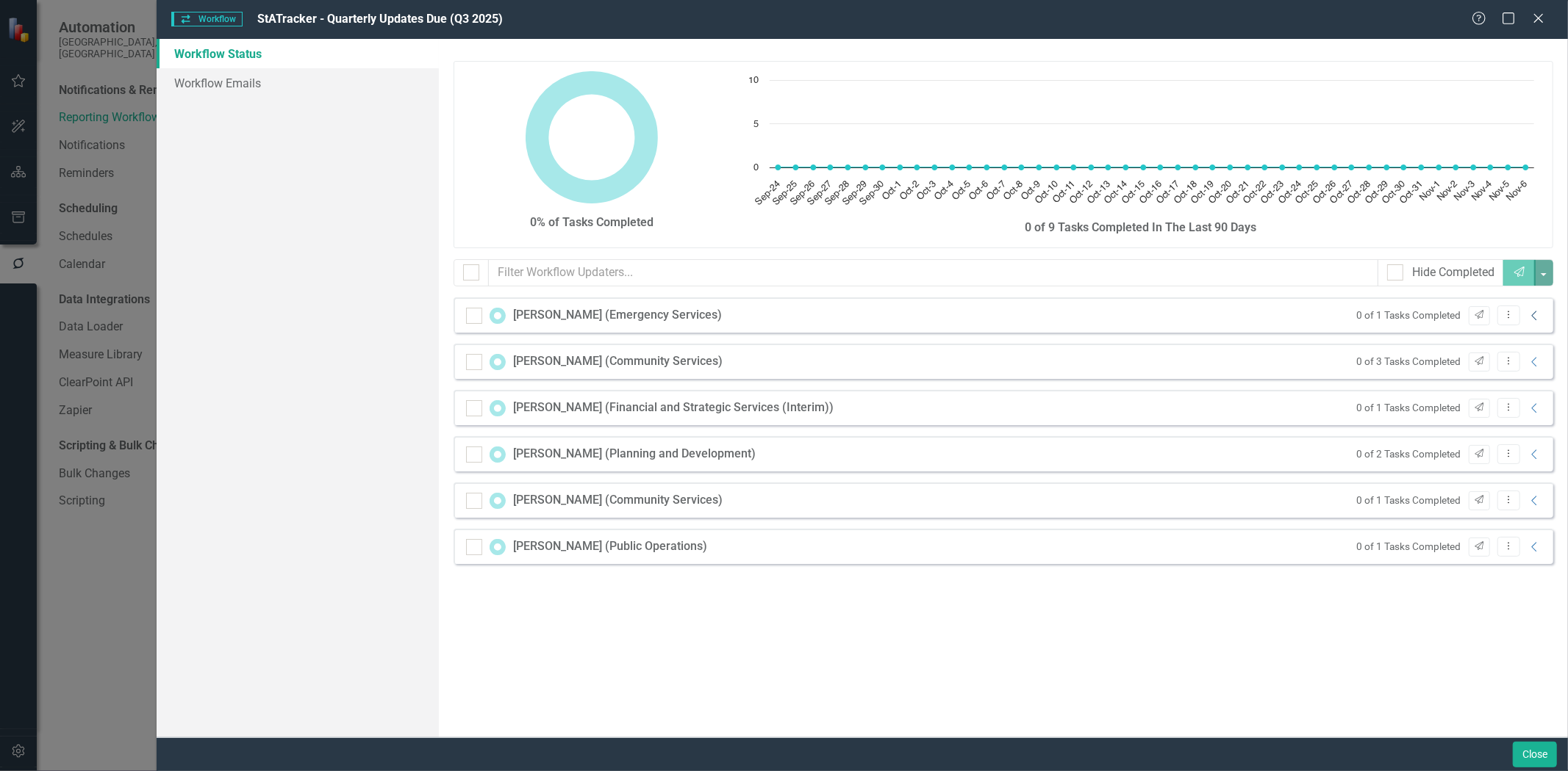
click at [1533, 320] on icon "Collapse" at bounding box center [1535, 315] width 14 height 12
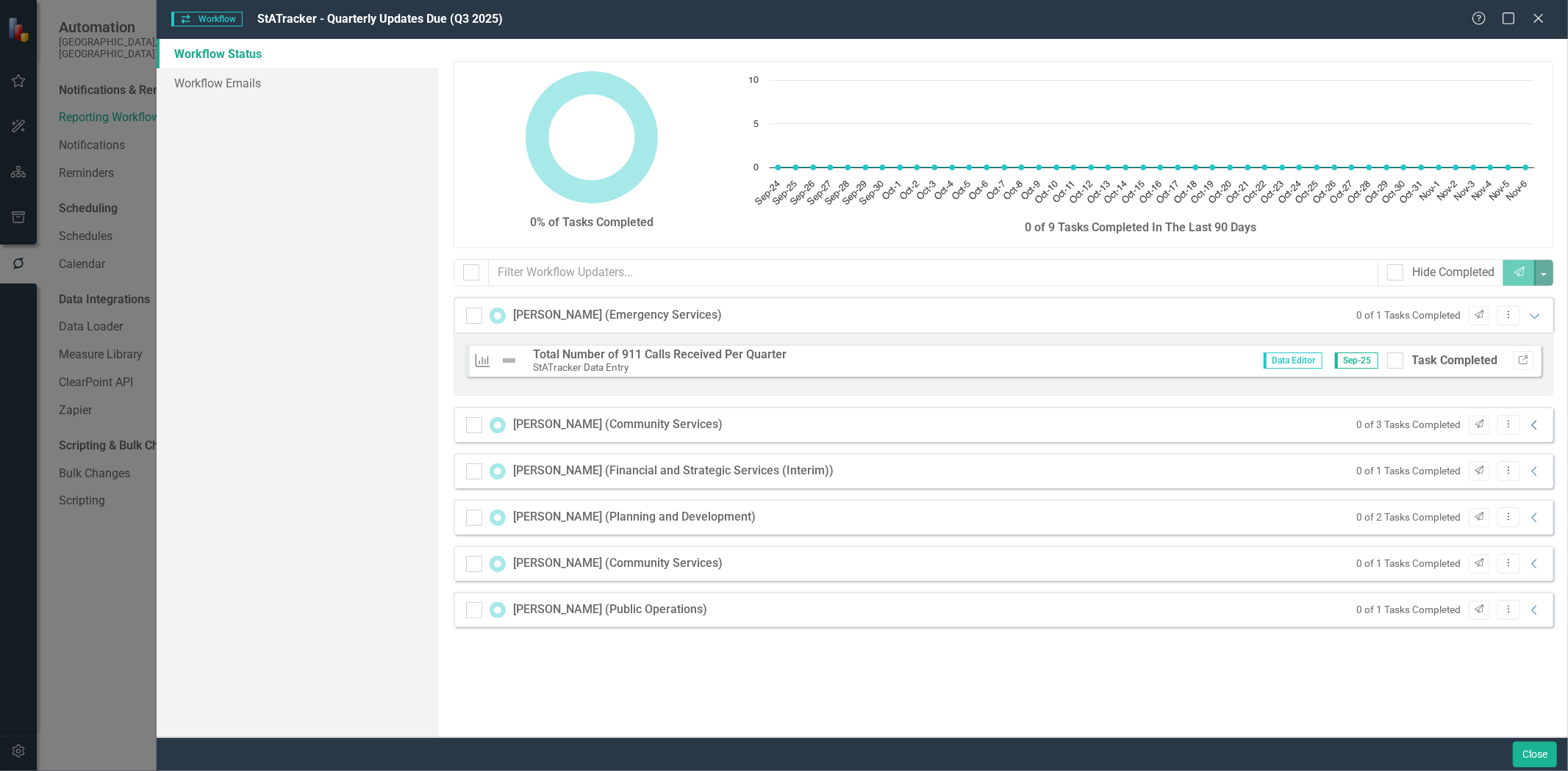
click at [1533, 426] on icon "Collapse" at bounding box center [1535, 425] width 14 height 12
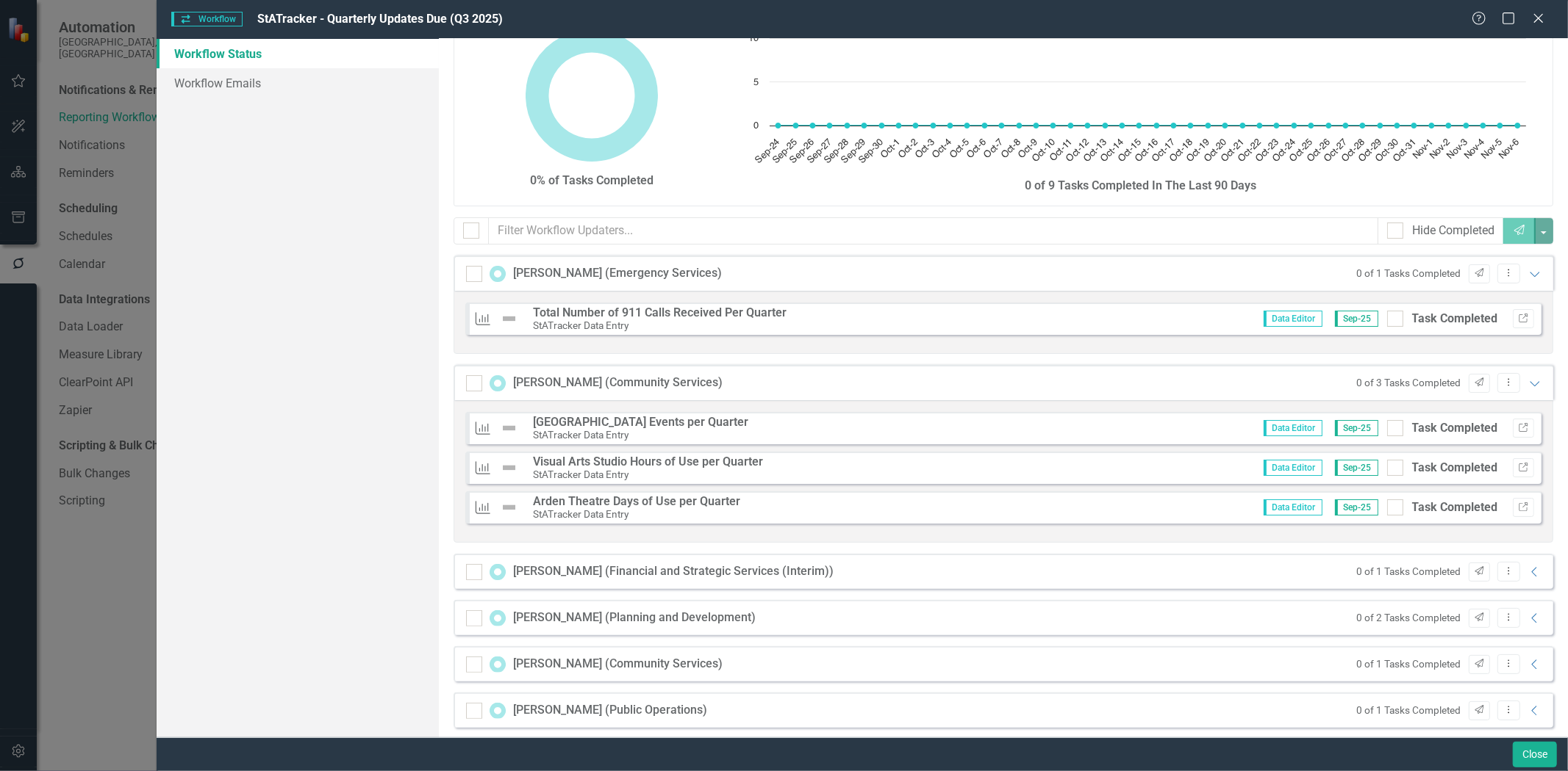
scroll to position [55, 0]
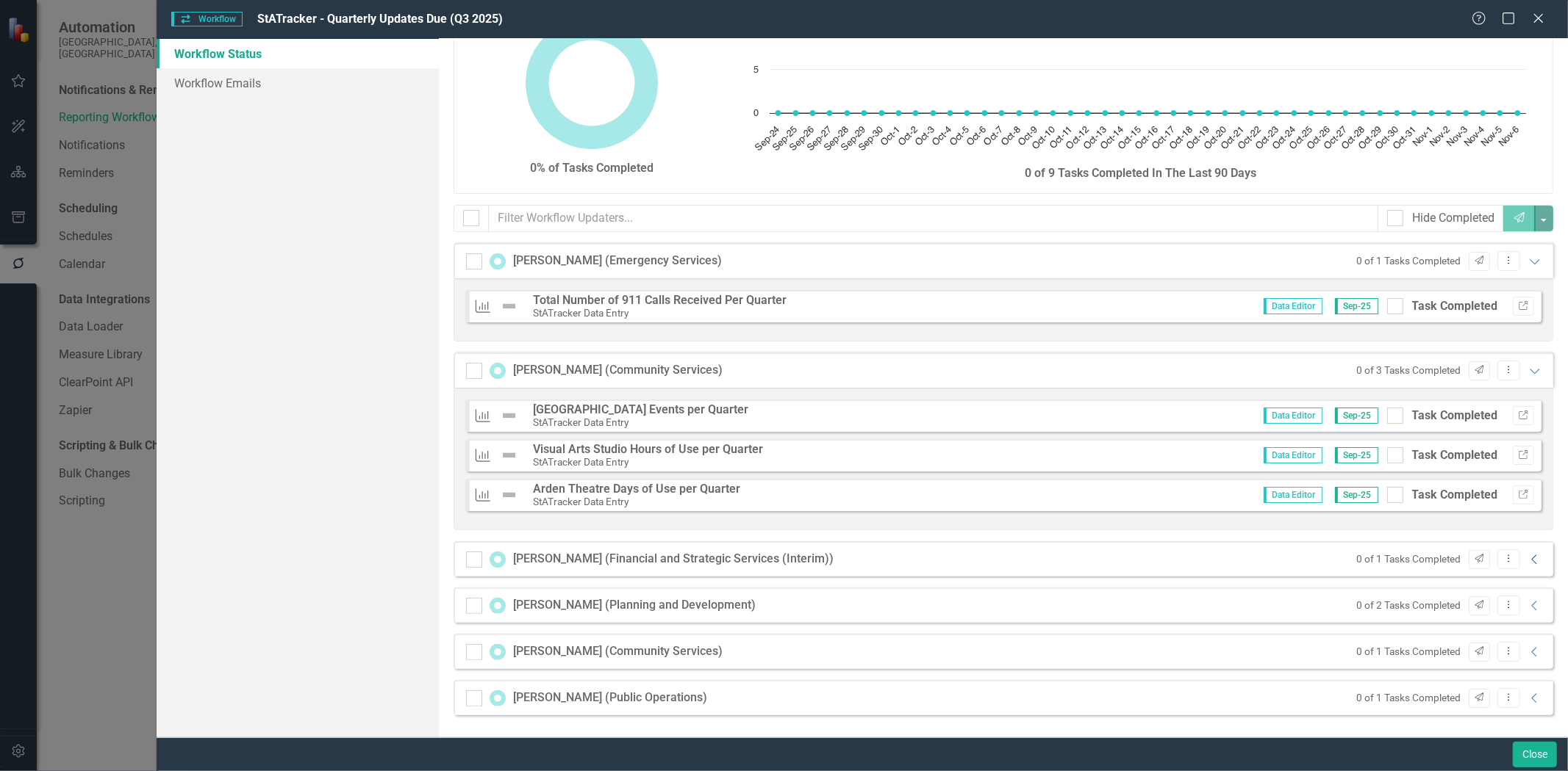
click at [1528, 558] on icon "Collapse" at bounding box center [1535, 559] width 14 height 12
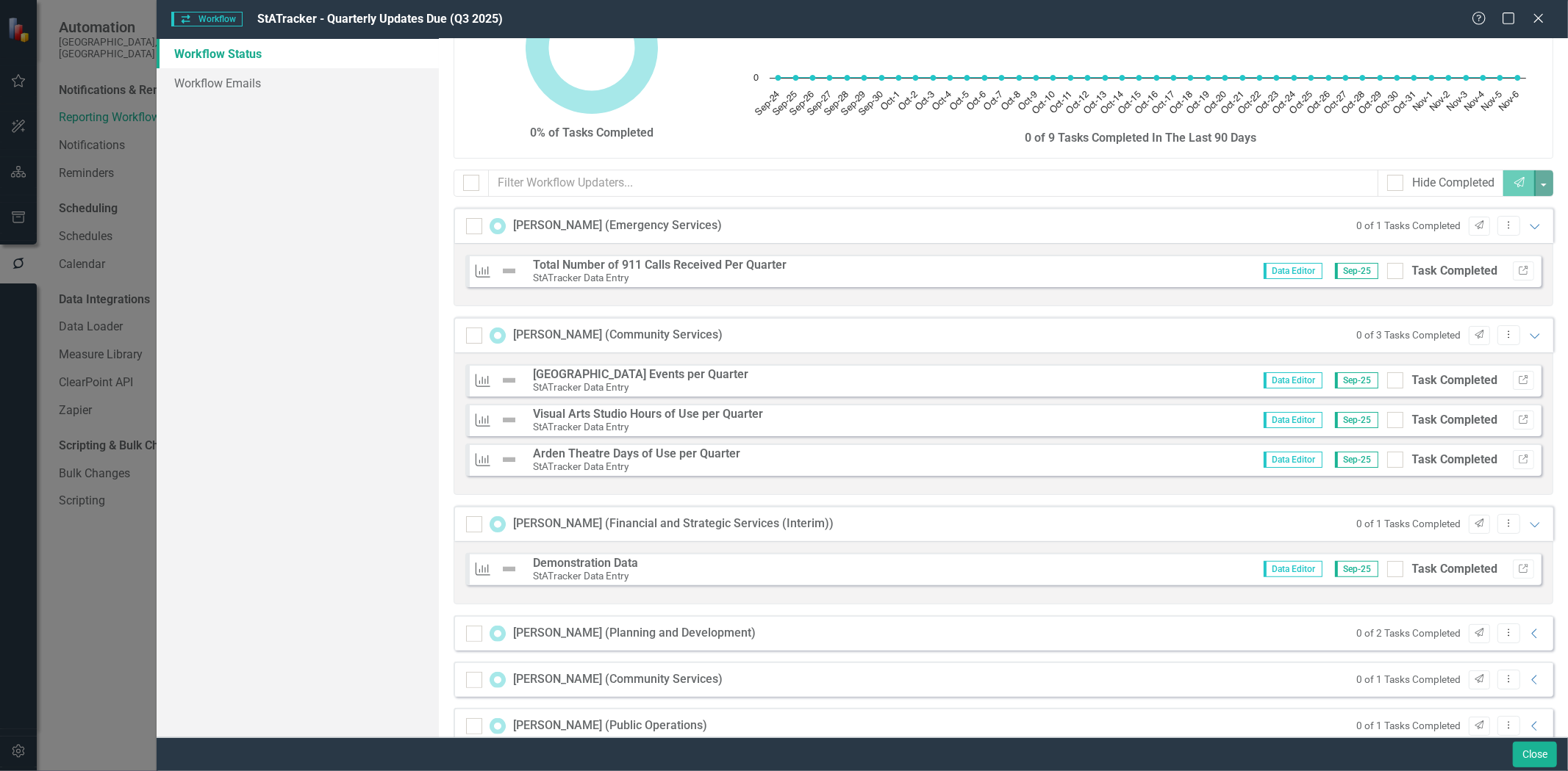
scroll to position [118, 0]
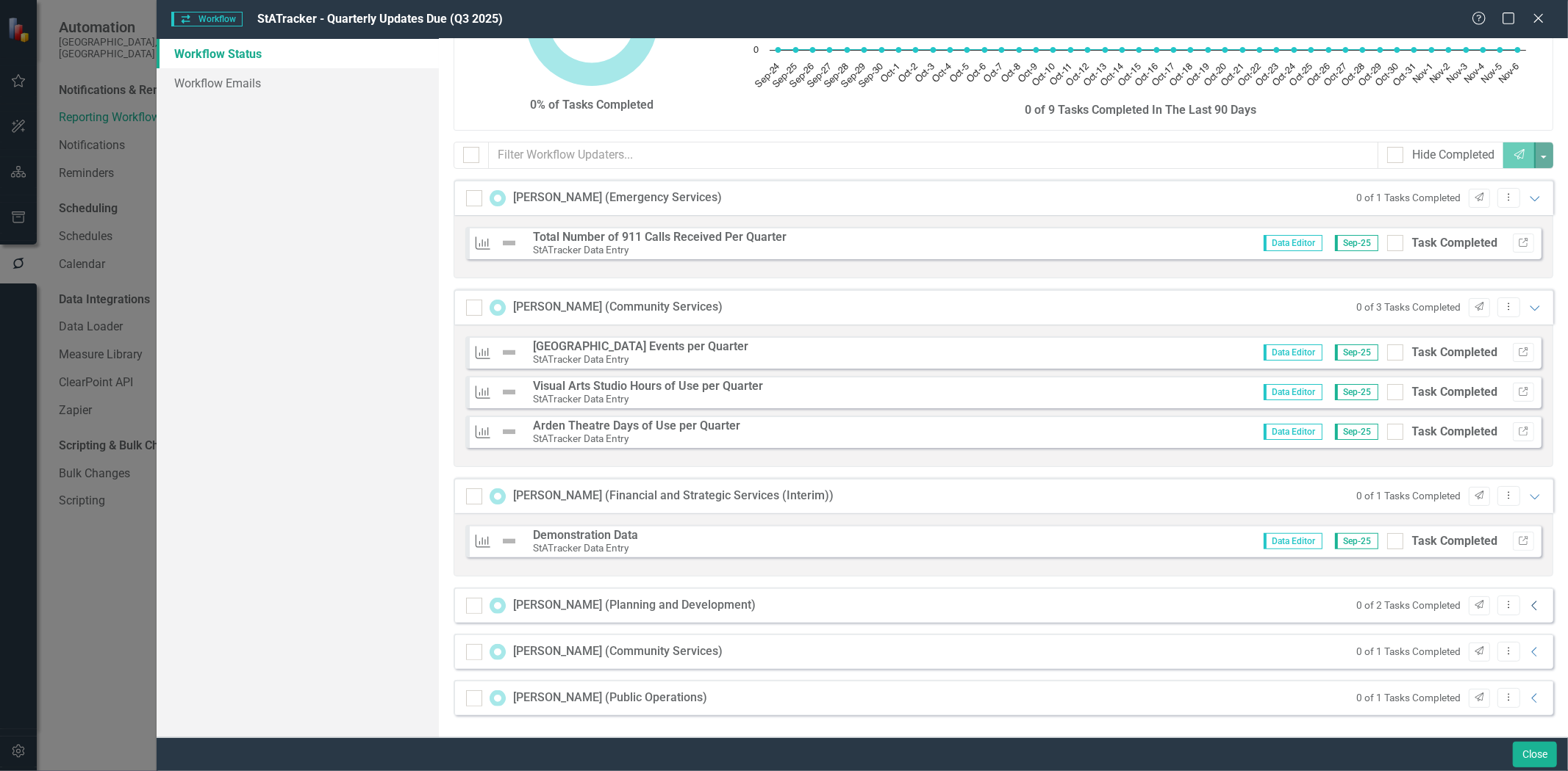
click at [1531, 606] on icon at bounding box center [1534, 606] width 5 height 10
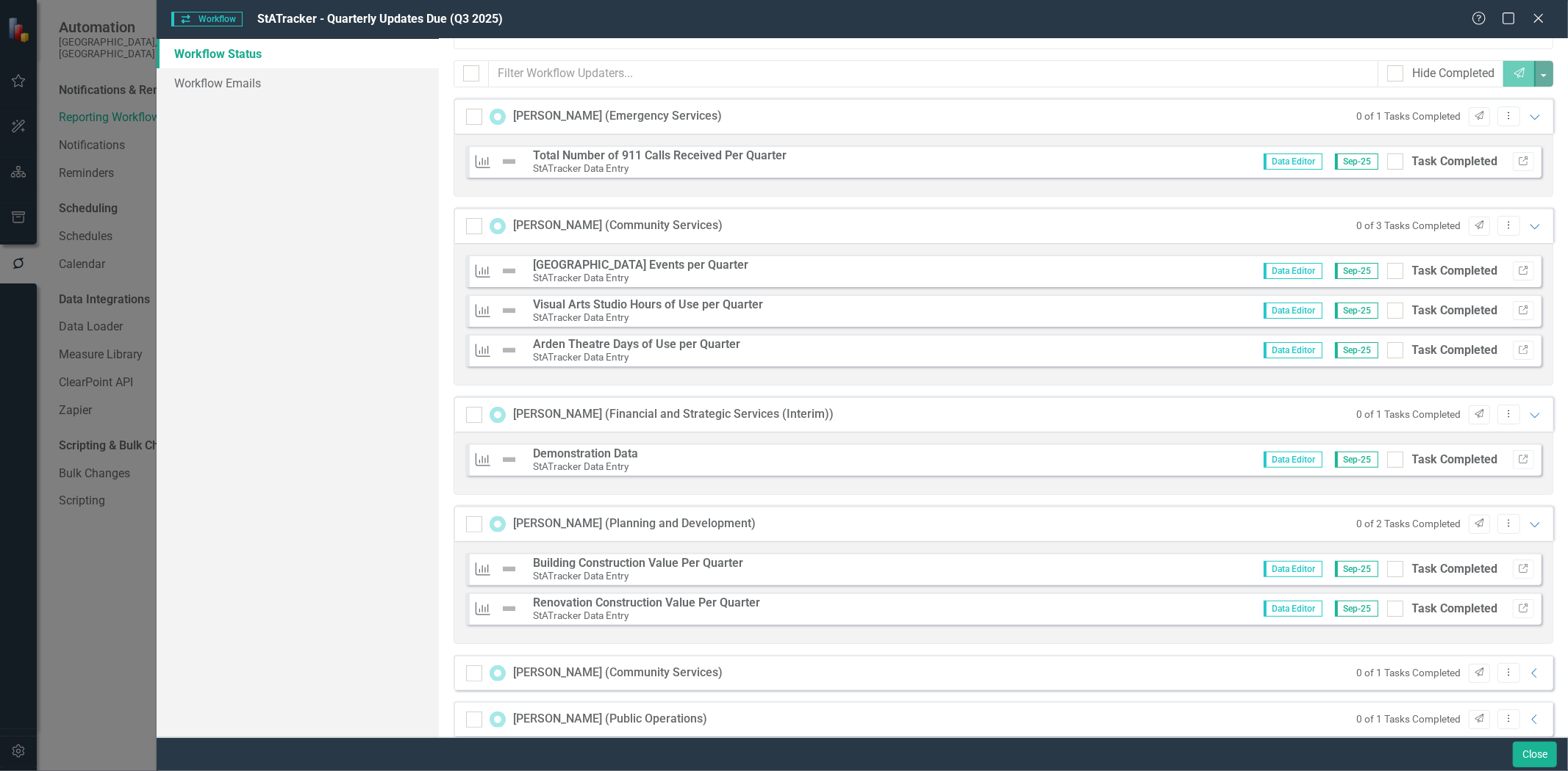
scroll to position [221, 0]
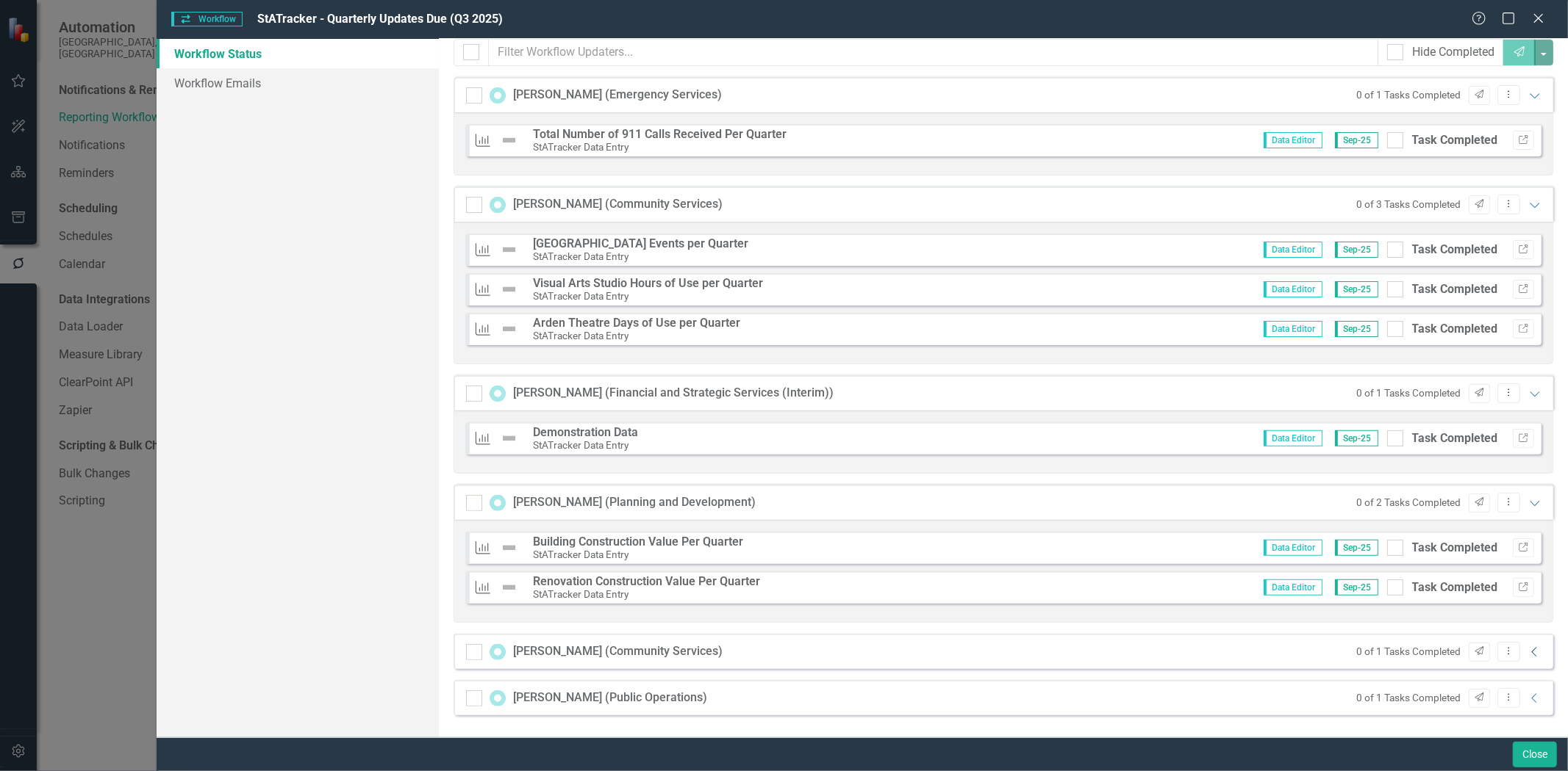
click at [1528, 655] on icon "Collapse" at bounding box center [1535, 651] width 14 height 12
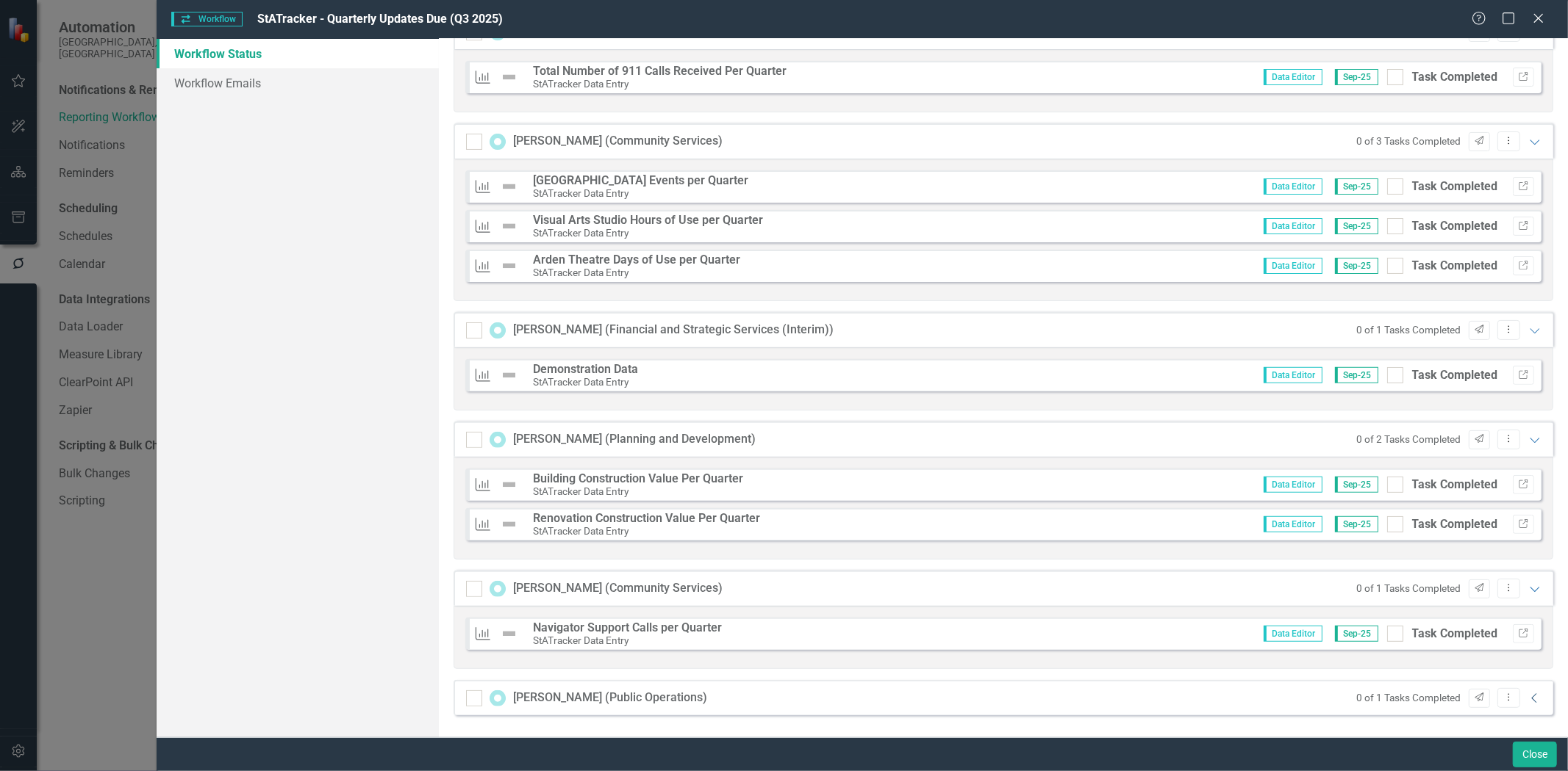
click at [1528, 703] on icon "Collapse" at bounding box center [1535, 698] width 14 height 12
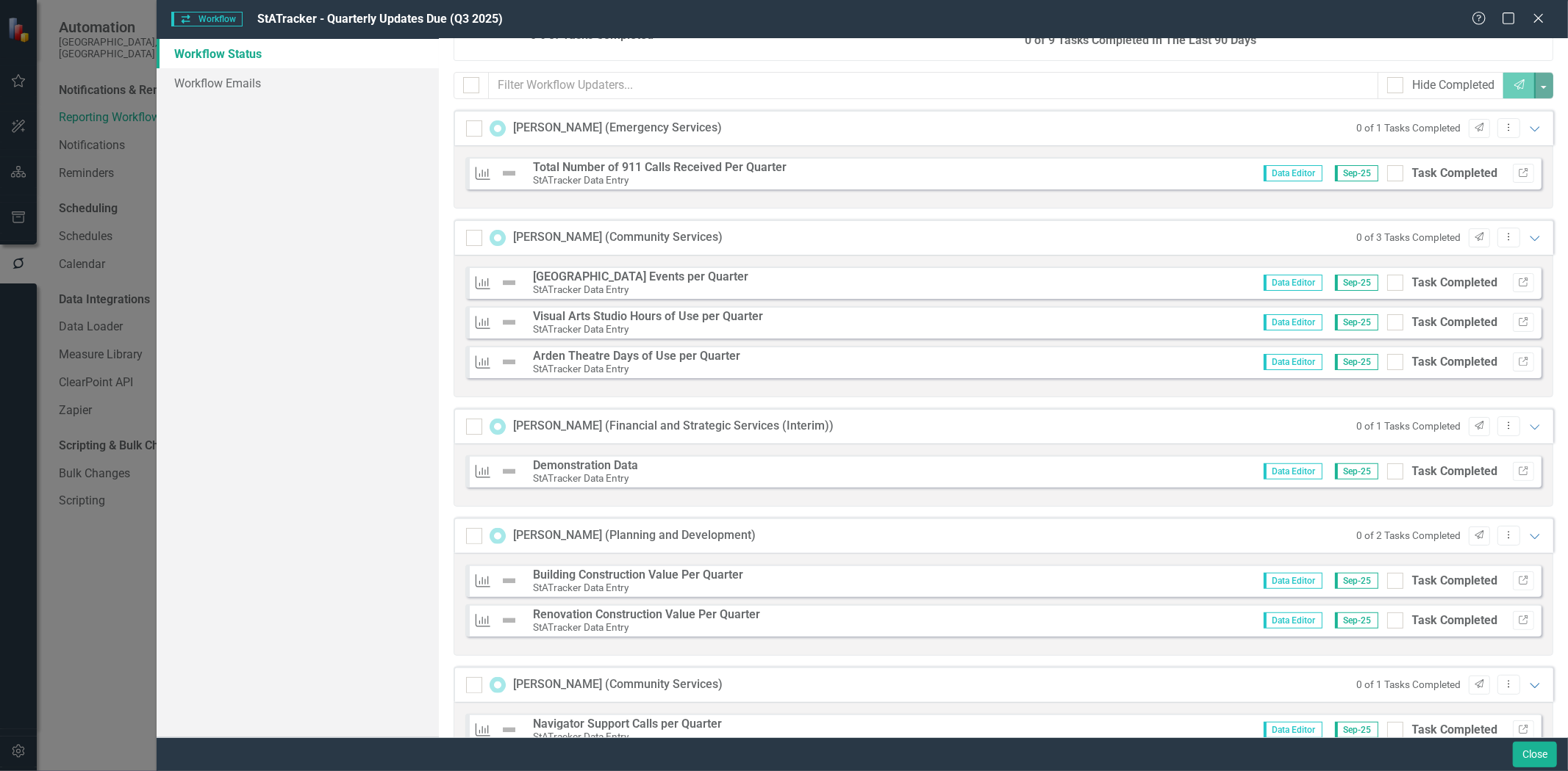
scroll to position [150, 0]
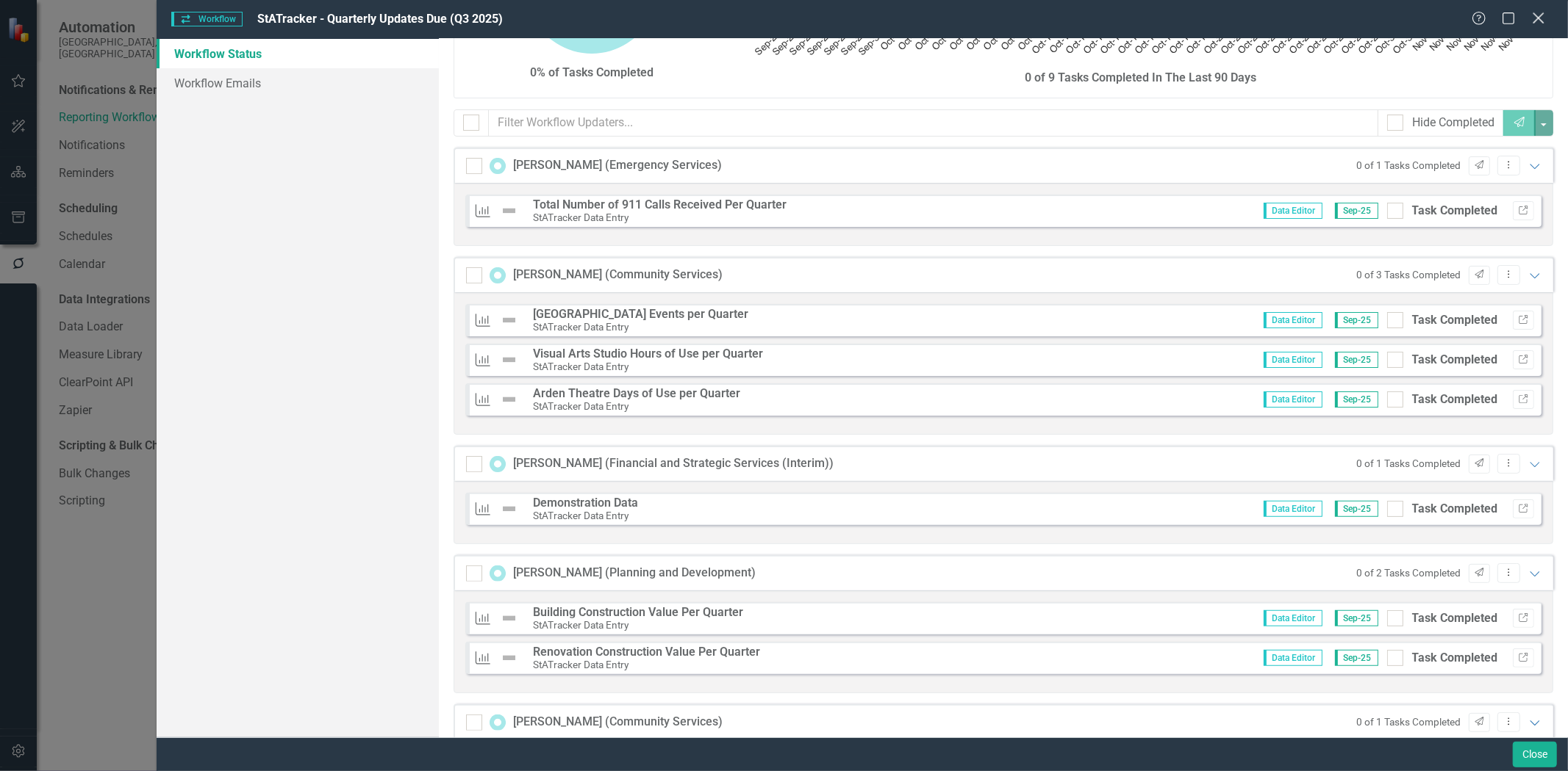
click at [1533, 23] on icon "Close" at bounding box center [1538, 18] width 18 height 14
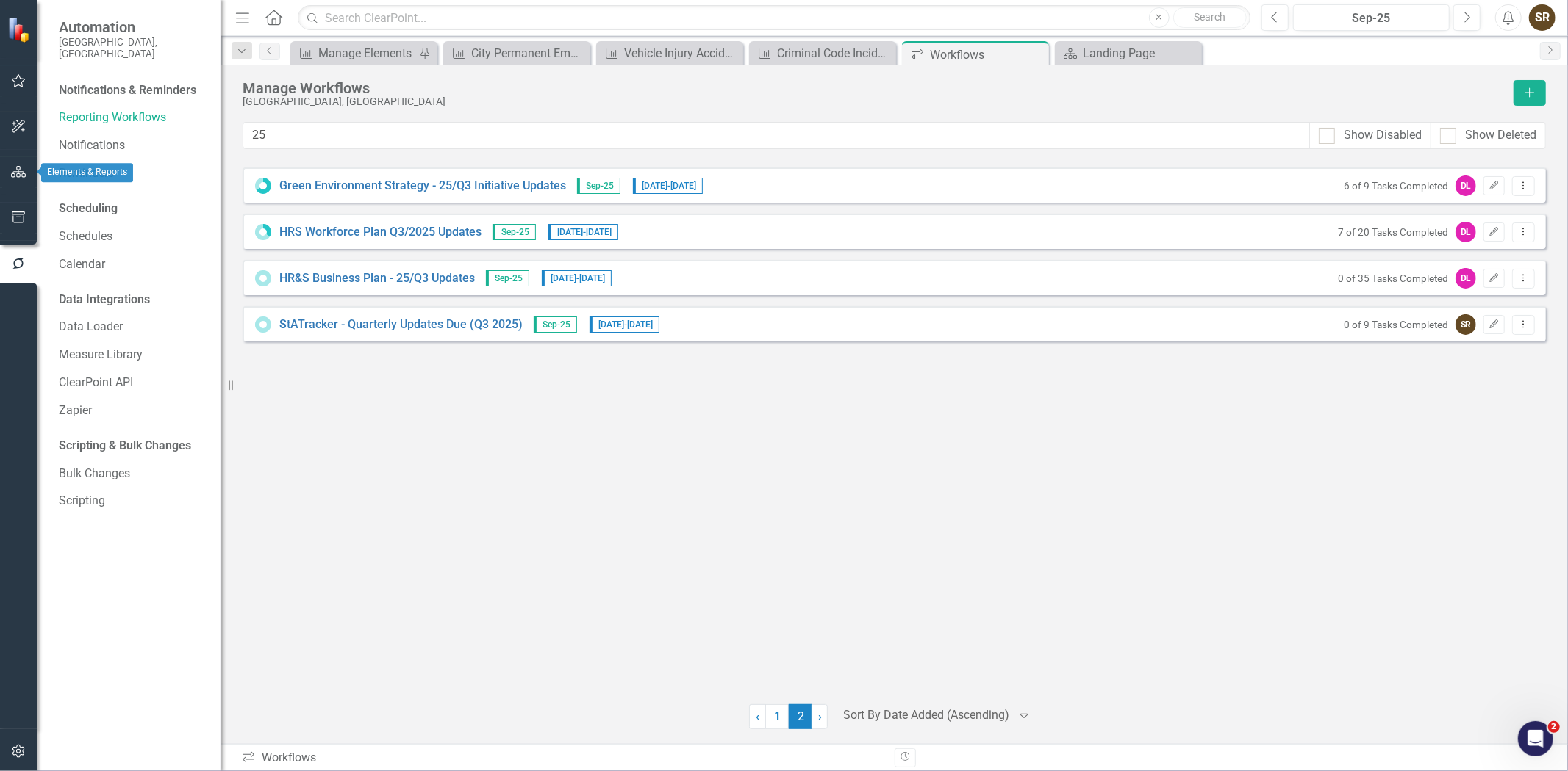
click at [22, 177] on icon "button" at bounding box center [18, 172] width 15 height 12
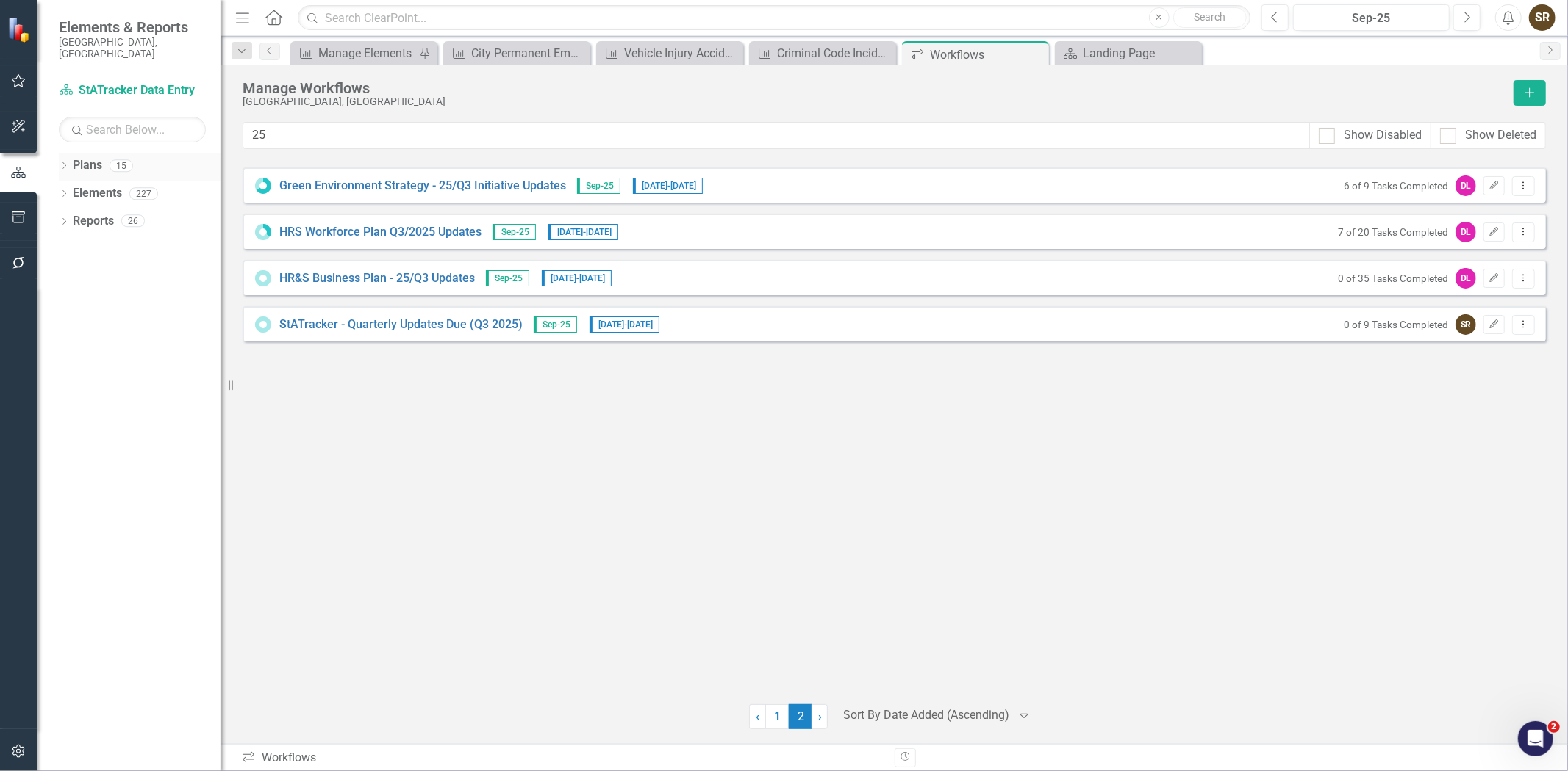
click at [64, 164] on icon "Dropdown" at bounding box center [63, 167] width 10 height 8
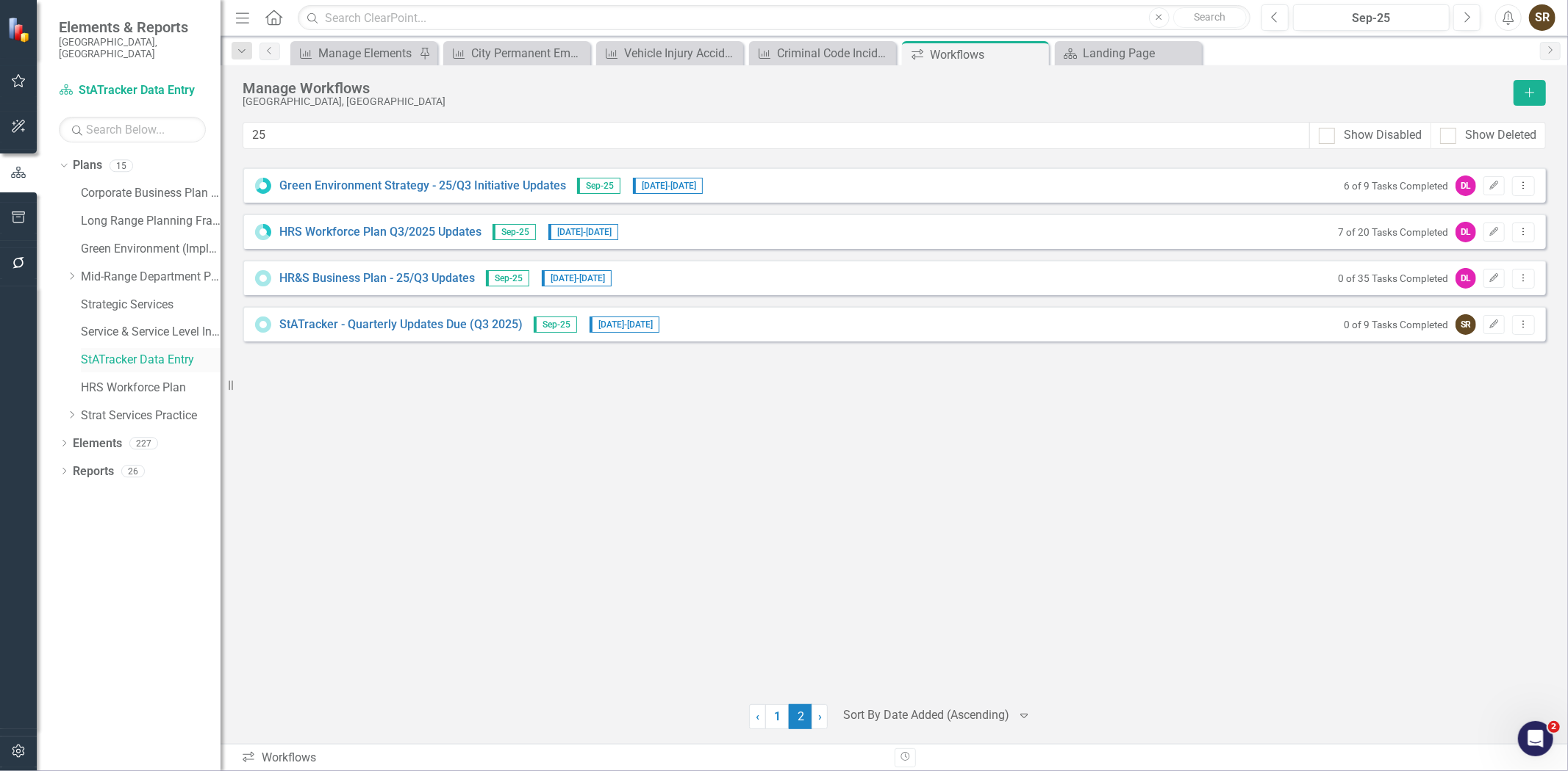
click at [113, 353] on link "StATracker Data Entry" at bounding box center [150, 360] width 139 height 17
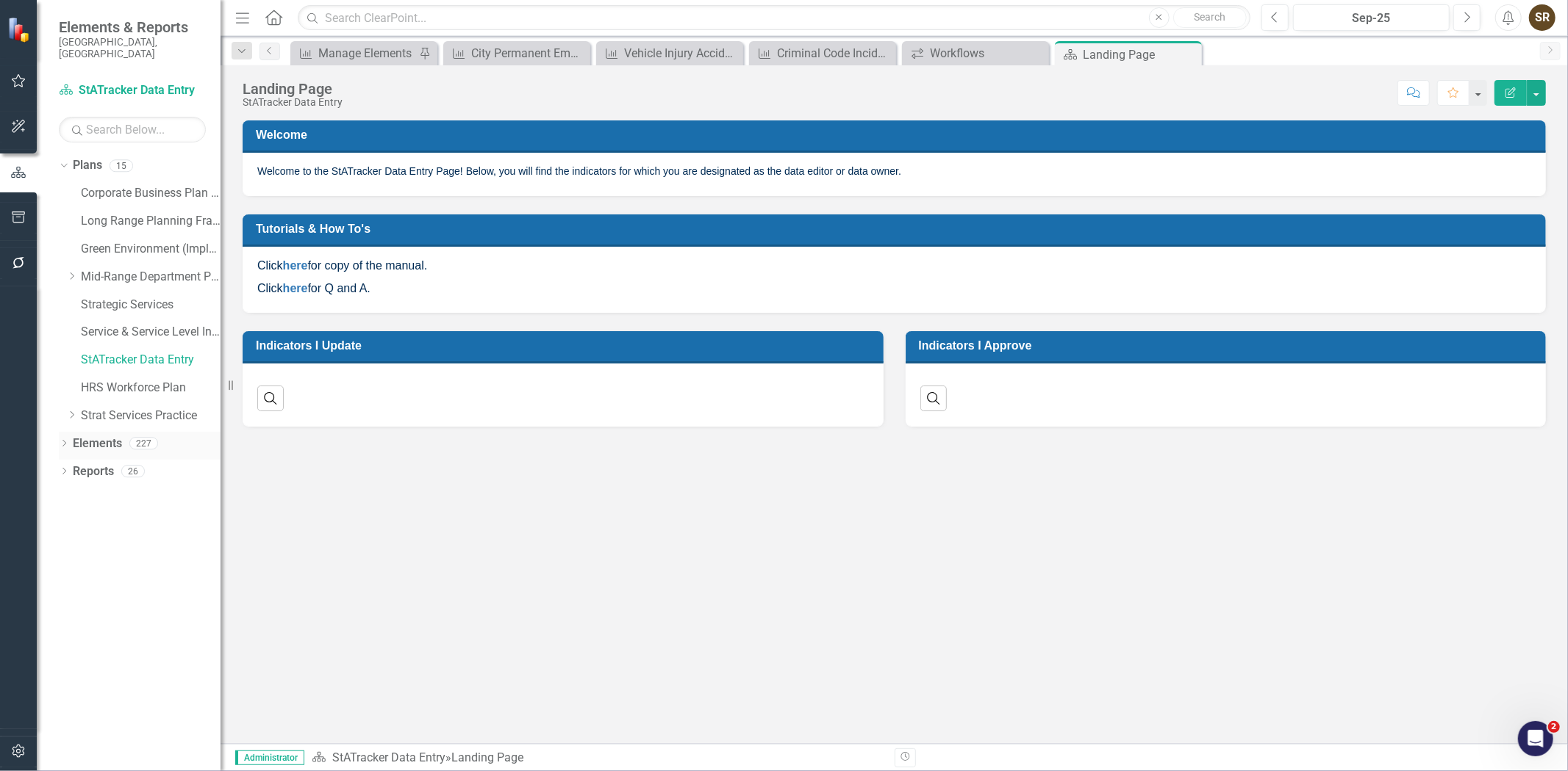
click at [64, 441] on icon "Dropdown" at bounding box center [63, 445] width 10 height 8
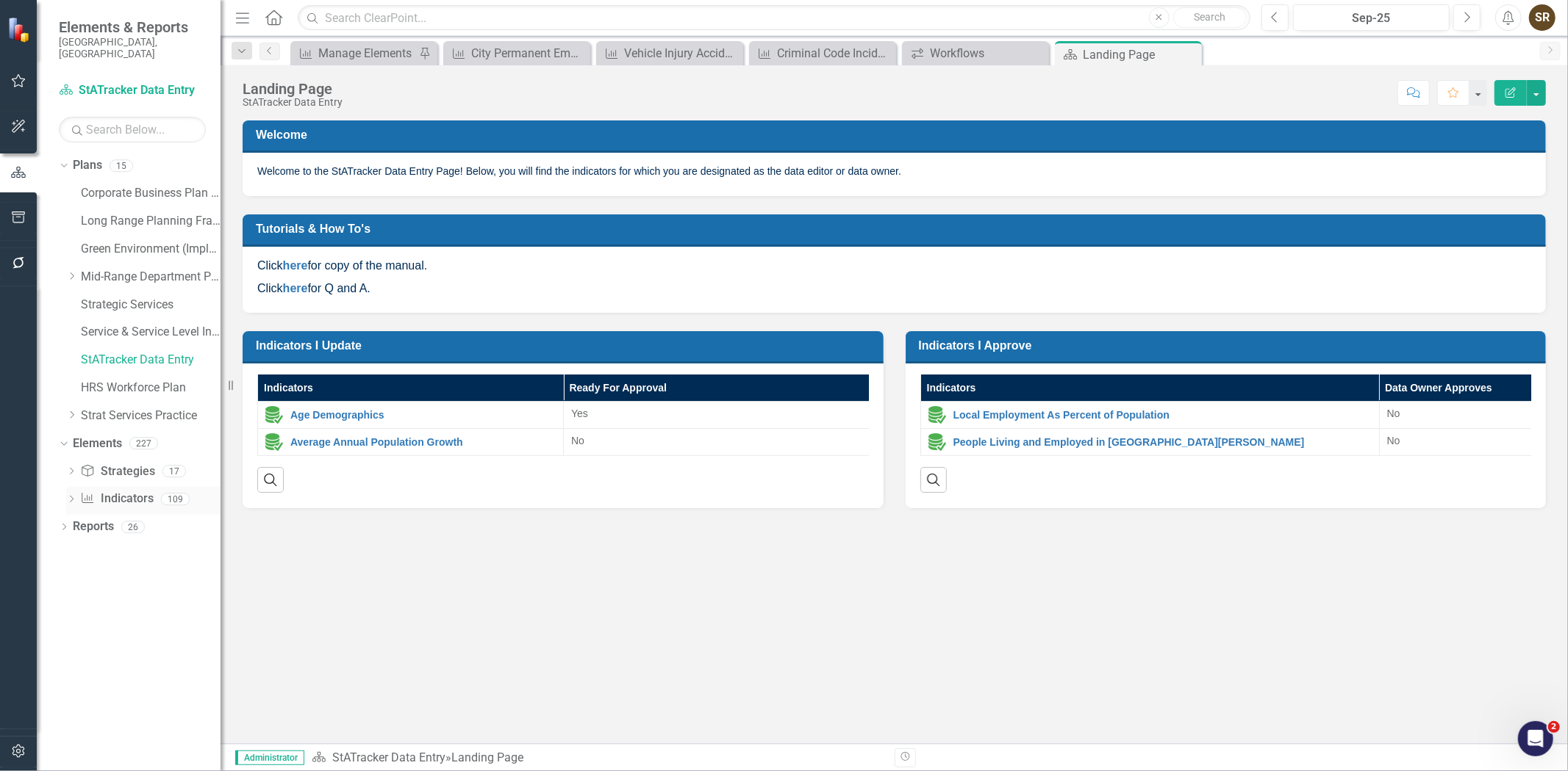
click at [120, 491] on link "Indicator Indicators" at bounding box center [116, 499] width 73 height 17
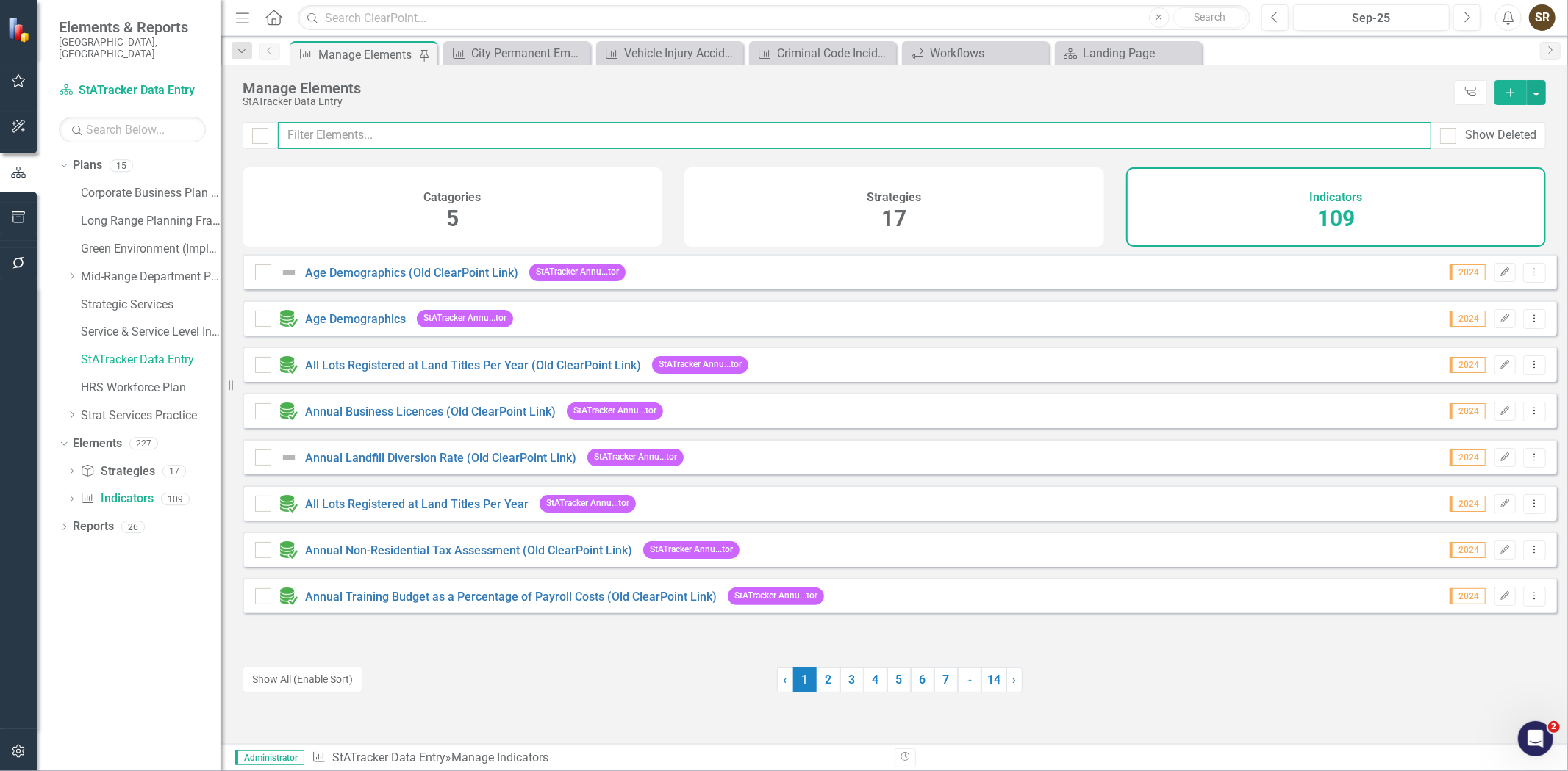
click at [352, 139] on input "text" at bounding box center [854, 136] width 1154 height 27
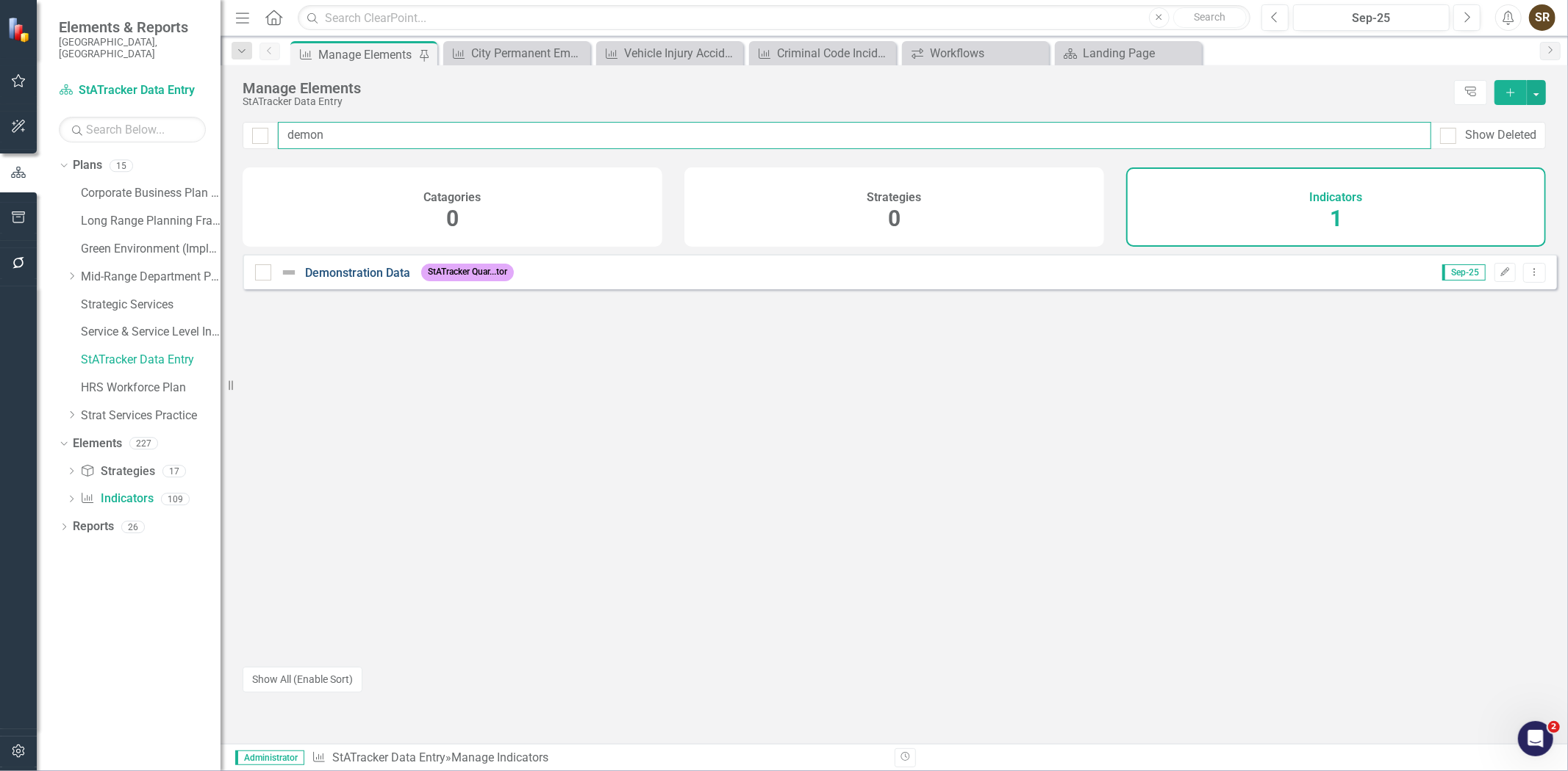
type input "demon"
click at [349, 280] on link "Demonstration Data" at bounding box center [357, 273] width 105 height 14
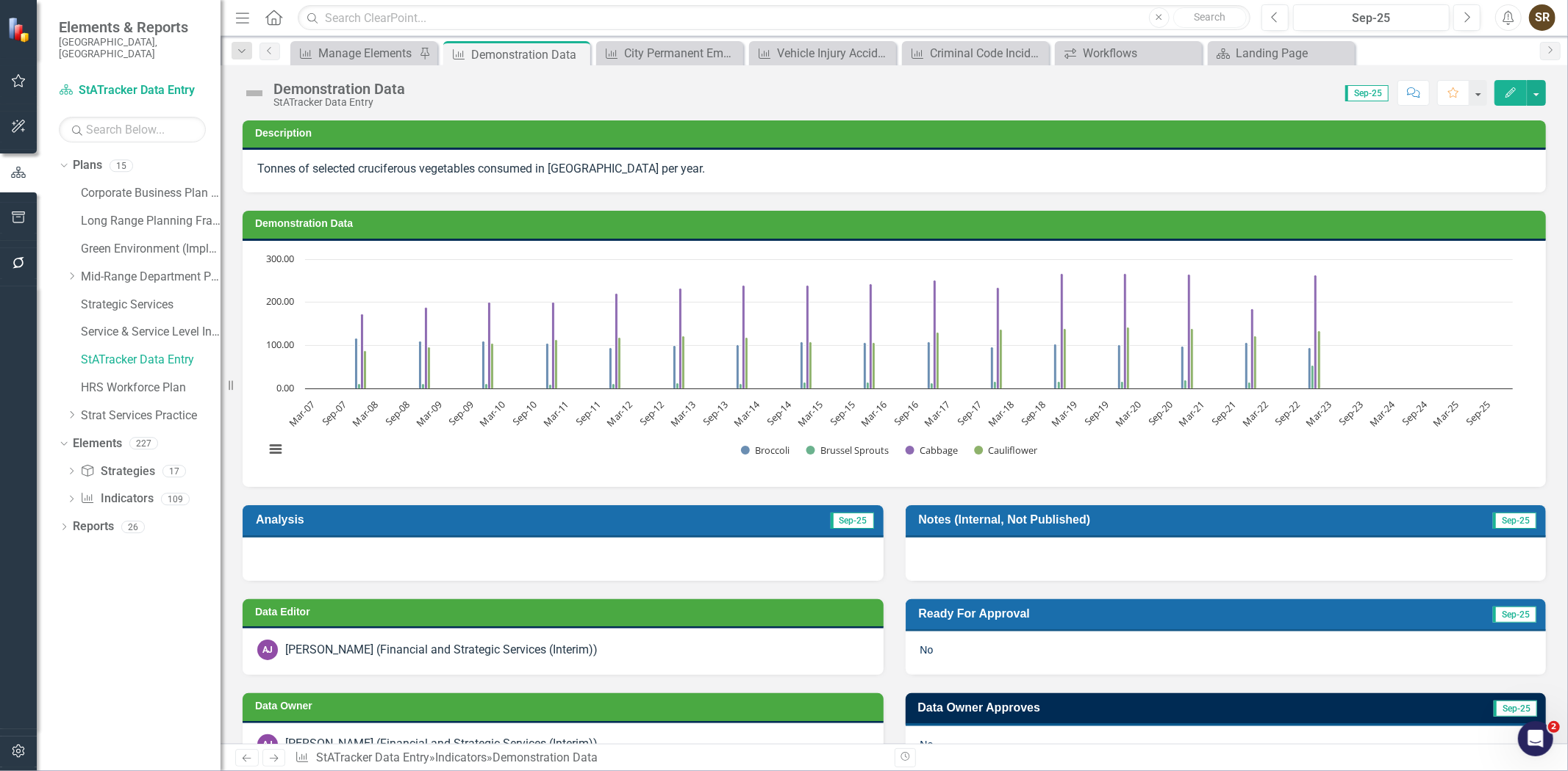
click at [711, 649] on div "AJ Anita Johnson (Financial and Strategic Services (Interim))" at bounding box center [563, 650] width 611 height 21
click at [739, 655] on div "AJ Anita Johnson (Financial and Strategic Services (Interim))" at bounding box center [563, 650] width 611 height 21
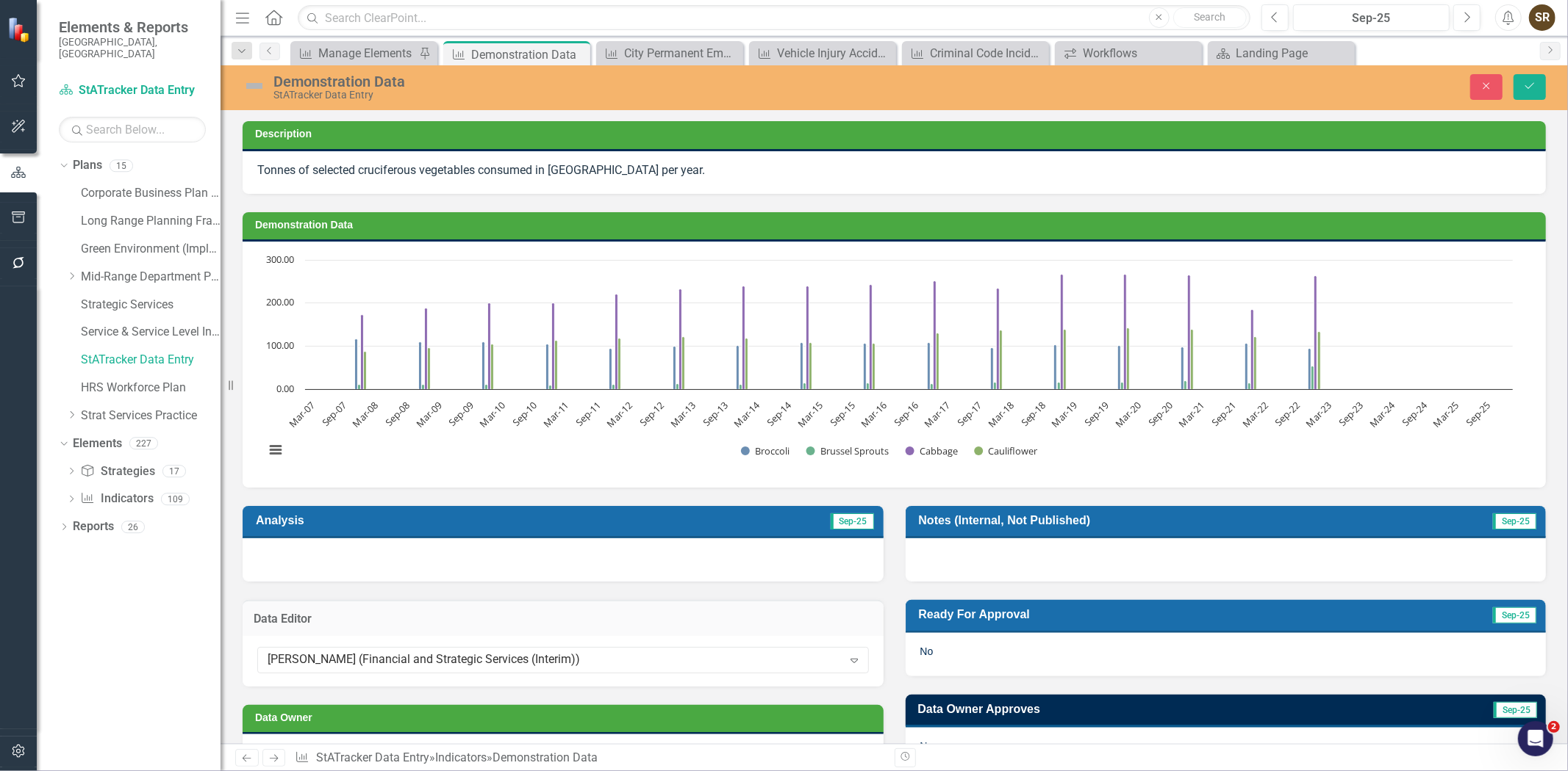
click at [824, 675] on div "Anita Johnson (Financial and Strategic Services (Interim)) Expand" at bounding box center [563, 661] width 641 height 50
click at [833, 662] on div "Anita Johnson (Financial and Strategic Services (Interim))" at bounding box center [555, 660] width 575 height 17
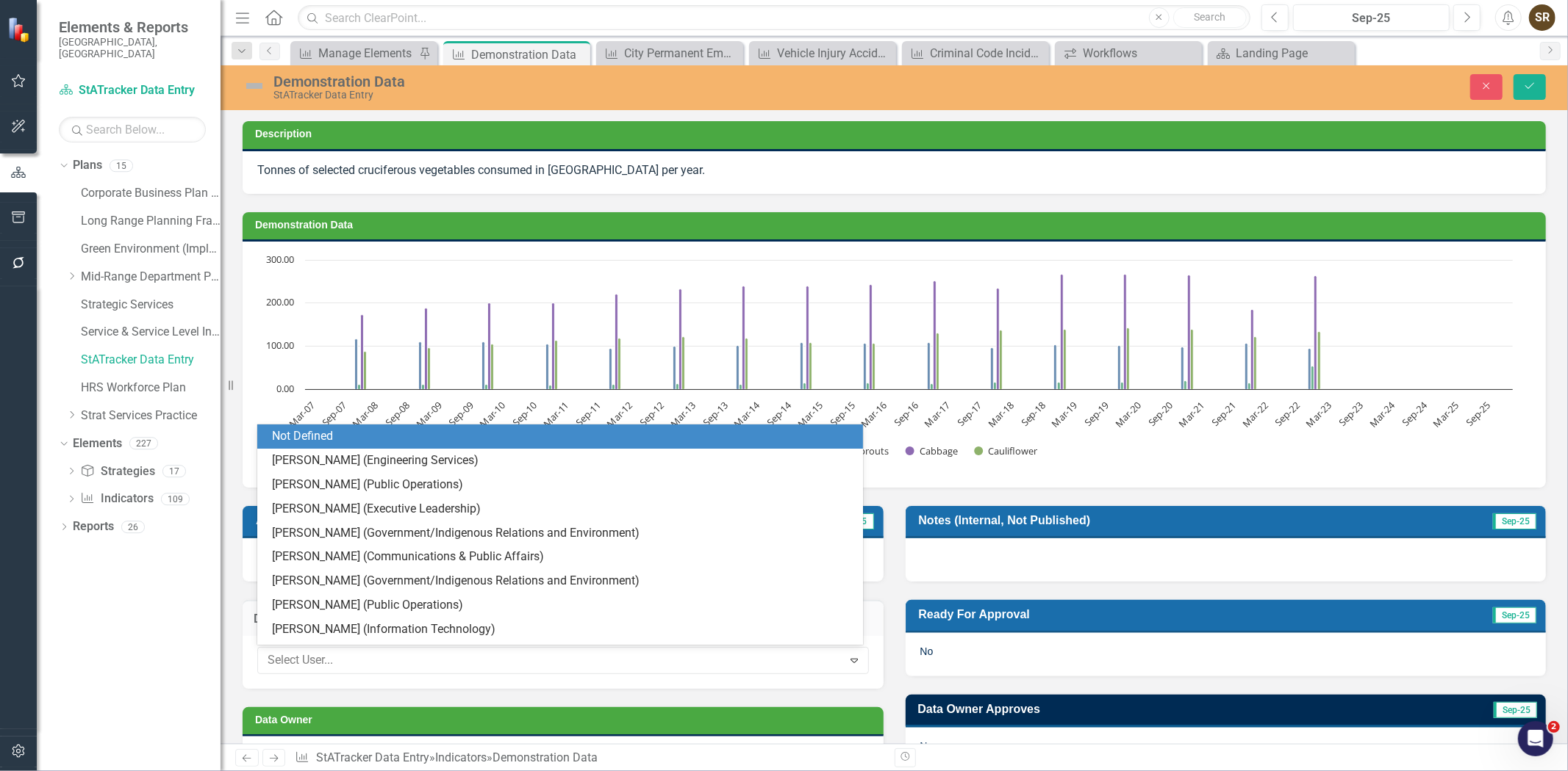
click at [595, 441] on div "Not Defined" at bounding box center [564, 437] width 583 height 17
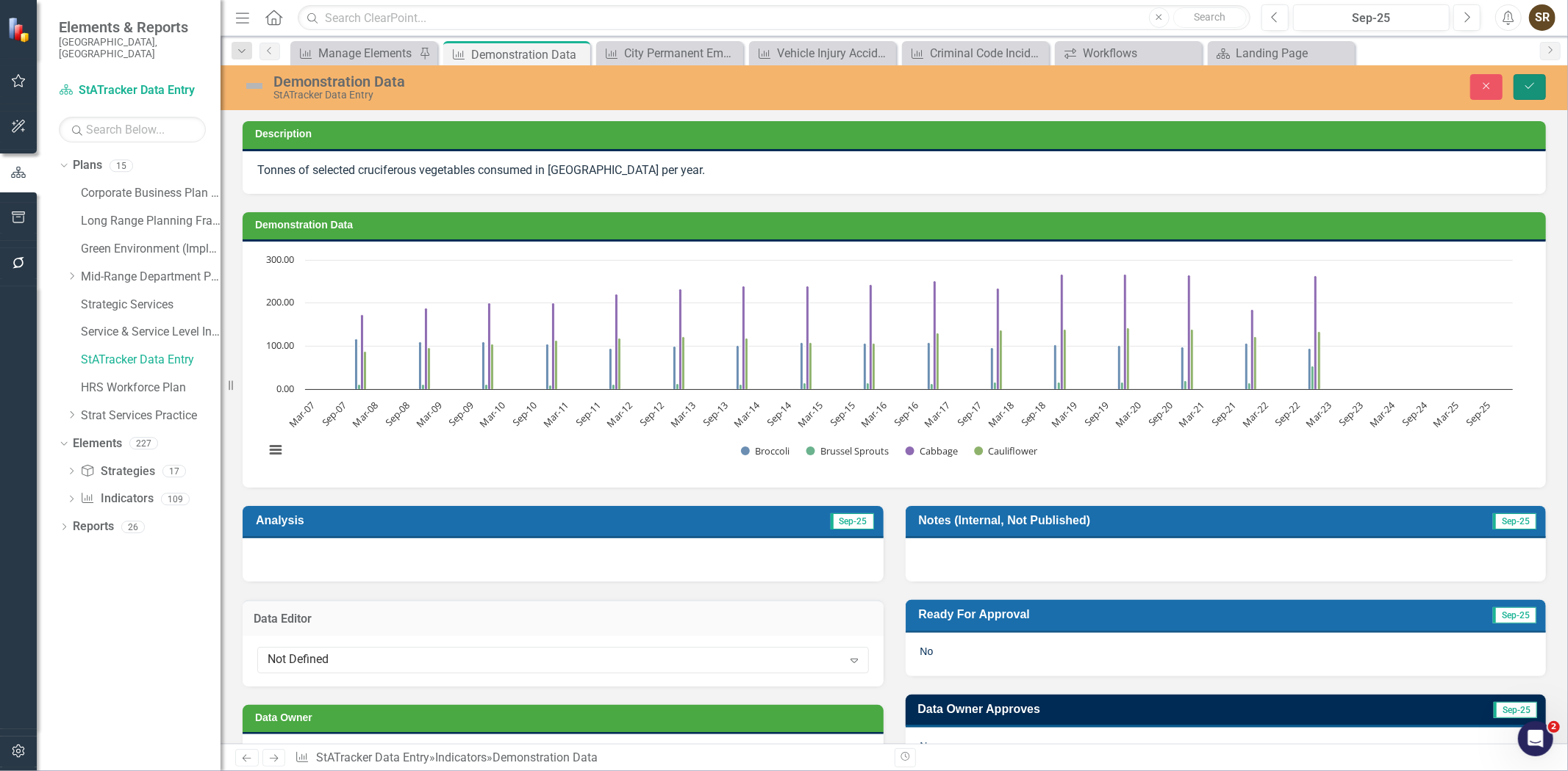
click at [1530, 89] on icon "Save" at bounding box center [1529, 85] width 13 height 10
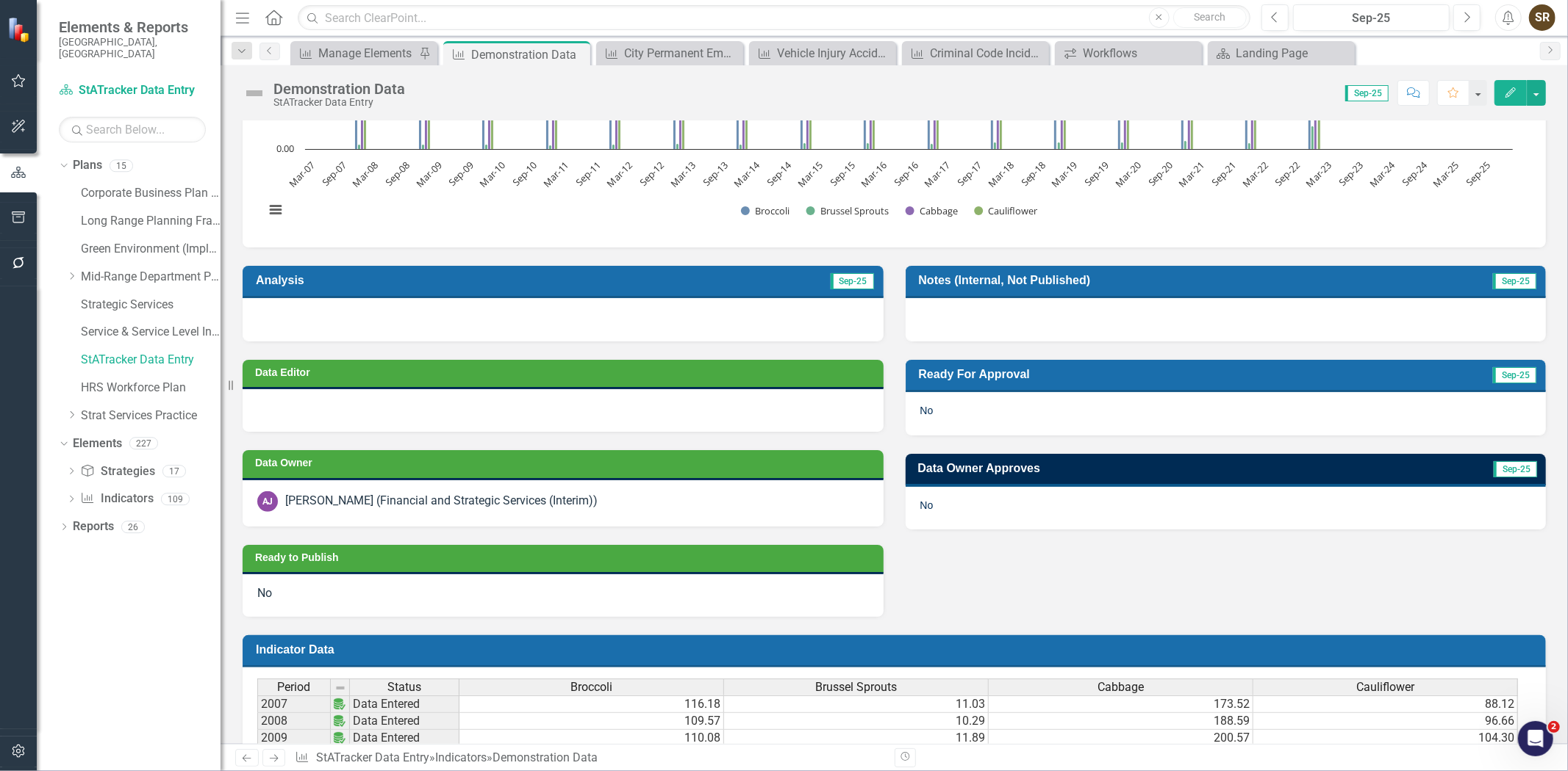
scroll to position [135, 0]
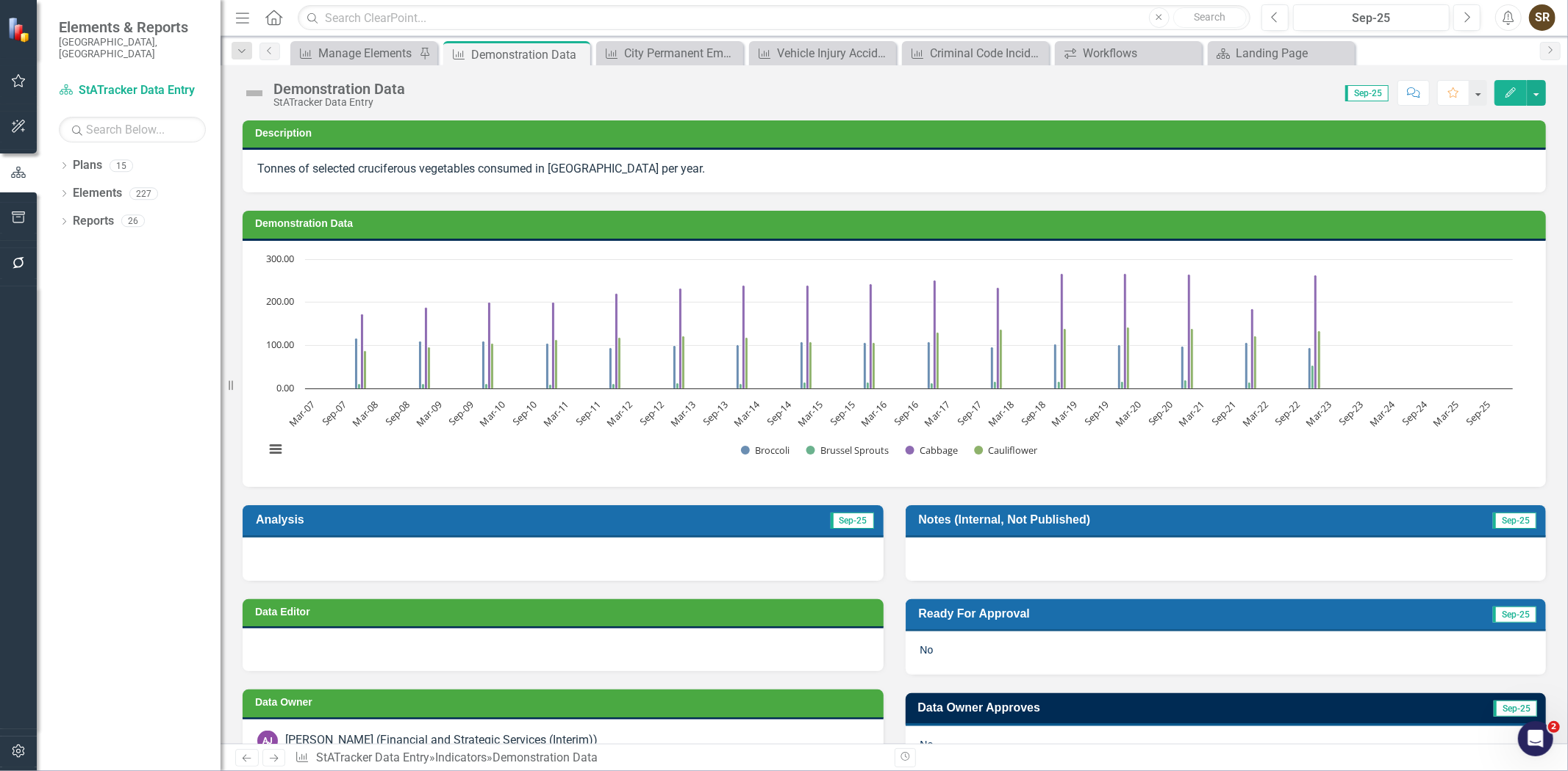
click at [16, 261] on icon "button" at bounding box center [18, 262] width 15 height 12
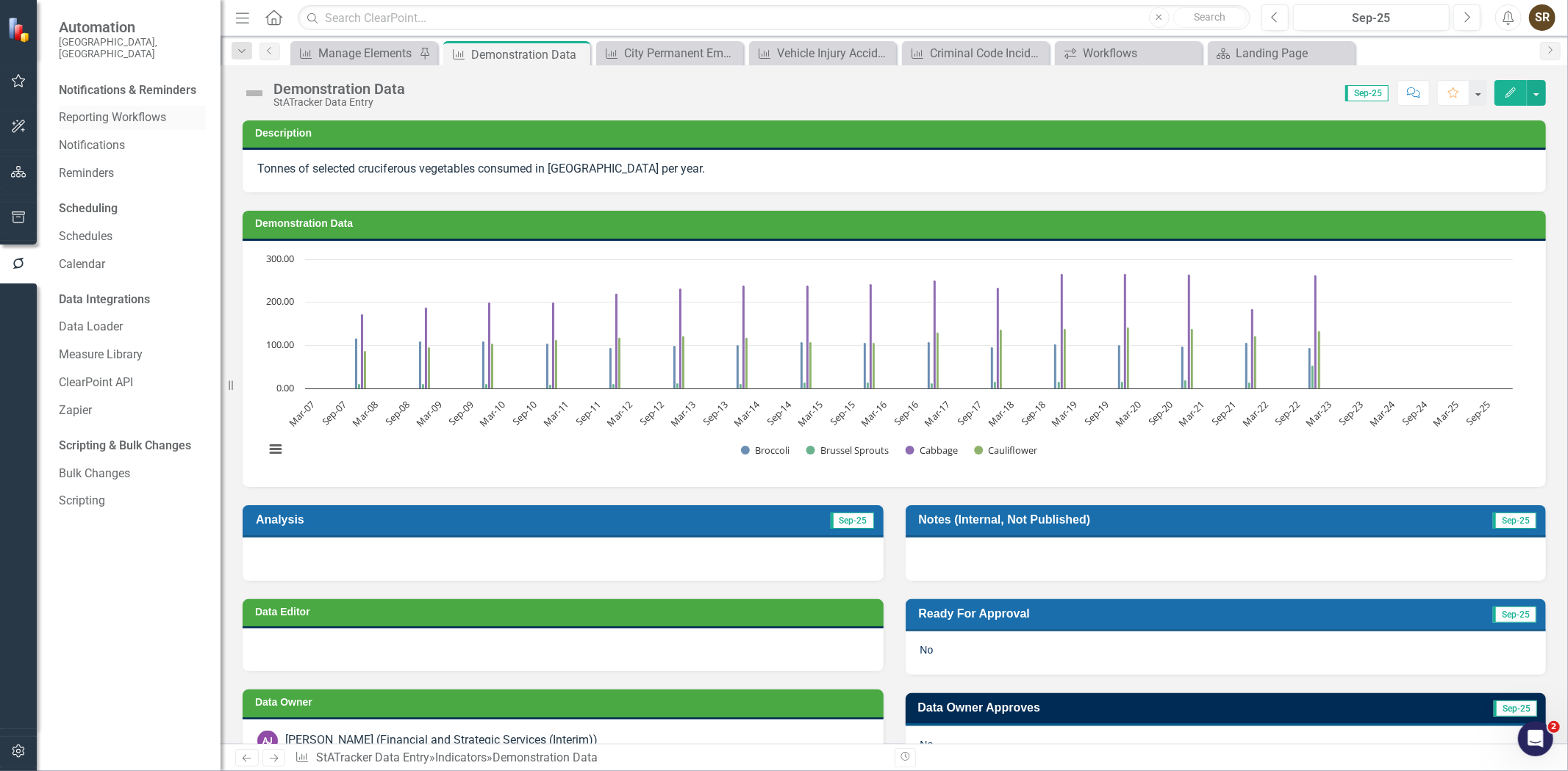
click at [148, 110] on link "Reporting Workflows" at bounding box center [132, 118] width 147 height 17
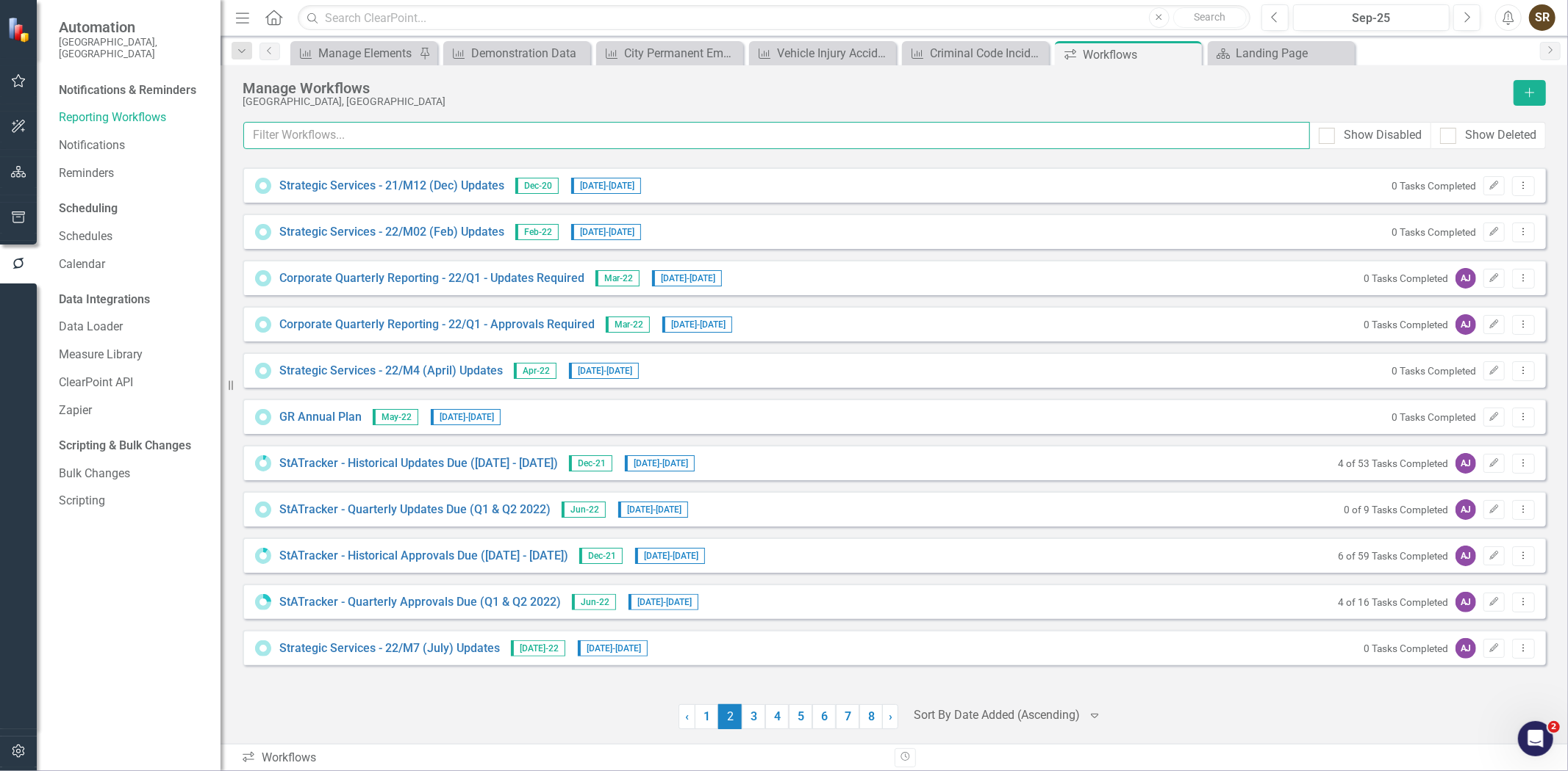
click at [359, 143] on input "text" at bounding box center [777, 136] width 1066 height 27
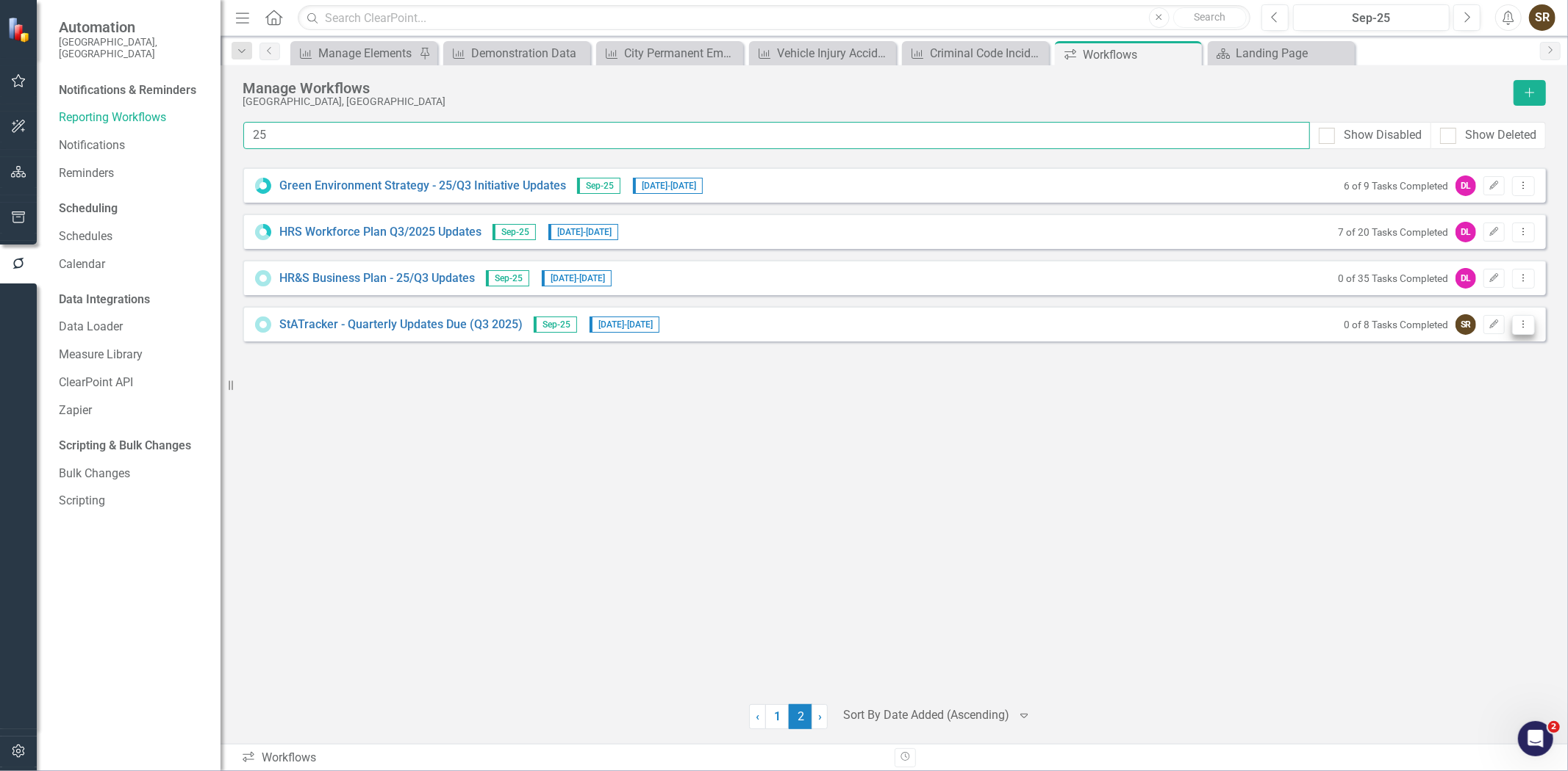
type input "25"
click at [1525, 325] on icon "Dropdown Menu" at bounding box center [1524, 324] width 13 height 10
click at [1501, 354] on link "Preview Preview Workflow" at bounding box center [1466, 350] width 136 height 27
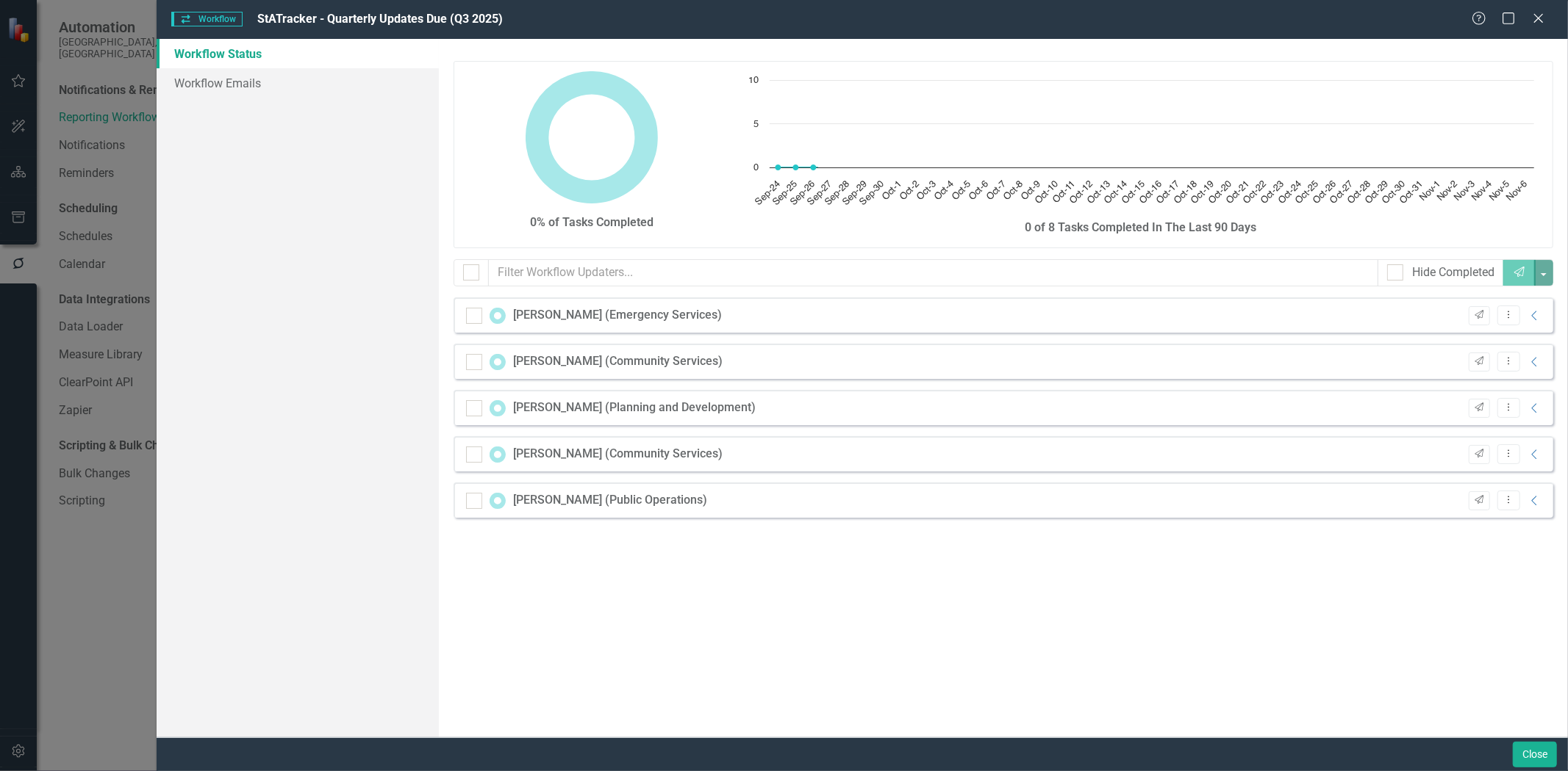
checkbox input "false"
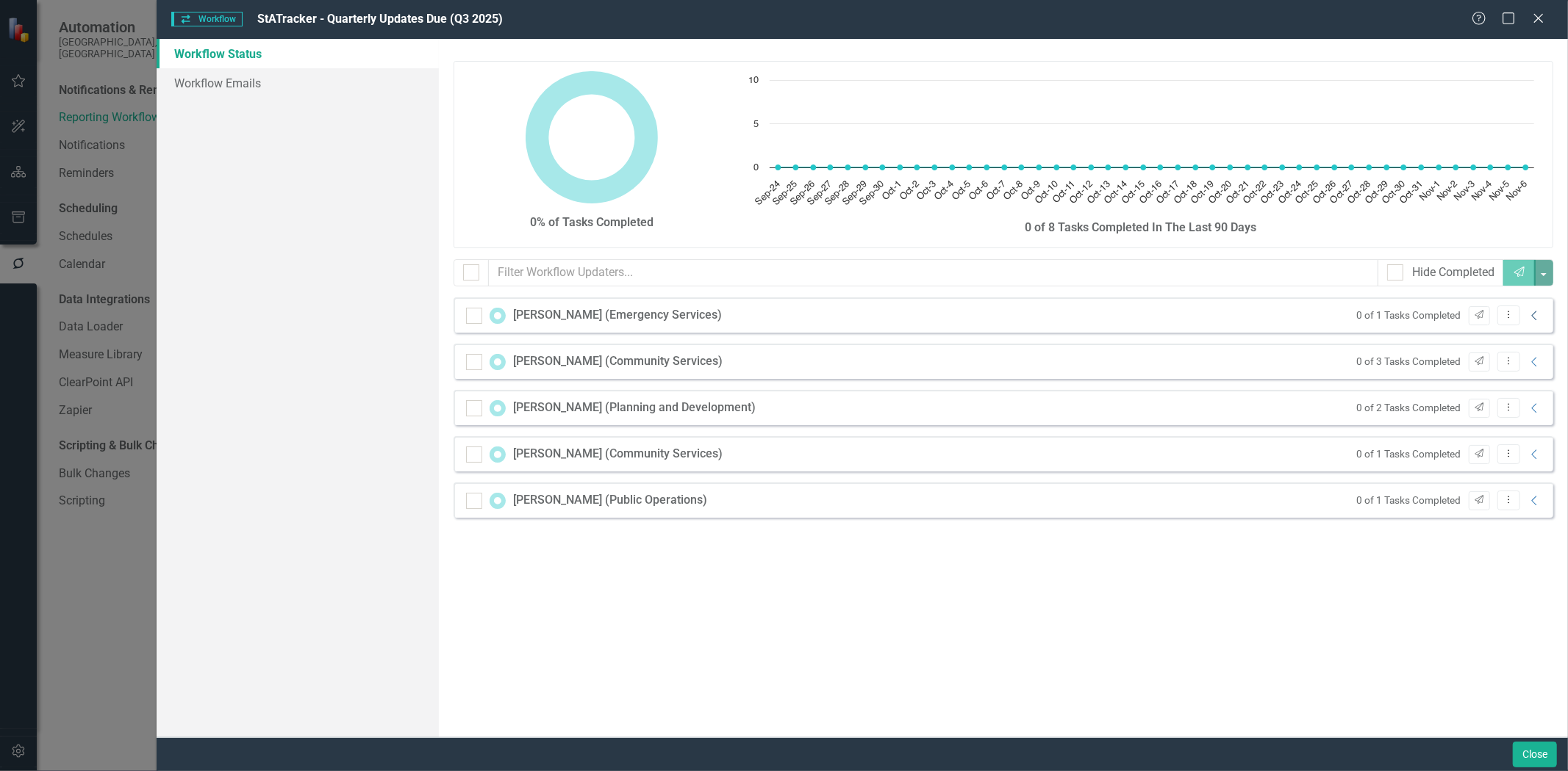
click at [1537, 316] on icon "Collapse" at bounding box center [1535, 315] width 14 height 12
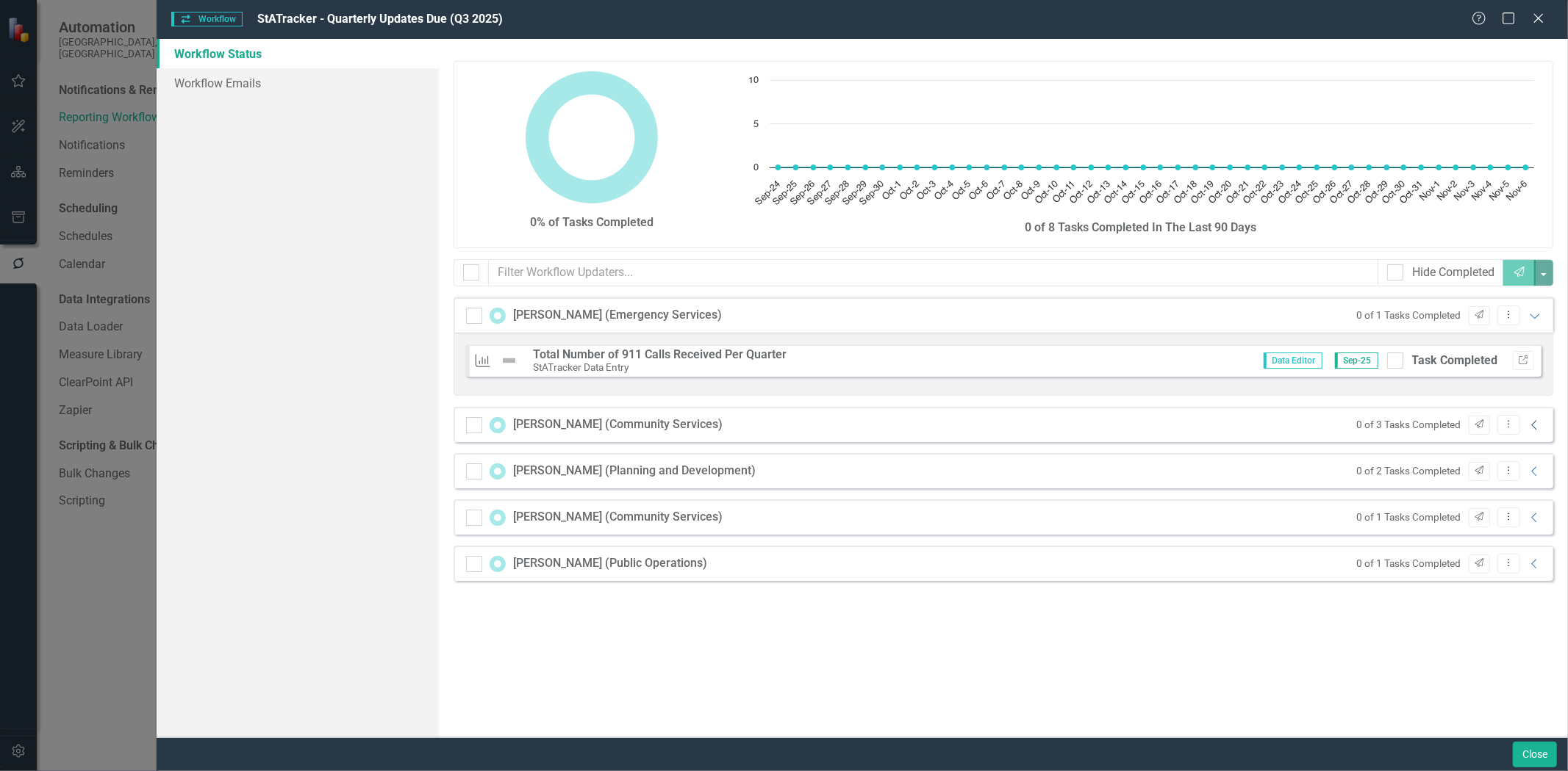
click at [1533, 425] on icon "Collapse" at bounding box center [1535, 425] width 14 height 12
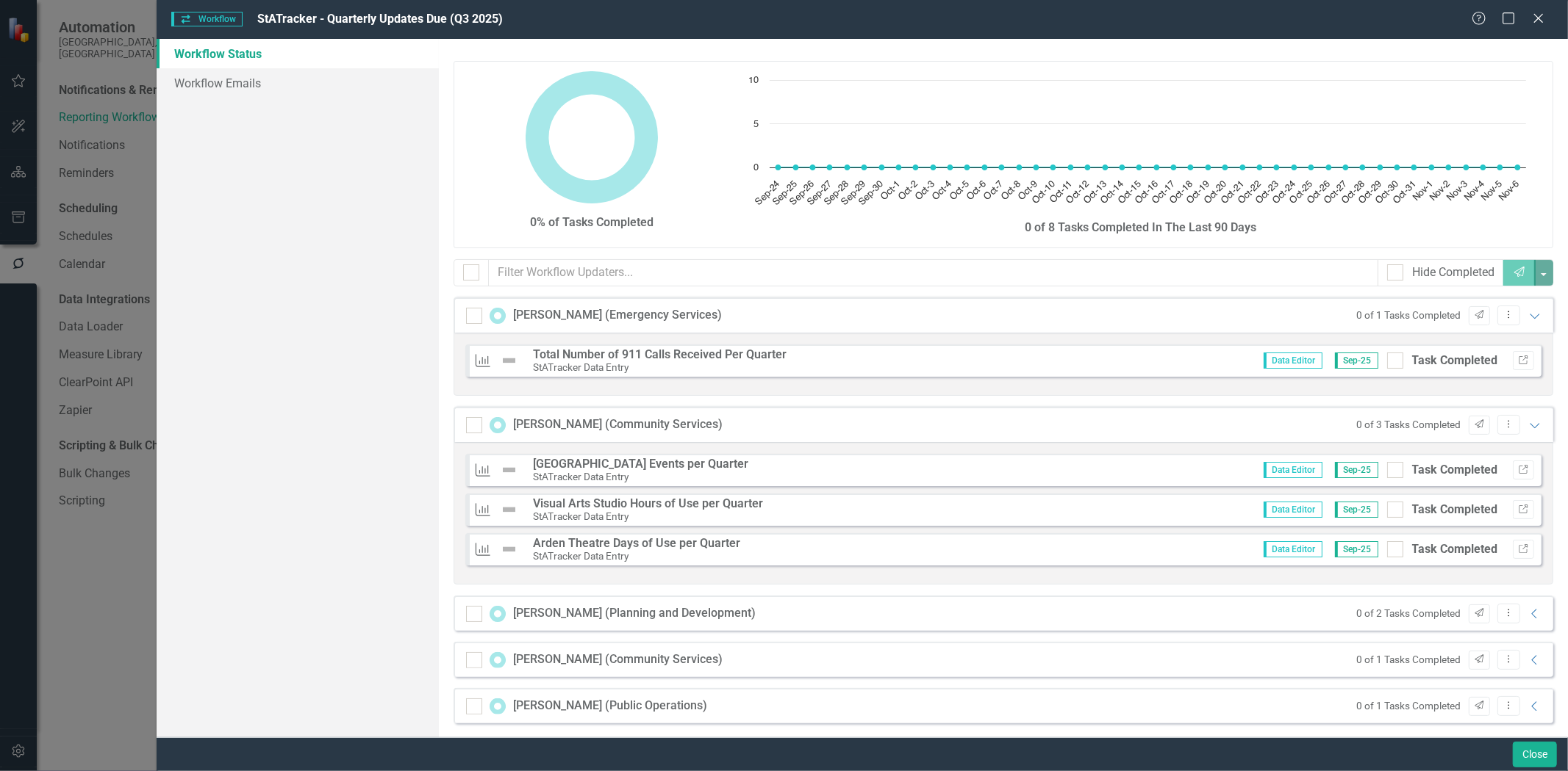
scroll to position [8, 0]
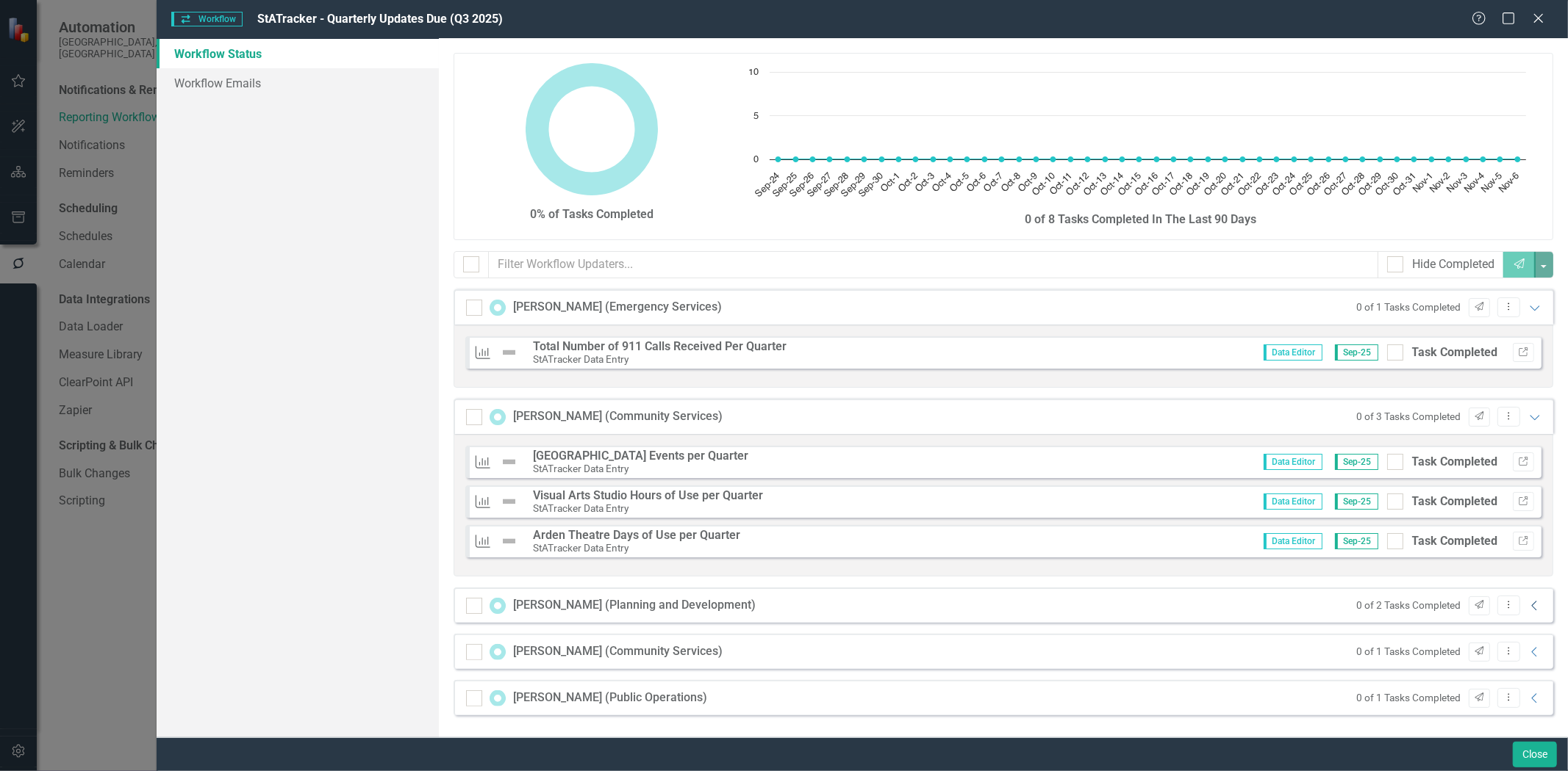
click at [1528, 607] on icon "Collapse" at bounding box center [1535, 606] width 14 height 12
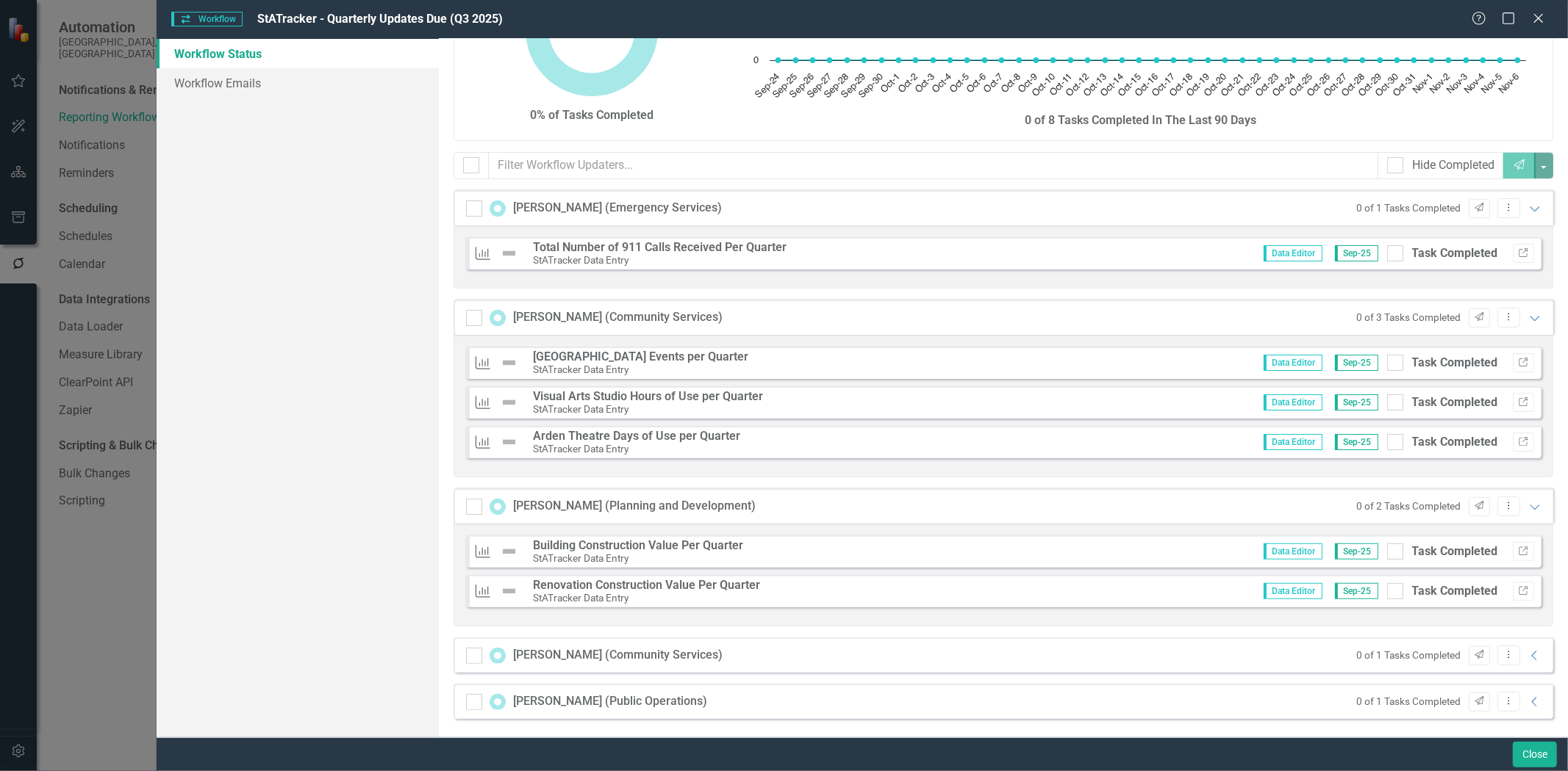
scroll to position [111, 0]
click at [1528, 657] on icon "Collapse" at bounding box center [1535, 651] width 14 height 12
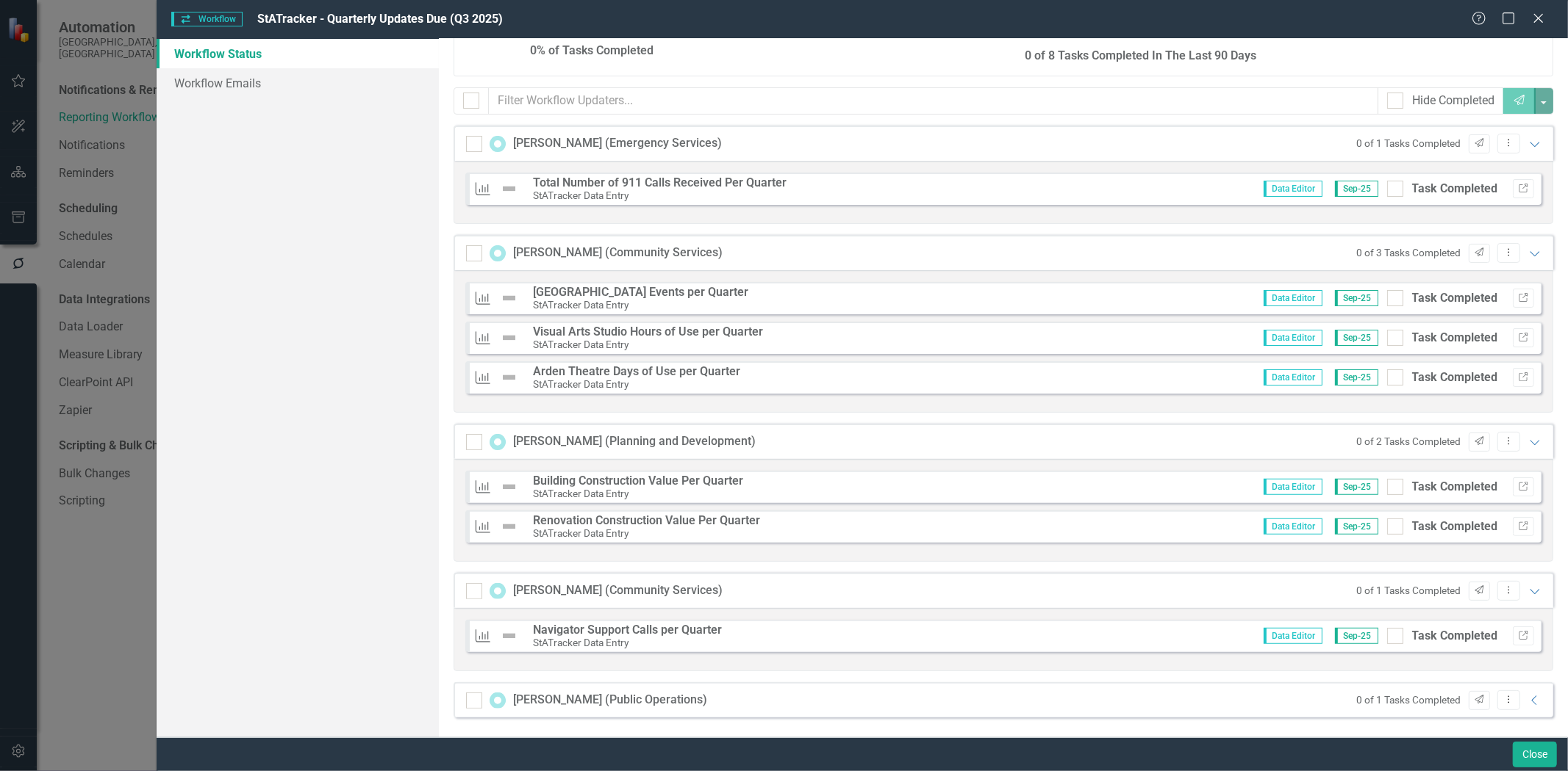
scroll to position [174, 0]
click at [1528, 693] on icon "Collapse" at bounding box center [1535, 698] width 14 height 12
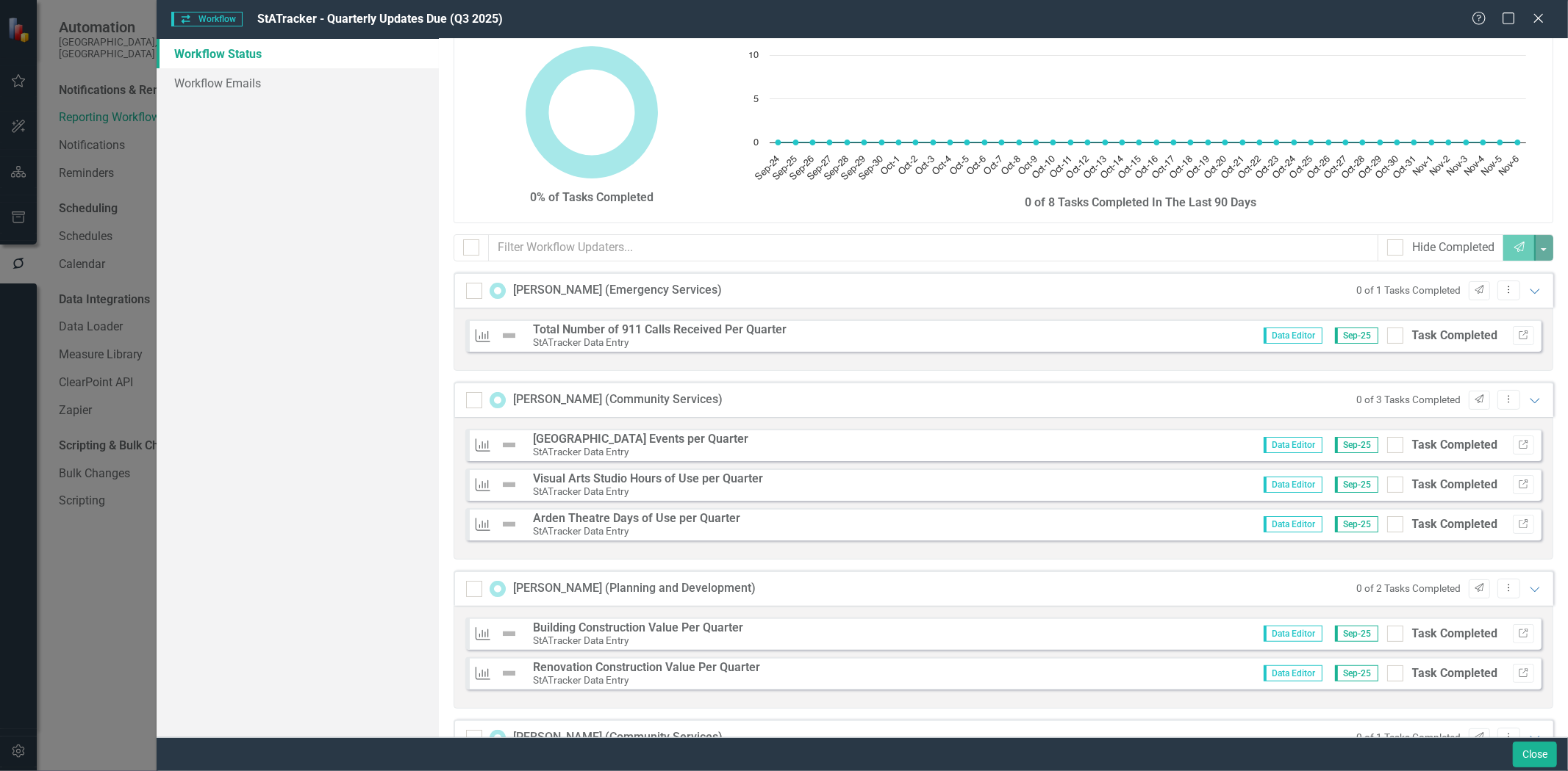
scroll to position [0, 0]
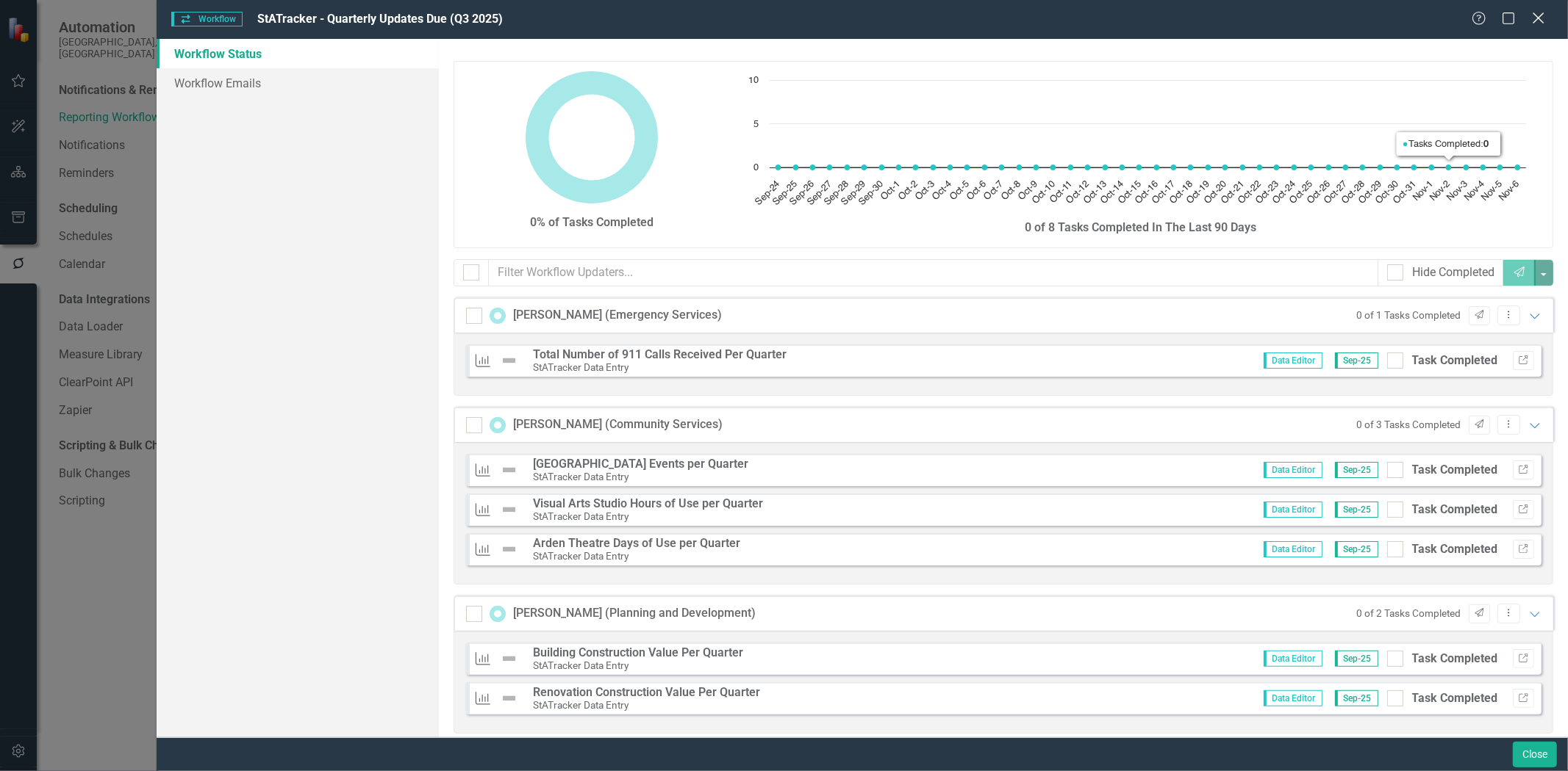
click at [1541, 20] on icon "Close" at bounding box center [1538, 18] width 18 height 14
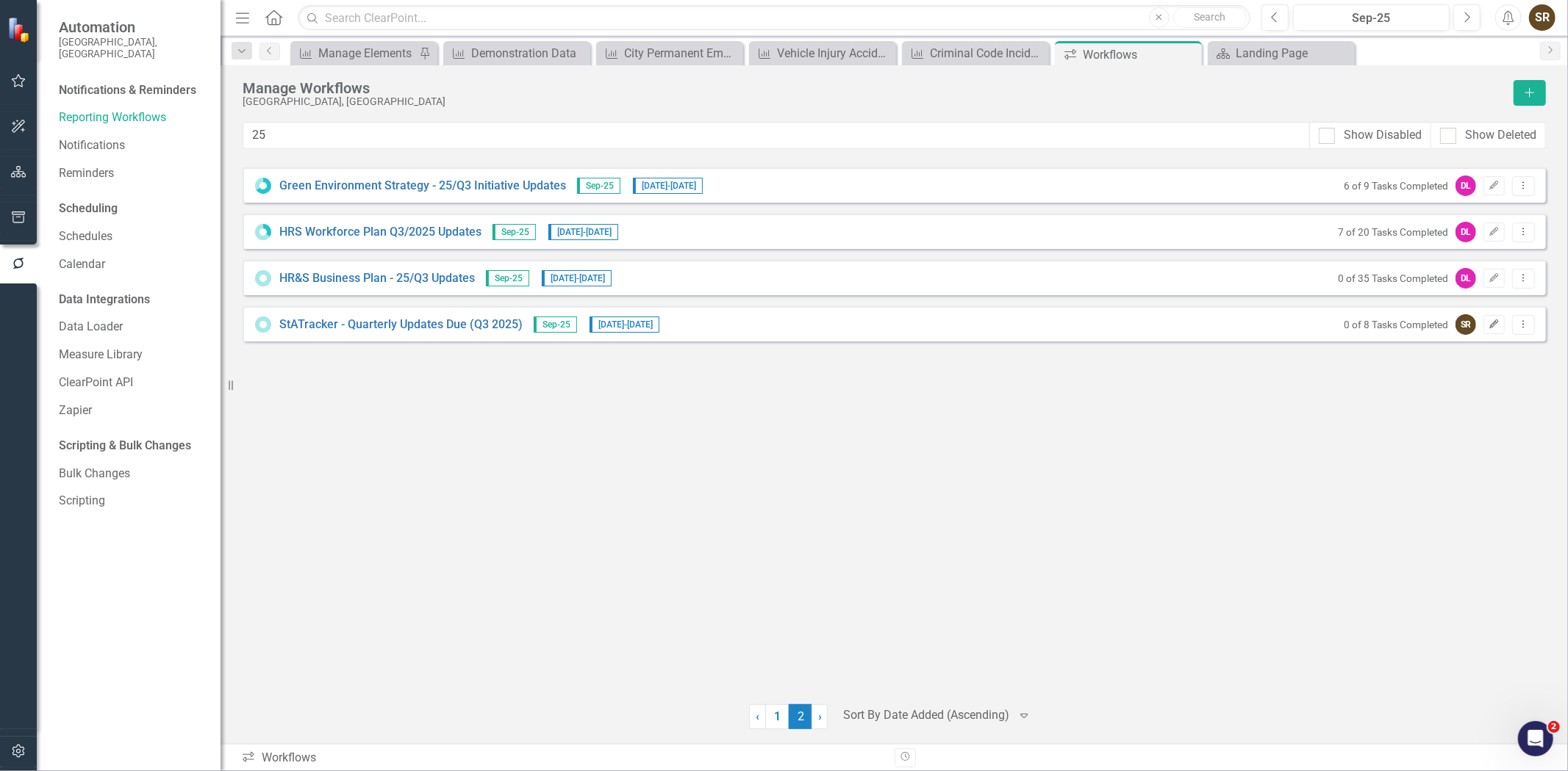
click at [1494, 323] on icon "Edit" at bounding box center [1494, 324] width 11 height 9
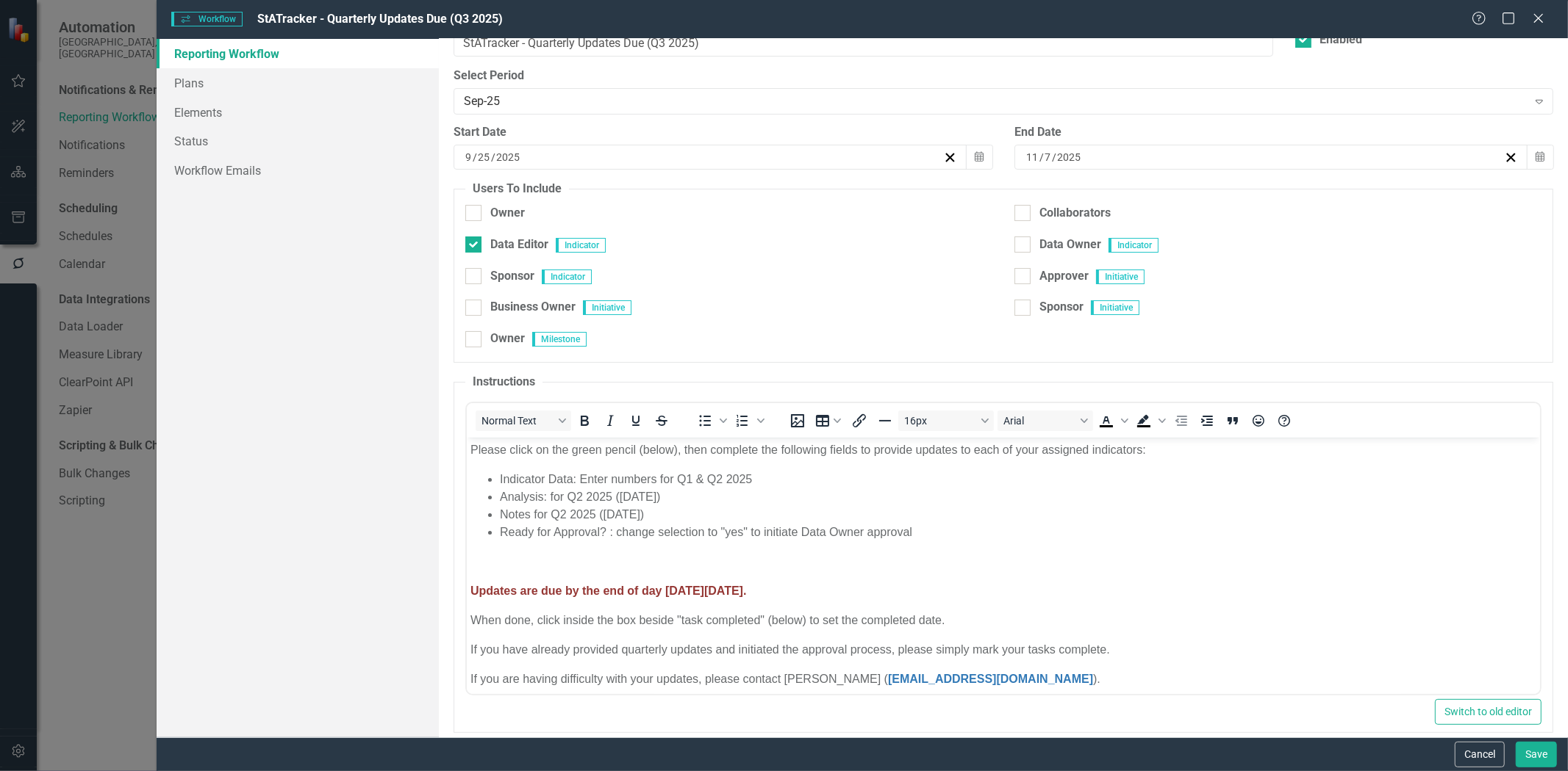
scroll to position [106, 0]
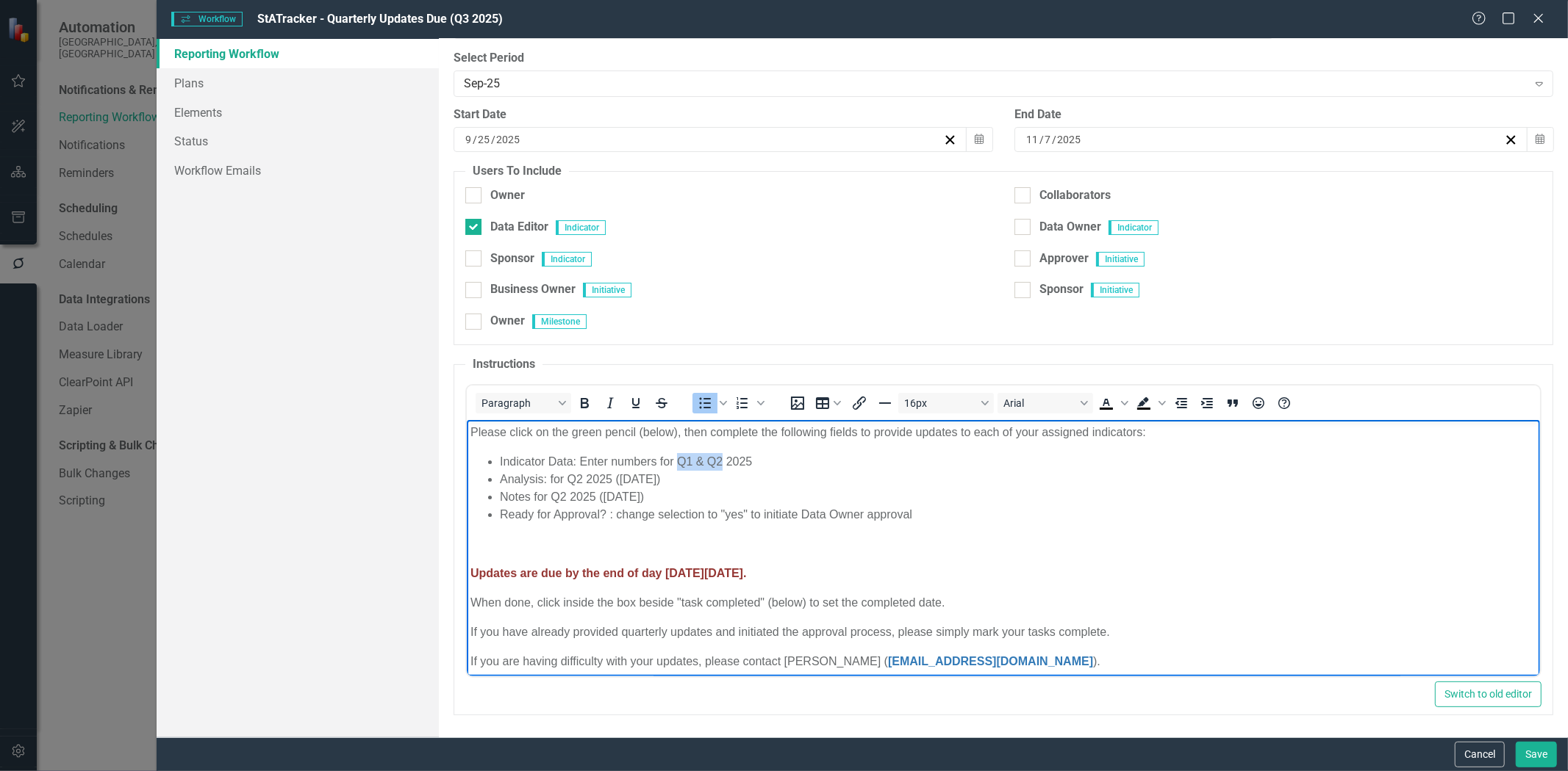
drag, startPoint x: 679, startPoint y: 465, endPoint x: 720, endPoint y: 462, distance: 41.1
click at [720, 462] on span "Indicator Data: Enter numbers for Q1 & Q2 2025" at bounding box center [626, 461] width 252 height 13
click at [580, 476] on span "Analysis: for Q2 2025 ([DATE])" at bounding box center [580, 479] width 160 height 13
click at [627, 477] on span "Analysis: for Q3 2025 ([DATE])" at bounding box center [580, 479] width 160 height 13
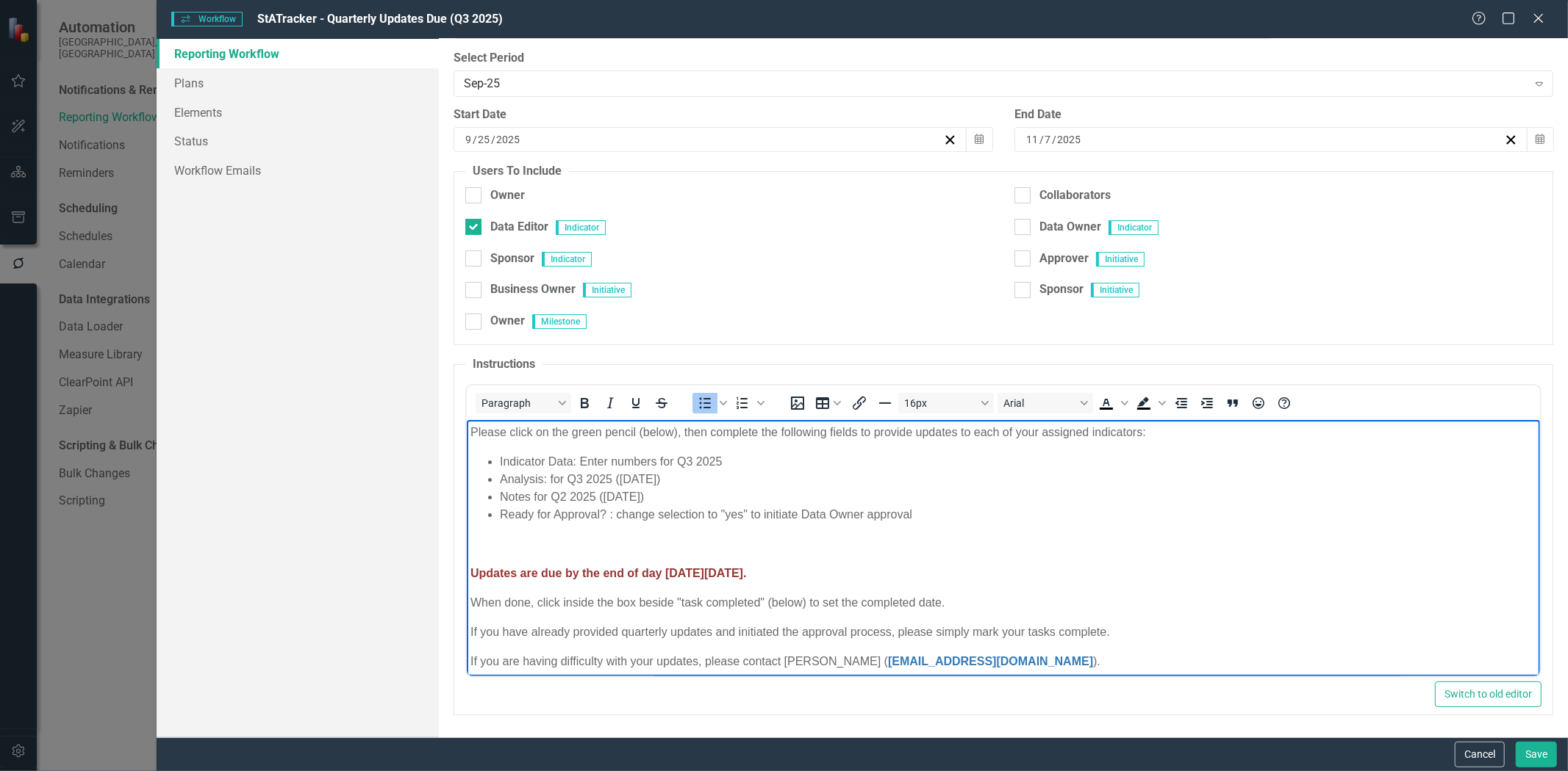
click at [619, 497] on span "Notes for Q2 2025 ([DATE])" at bounding box center [572, 496] width 144 height 13
click at [698, 573] on span "Updates are due by the end of day [DATE][DATE]." at bounding box center [608, 572] width 276 height 13
click at [699, 572] on span "Updates are due by the end of day on FriWednesdayday, [DATE]." at bounding box center [650, 572] width 361 height 13
click at [765, 575] on span "Updates are due by the end of day on Wednesdayday, [DATE]." at bounding box center [643, 572] width 345 height 13
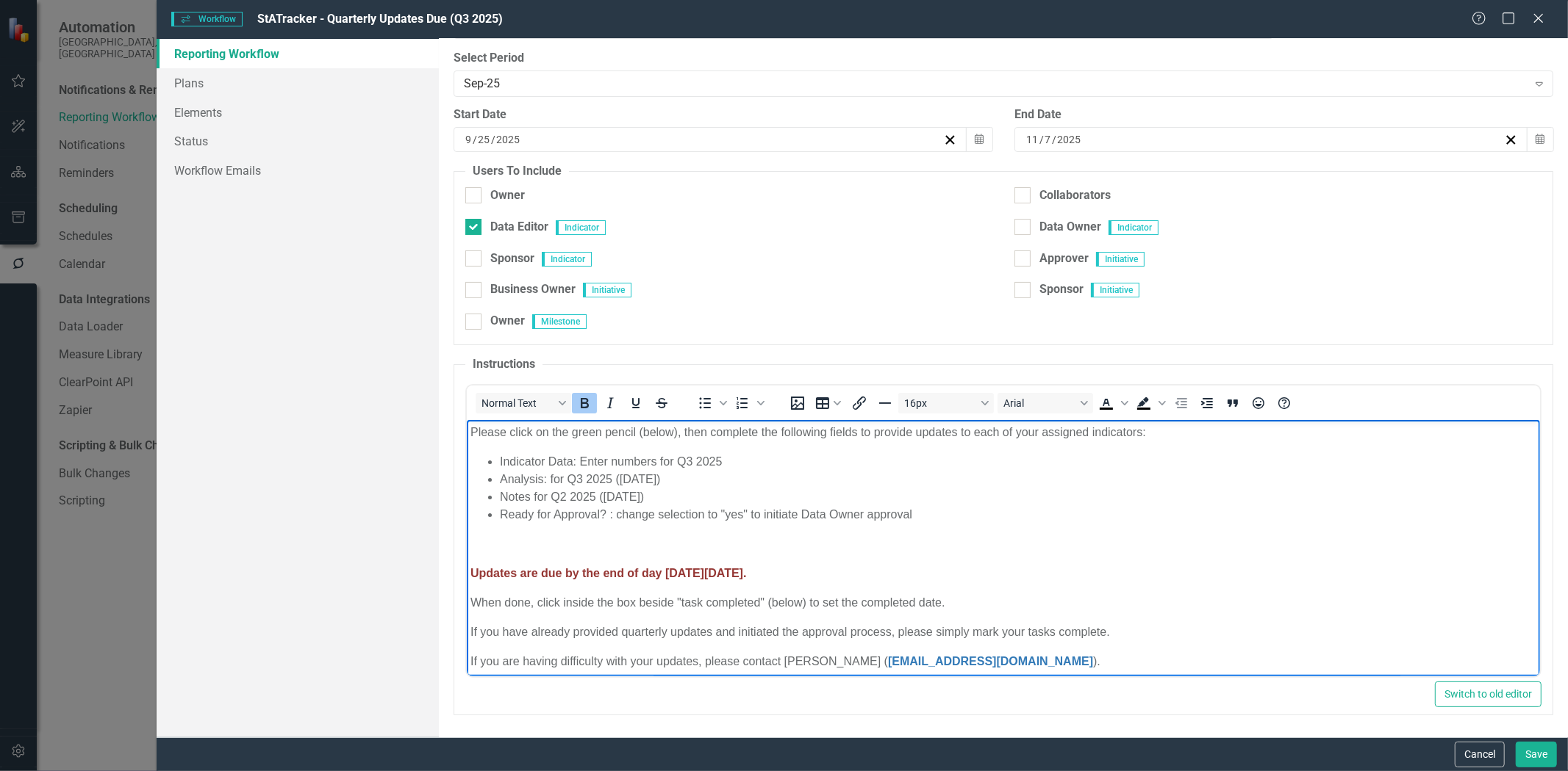
click at [746, 574] on span "Updates are due by the end of day on Wednesday, July 11, 2025." at bounding box center [608, 572] width 276 height 13
click at [746, 572] on span "Updates are due by the end of day on Wednesday, October 11, 2025." at bounding box center [608, 572] width 276 height 13
click at [746, 571] on span "Updates are due by the end of day on Wednesday, October 11, 2025." at bounding box center [608, 572] width 276 height 13
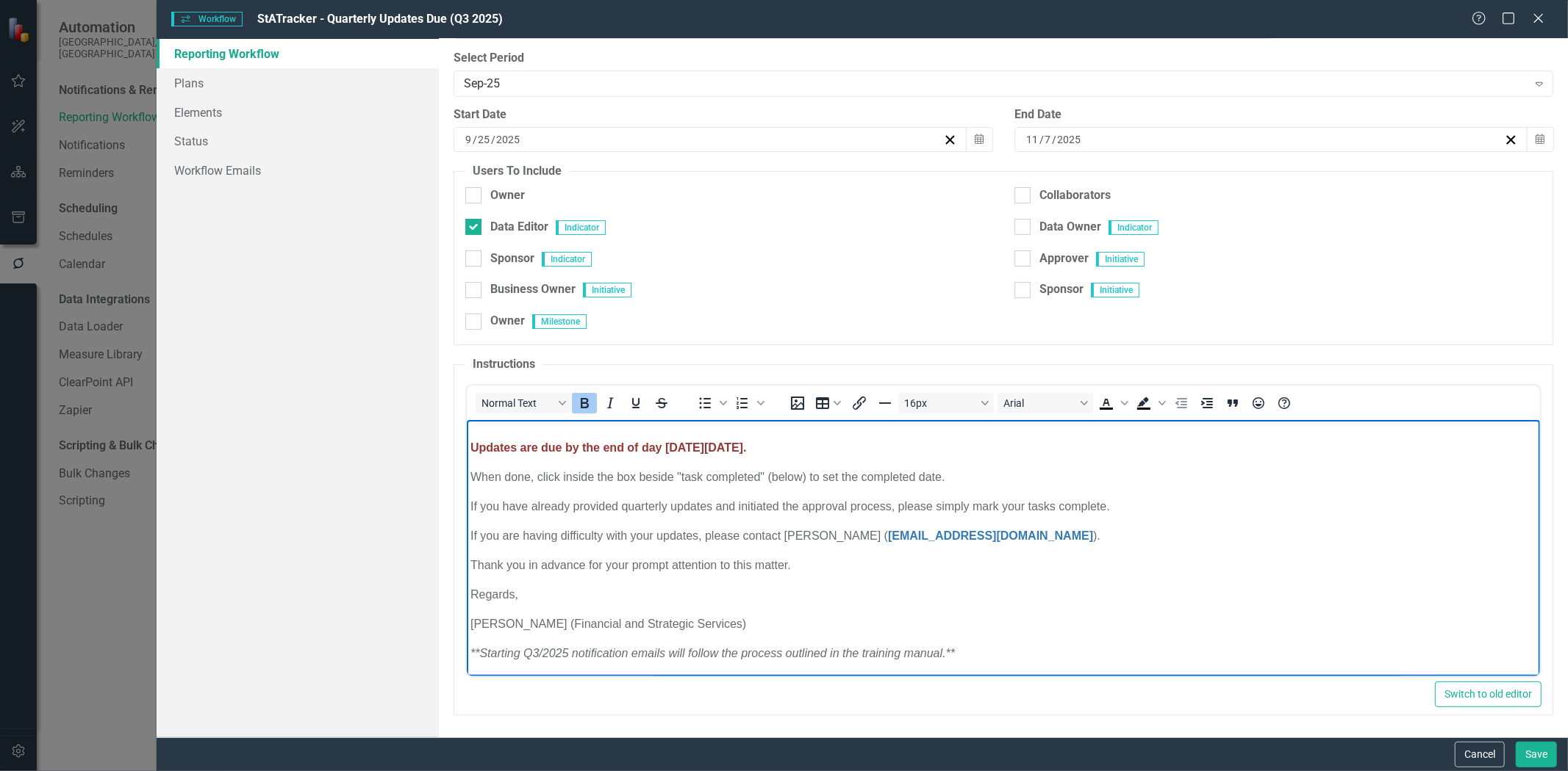
scroll to position [0, 0]
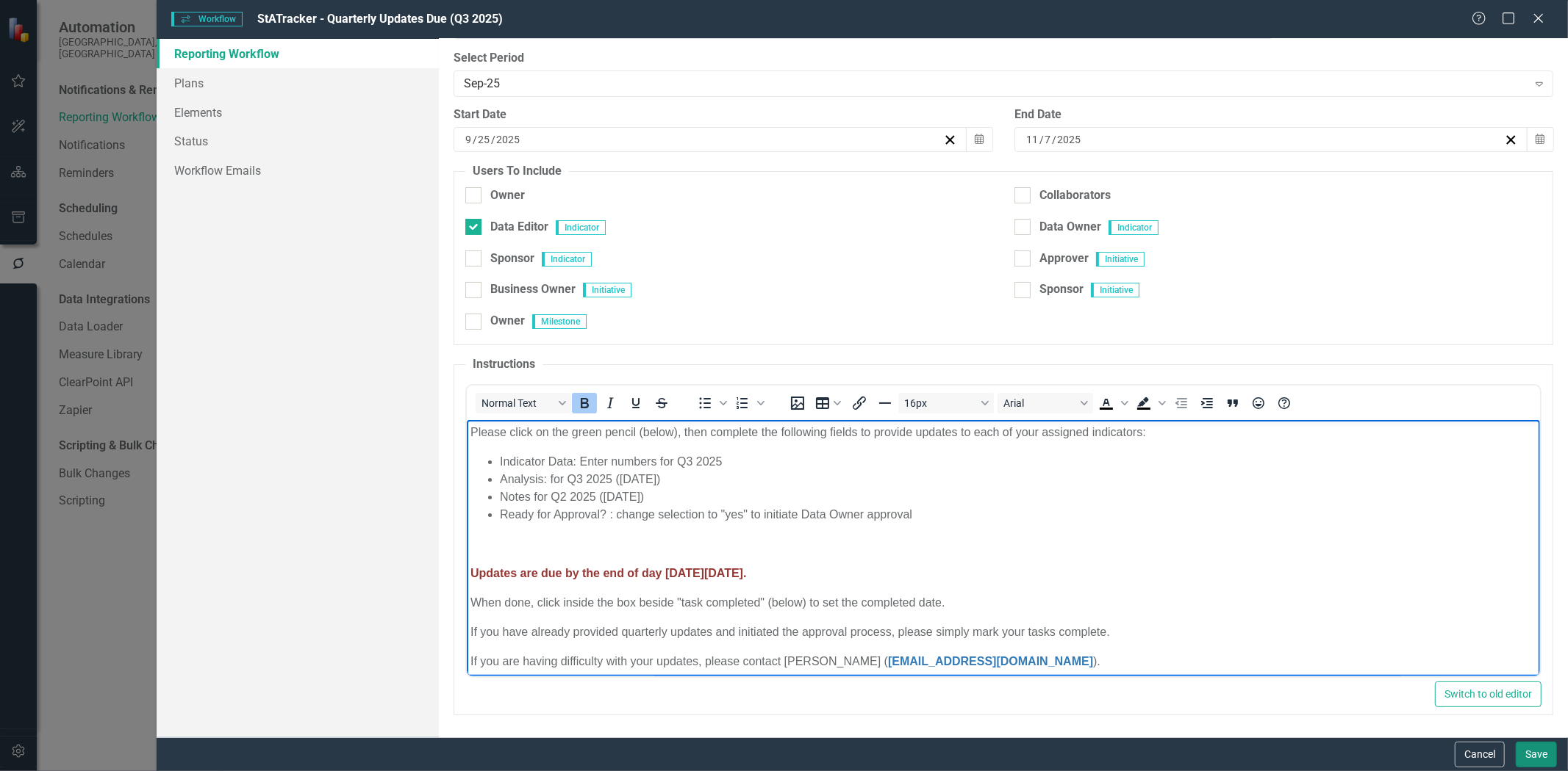
click at [1523, 753] on button "Save" at bounding box center [1537, 755] width 41 height 26
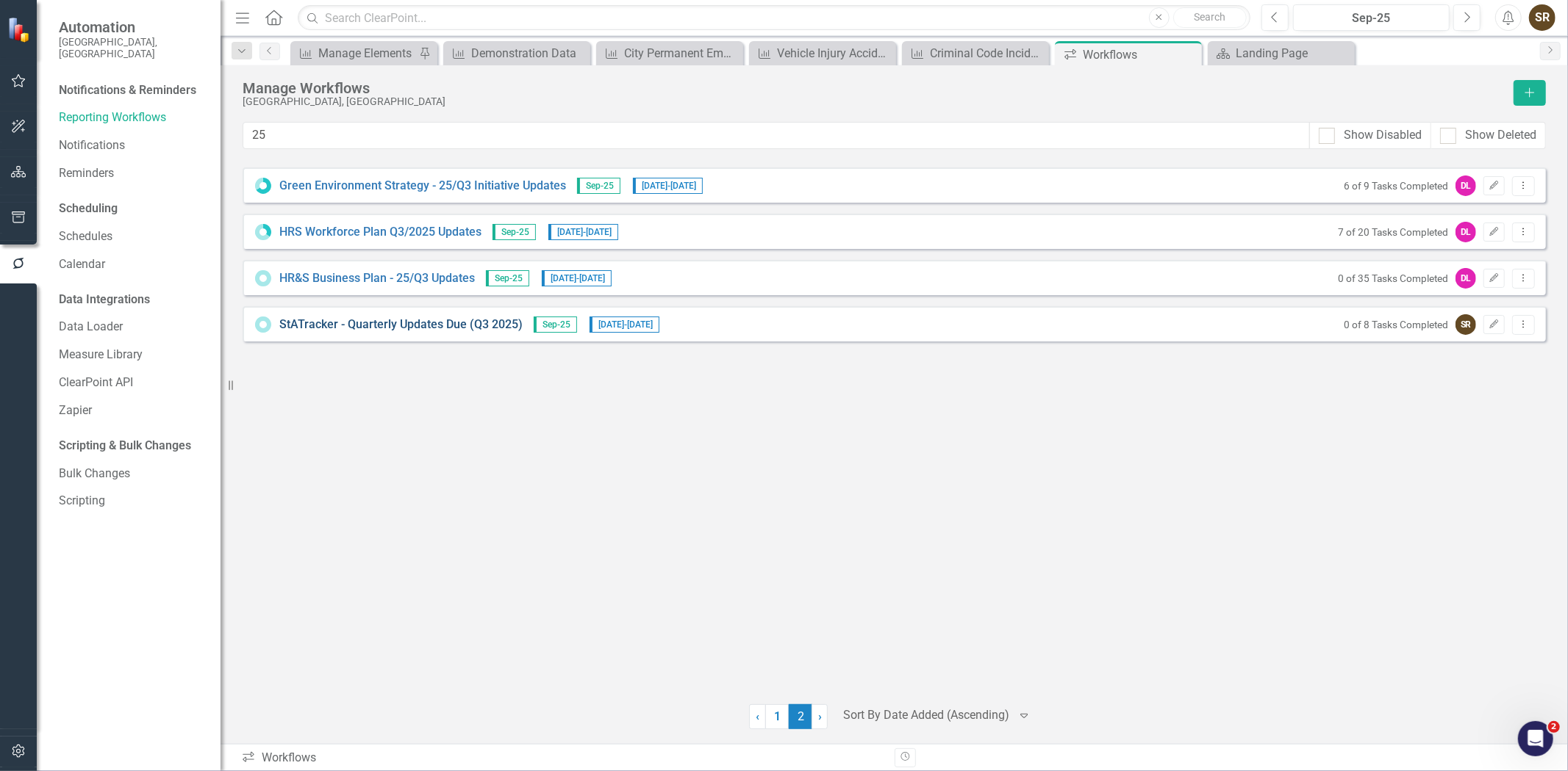
click at [421, 322] on link "StATracker - Quarterly Updates Due (Q3 2025)" at bounding box center [401, 324] width 244 height 17
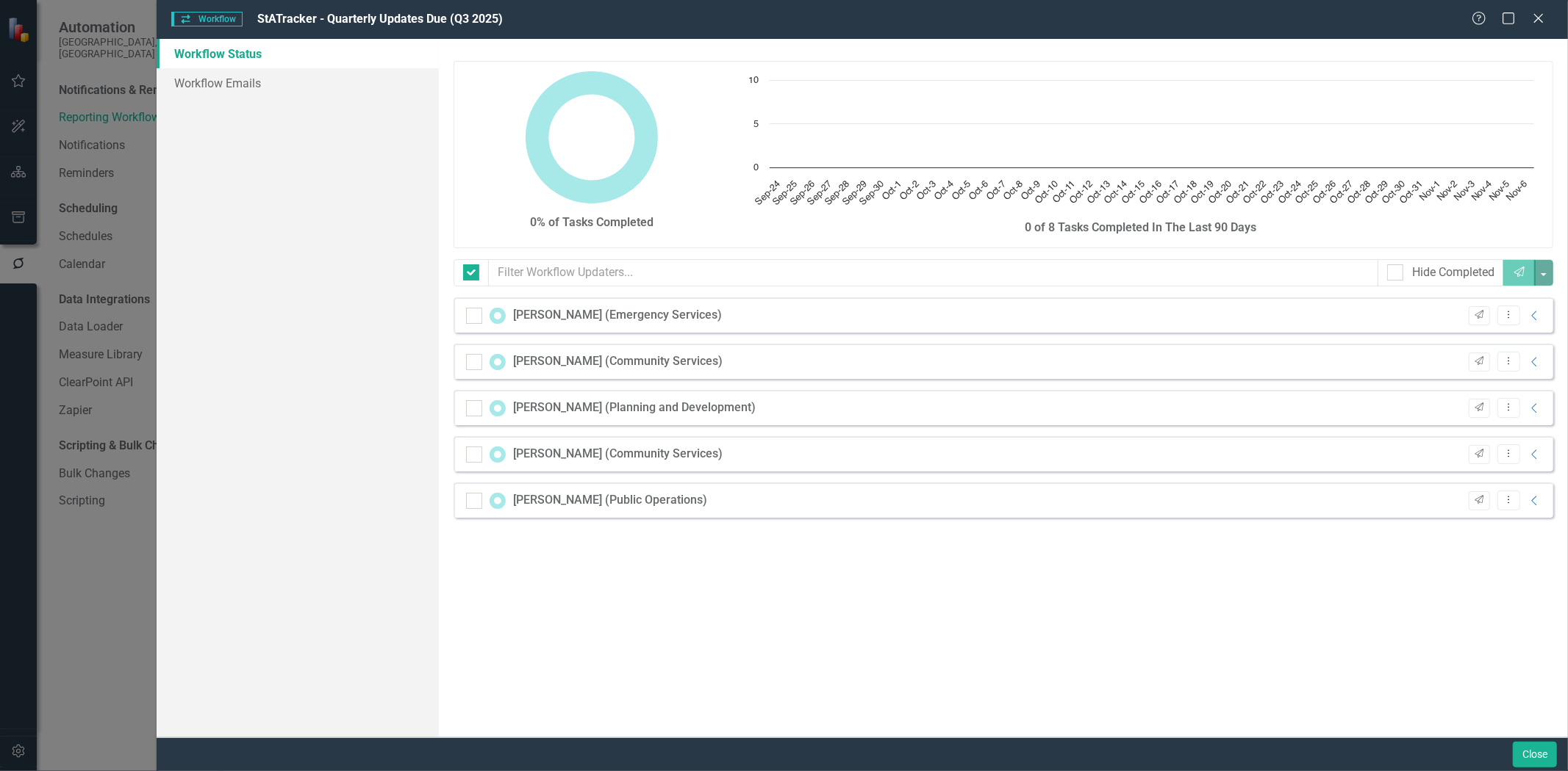
checkbox input "false"
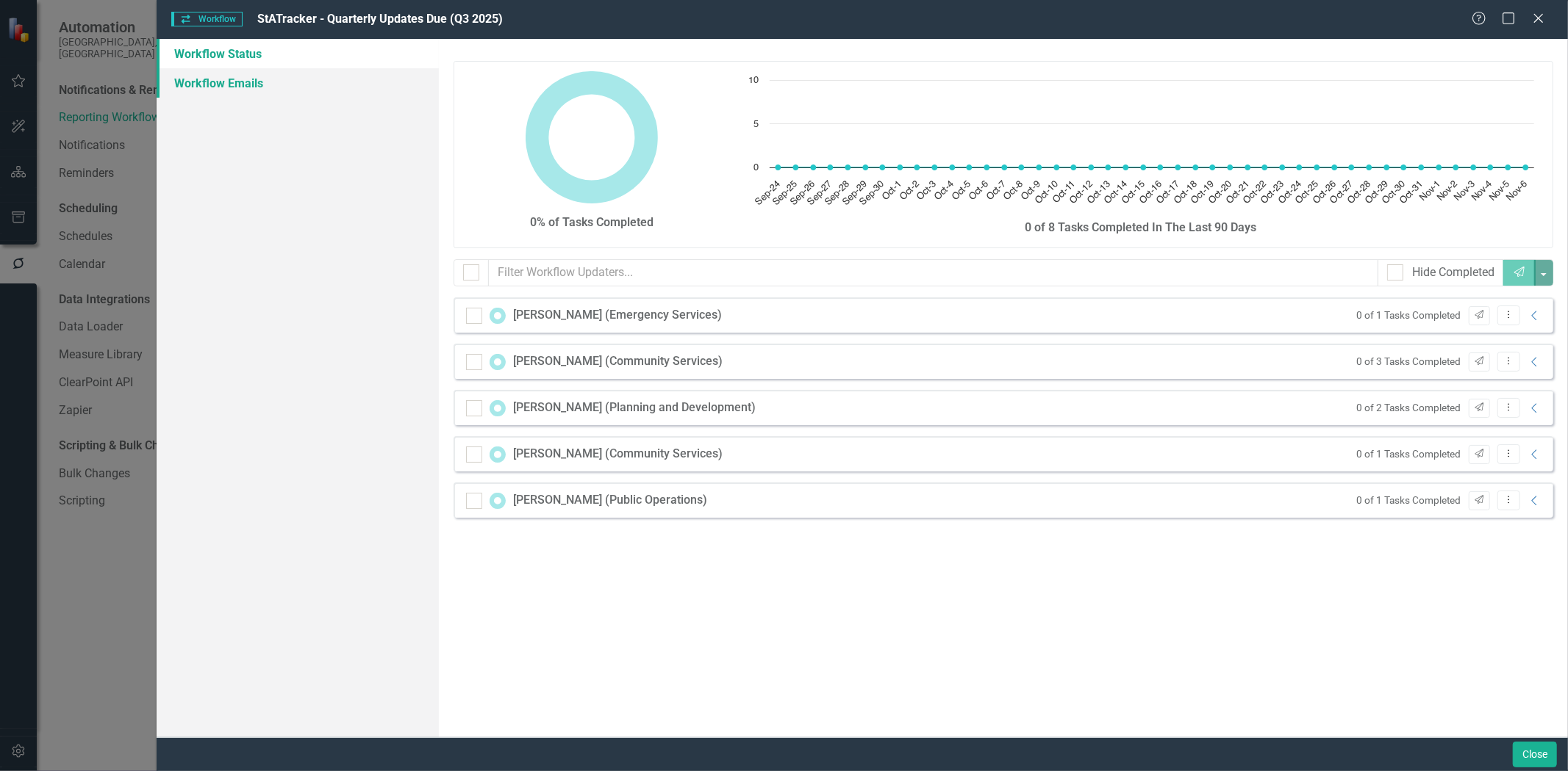
click at [234, 77] on link "Workflow Emails" at bounding box center [298, 83] width 282 height 30
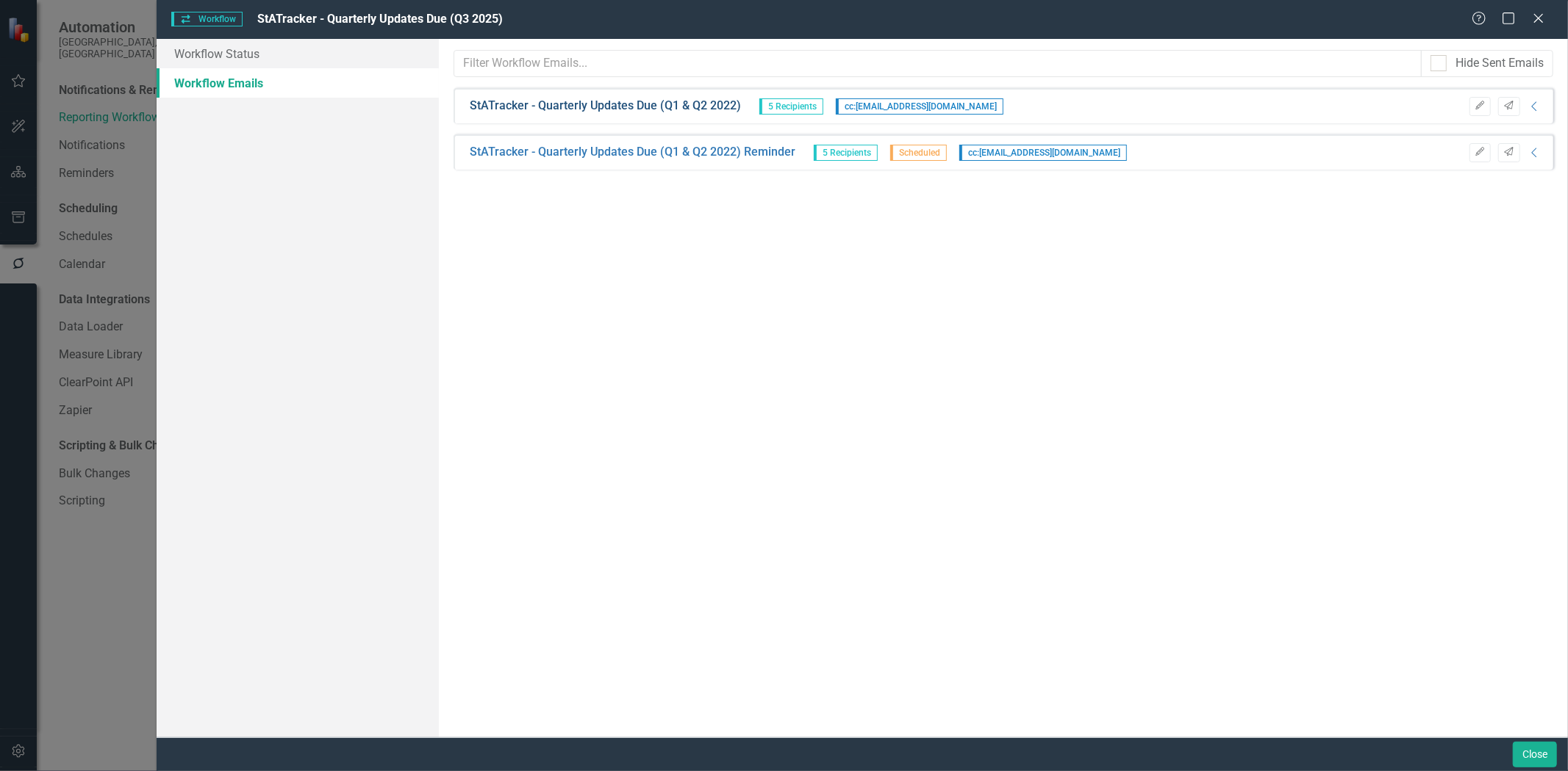
click at [671, 104] on link "StATracker - Quarterly Updates Due (Q1 & Q2 2022)" at bounding box center [605, 106] width 272 height 17
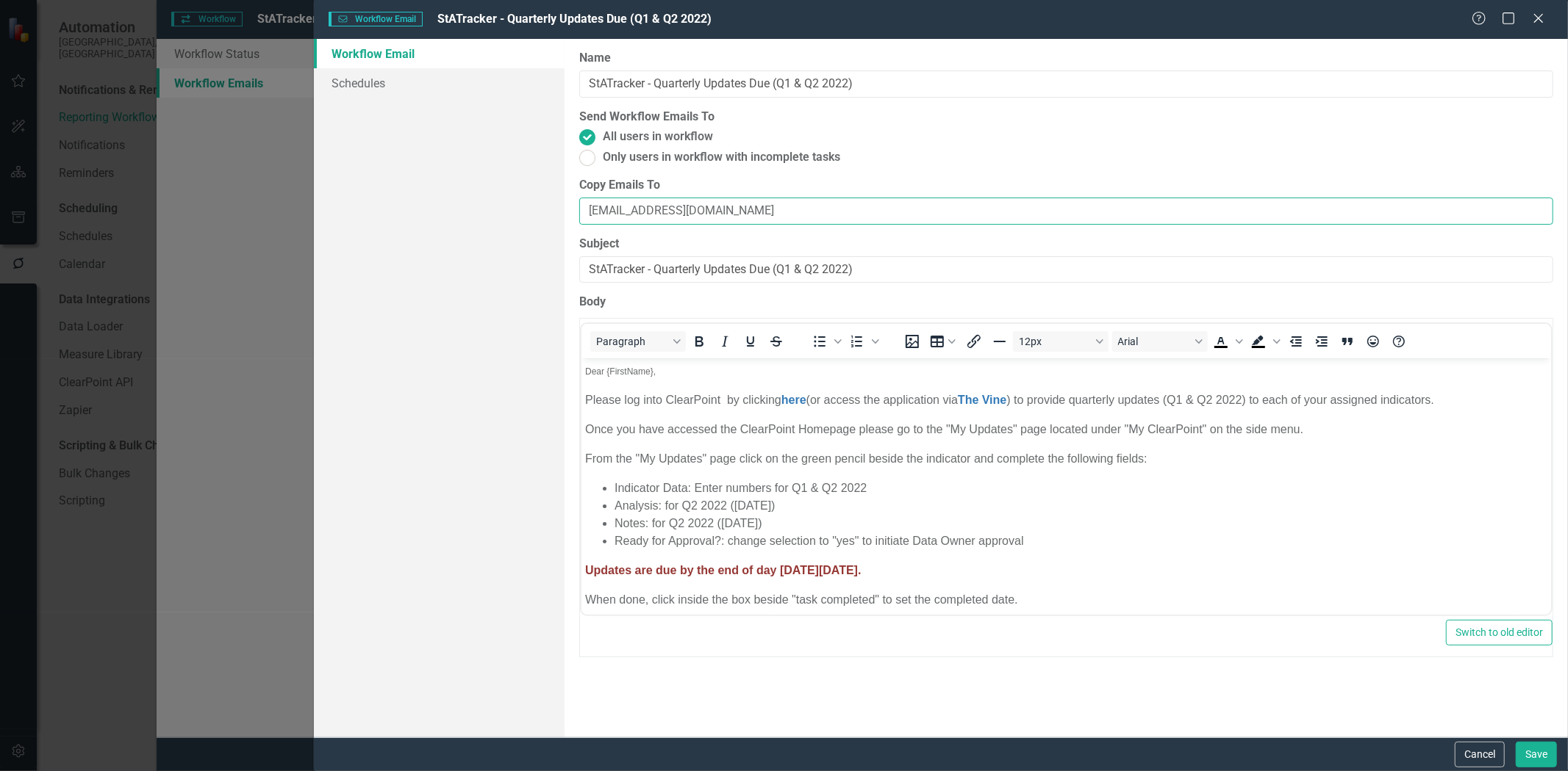
click at [723, 210] on input "[EMAIL_ADDRESS][DOMAIN_NAME]" at bounding box center [1065, 211] width 974 height 27
drag, startPoint x: 730, startPoint y: 210, endPoint x: 516, endPoint y: 193, distance: 214.7
click at [516, 193] on div "Workflow Email Schedules Workflow Emails are templated reminders linked to Repo…" at bounding box center [940, 388] width 1254 height 699
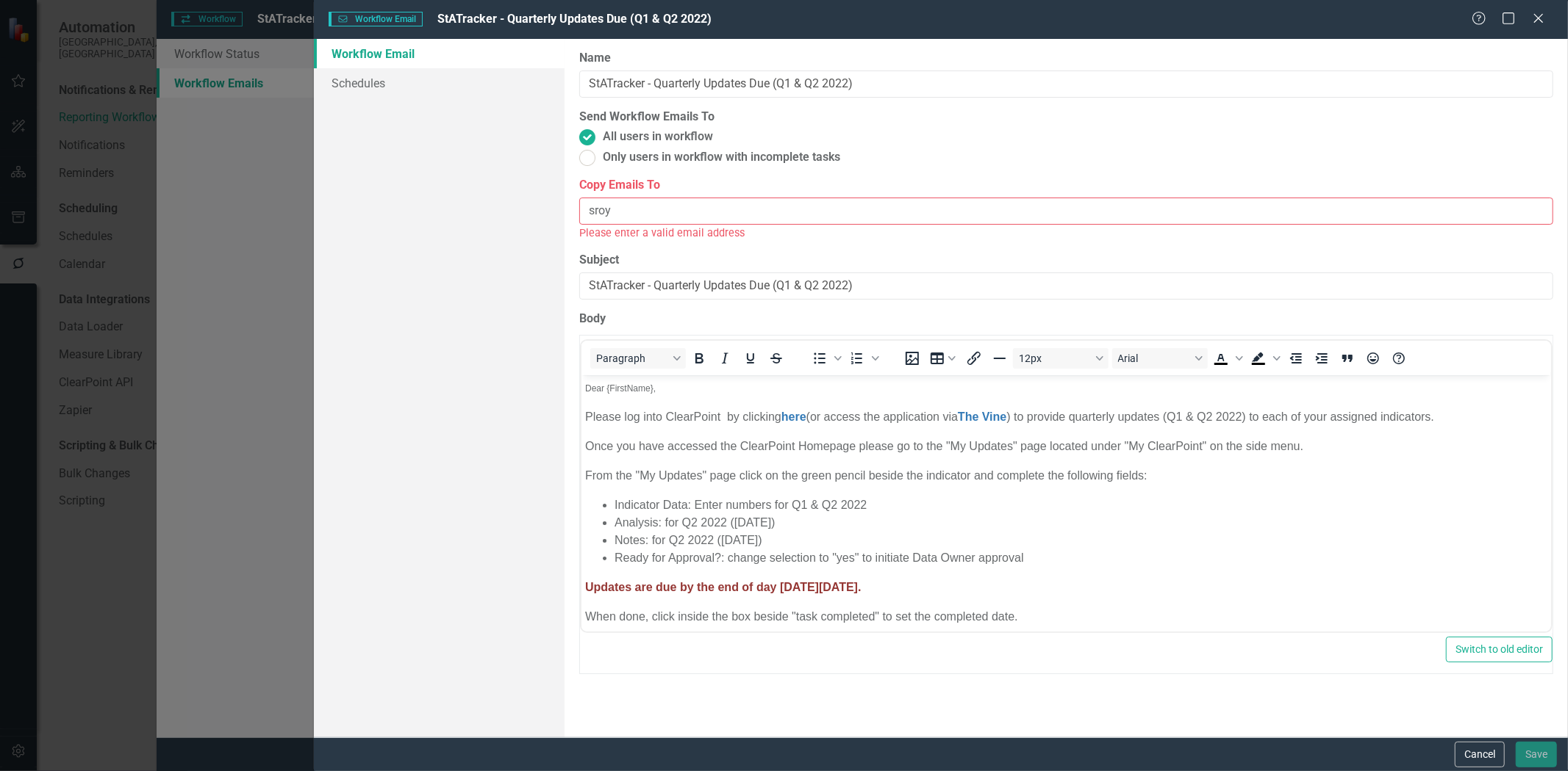
type input "[EMAIL_ADDRESS][DOMAIN_NAME]"
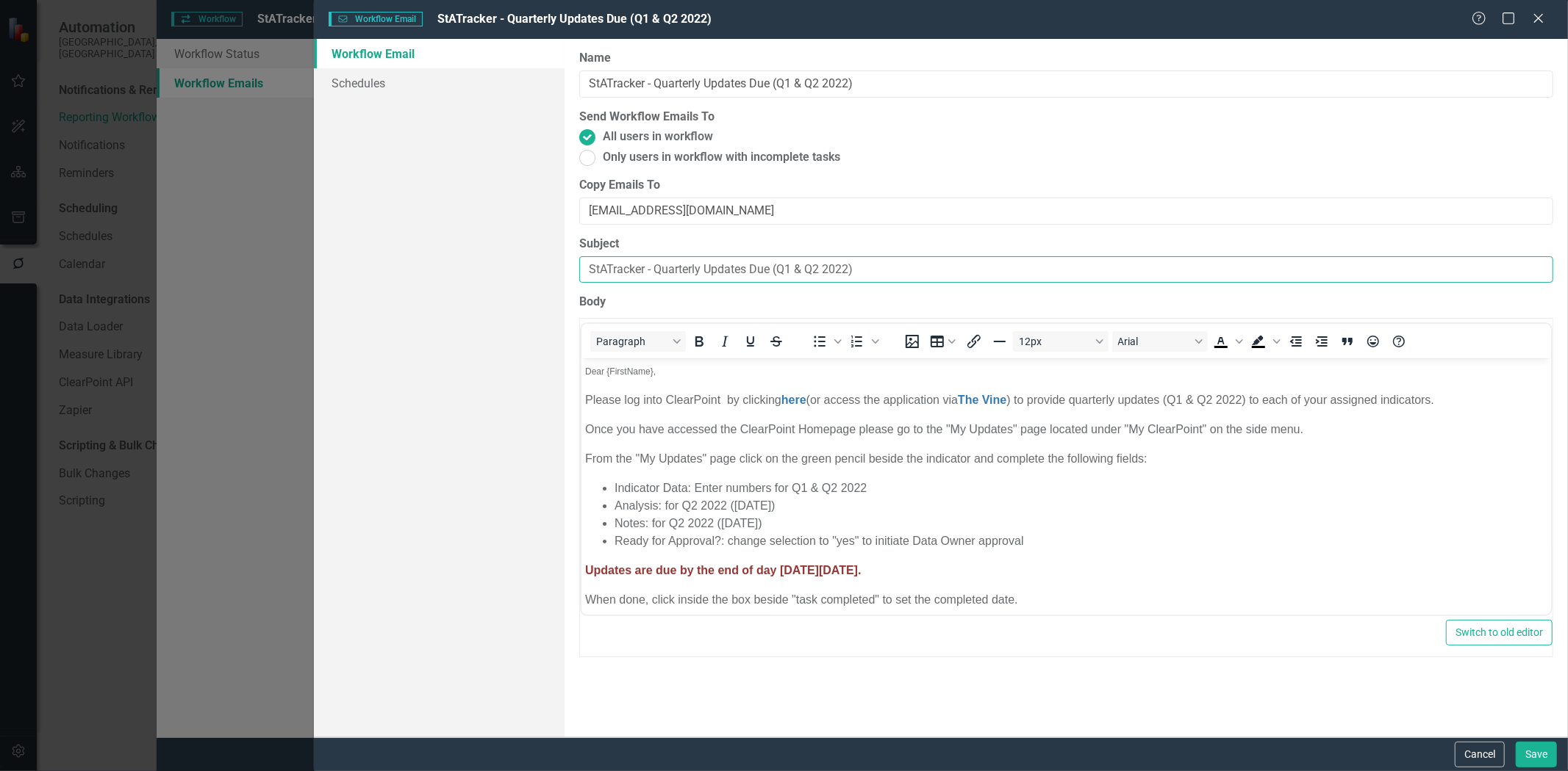
drag, startPoint x: 820, startPoint y: 269, endPoint x: 780, endPoint y: 272, distance: 40.1
click at [780, 272] on input "StATracker - Quarterly Updates Due (Q1 & Q2 2022)" at bounding box center [1065, 270] width 974 height 27
click at [822, 275] on input "StATracker - Quarterly Updates Due (Q3 2022)" at bounding box center [1065, 270] width 974 height 27
type input "StATracker - Quarterly Updates Due (Q3 2025)"
drag, startPoint x: 822, startPoint y: 84, endPoint x: 782, endPoint y: 85, distance: 40.0
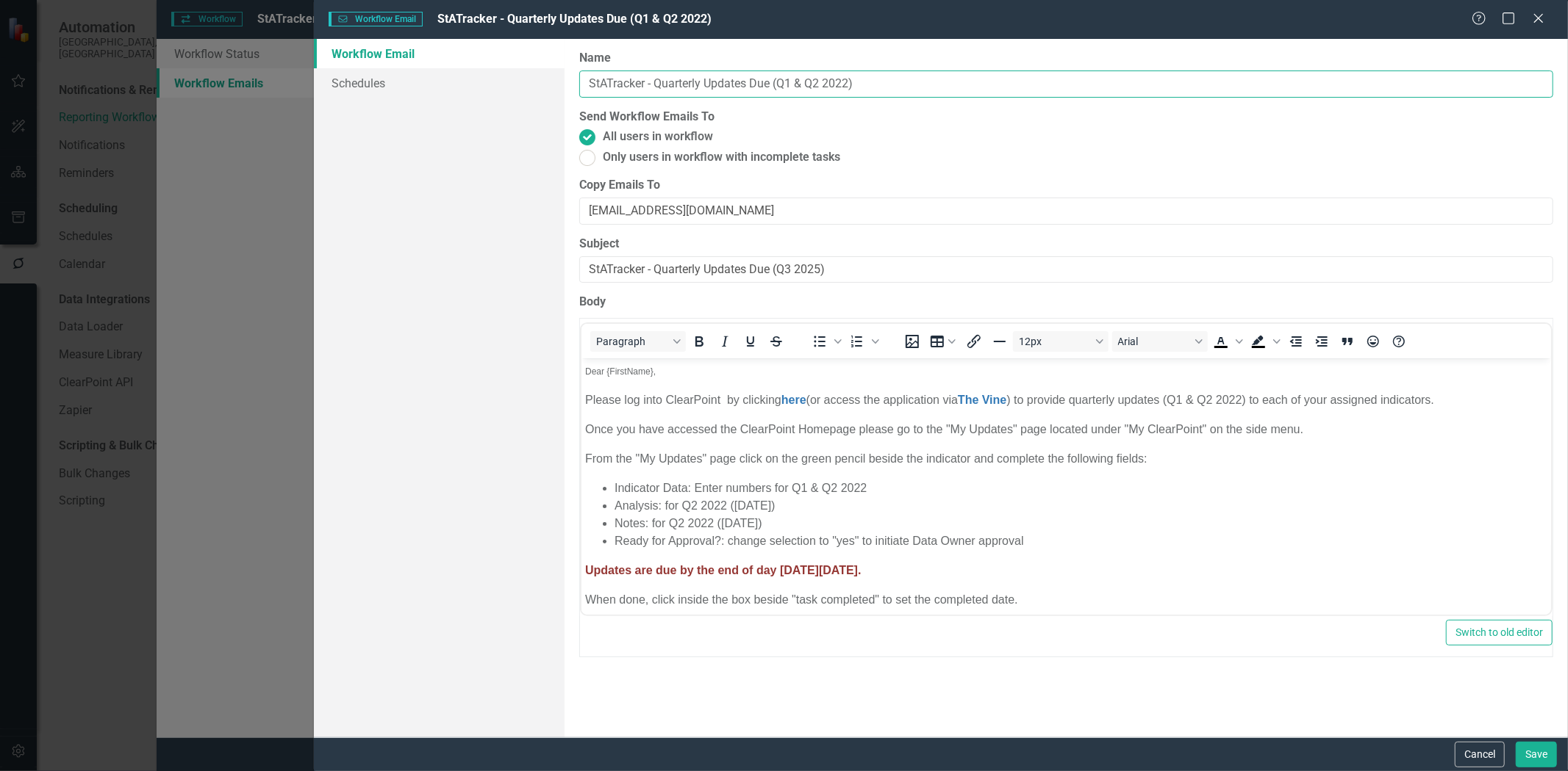
click at [782, 85] on input "StATracker - Quarterly Updates Due (Q1 & Q2 2022)" at bounding box center [1065, 84] width 974 height 27
click at [820, 81] on input "StATracker - Quarterly Updates Due (Q3 2022)" at bounding box center [1065, 84] width 974 height 27
type input "StATracker - Quarterly Updates Due (Q3 2025)"
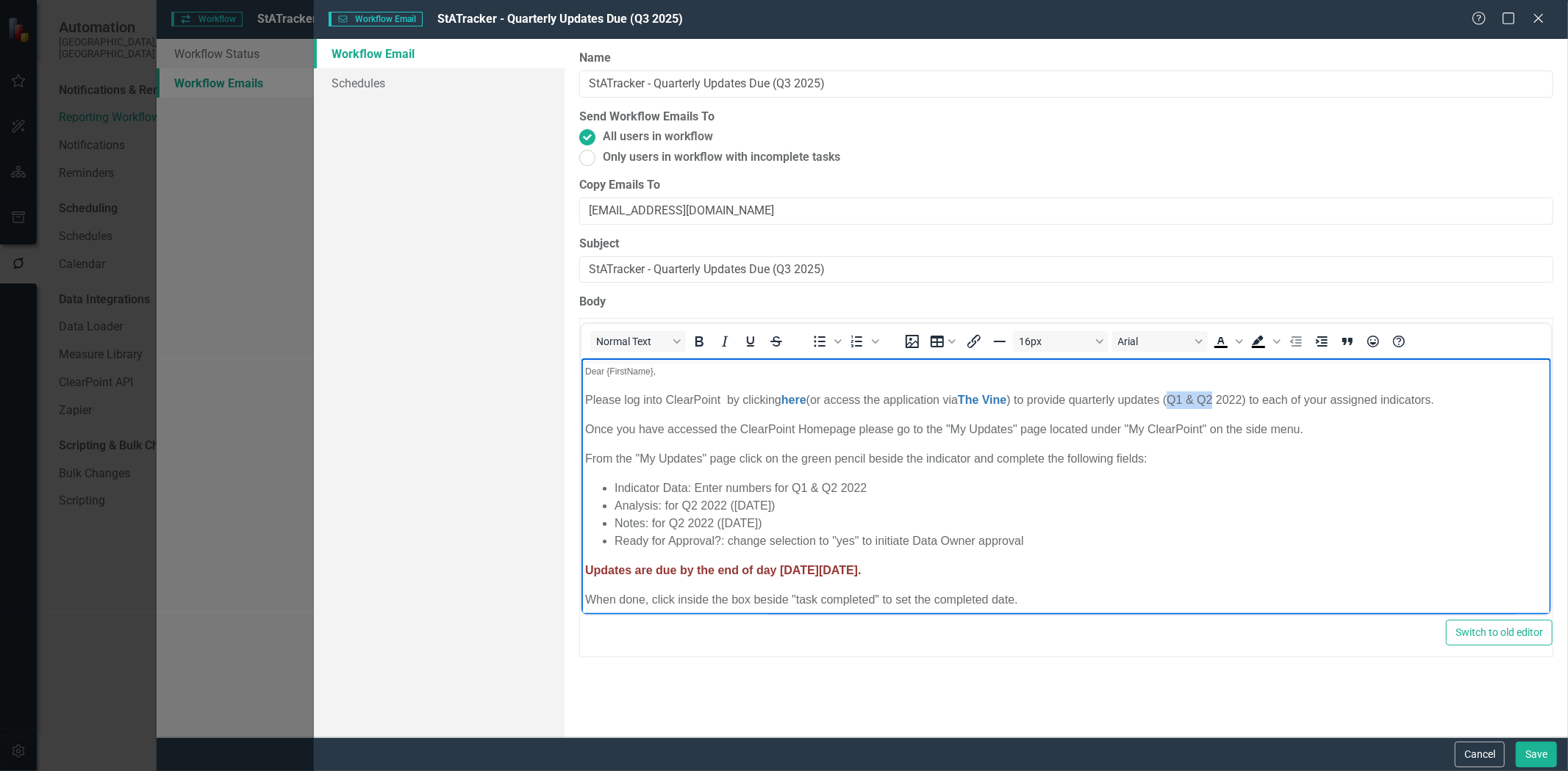
drag, startPoint x: 1222, startPoint y: 401, endPoint x: 1175, endPoint y: 399, distance: 47.0
click at [1175, 399] on p "Please log into ClearPoint by clicking here (or access the application via The …" at bounding box center [1065, 401] width 962 height 18
click at [1219, 396] on p "Please log into ClearPoint by clicking here (or access the application via The …" at bounding box center [1065, 401] width 962 height 18
drag, startPoint x: 833, startPoint y: 487, endPoint x: 799, endPoint y: 496, distance: 35.2
click at [799, 496] on li "Indicator Data: Enter numbers for Q1 & Q2 2022" at bounding box center [1081, 489] width 933 height 18
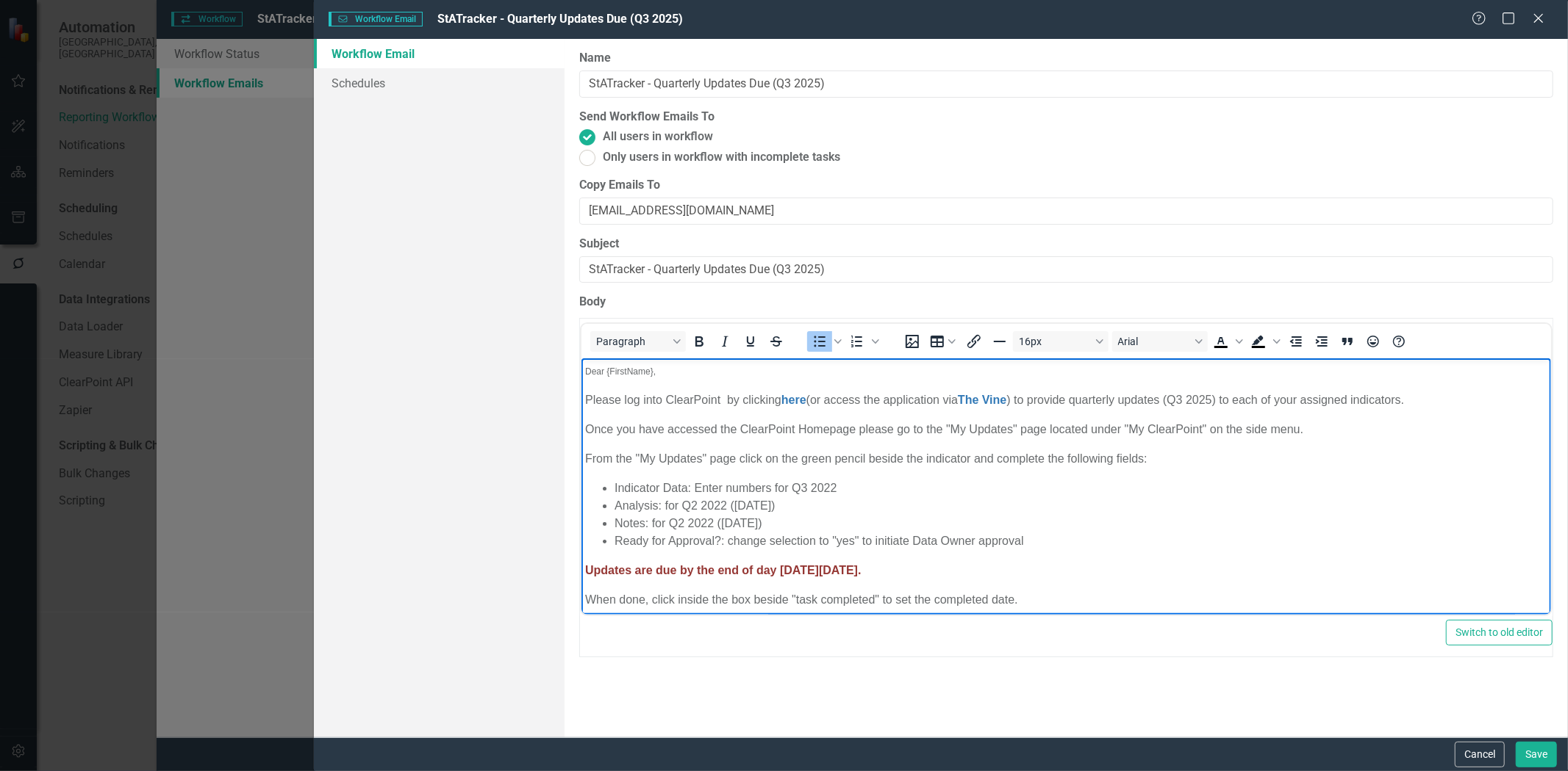
click at [835, 488] on li "Indicator Data: Enter numbers for Q3 2022" at bounding box center [1081, 489] width 933 height 18
click at [695, 507] on li "Analysis: for Q2 2022 (June 2022)" at bounding box center [1081, 507] width 933 height 18
click at [726, 507] on li "Analysis: for Q3 2022 (June 2022)" at bounding box center [1081, 507] width 933 height 18
click at [741, 507] on li "Analysis: for Q3 2025 (June 2022)" at bounding box center [1081, 507] width 933 height 18
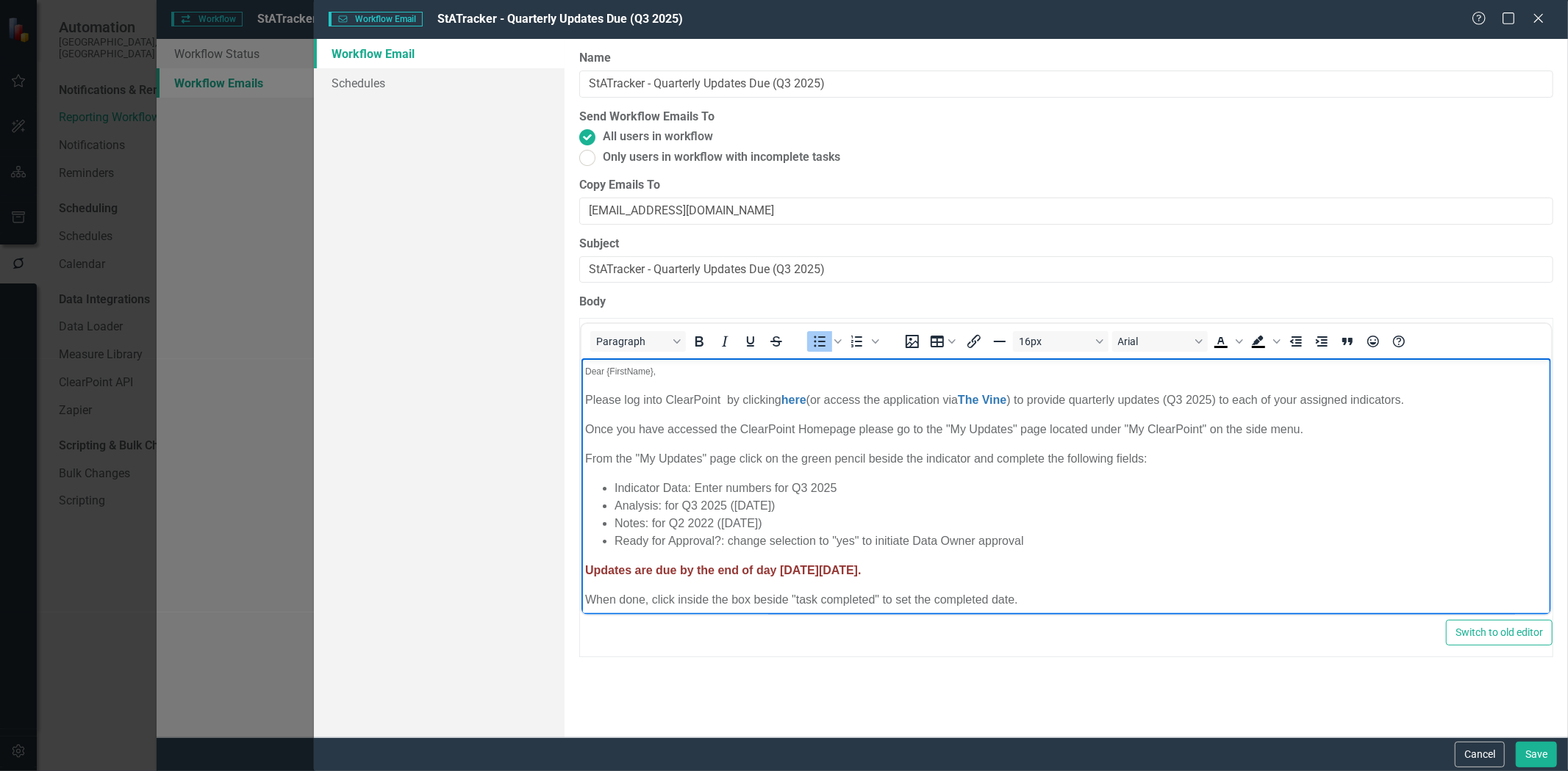
click at [782, 509] on li "Analysis: for Q3 2025 (Sep 2022)" at bounding box center [1081, 507] width 933 height 18
click at [726, 523] on li "Notes: for Q2 2022 (June 2022)" at bounding box center [1081, 524] width 933 height 18
click at [754, 505] on li "Analysis: for Q3 2025 (Sep 2025)" at bounding box center [1081, 507] width 933 height 18
click at [737, 523] on li "Notes: for Q2 2022 (June 2022)" at bounding box center [1081, 524] width 933 height 18
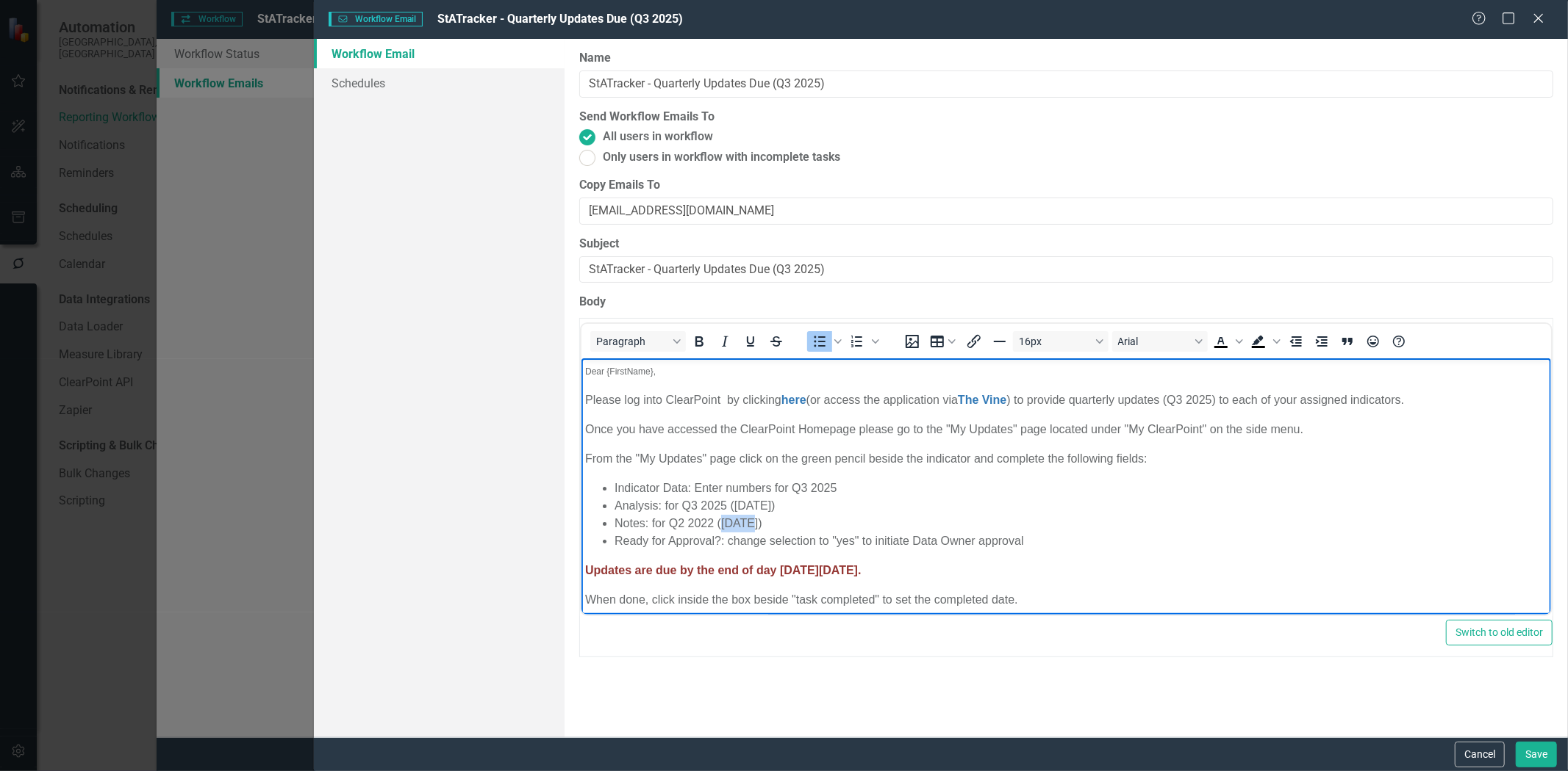
click at [737, 523] on li "Notes: for Q2 2022 (June 2022)" at bounding box center [1081, 524] width 933 height 18
click at [773, 521] on li "Notes: for Q2 2022 (Sept. 2022)" at bounding box center [1081, 524] width 933 height 18
click at [777, 524] on li "Notes: for Q2 2022 (Sept. 2022)" at bounding box center [1081, 524] width 933 height 18
click at [812, 569] on span "Updates are due by the end of day on Friday, August 12, 2022." at bounding box center [722, 571] width 276 height 13
click at [816, 573] on span "Updates are due by the end of day on FriWednesday, August 12, 2022." at bounding box center [754, 571] width 341 height 13
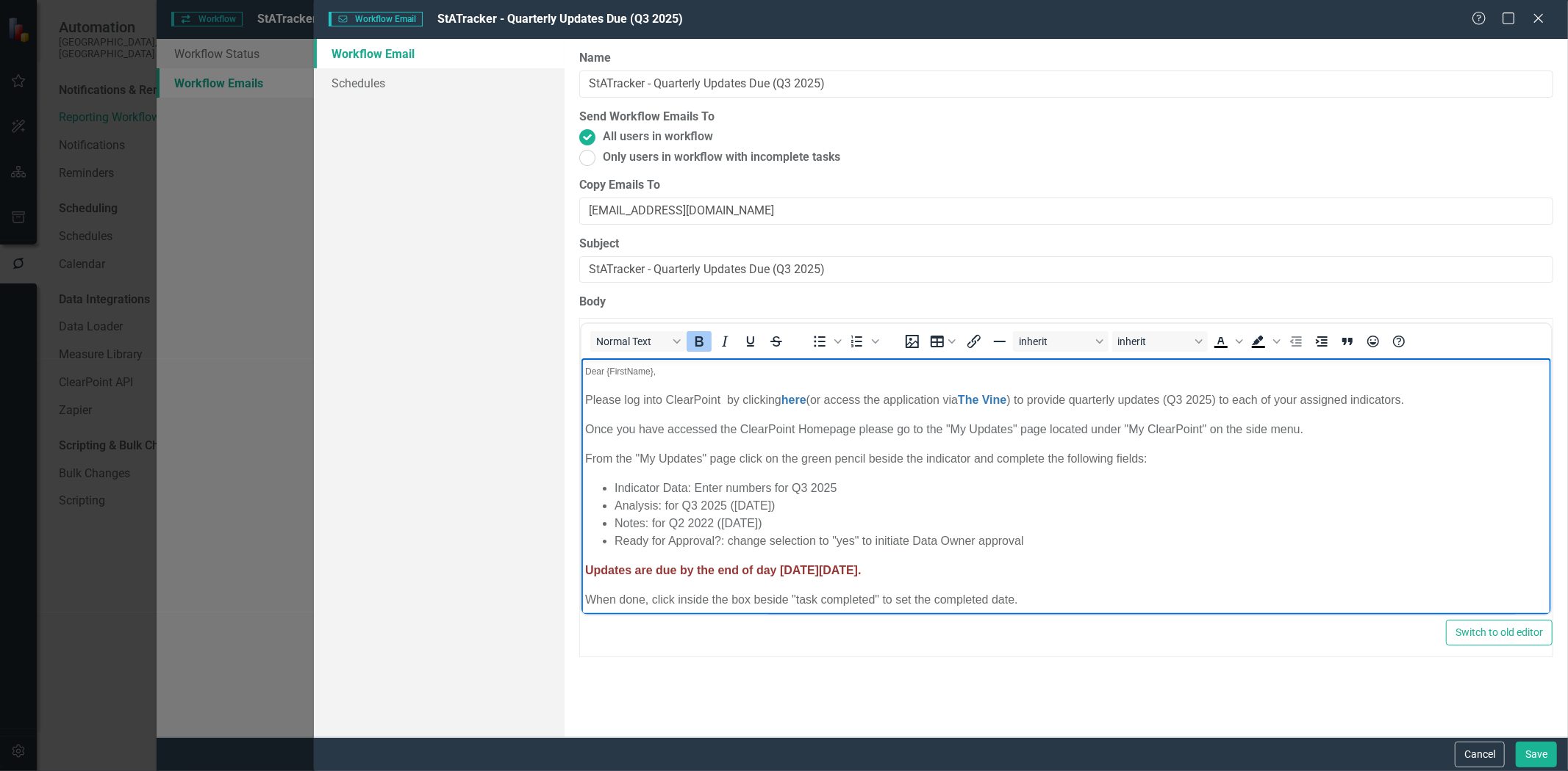
click at [860, 566] on span "Updates are due by the end of day on Wednesday, August 12, 2022." at bounding box center [722, 571] width 276 height 13
click at [860, 572] on span "Updates are due by the end of day on Wednesday, October 12, 2022." at bounding box center [722, 571] width 276 height 13
click at [860, 570] on span "Updates are due by the end of day on Wednesday, October 22, 2022." at bounding box center [722, 571] width 276 height 13
click at [990, 590] on body "Dear {FirstName}, Please log into ClearPoint by clicking here (or access the ap…" at bounding box center [1065, 594] width 969 height 472
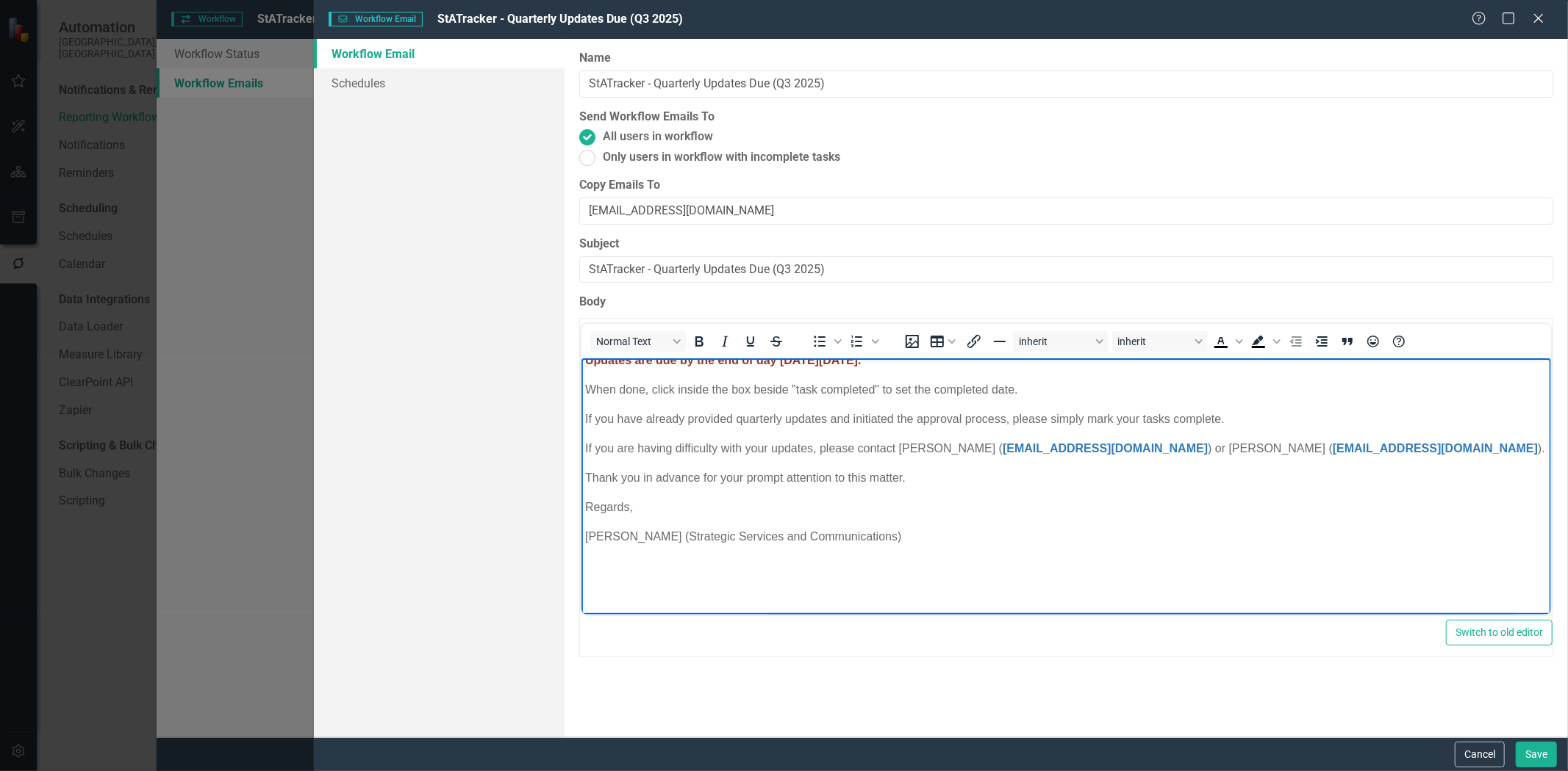
scroll to position [214, 0]
drag, startPoint x: 896, startPoint y: 444, endPoint x: 997, endPoint y: 443, distance: 101.0
click at [997, 443] on span "If you are having difficulty with your updates, please contact Melanie Humphrey…" at bounding box center [793, 445] width 417 height 13
drag, startPoint x: 1021, startPoint y: 444, endPoint x: 960, endPoint y: 448, distance: 61.1
click at [1002, 448] on link "[EMAIL_ADDRESS][DOMAIN_NAME]" at bounding box center [1104, 445] width 205 height 13
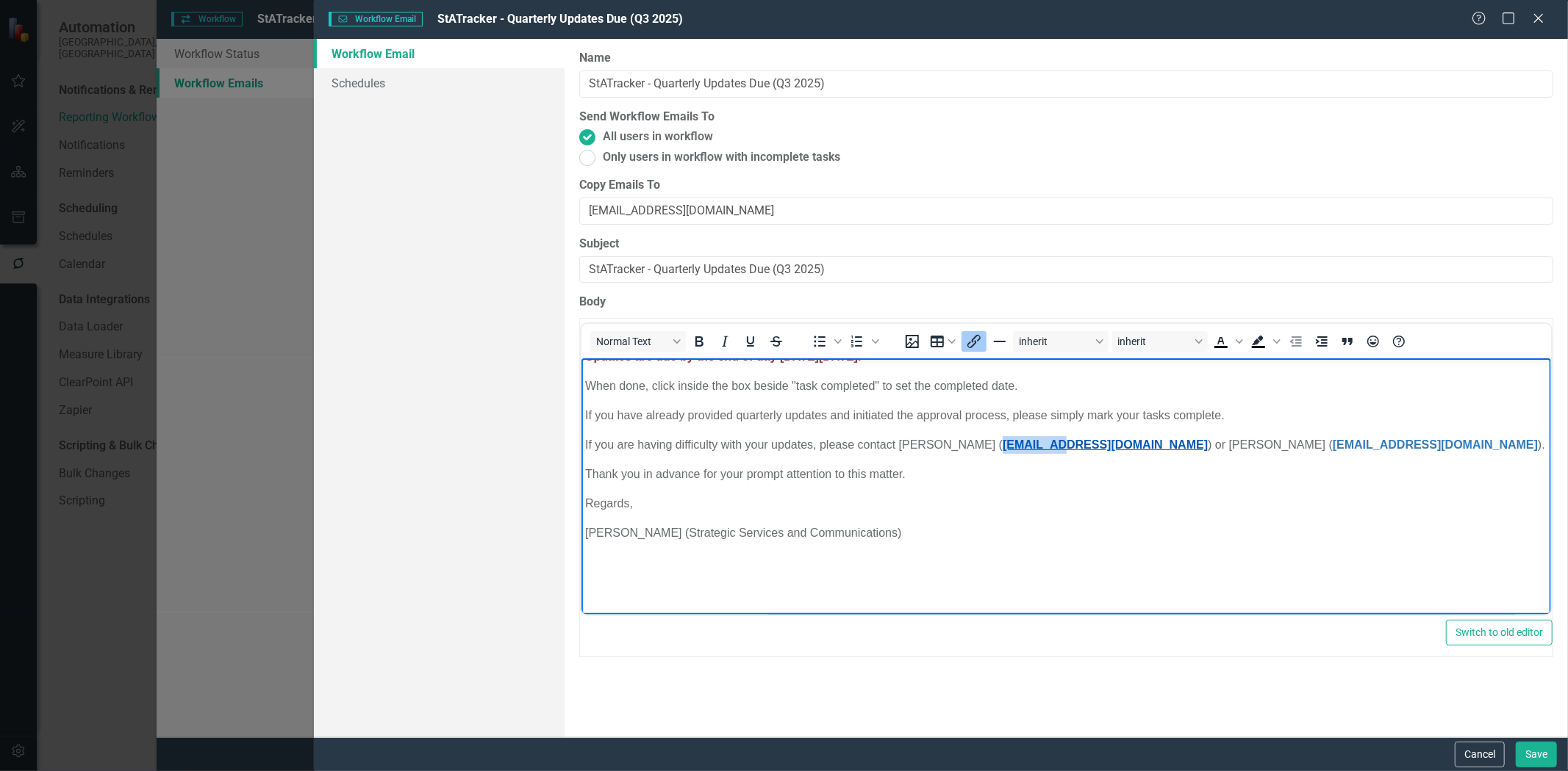
click at [1020, 439] on link "[EMAIL_ADDRESS][DOMAIN_NAME]" at bounding box center [1104, 445] width 205 height 13
click at [1014, 446] on link "[EMAIL_ADDRESS][DOMAIN_NAME]" at bounding box center [1104, 445] width 205 height 13
click at [1019, 445] on link "mhumphresroy@stalbert.ca" at bounding box center [1104, 445] width 205 height 13
drag, startPoint x: 1072, startPoint y: 443, endPoint x: 1334, endPoint y: 448, distance: 262.0
click at [1334, 448] on p "If you are having difficulty with your updates, please contact Sathi Roy ( sroy…" at bounding box center [1065, 446] width 962 height 18
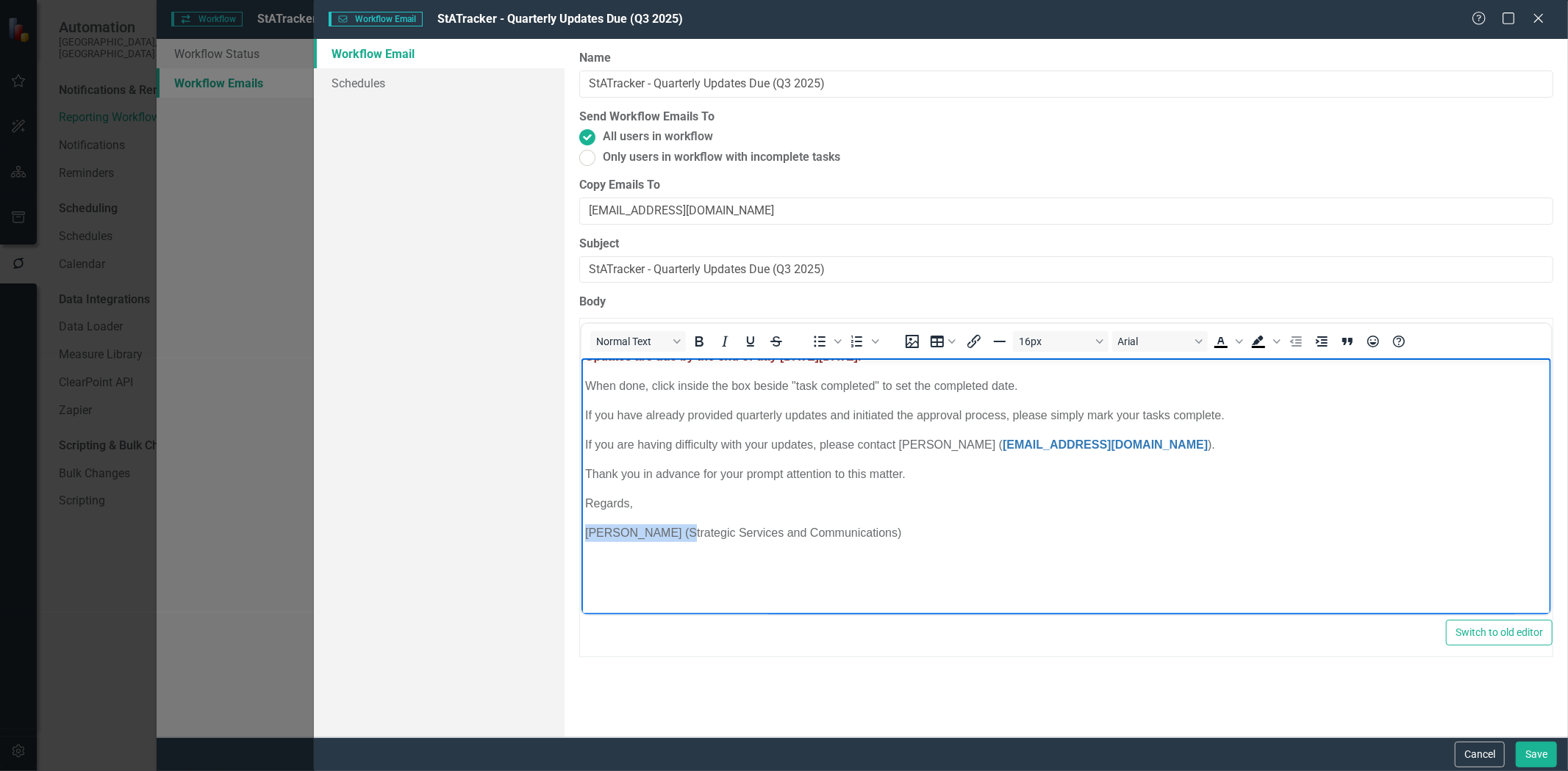
drag, startPoint x: 682, startPoint y: 536, endPoint x: 1160, endPoint y: 876, distance: 586.6
click at [581, 519] on html "Dear {FirstName}, Please log into ClearPoint by clicking here (or access the ap…" at bounding box center [1065, 380] width 969 height 472
drag, startPoint x: 644, startPoint y: 535, endPoint x: 843, endPoint y: 539, distance: 199.0
click at [843, 539] on p "Sathi Roy (Strategic Services and Communications)" at bounding box center [1065, 534] width 962 height 18
click at [822, 541] on p "Sathi Roy (Strategic Services and Communications)" at bounding box center [1065, 534] width 962 height 18
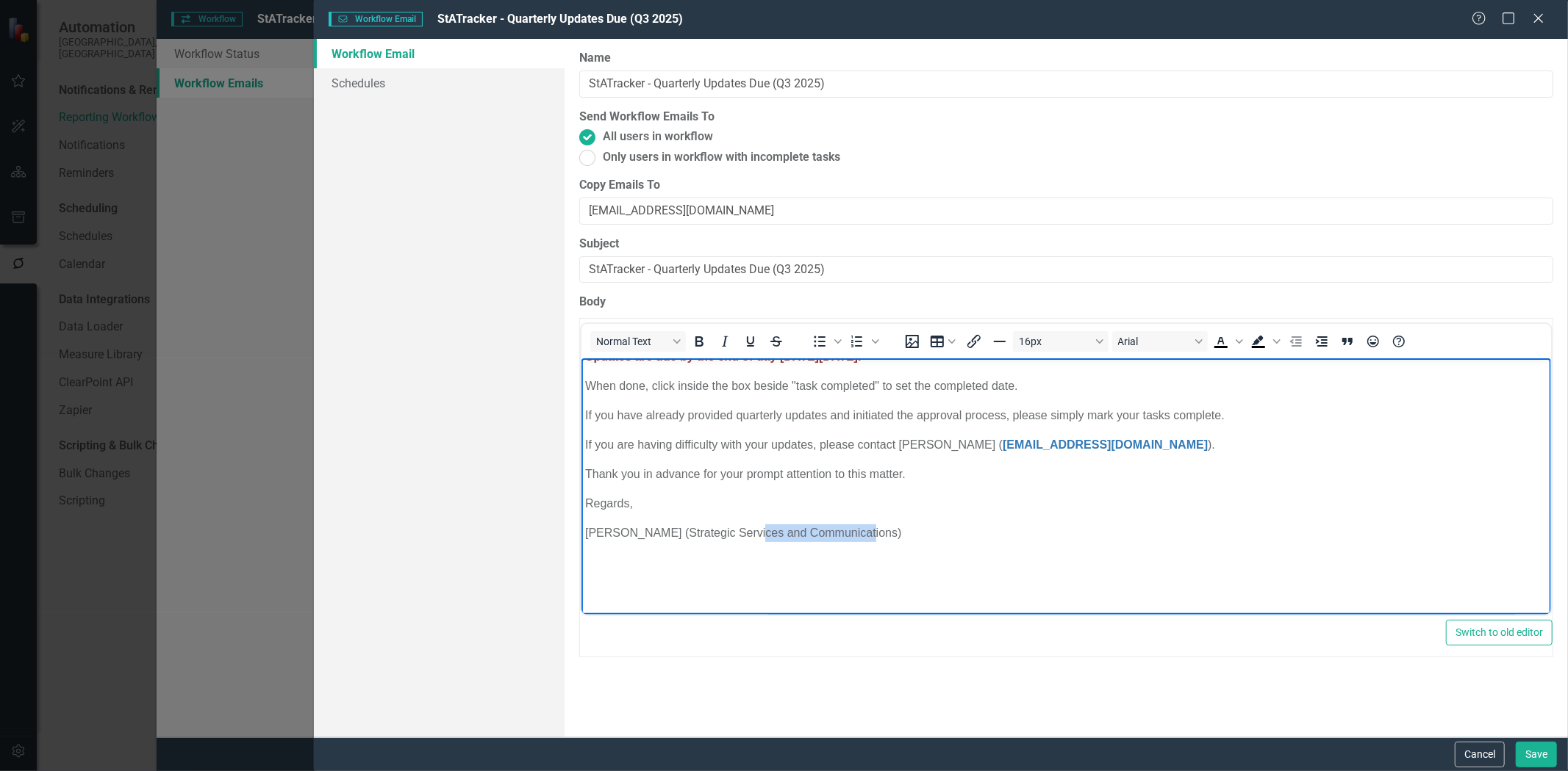
drag, startPoint x: 742, startPoint y: 536, endPoint x: 849, endPoint y: 535, distance: 107.0
click at [849, 535] on p "Sathi Roy (Strategic Services and Communications)" at bounding box center [1065, 534] width 962 height 18
click at [643, 536] on p "Sathi Roy (Strategic Services)" at bounding box center [1065, 534] width 962 height 18
click at [1542, 754] on button "Save" at bounding box center [1537, 755] width 41 height 26
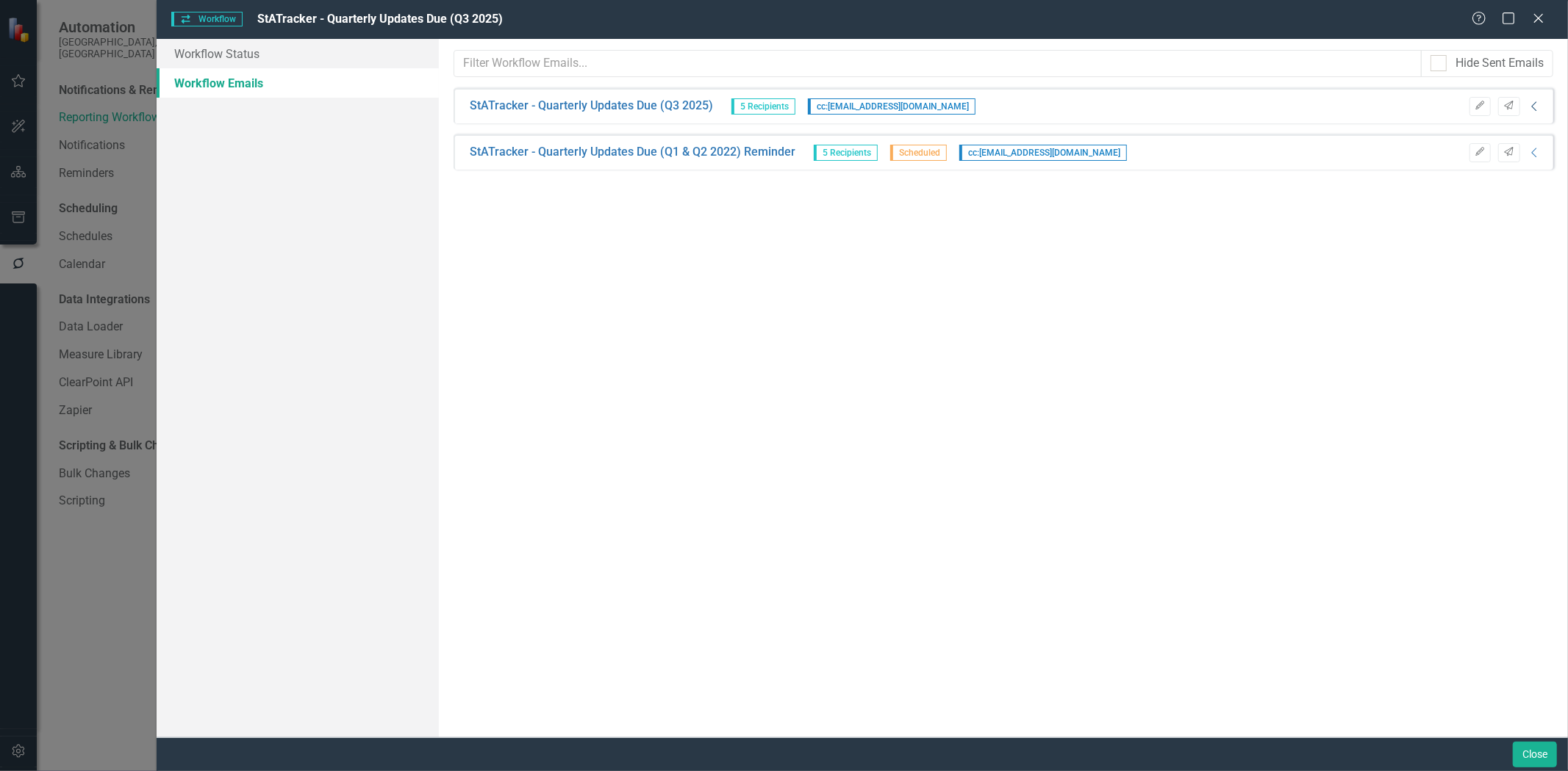
click at [1530, 111] on icon "Collapse" at bounding box center [1535, 106] width 14 height 12
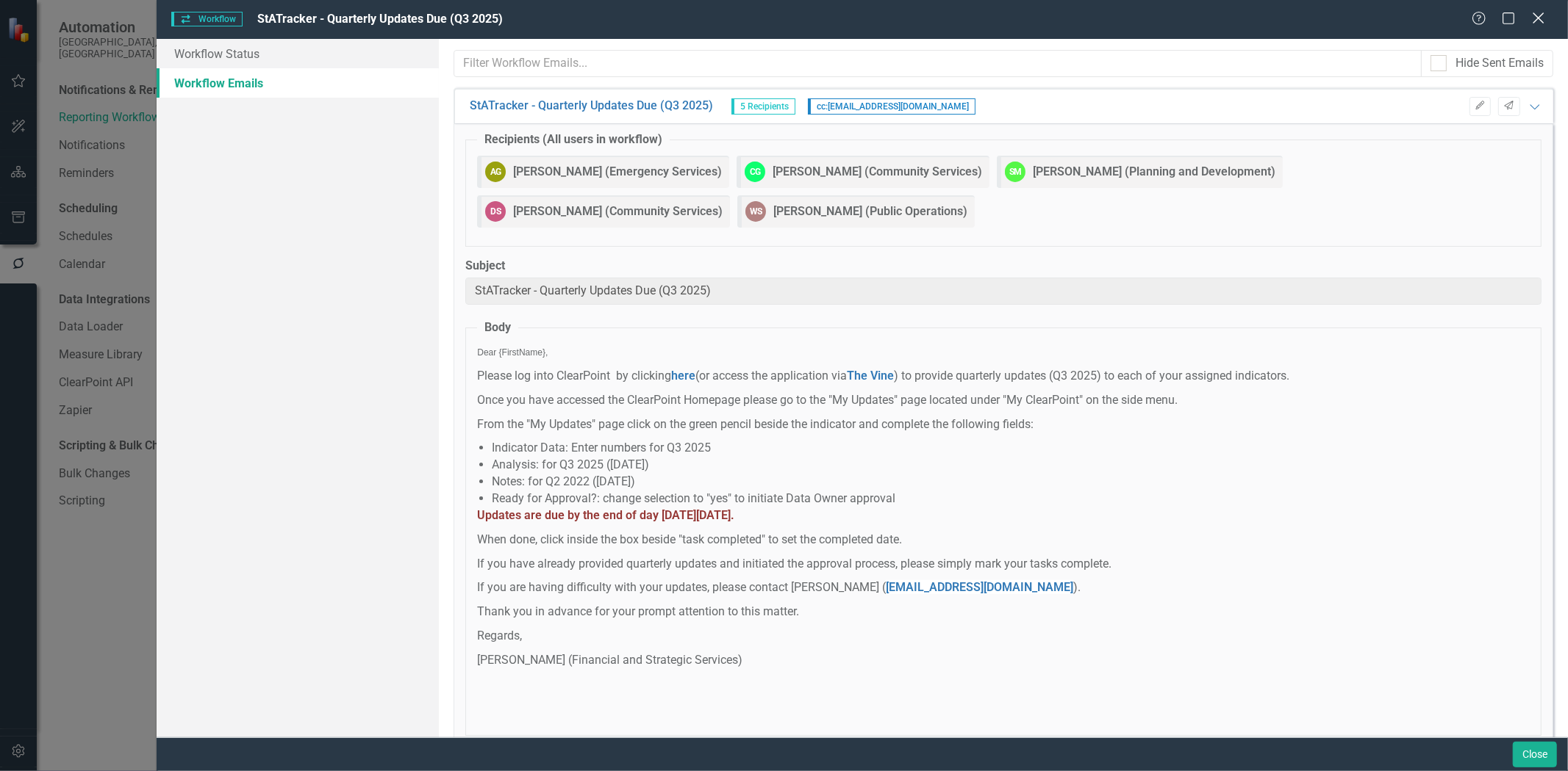
click at [1537, 19] on icon at bounding box center [1538, 18] width 11 height 11
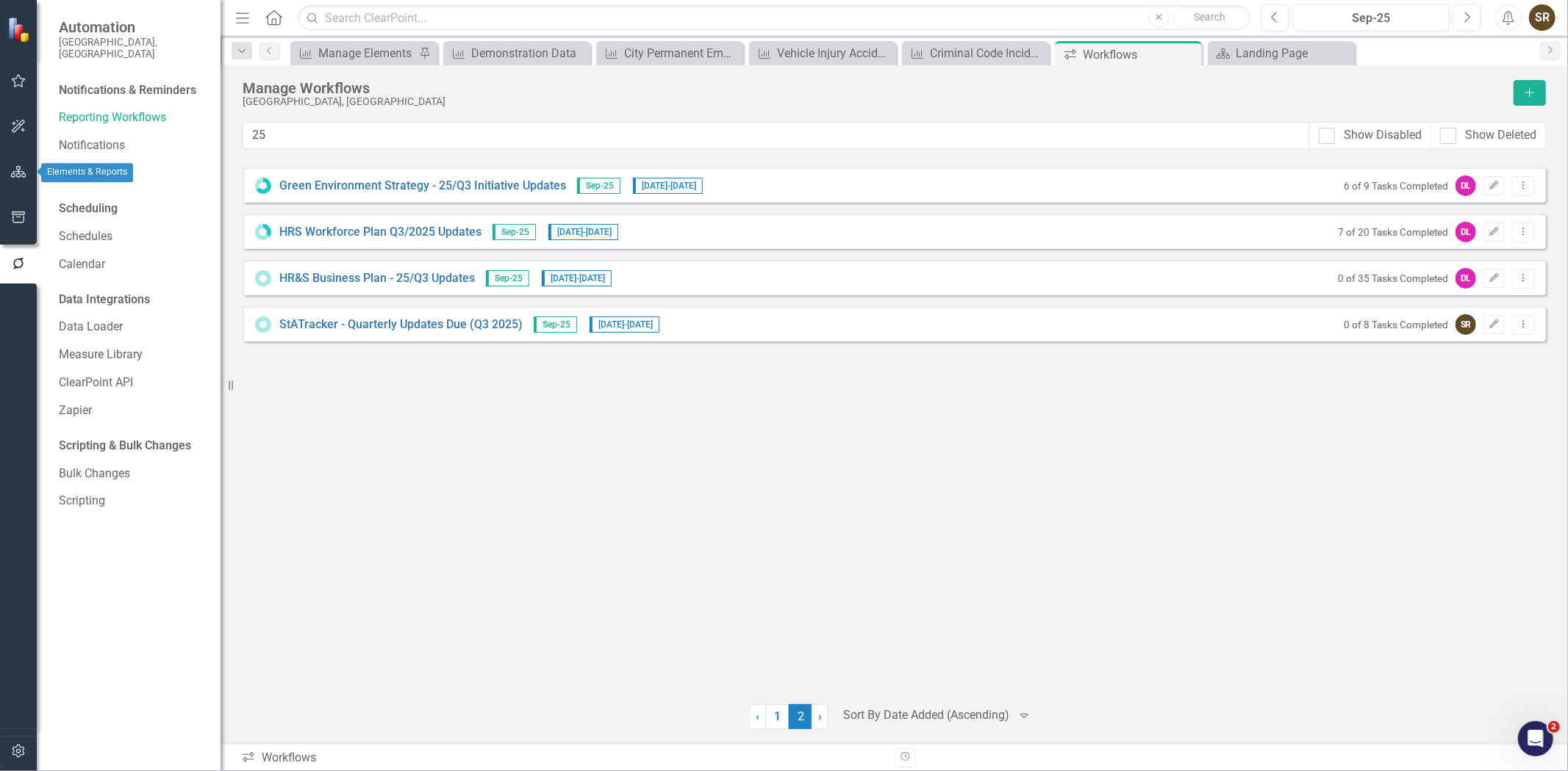
click at [19, 166] on icon "button" at bounding box center [18, 172] width 15 height 12
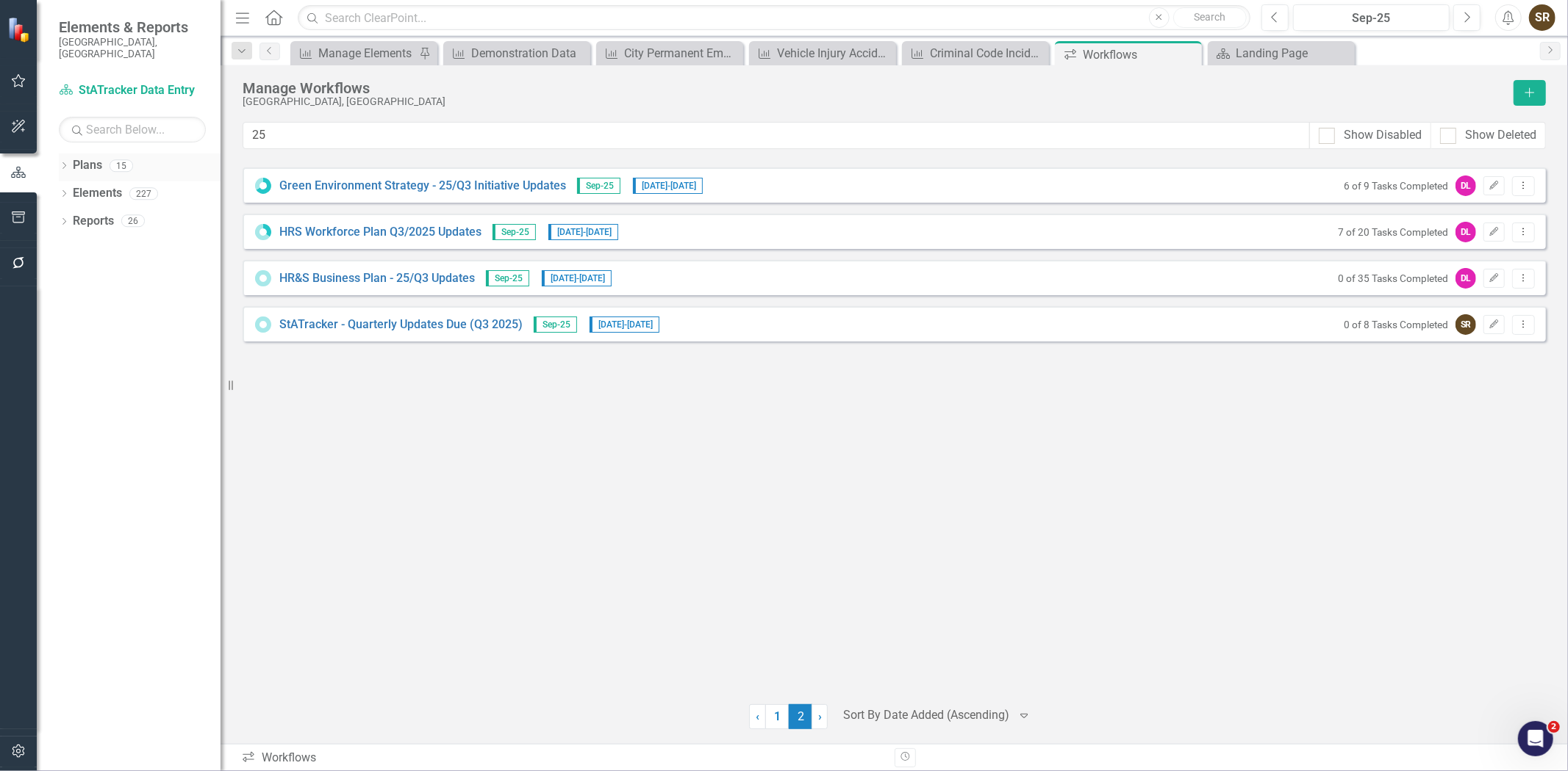
click at [60, 164] on icon "Dropdown" at bounding box center [63, 167] width 10 height 8
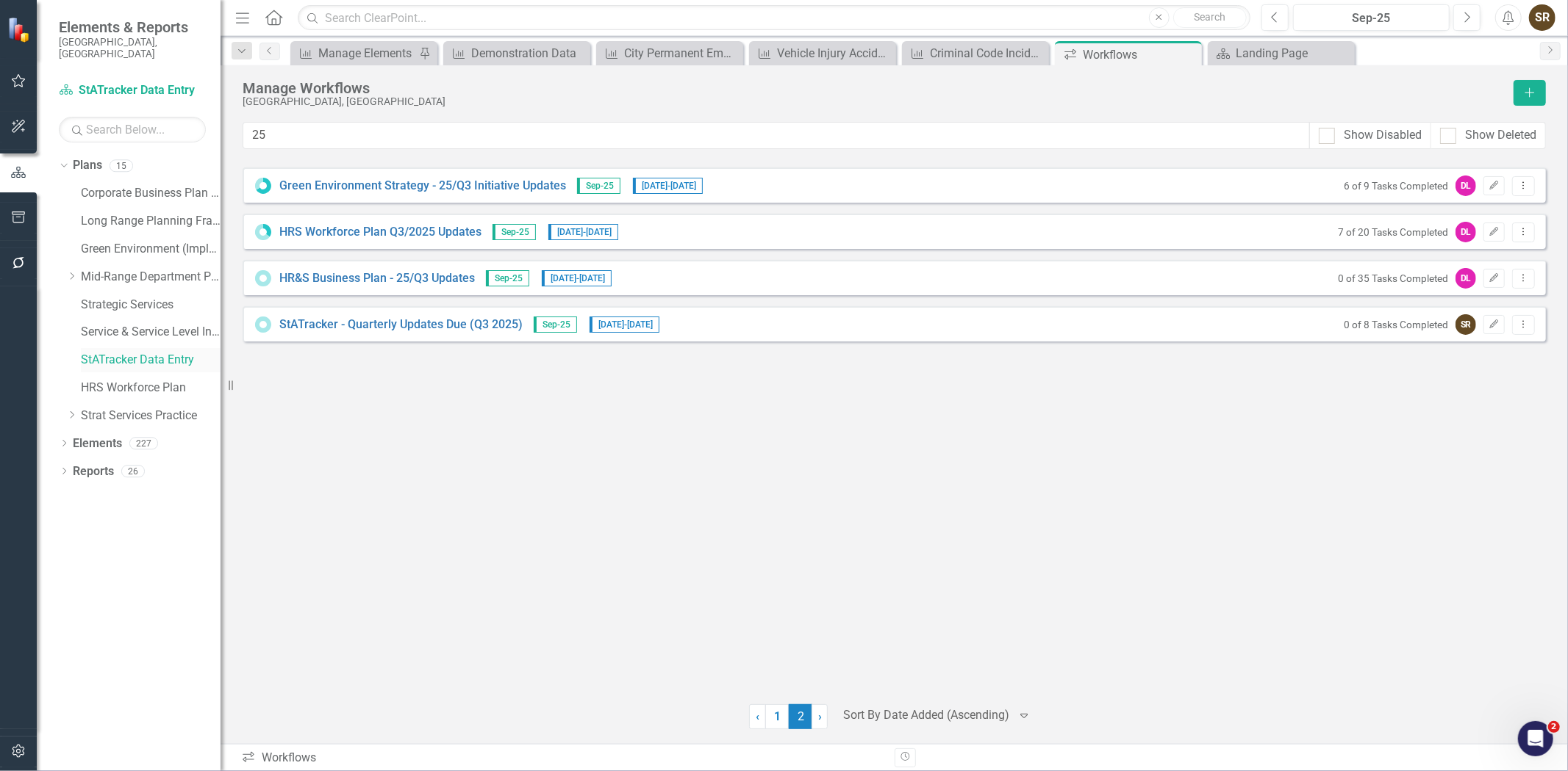
click at [107, 352] on link "StATracker Data Entry" at bounding box center [150, 360] width 139 height 17
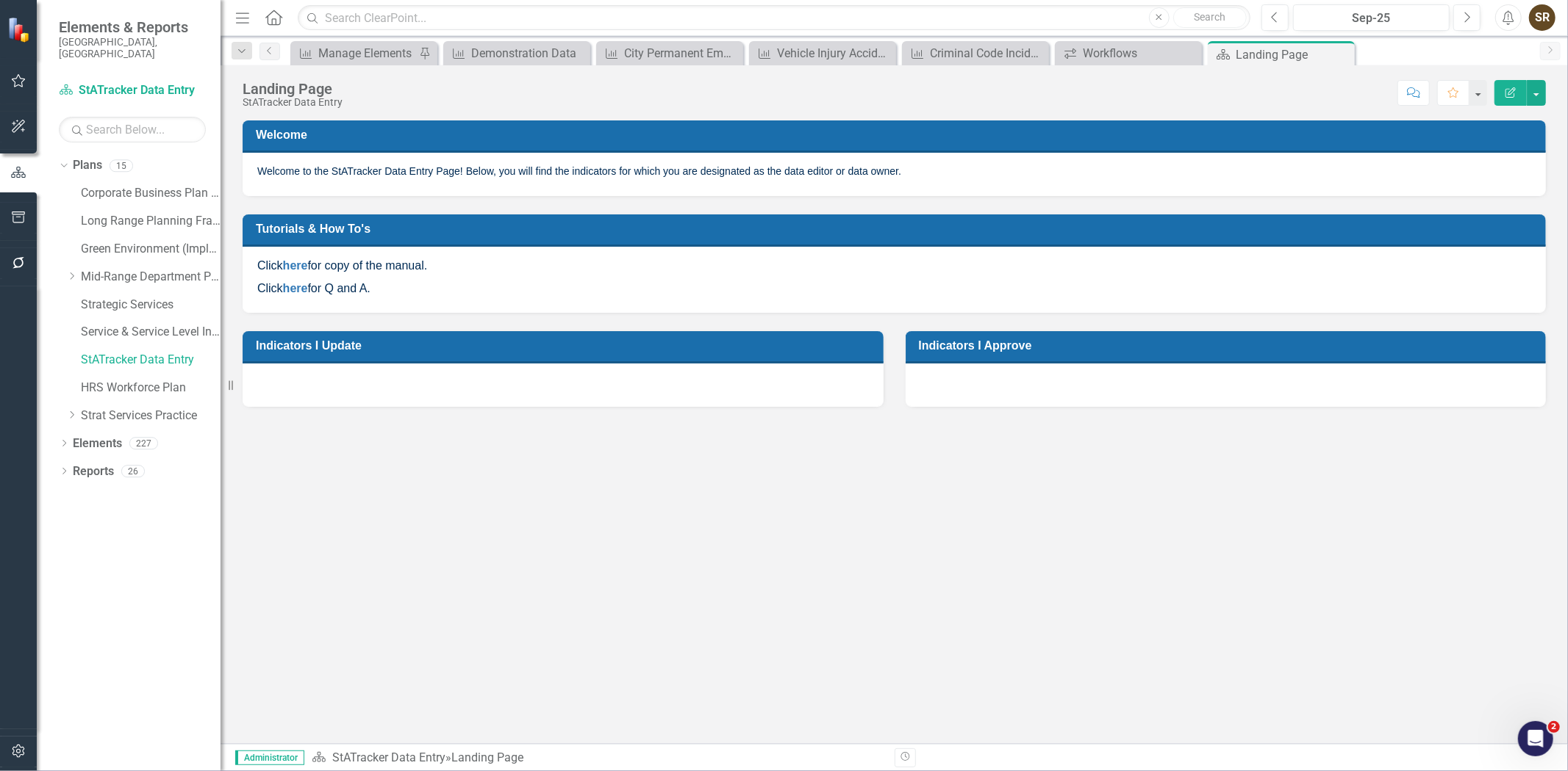
click at [58, 430] on div "Dropdown Plans 15 Corporate Business Plan (2022-2025) Long Range Planning Frame…" at bounding box center [129, 463] width 183 height 618
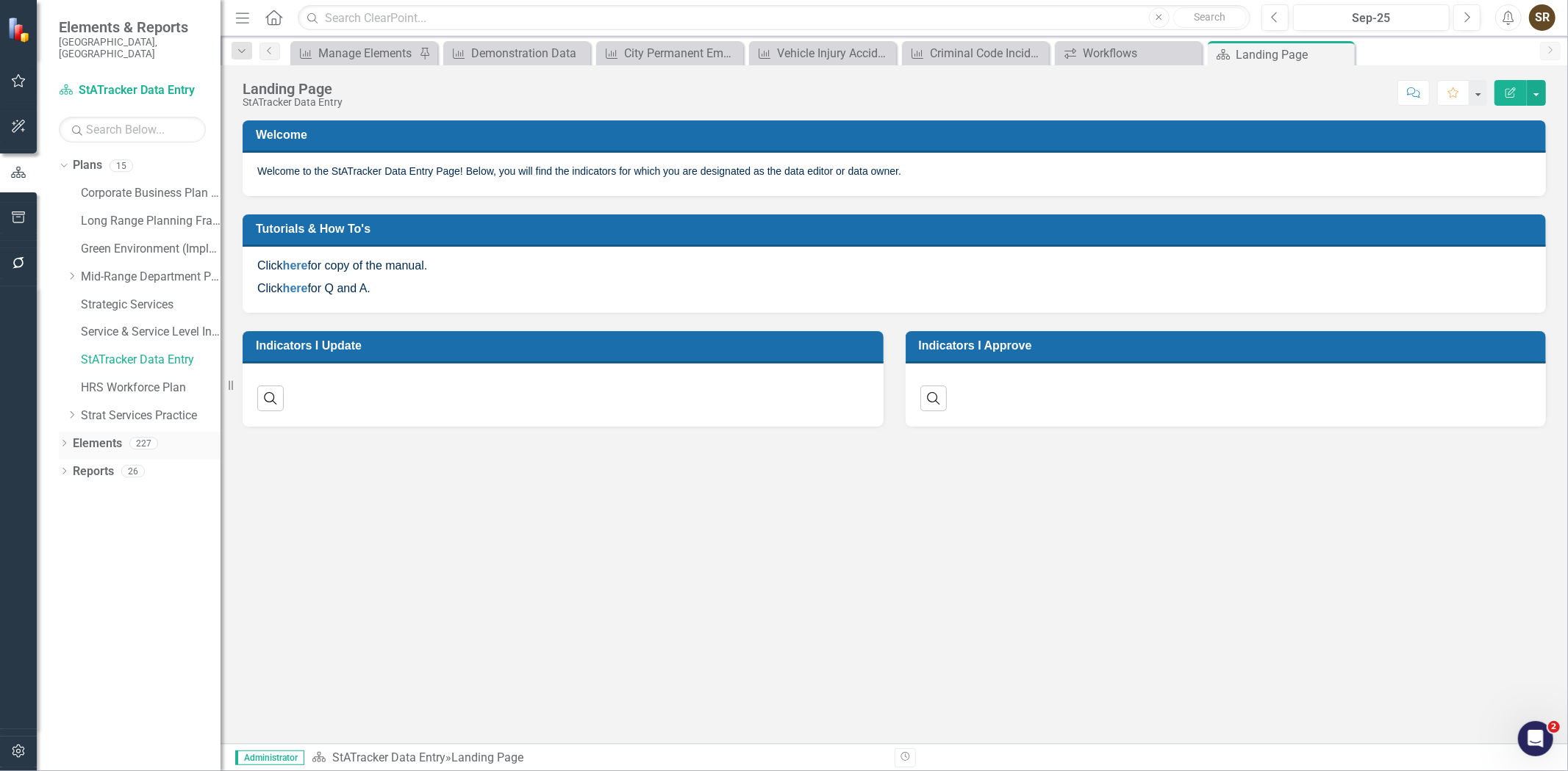
click at [59, 441] on icon "Dropdown" at bounding box center [63, 445] width 10 height 8
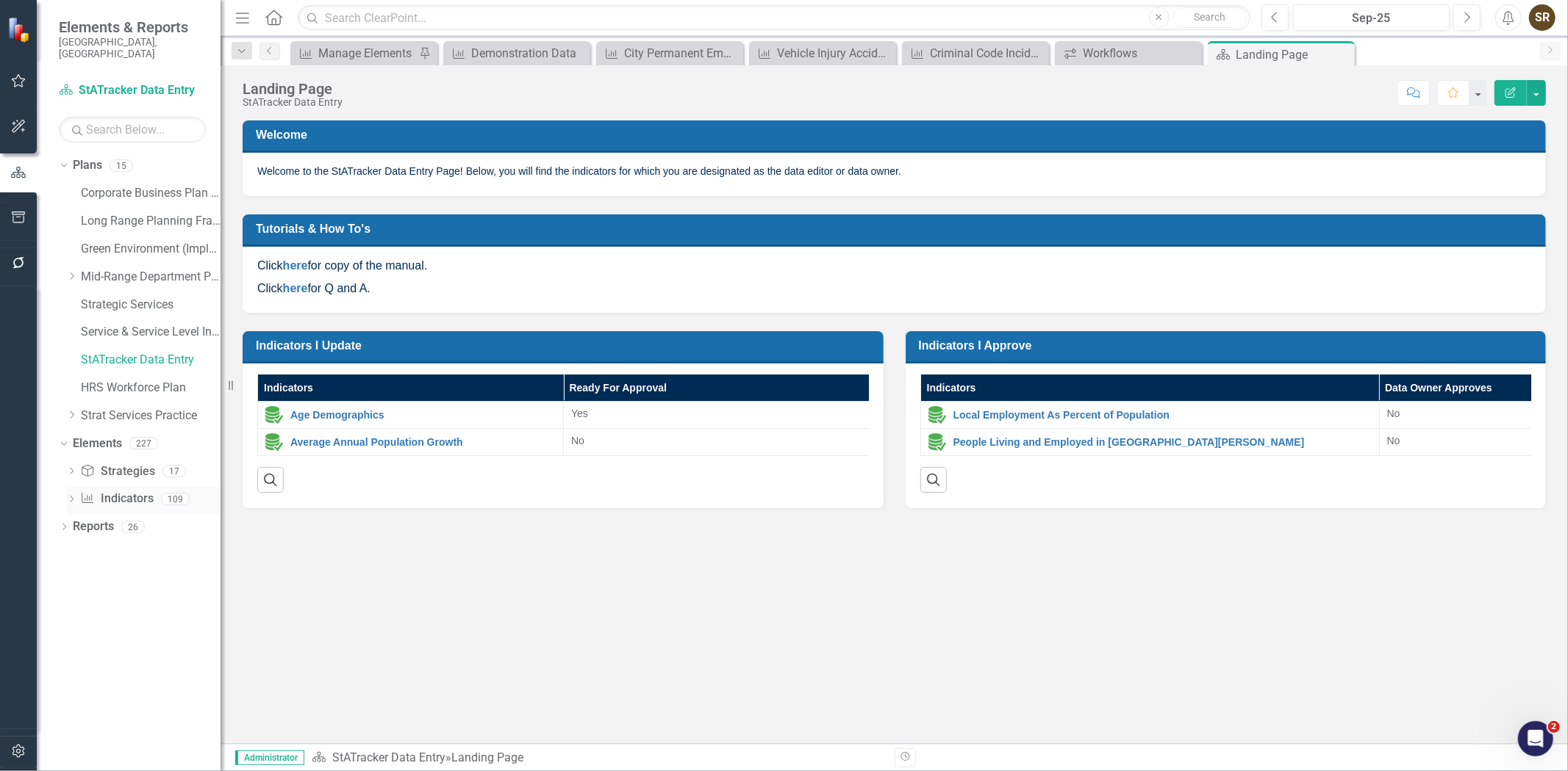
click at [109, 491] on link "Indicator Indicators" at bounding box center [116, 499] width 73 height 17
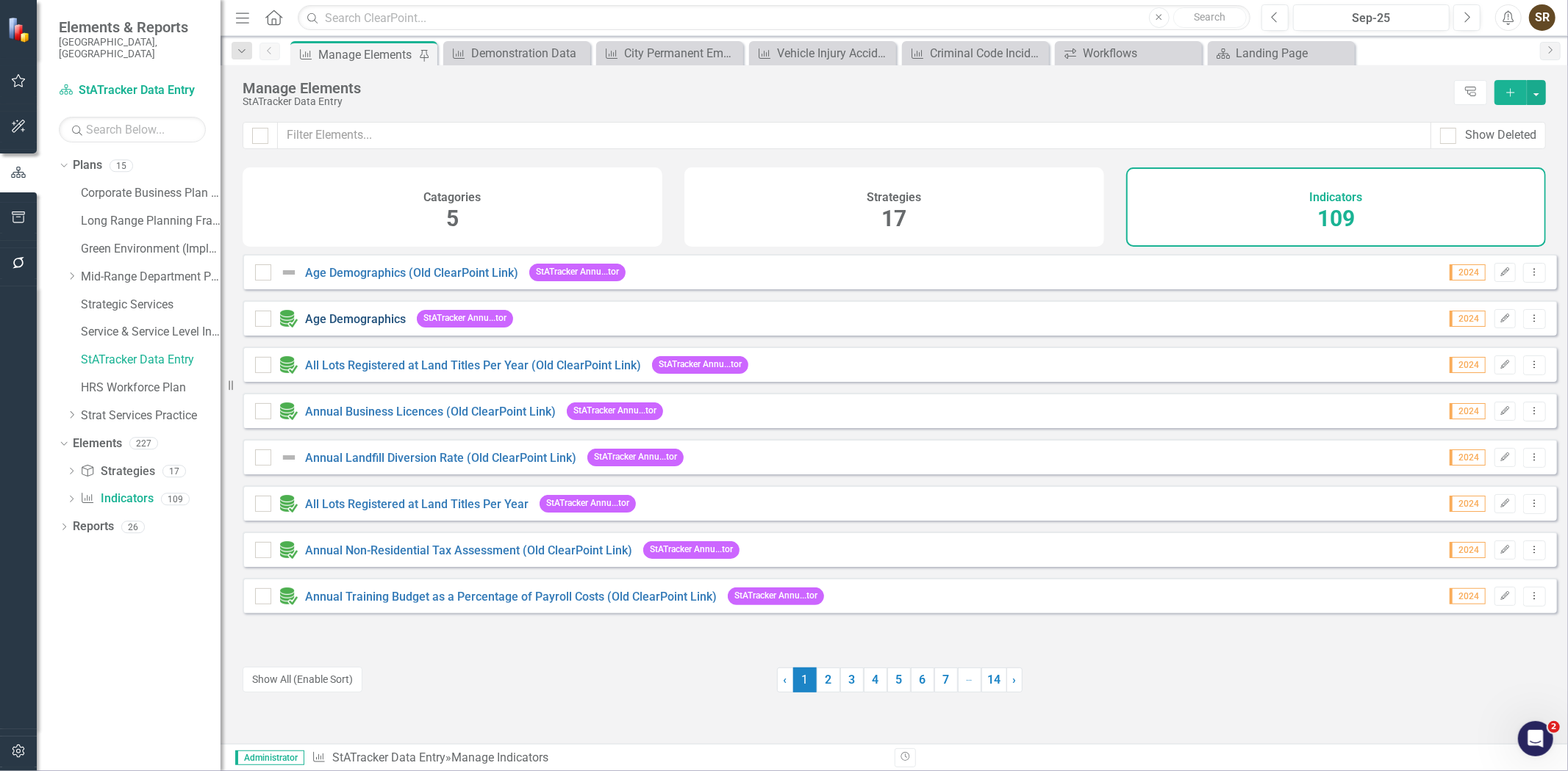
click at [392, 326] on link "Age Demographics" at bounding box center [355, 319] width 101 height 14
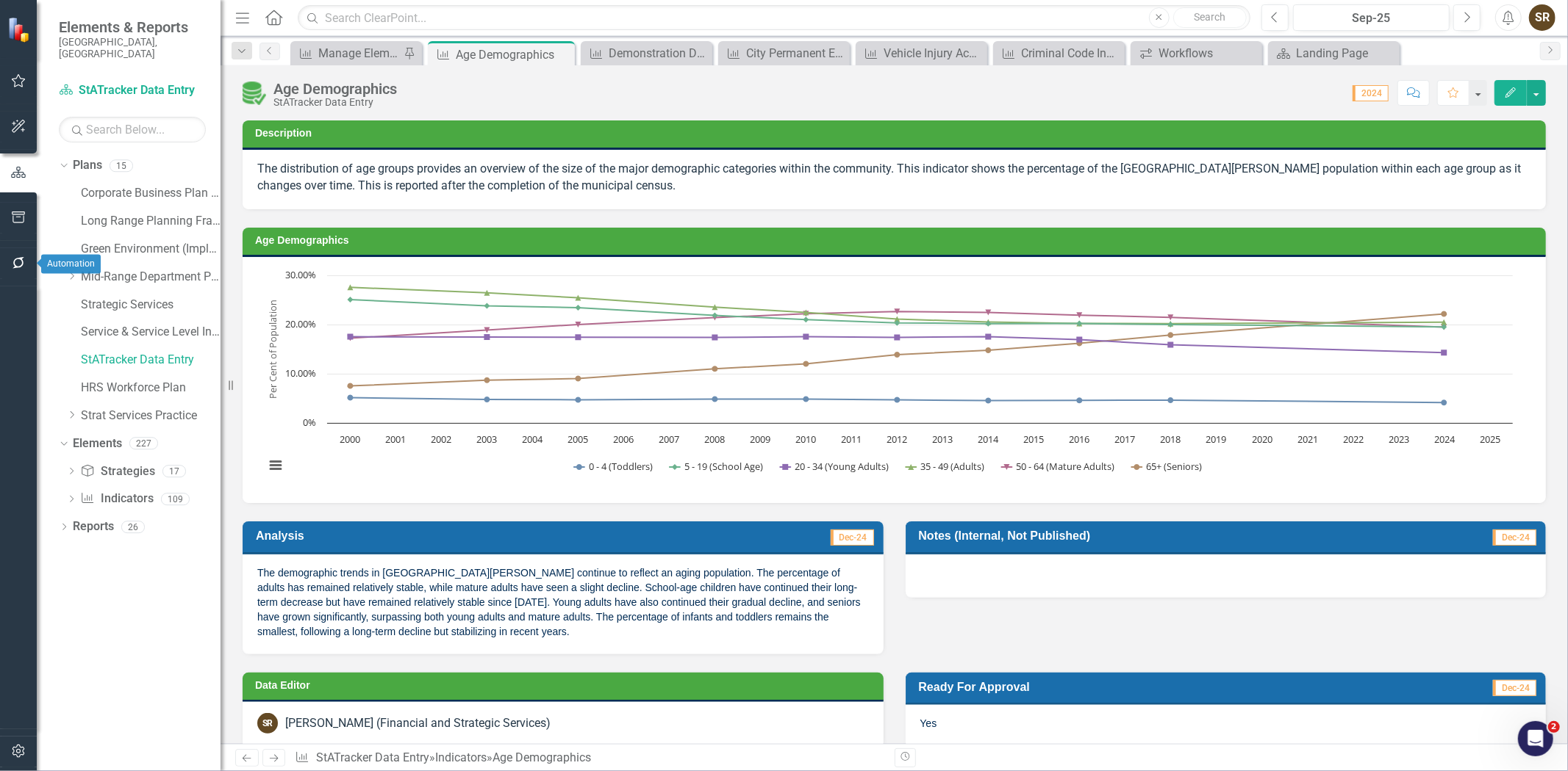
click at [13, 262] on icon "button" at bounding box center [18, 262] width 12 height 12
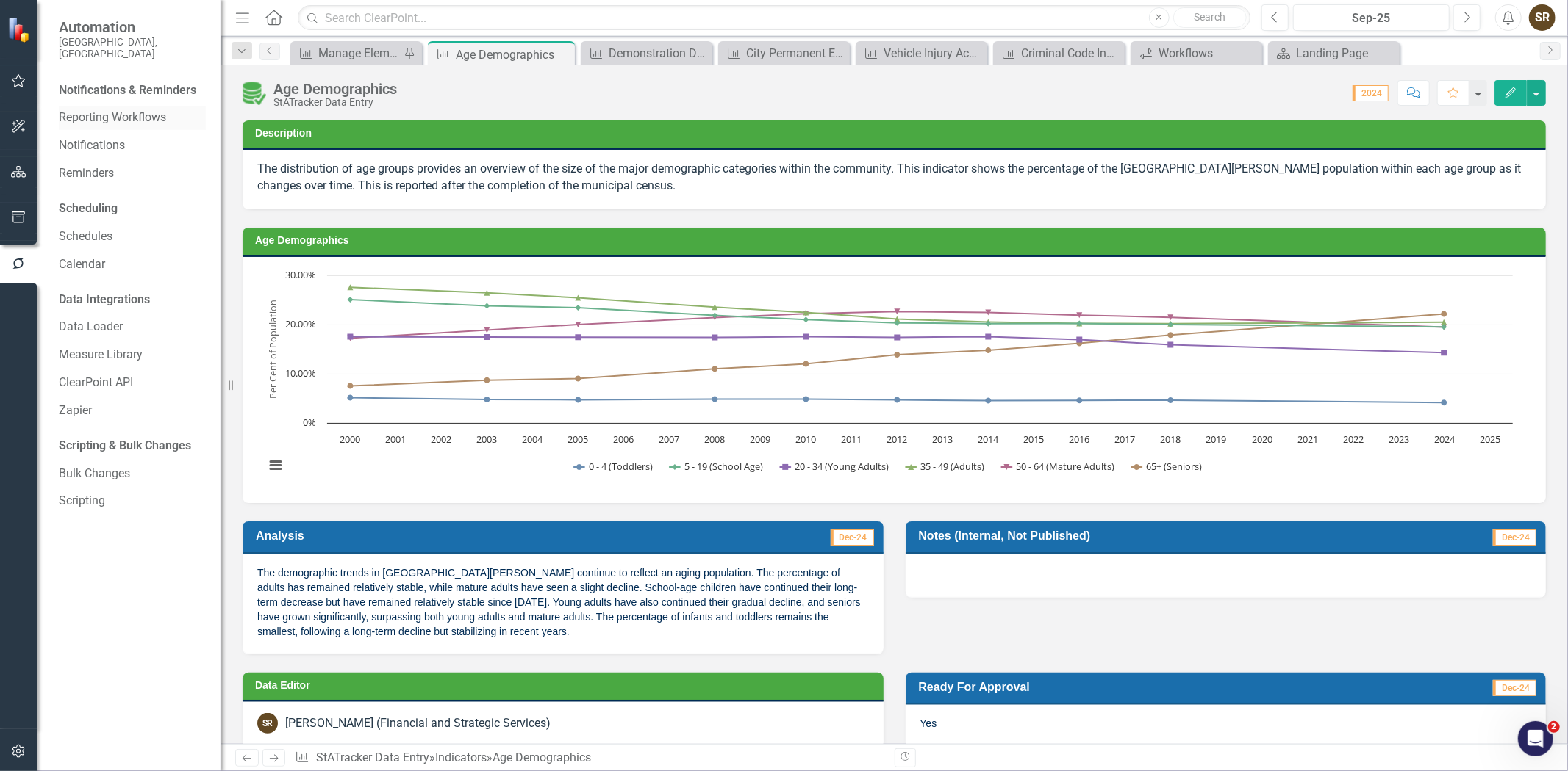
click at [137, 110] on link "Reporting Workflows" at bounding box center [132, 118] width 147 height 17
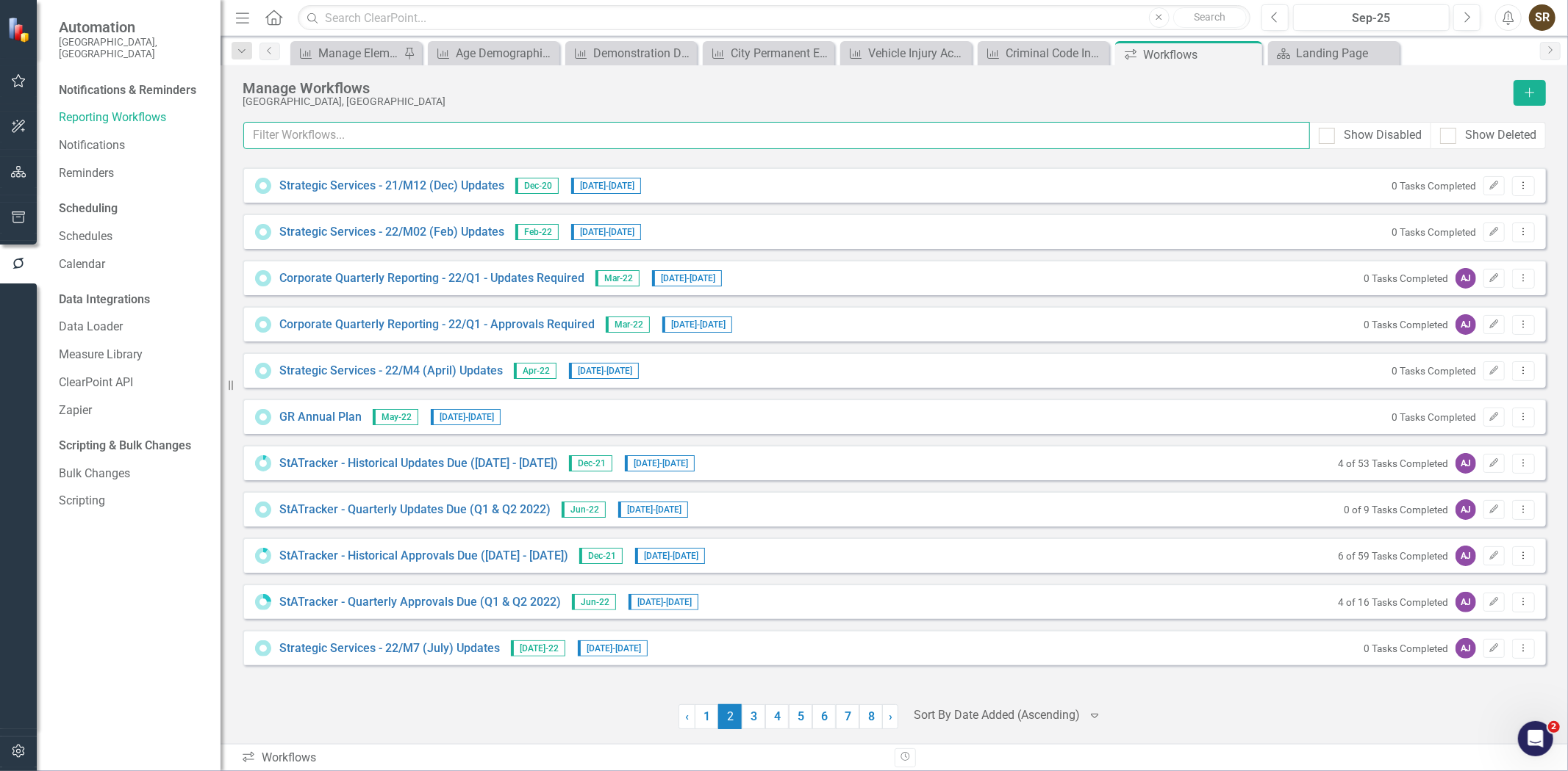
click at [352, 137] on input "text" at bounding box center [777, 136] width 1066 height 27
click at [356, 134] on input "text" at bounding box center [777, 136] width 1066 height 27
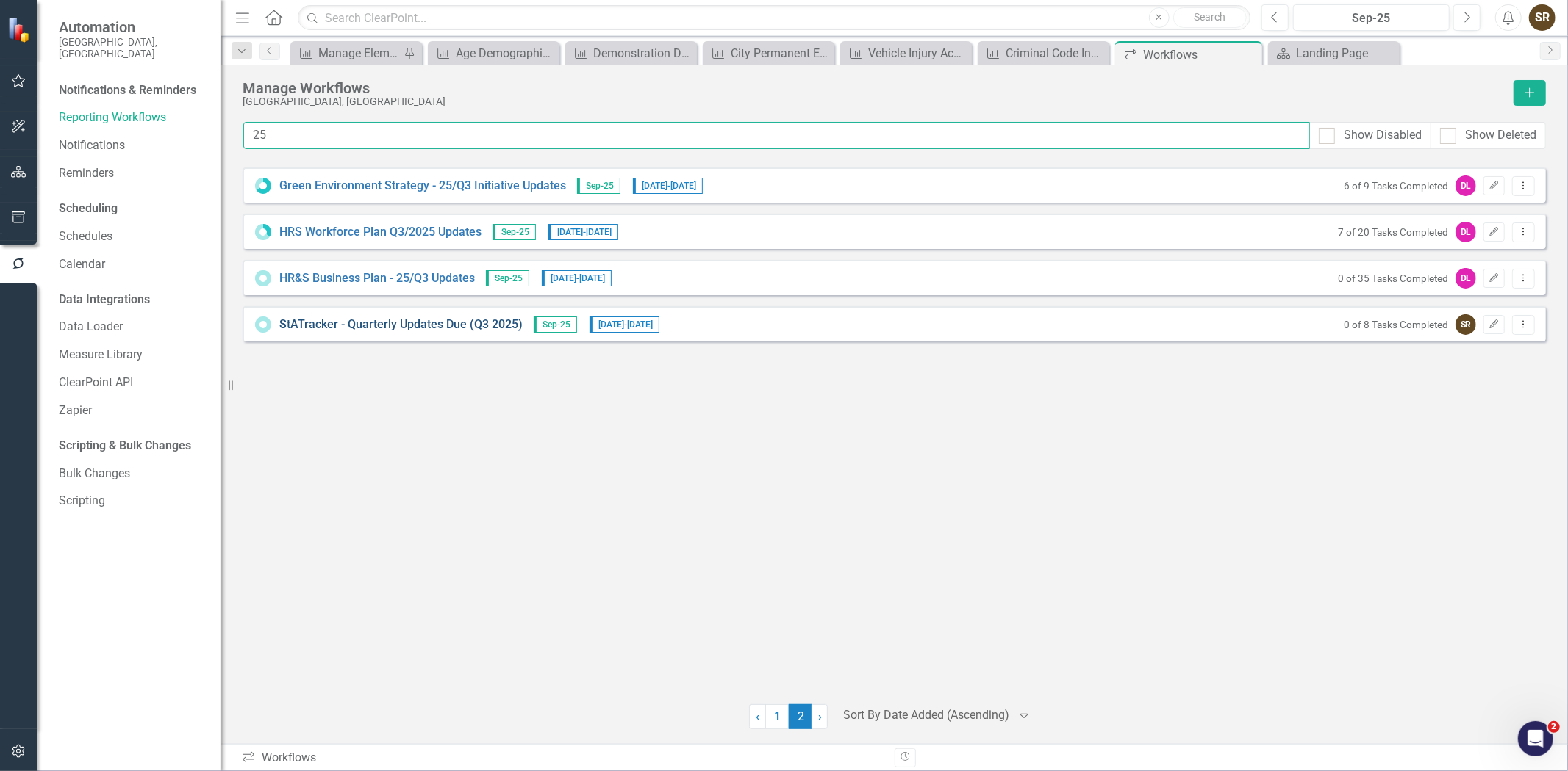
type input "25"
click at [486, 323] on link "StATracker - Quarterly Updates Due (Q3 2025)" at bounding box center [401, 324] width 244 height 17
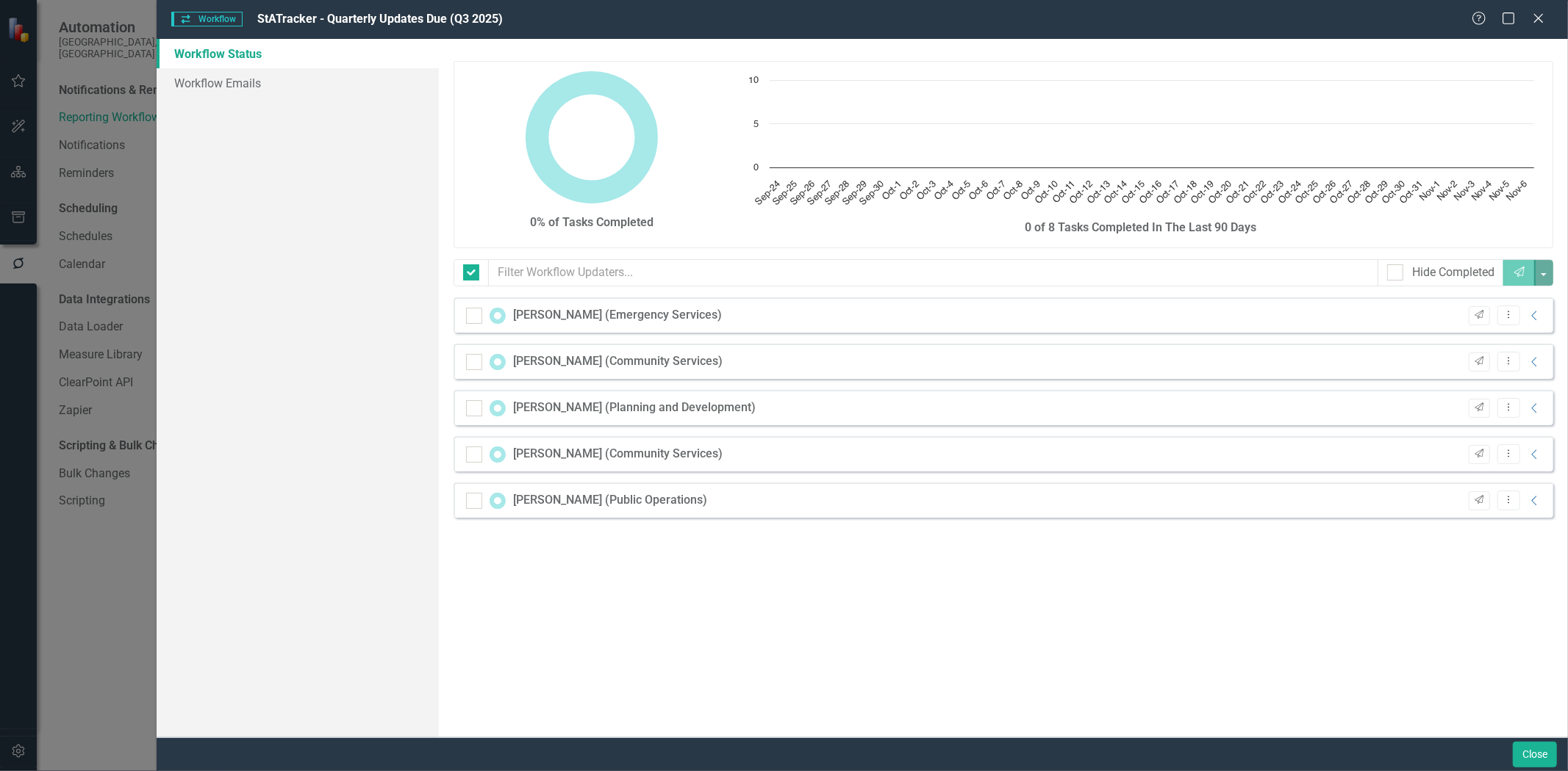
checkbox input "false"
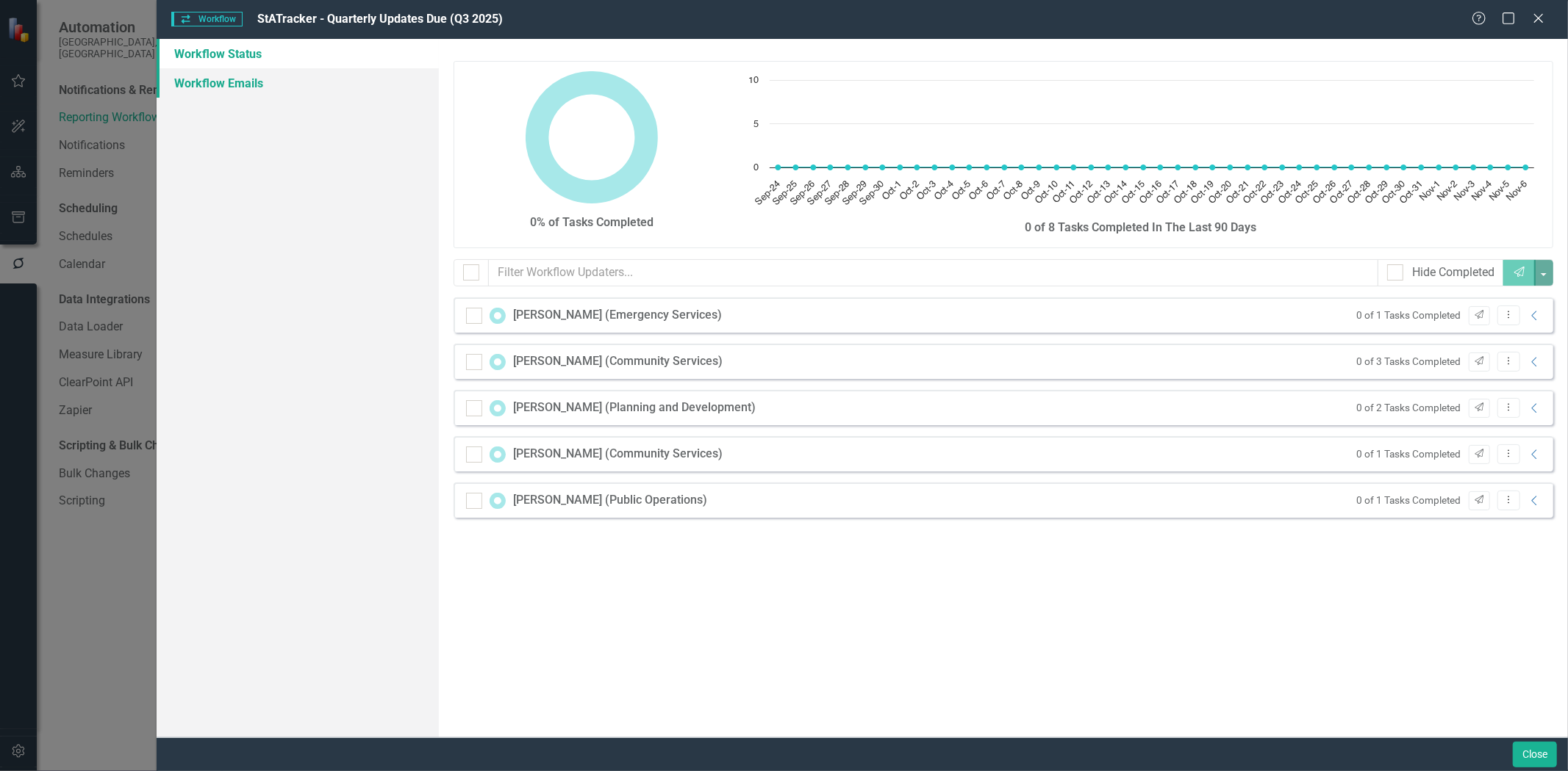
click at [243, 72] on link "Workflow Emails" at bounding box center [298, 83] width 282 height 30
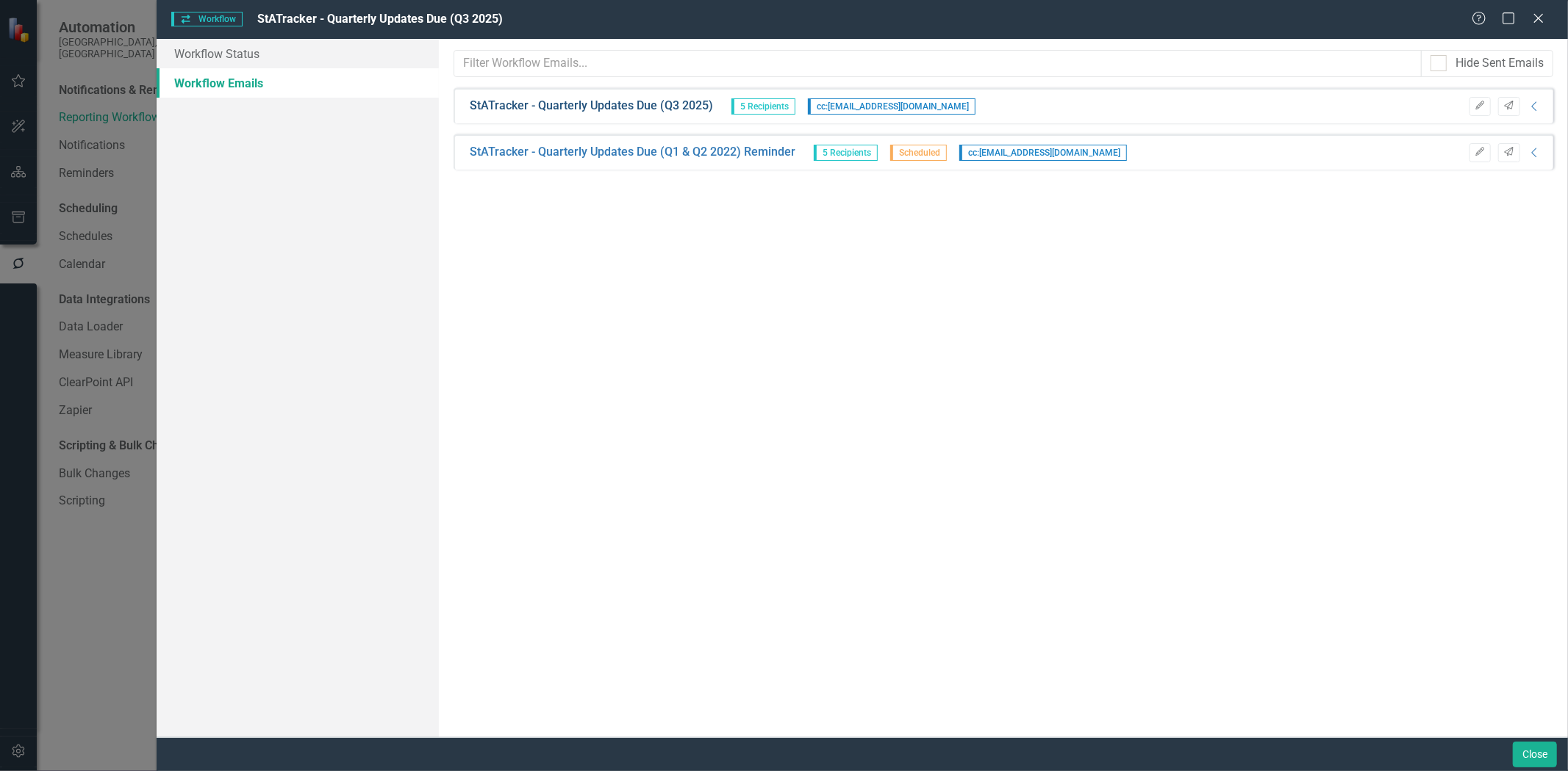
click at [687, 109] on link "StATracker - Quarterly Updates Due (Q3 2025)" at bounding box center [591, 106] width 244 height 17
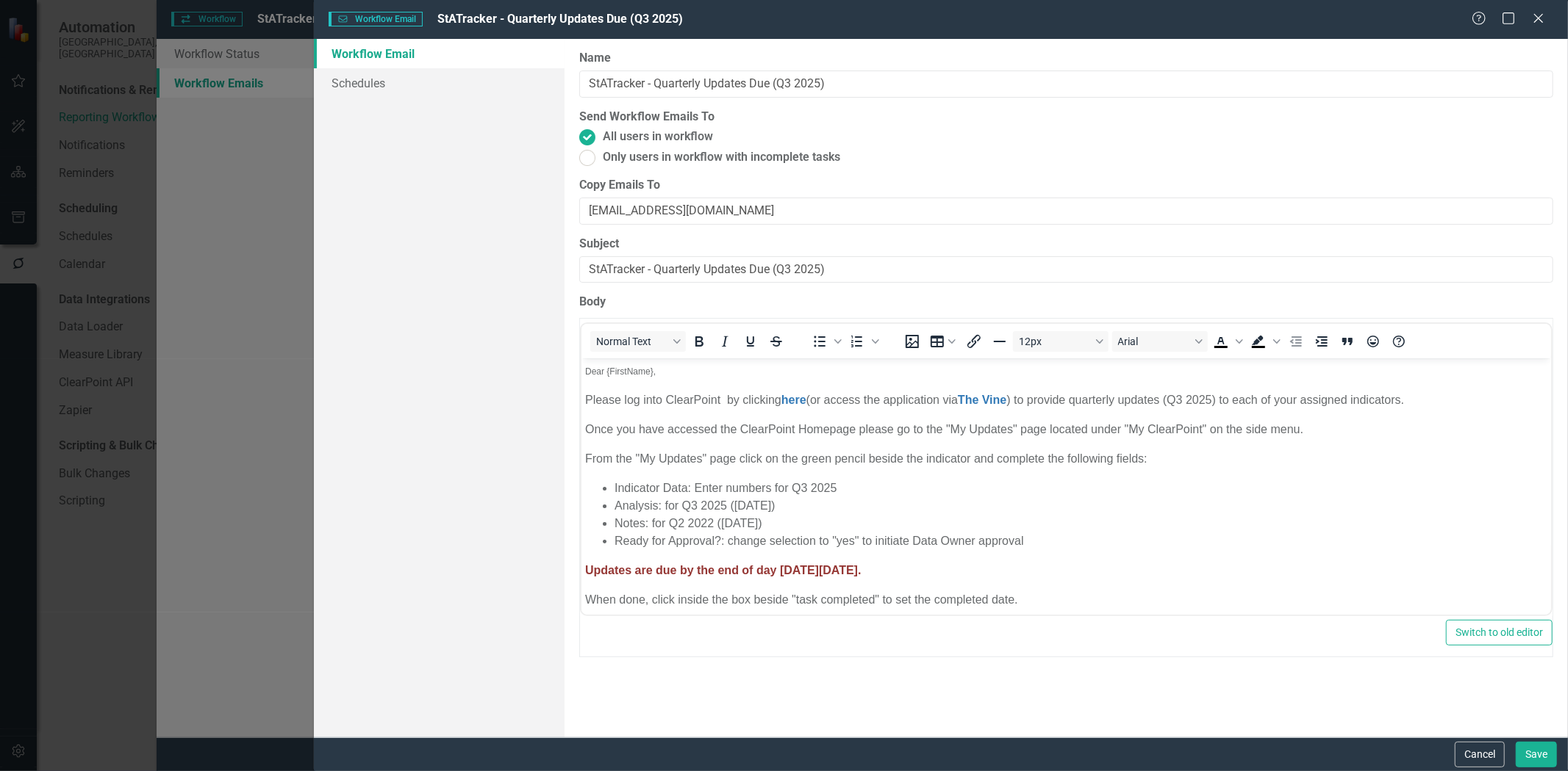
click at [755, 503] on li "Analysis: for Q3 2025 ([DATE])" at bounding box center [1081, 507] width 933 height 18
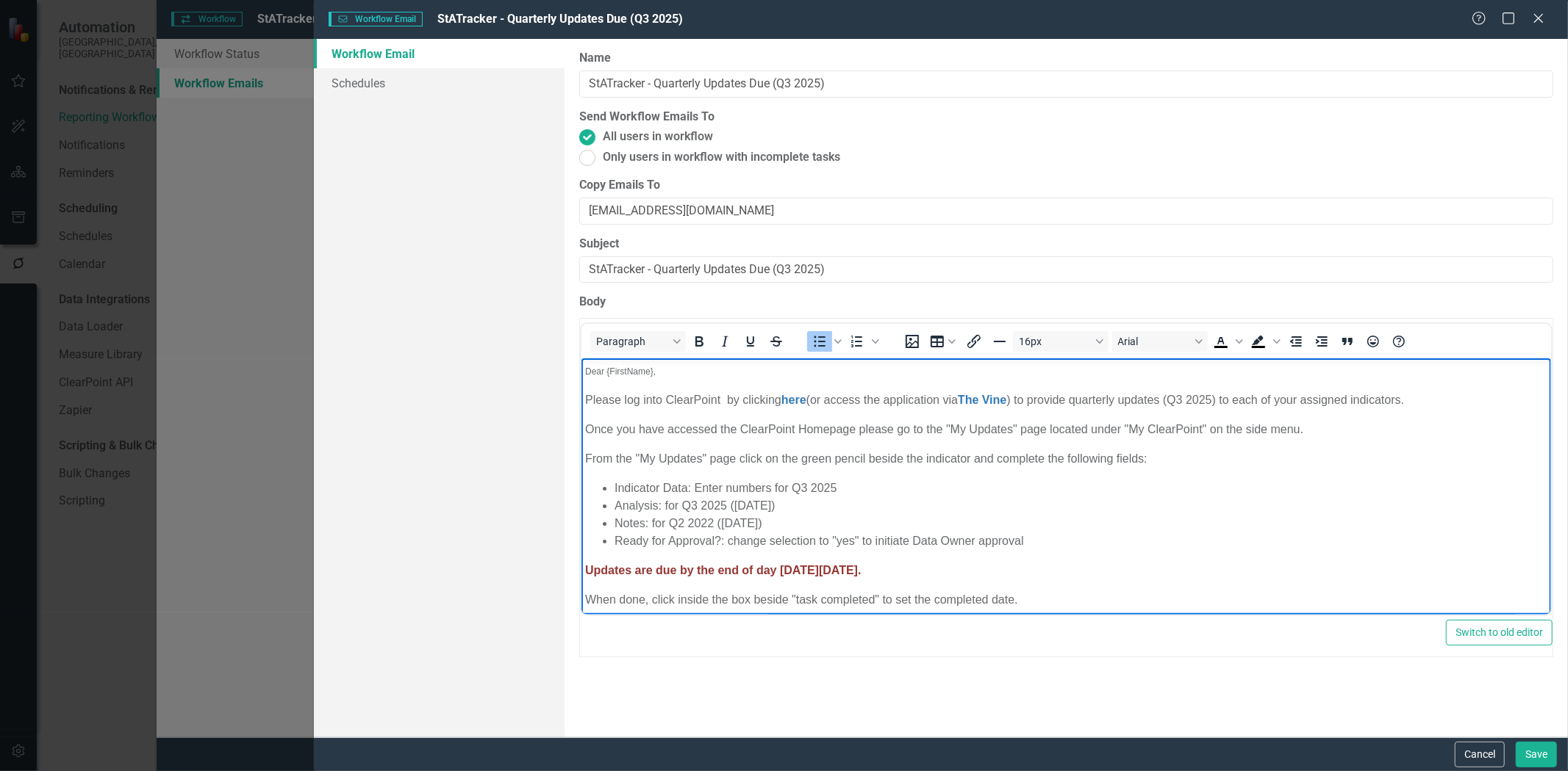
click at [744, 526] on li "Notes: for Q2 2022 ([DATE])" at bounding box center [1081, 524] width 933 height 18
click at [797, 400] on link "here" at bounding box center [793, 400] width 25 height 13
click at [797, 423] on p "Once you have accessed the ClearPoint Homepage please go to the "My Updates" pa…" at bounding box center [1065, 430] width 962 height 18
click at [797, 401] on link "here" at bounding box center [793, 400] width 25 height 13
click at [989, 404] on link "The Vine" at bounding box center [982, 400] width 49 height 13
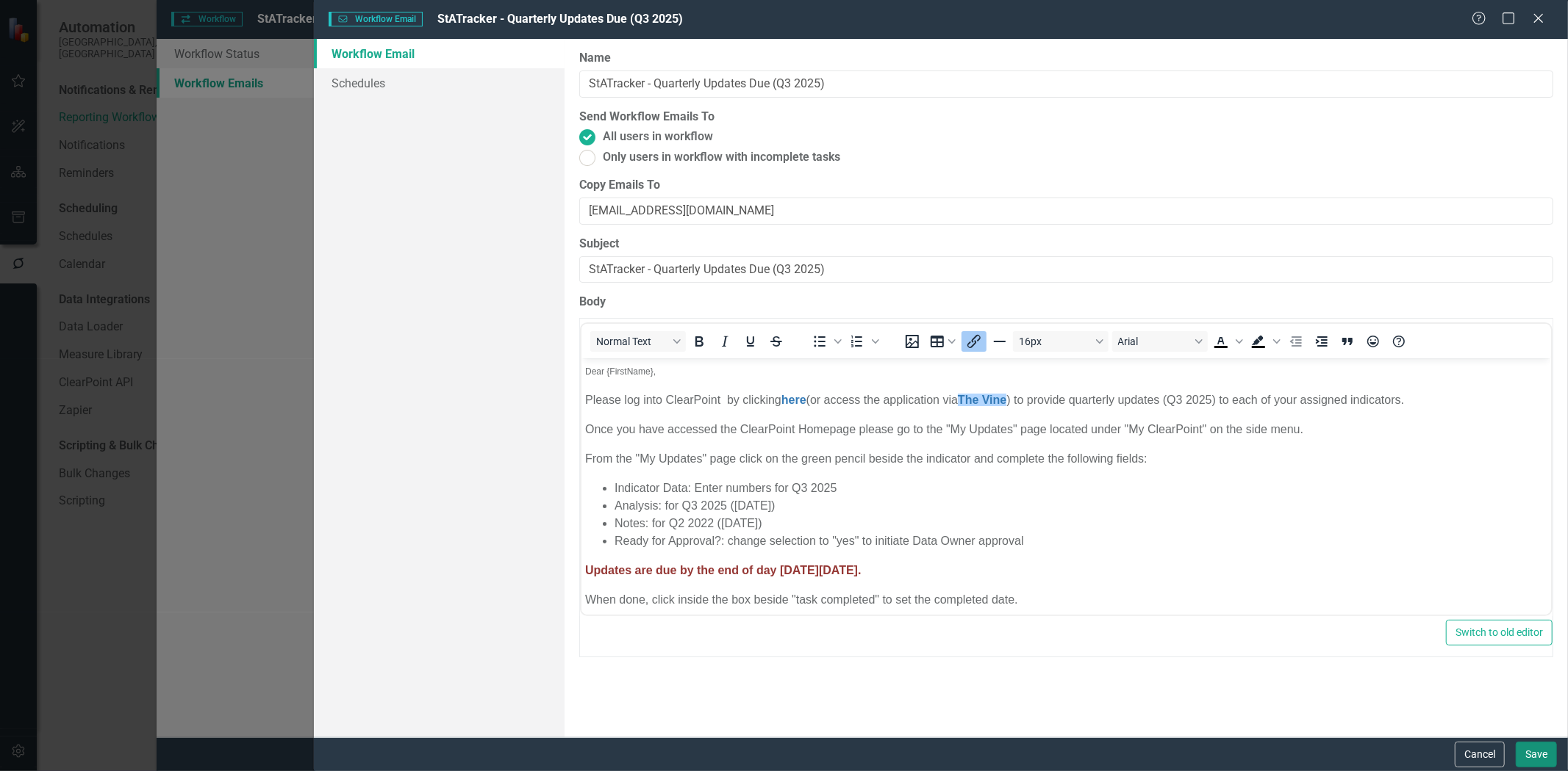
click at [1525, 758] on button "Save" at bounding box center [1537, 755] width 41 height 26
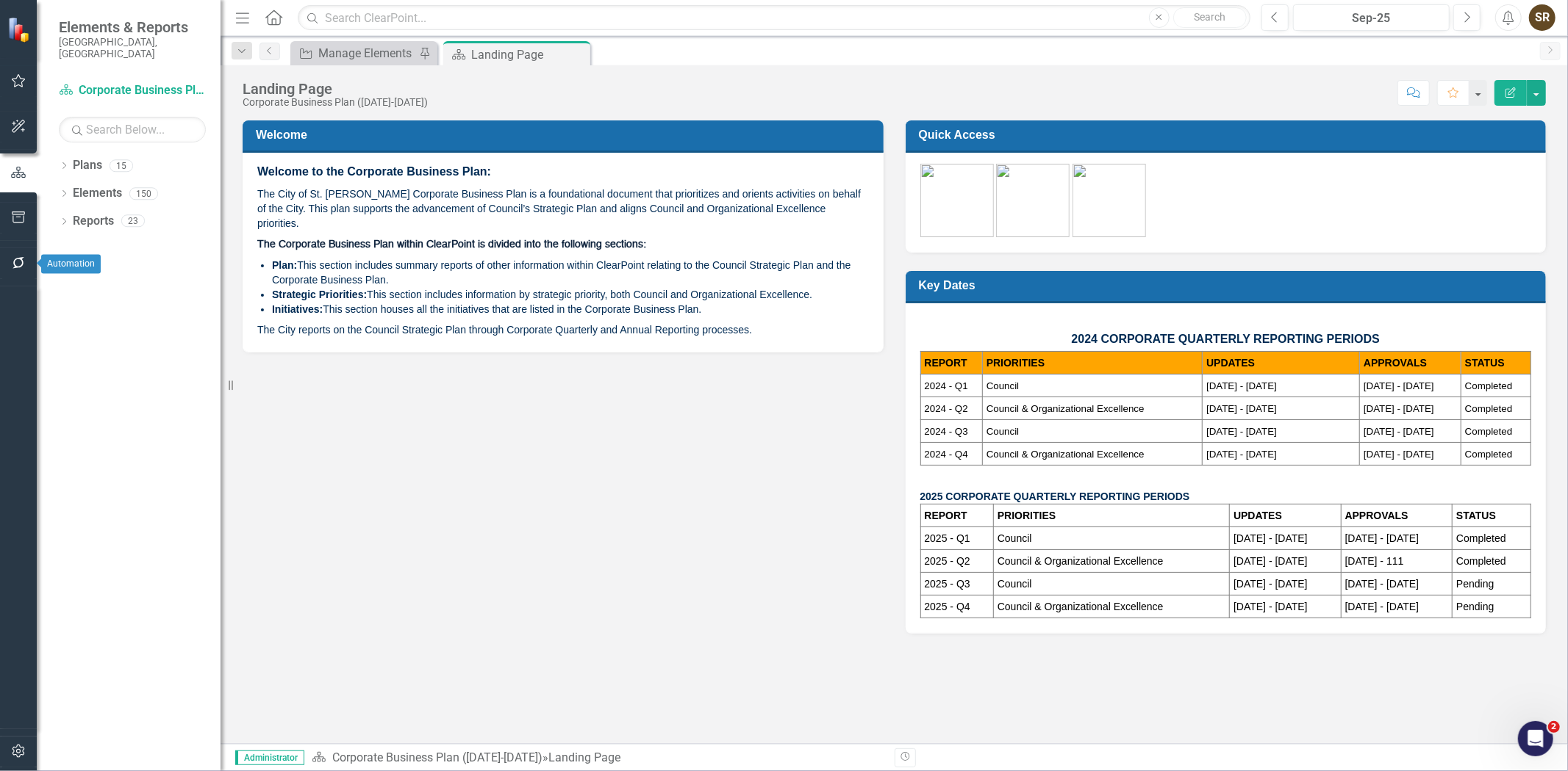
click at [18, 268] on icon "button" at bounding box center [18, 262] width 15 height 12
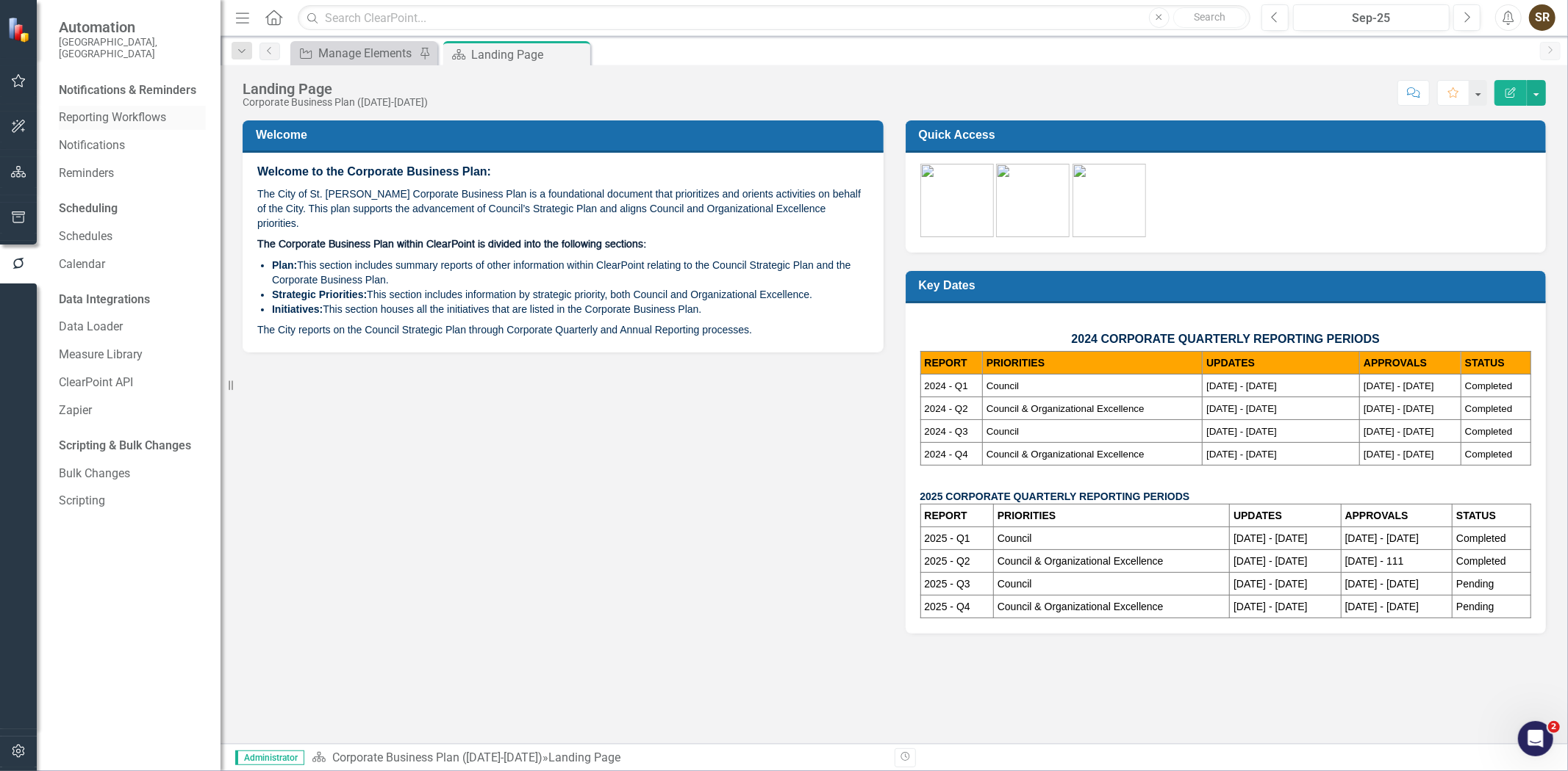
click at [88, 110] on link "Reporting Workflows" at bounding box center [132, 118] width 147 height 17
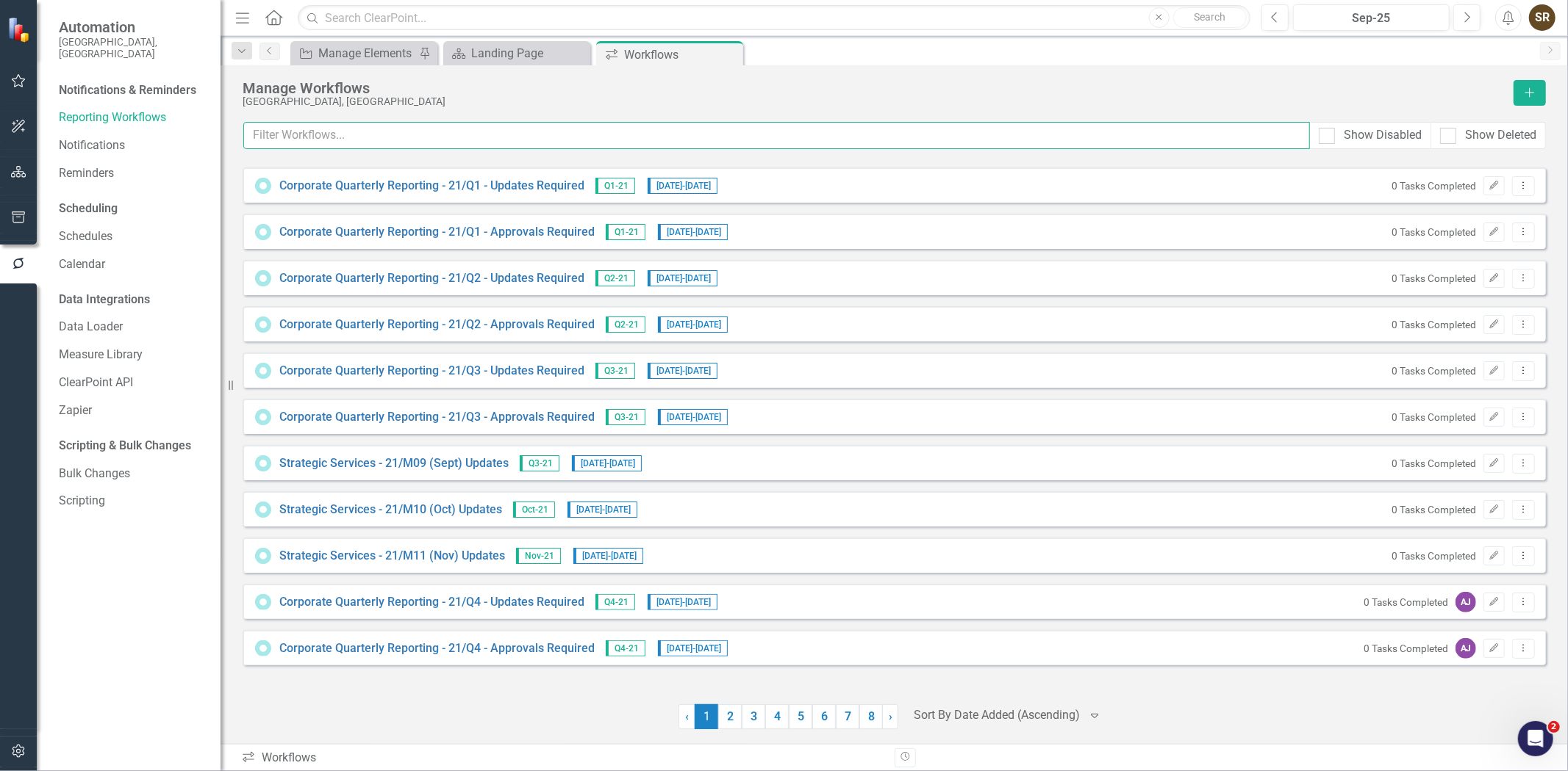
click at [372, 143] on input "text" at bounding box center [777, 136] width 1066 height 27
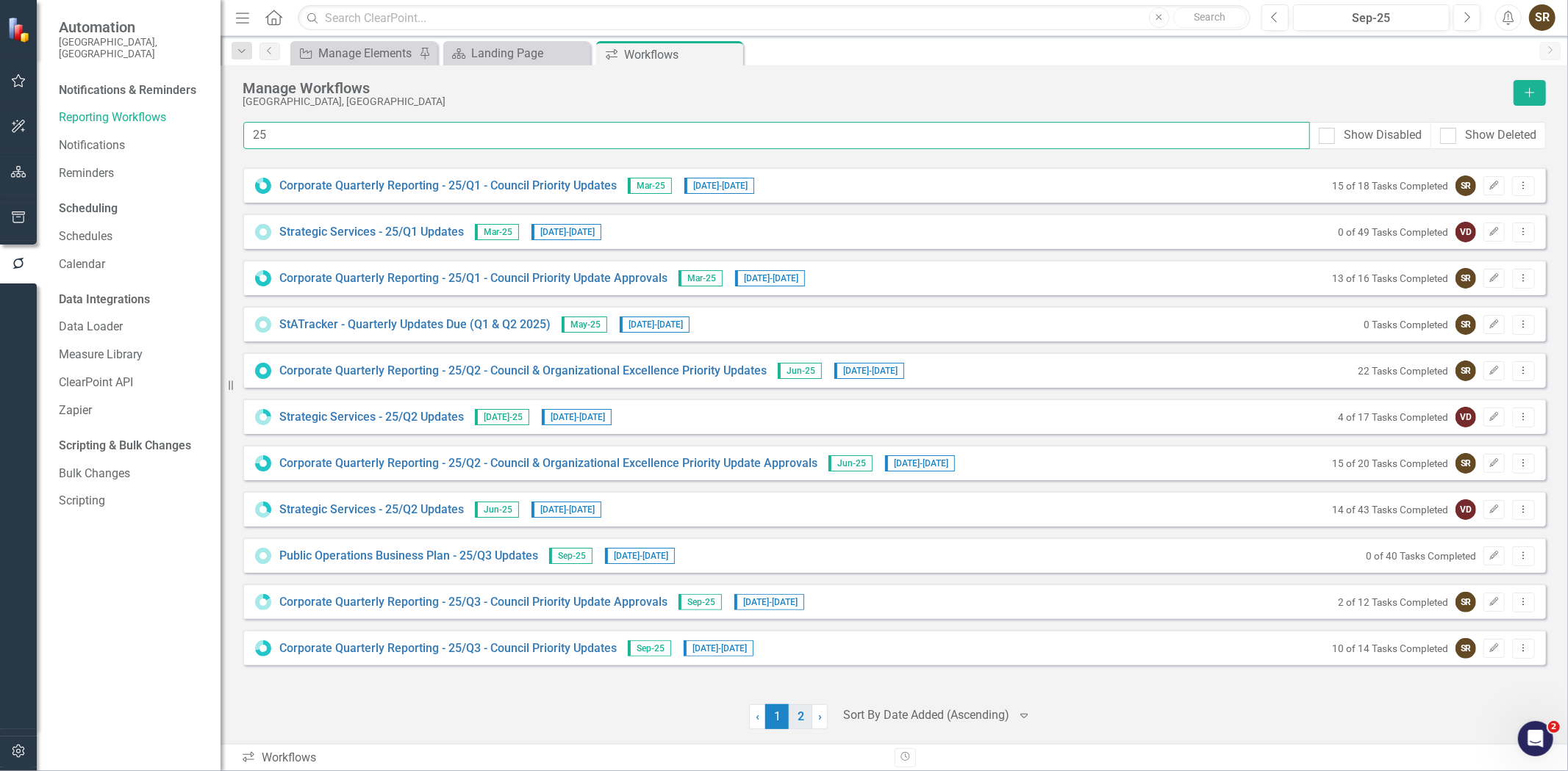
type input "25"
click at [797, 721] on link "2" at bounding box center [800, 717] width 23 height 25
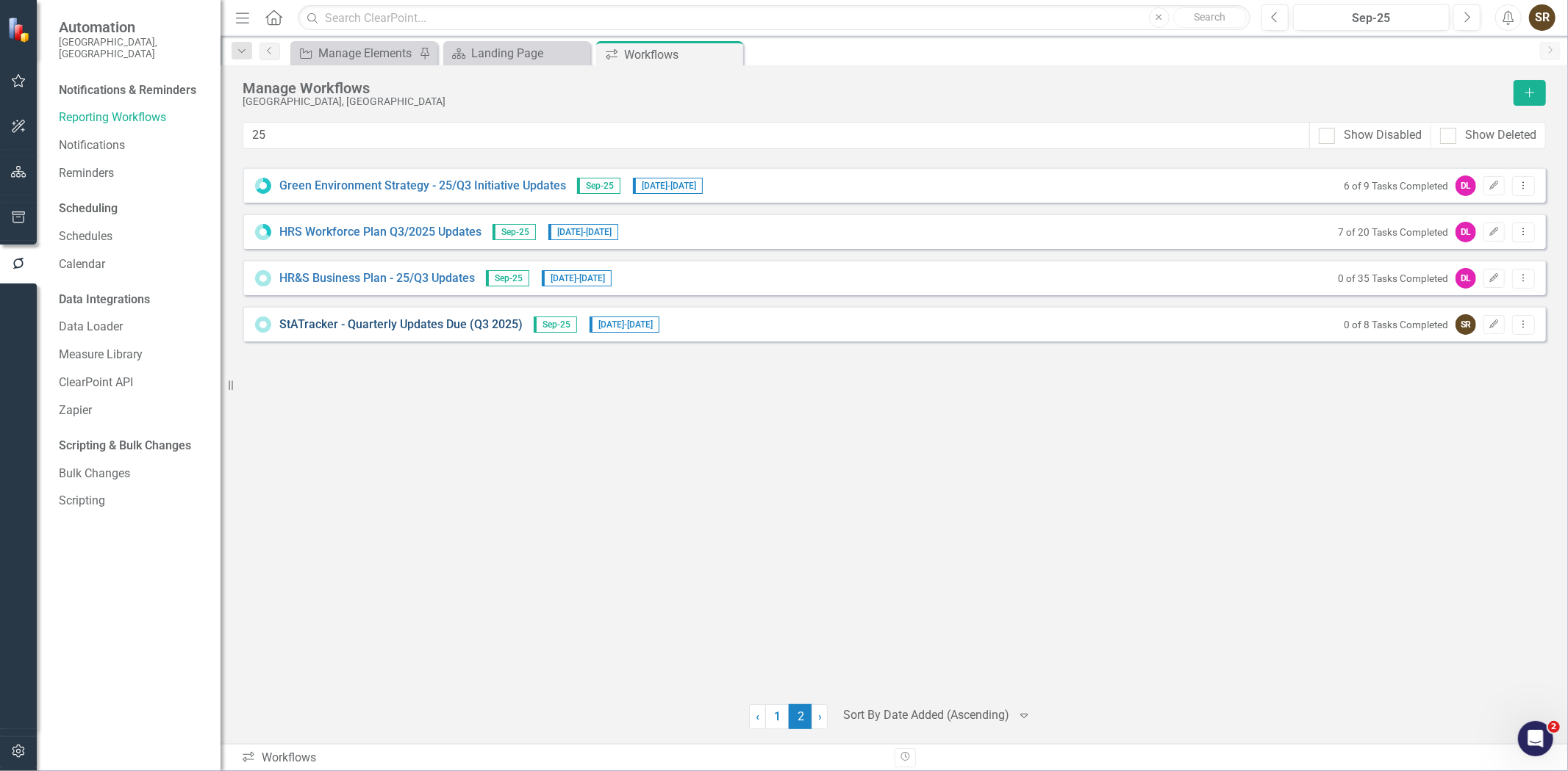
click at [466, 325] on link "StATracker - Quarterly Updates Due (Q3 2025)" at bounding box center [401, 324] width 244 height 17
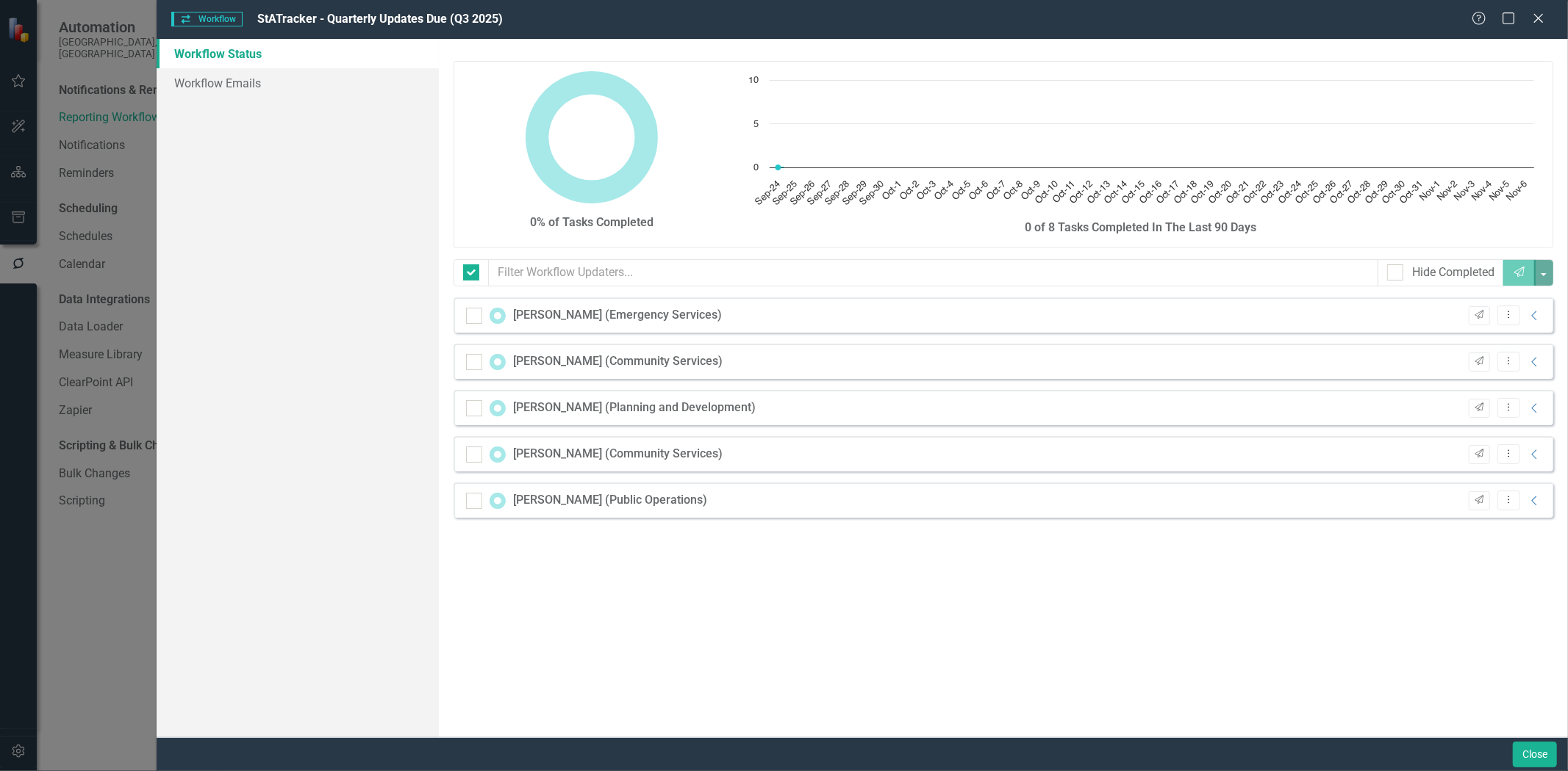
checkbox input "false"
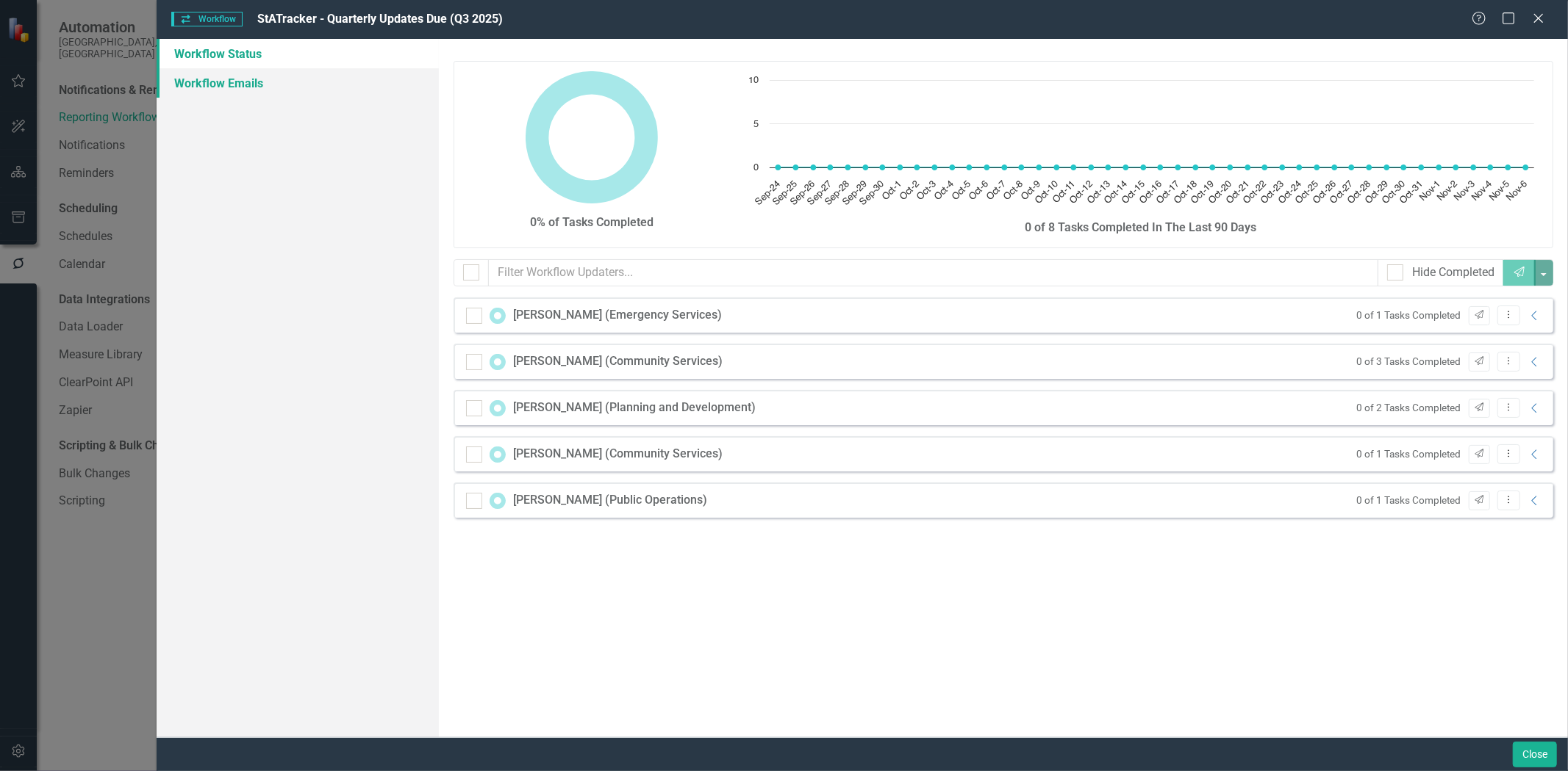
click at [252, 89] on link "Workflow Emails" at bounding box center [298, 83] width 282 height 30
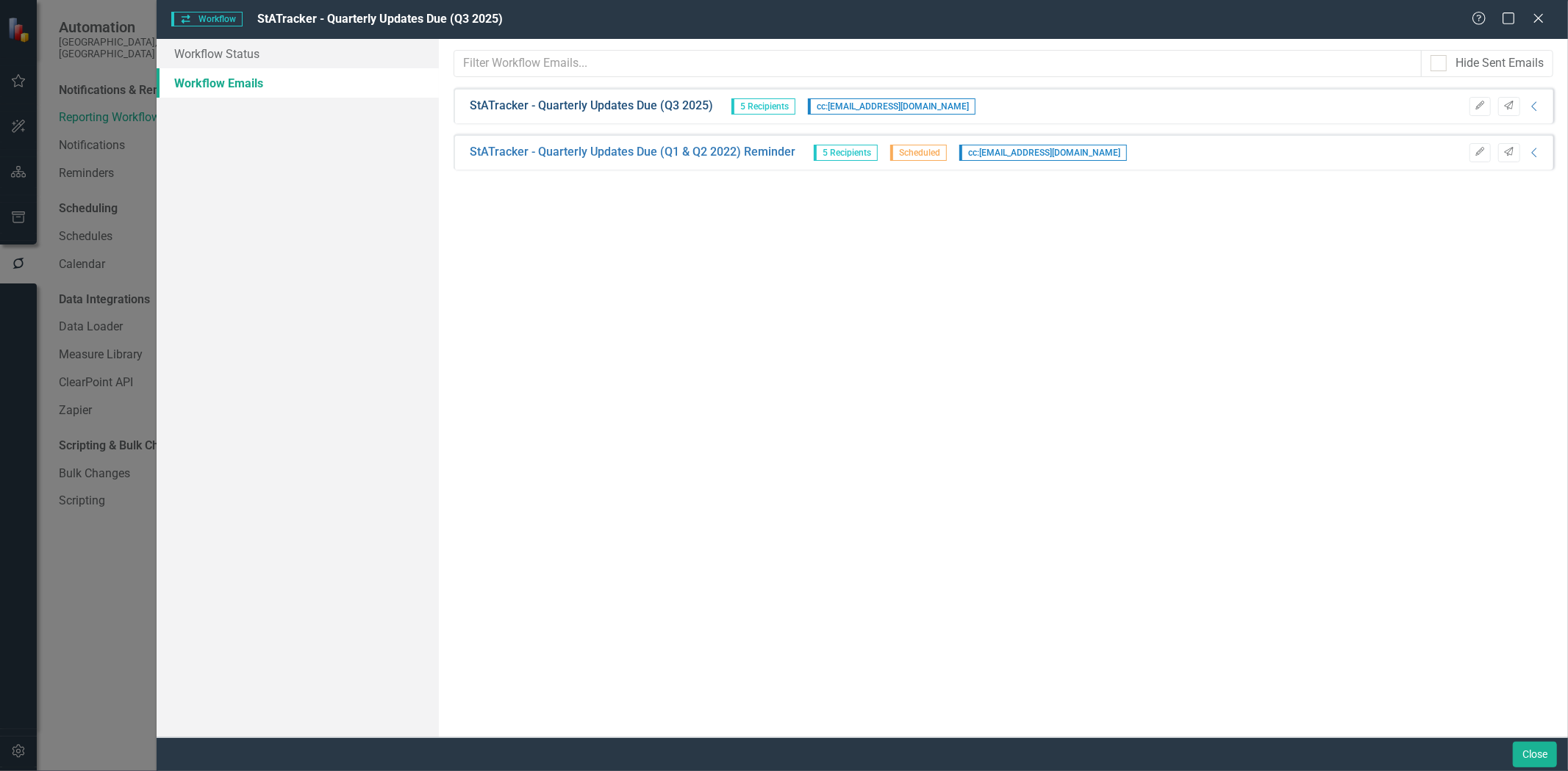
click at [639, 109] on link "StATracker - Quarterly Updates Due (Q3 2025)" at bounding box center [591, 106] width 244 height 17
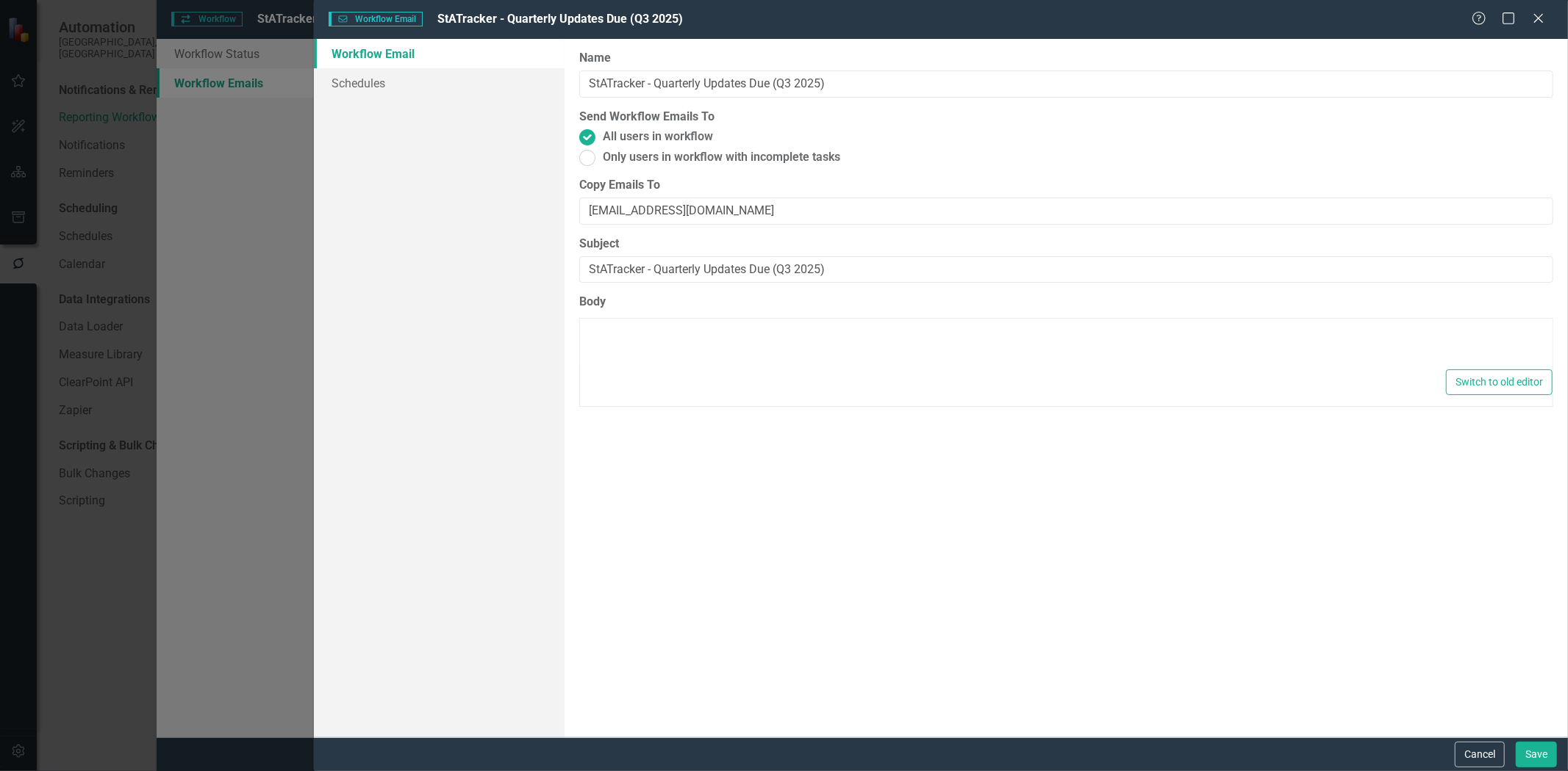
type textarea "<p><span style="font-family: Arial; font-size: 12px;">Dear {FirstName},</span><…"
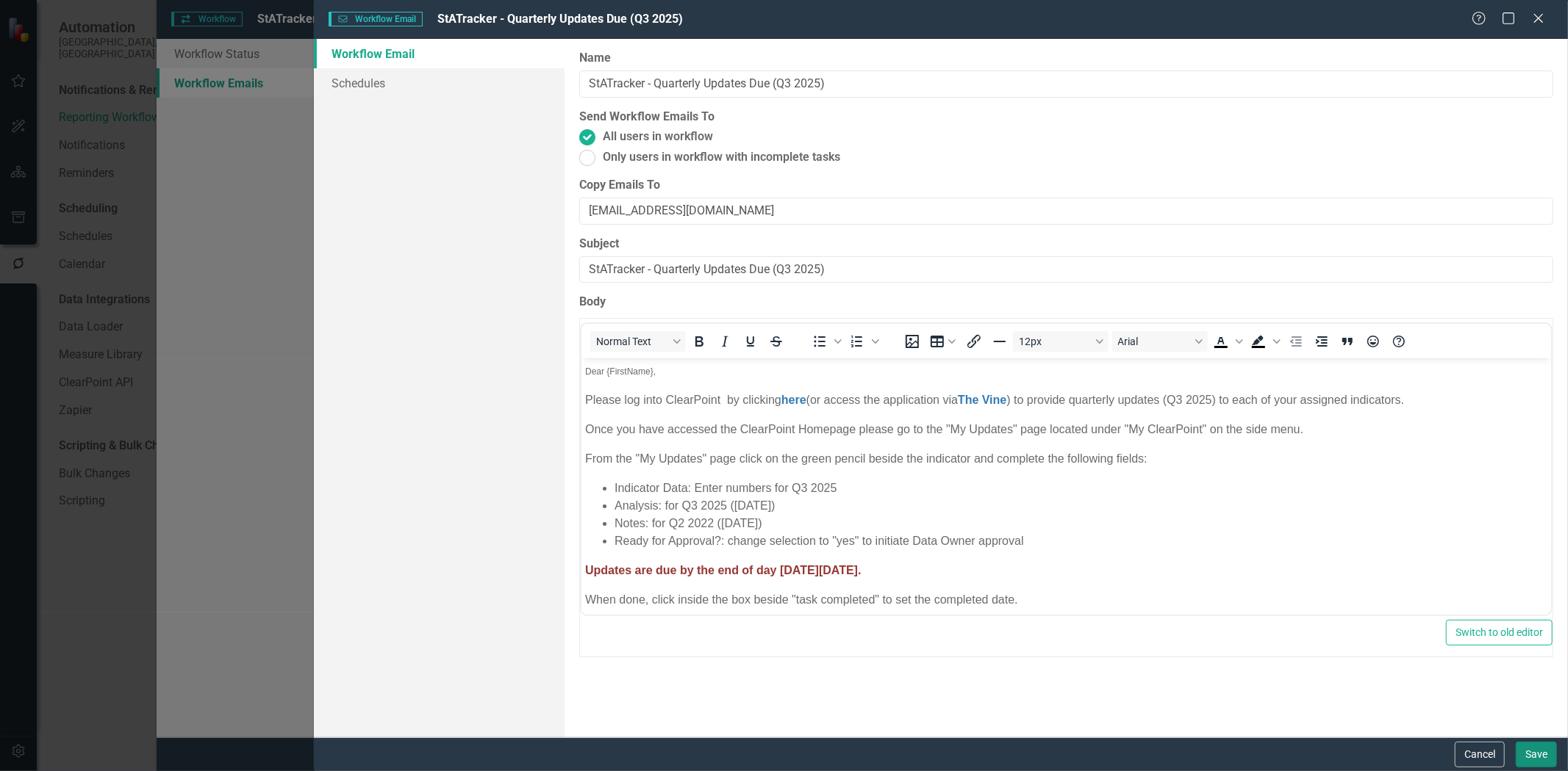
click at [1527, 755] on button "Save" at bounding box center [1537, 755] width 41 height 26
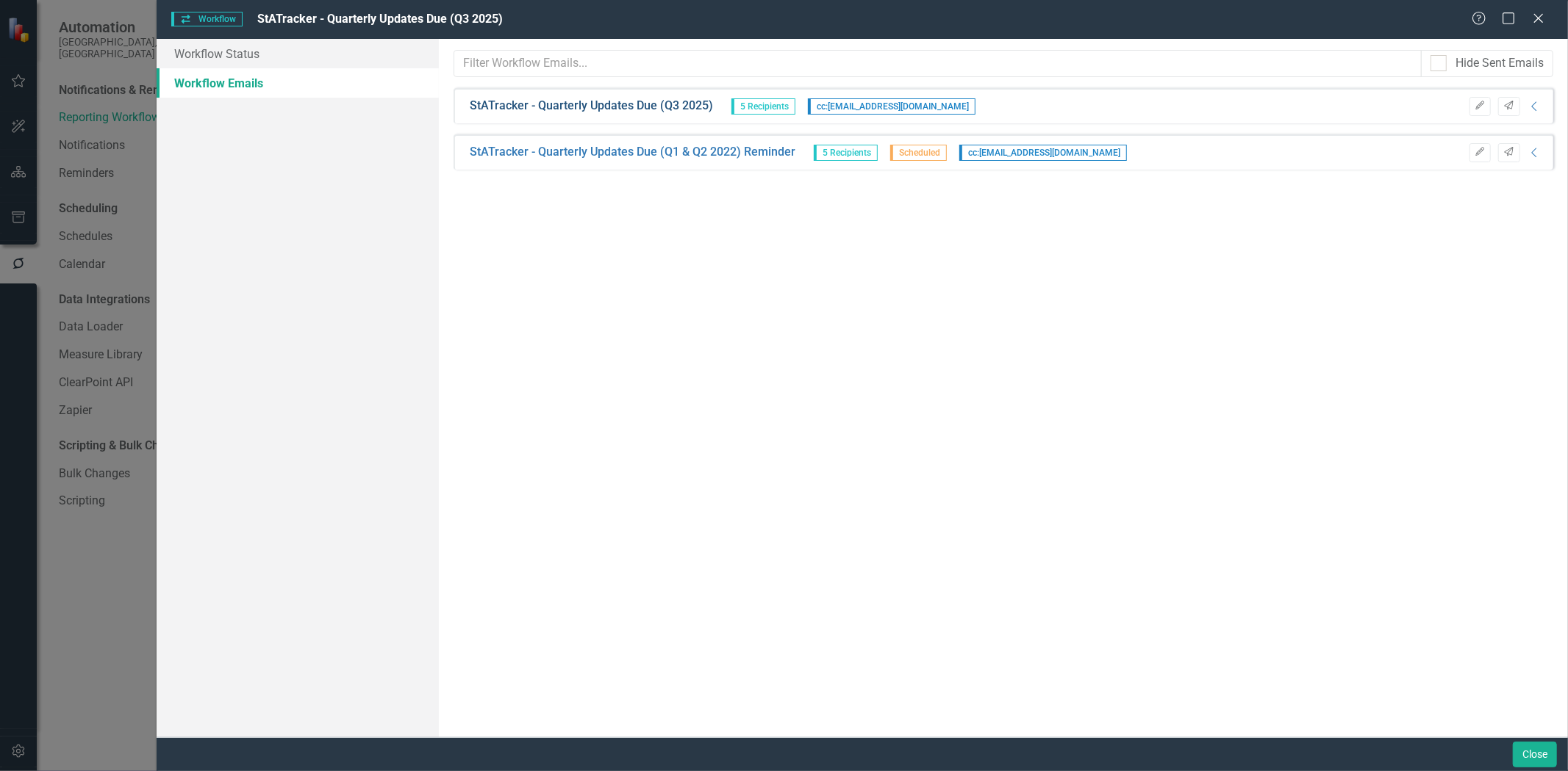
click at [656, 108] on link "StATracker - Quarterly Updates Due (Q3 2025)" at bounding box center [591, 106] width 244 height 17
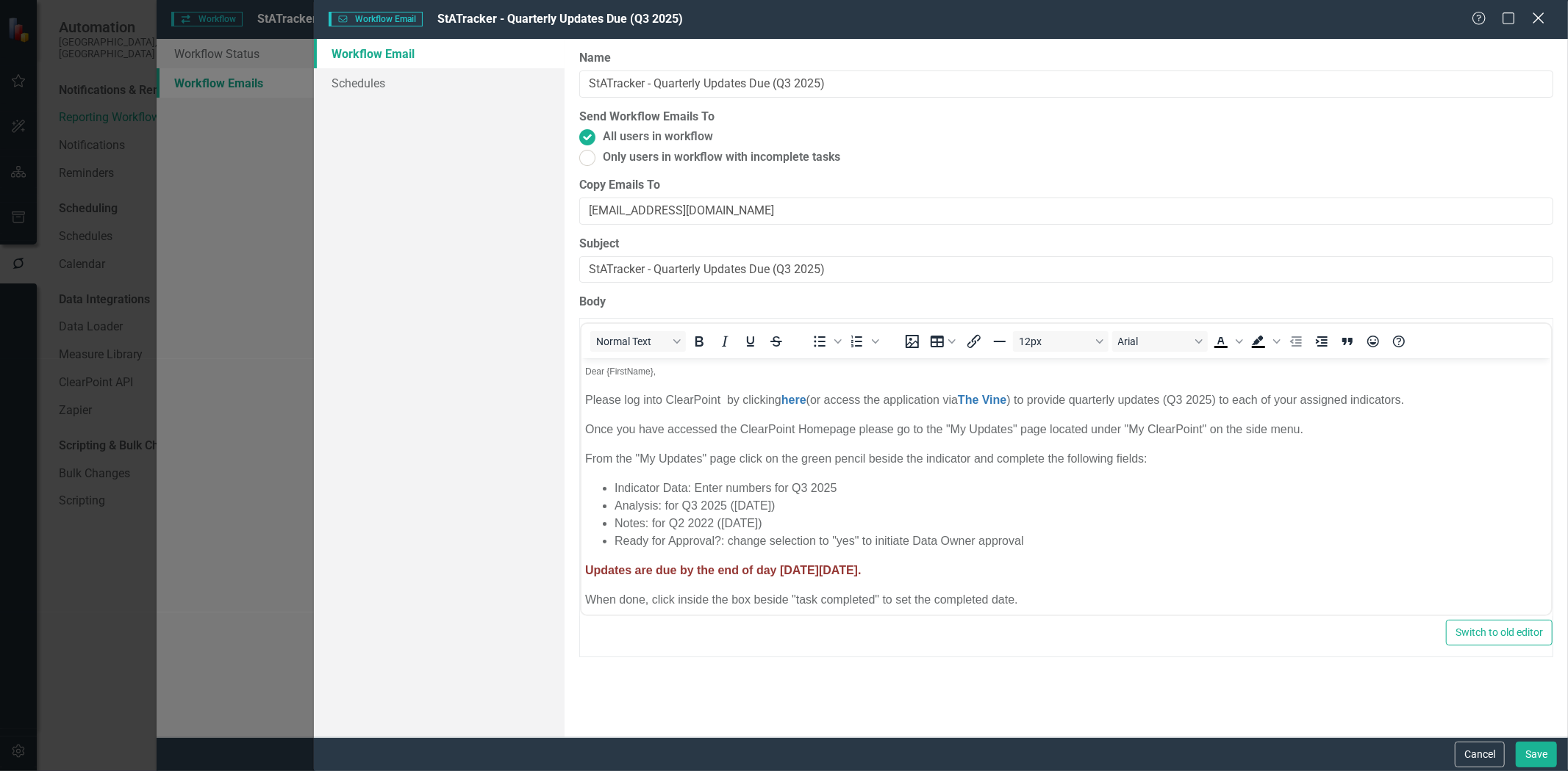
click at [1540, 22] on icon "Close" at bounding box center [1538, 18] width 18 height 14
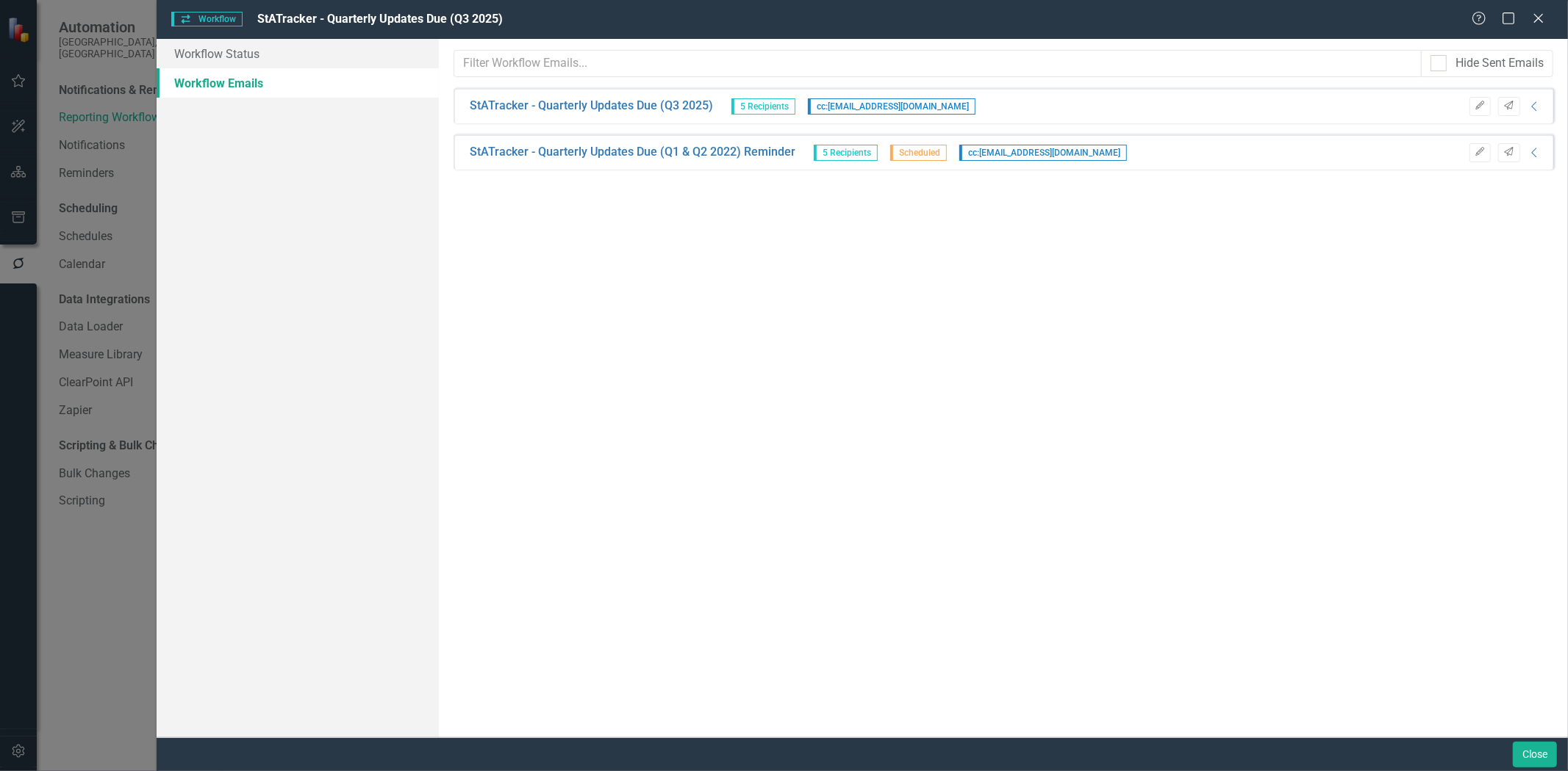
click at [1531, 112] on div "Edit Send Collapse" at bounding box center [1501, 106] width 80 height 19
click at [1534, 105] on icon "Collapse" at bounding box center [1535, 106] width 14 height 12
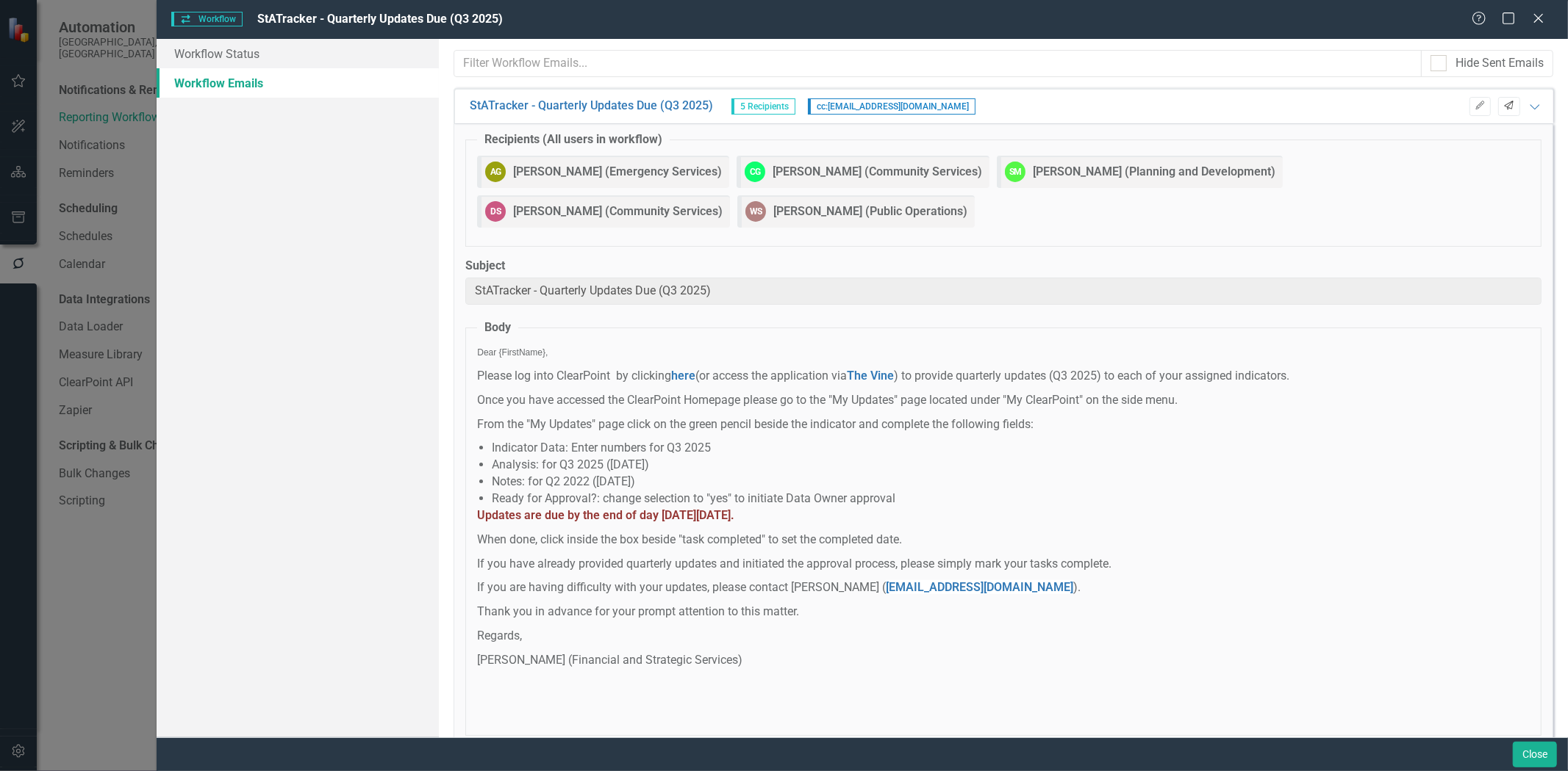
click at [1498, 111] on button "Send" at bounding box center [1509, 106] width 22 height 19
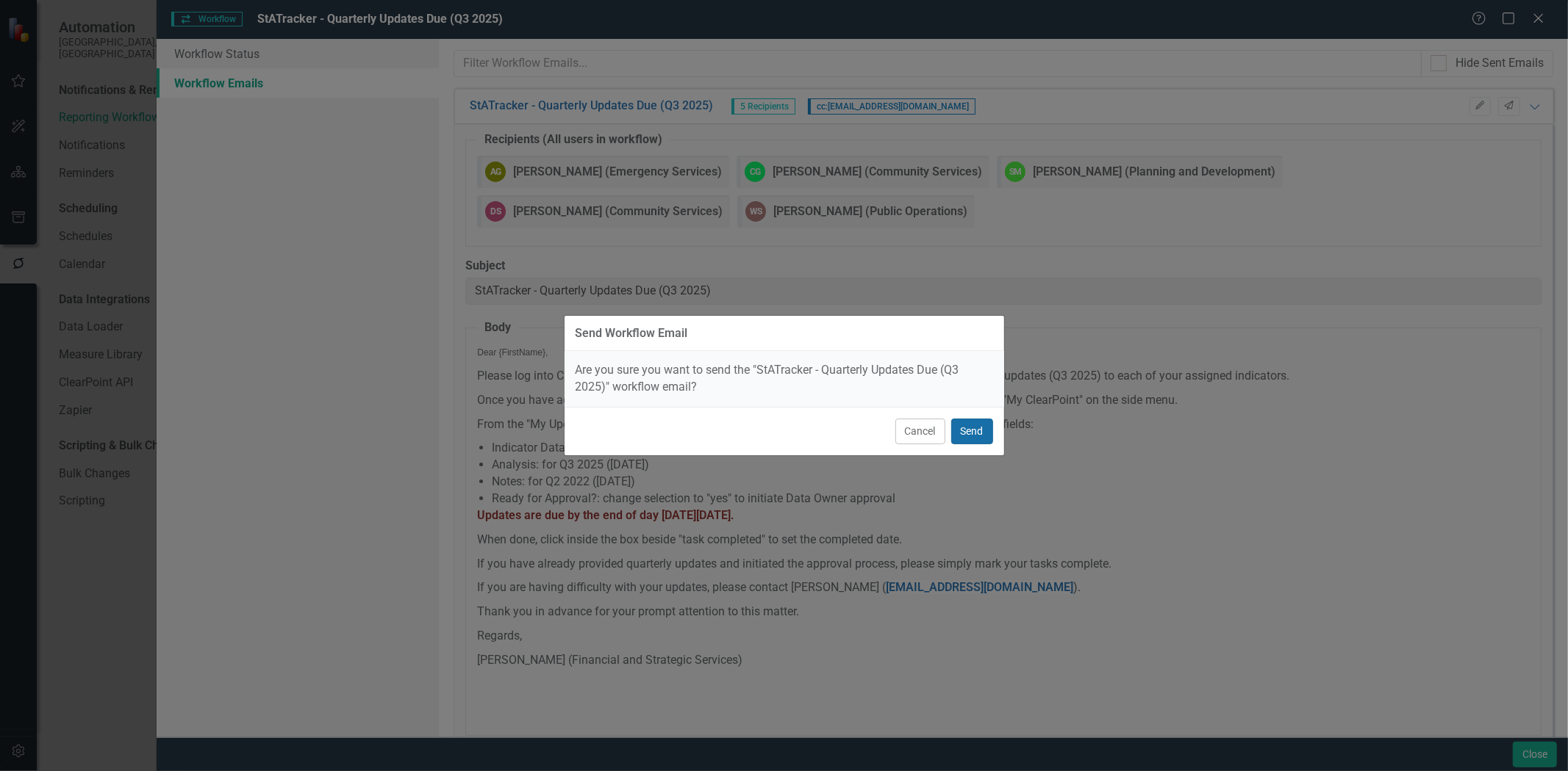
click at [967, 431] on button "Send" at bounding box center [972, 431] width 42 height 26
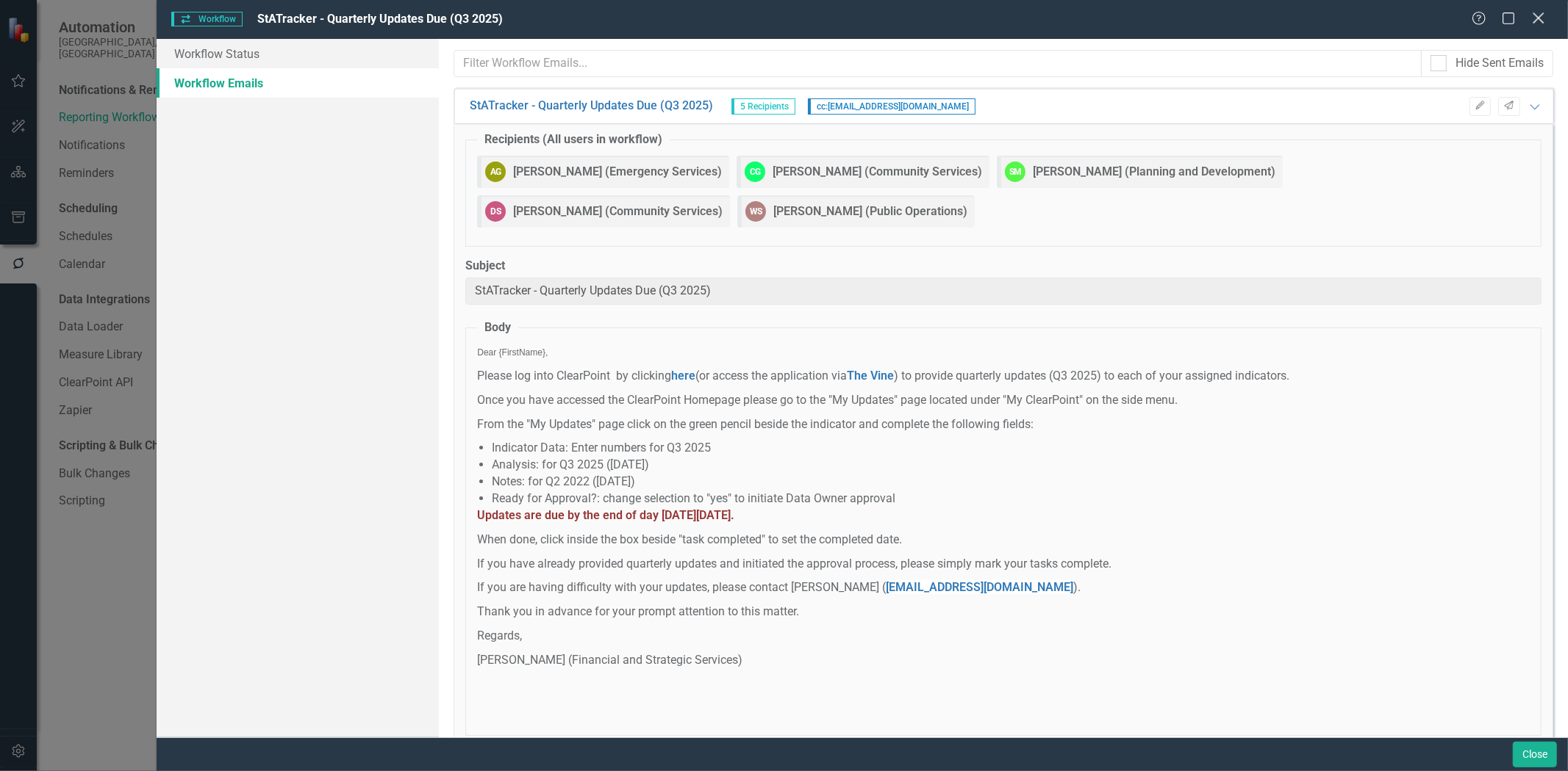
click at [1537, 24] on icon "Close" at bounding box center [1538, 18] width 18 height 14
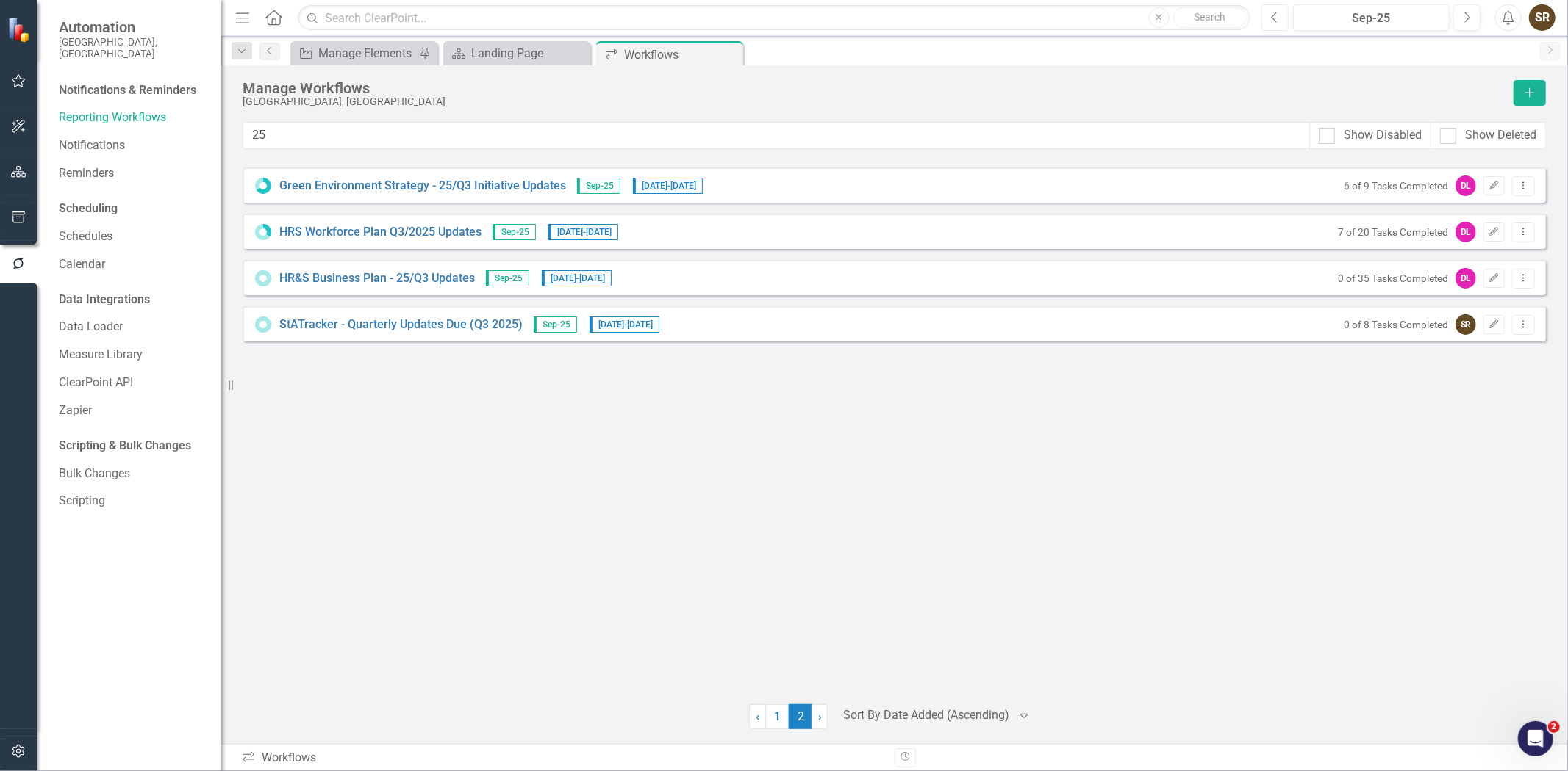
click at [1273, 22] on icon "Previous" at bounding box center [1275, 17] width 8 height 13
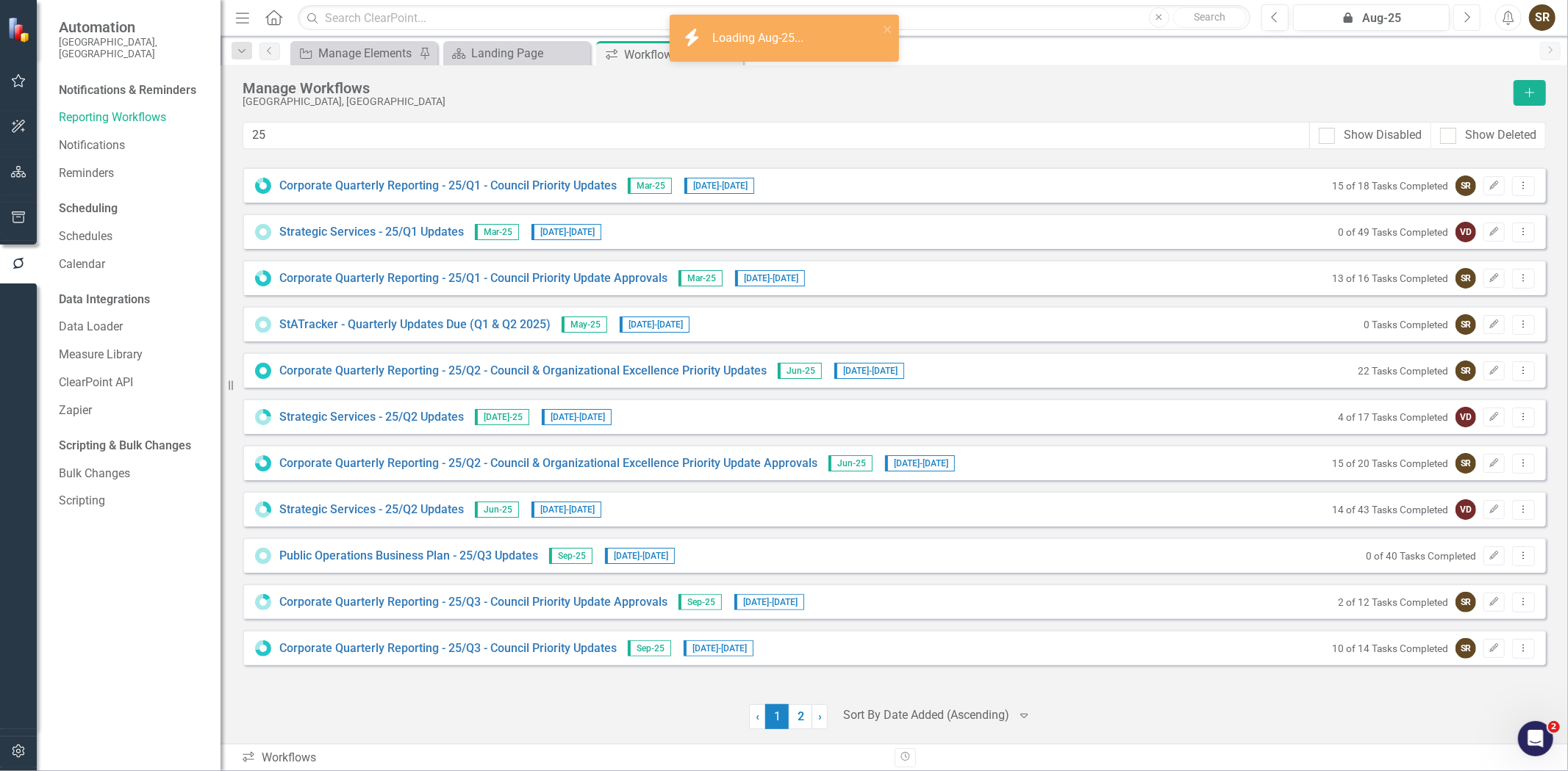
click at [1466, 20] on icon "button" at bounding box center [1467, 16] width 6 height 10
